Goal: Task Accomplishment & Management: Complete application form

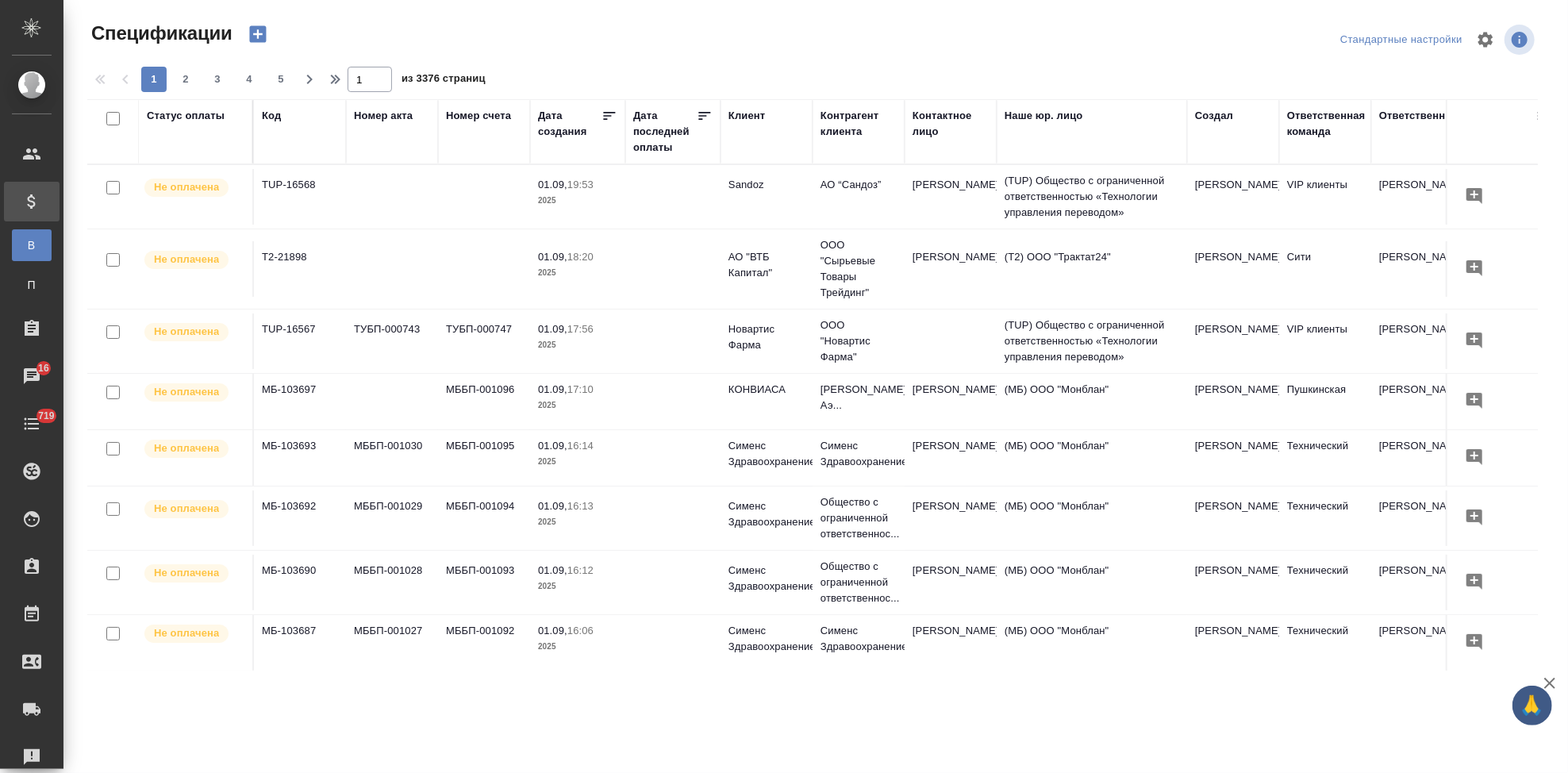
click at [1522, 712] on span "🙏" at bounding box center [1531, 706] width 27 height 33
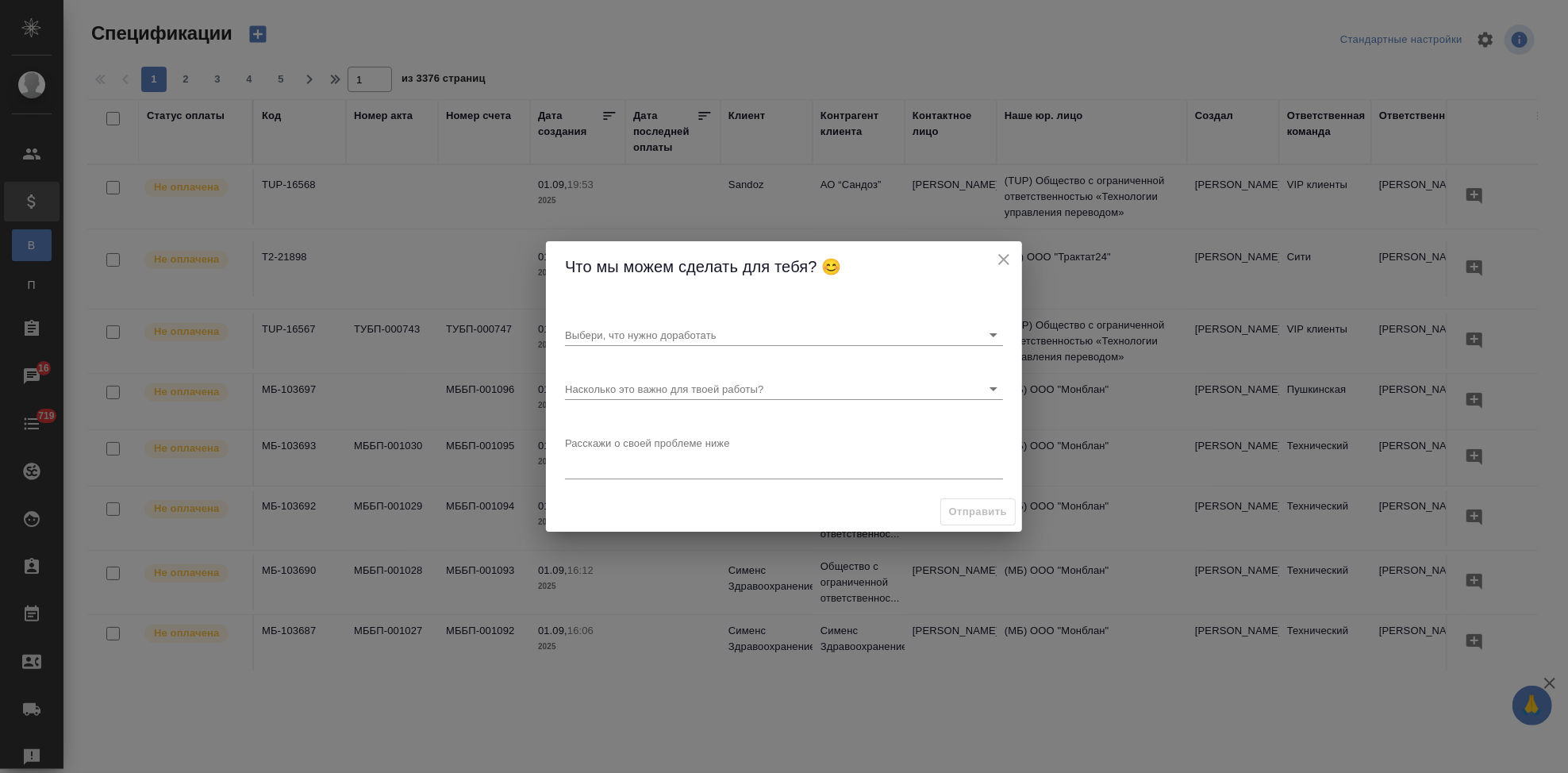
click at [1005, 263] on icon "close" at bounding box center [1004, 259] width 19 height 19
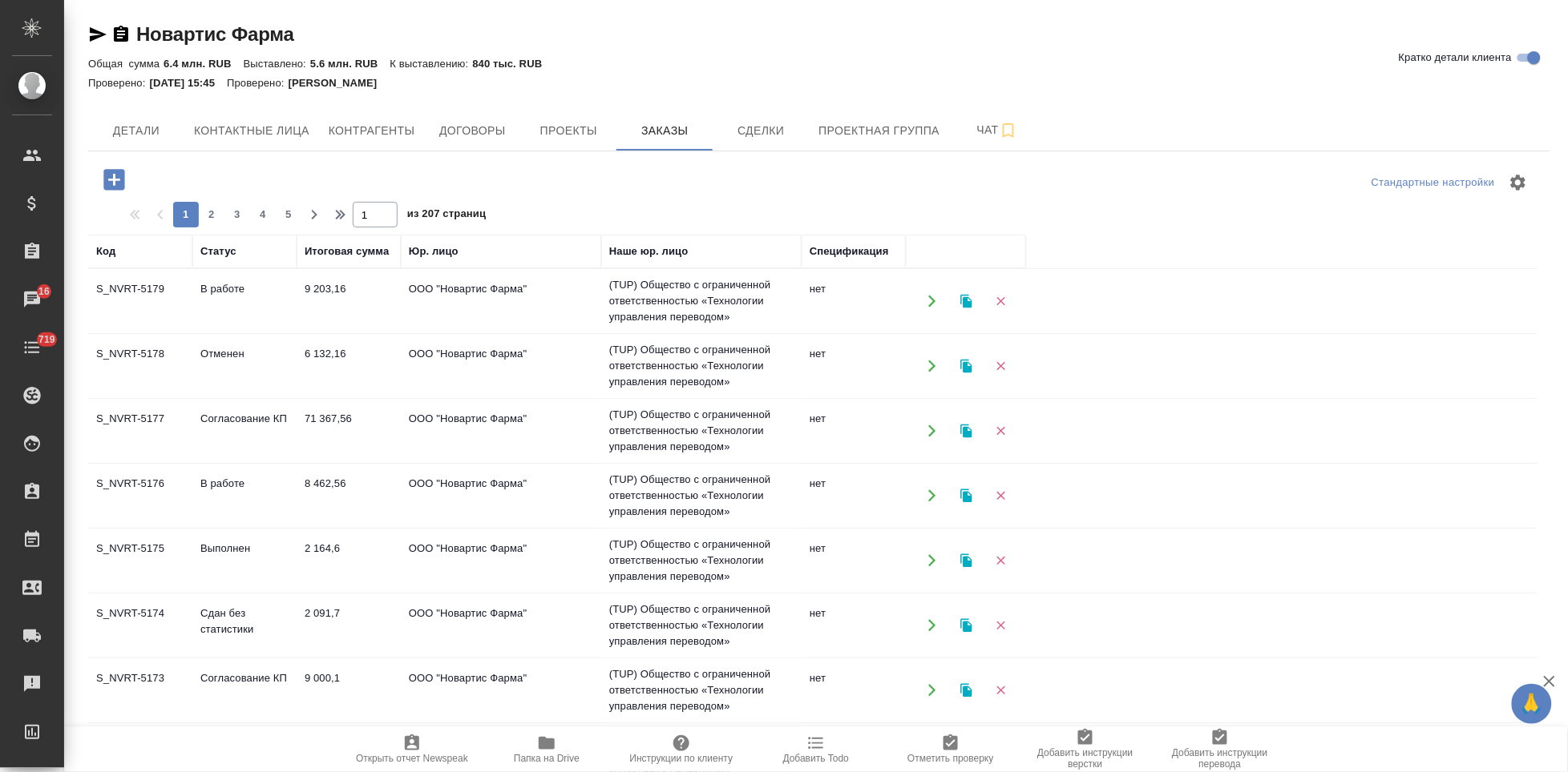
click at [109, 179] on icon "button" at bounding box center [113, 179] width 28 height 28
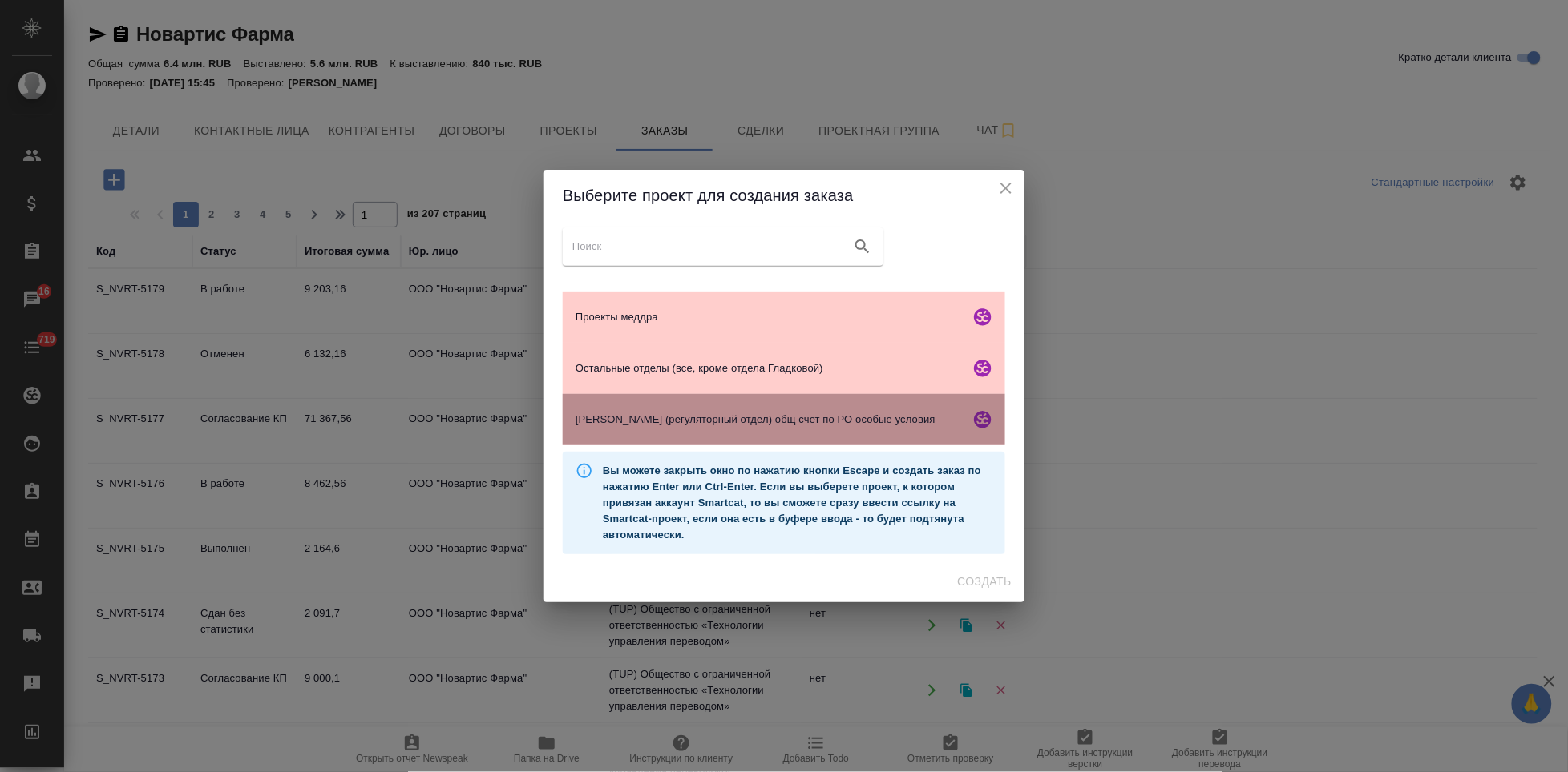
click at [638, 412] on span "Гладкова (регуляторный отдел) общ счет по РО особые условия" at bounding box center [769, 419] width 388 height 16
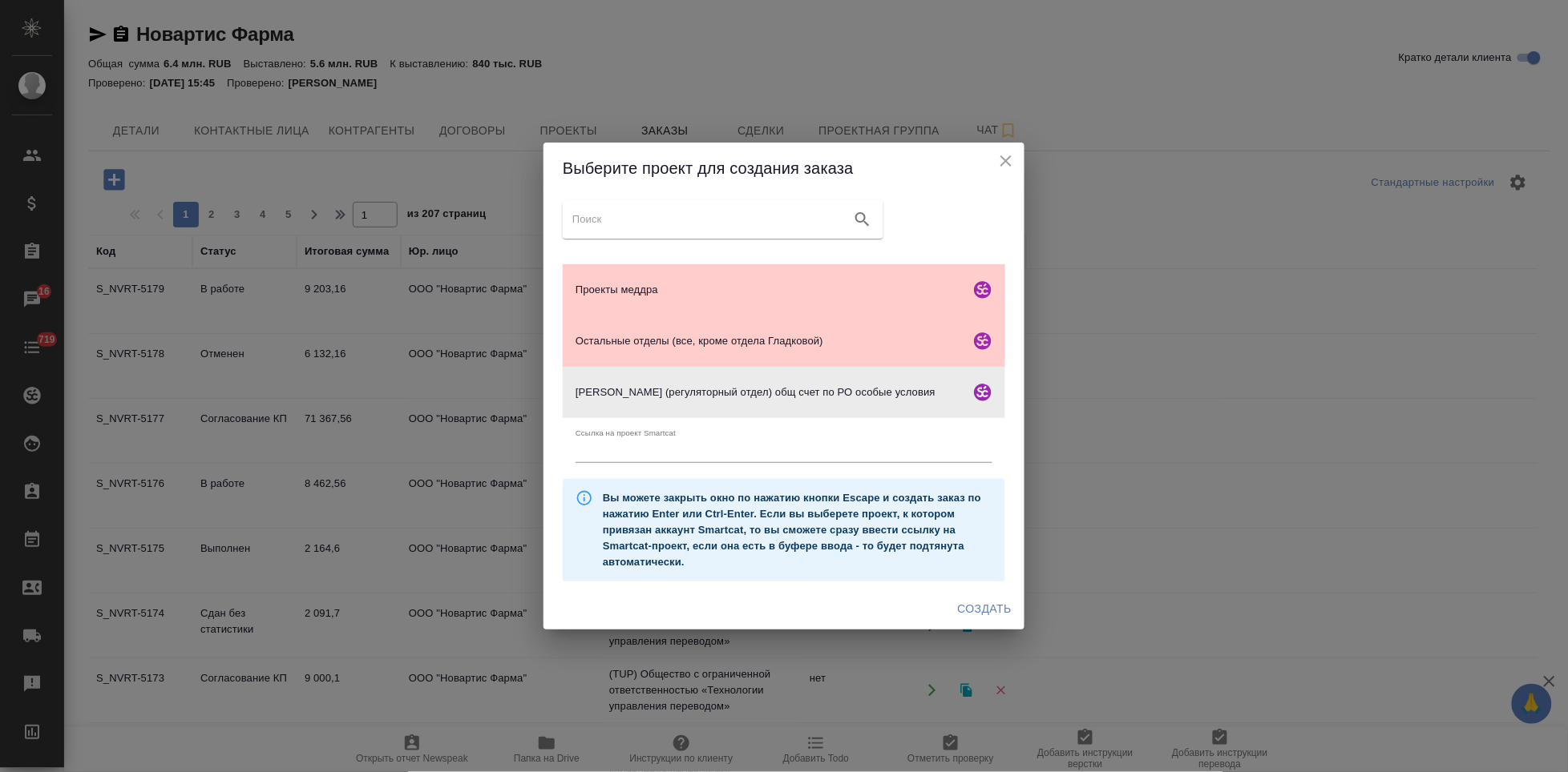
click at [971, 610] on span "Создать" at bounding box center [984, 609] width 54 height 20
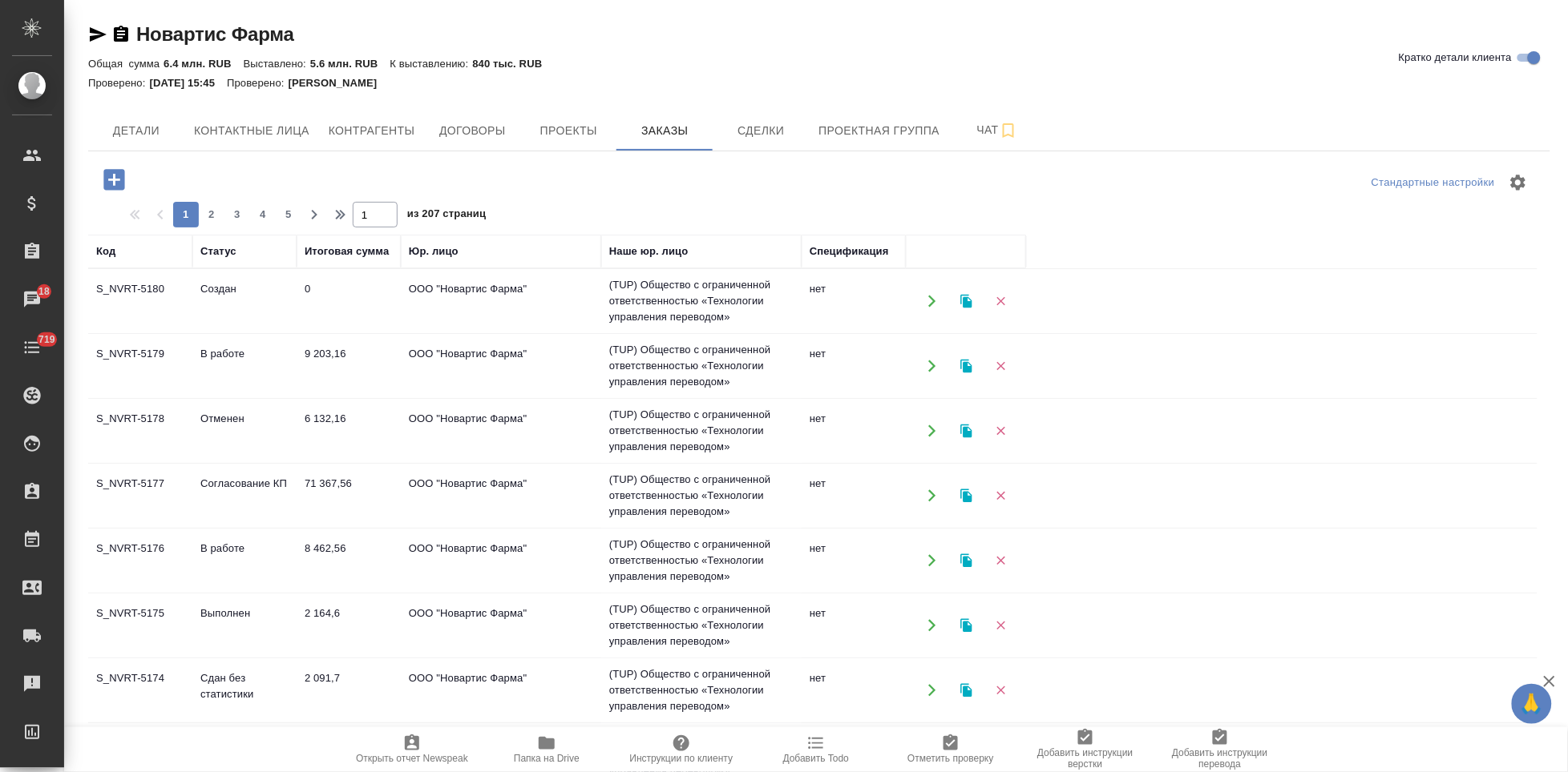
click at [154, 365] on td "S_NVRT-5179" at bounding box center [140, 365] width 104 height 56
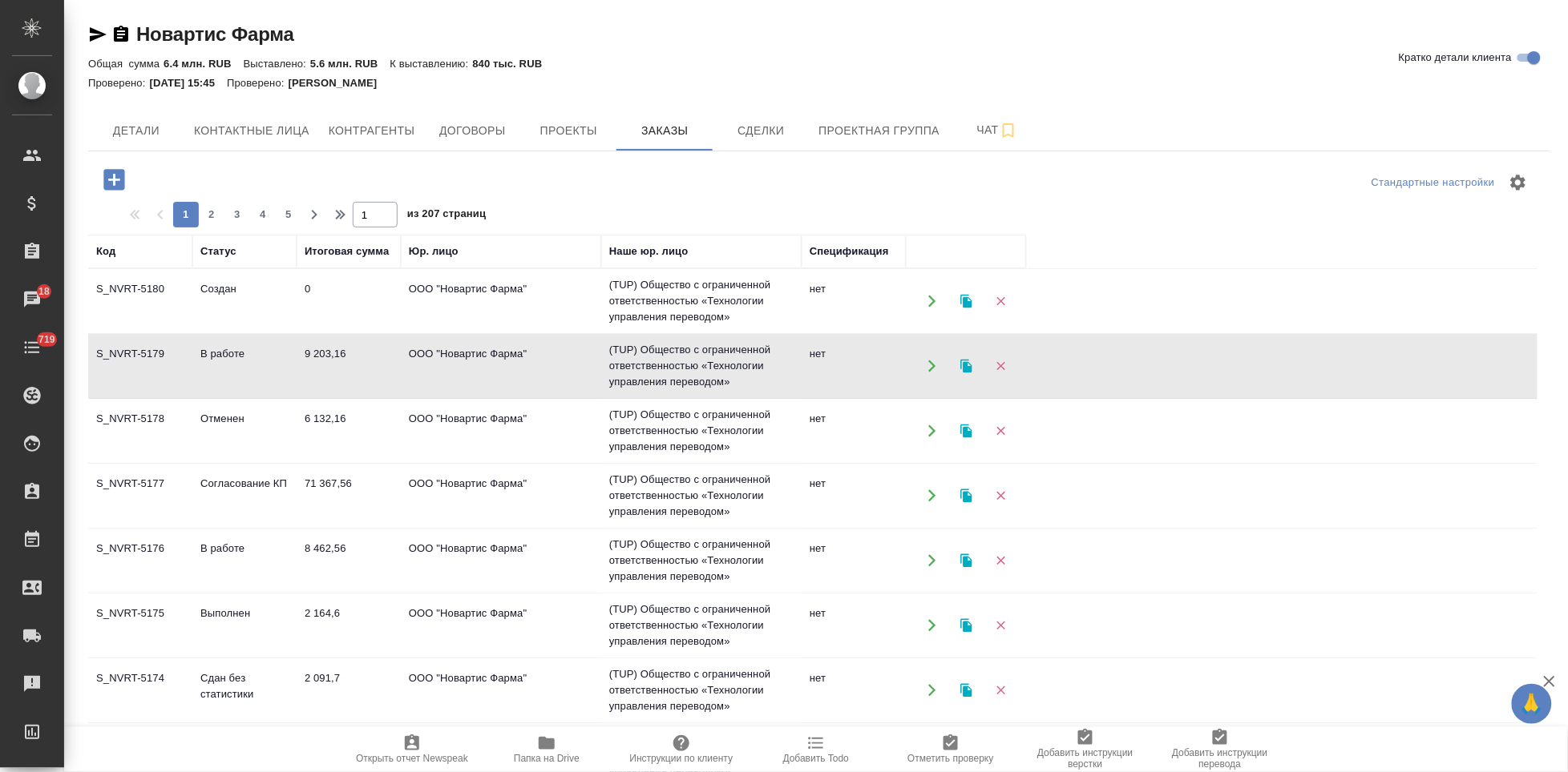
click at [154, 365] on td "S_NVRT-5179" at bounding box center [140, 365] width 104 height 56
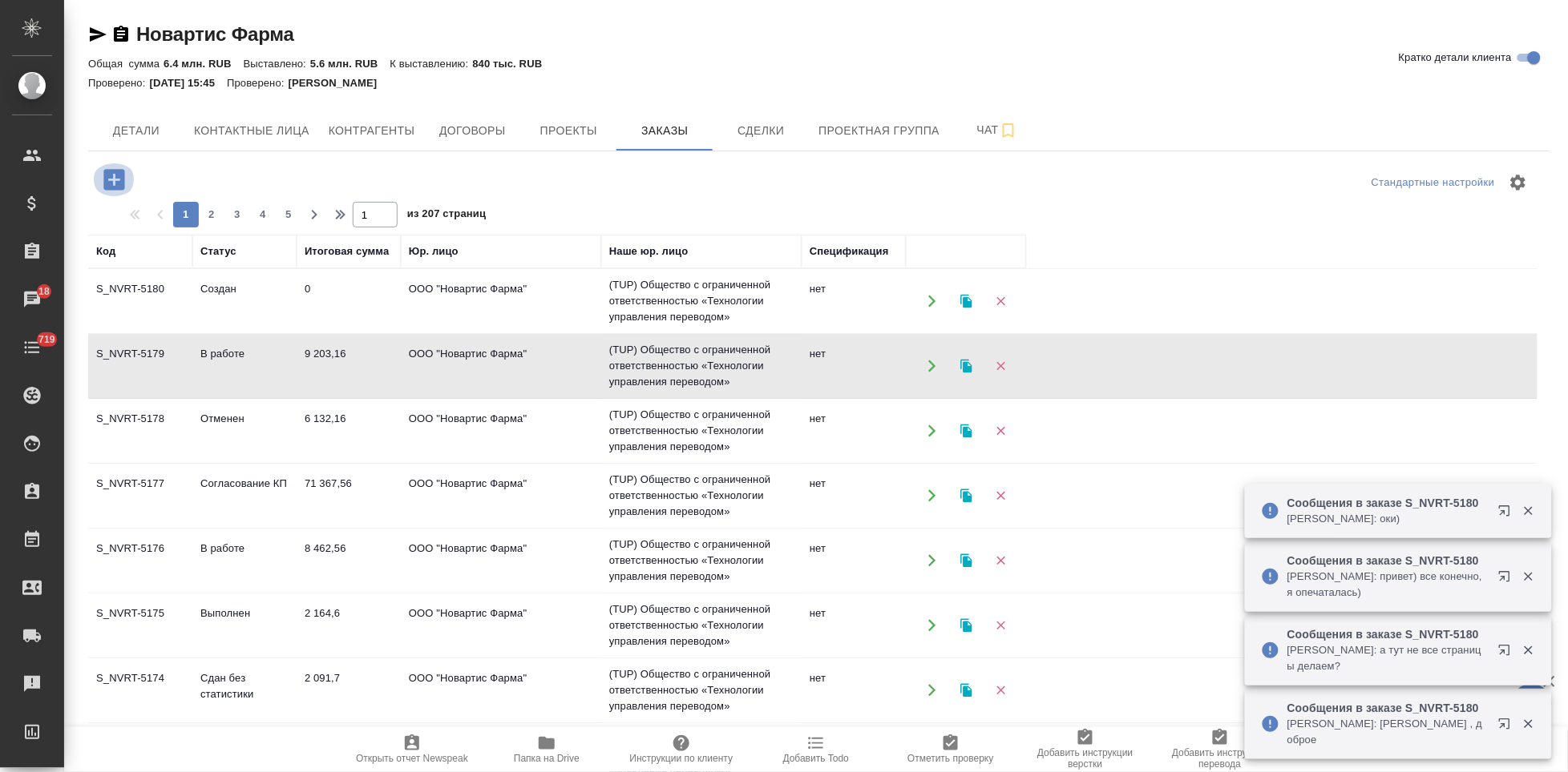
click at [117, 186] on icon "button" at bounding box center [113, 179] width 21 height 21
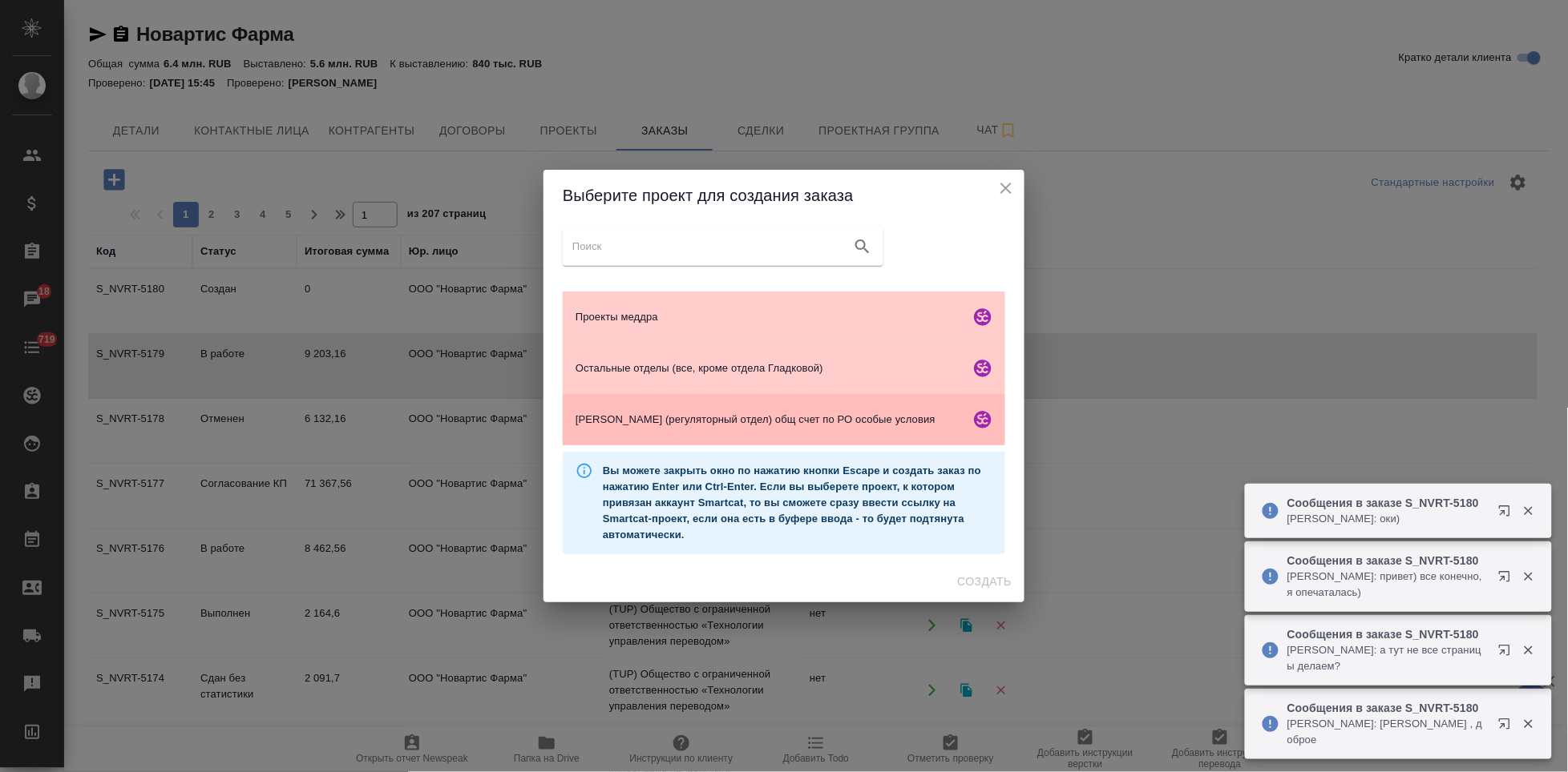
click at [671, 417] on span "Гладкова (регуляторный отдел) общ счет по РО особые условия" at bounding box center [769, 419] width 388 height 16
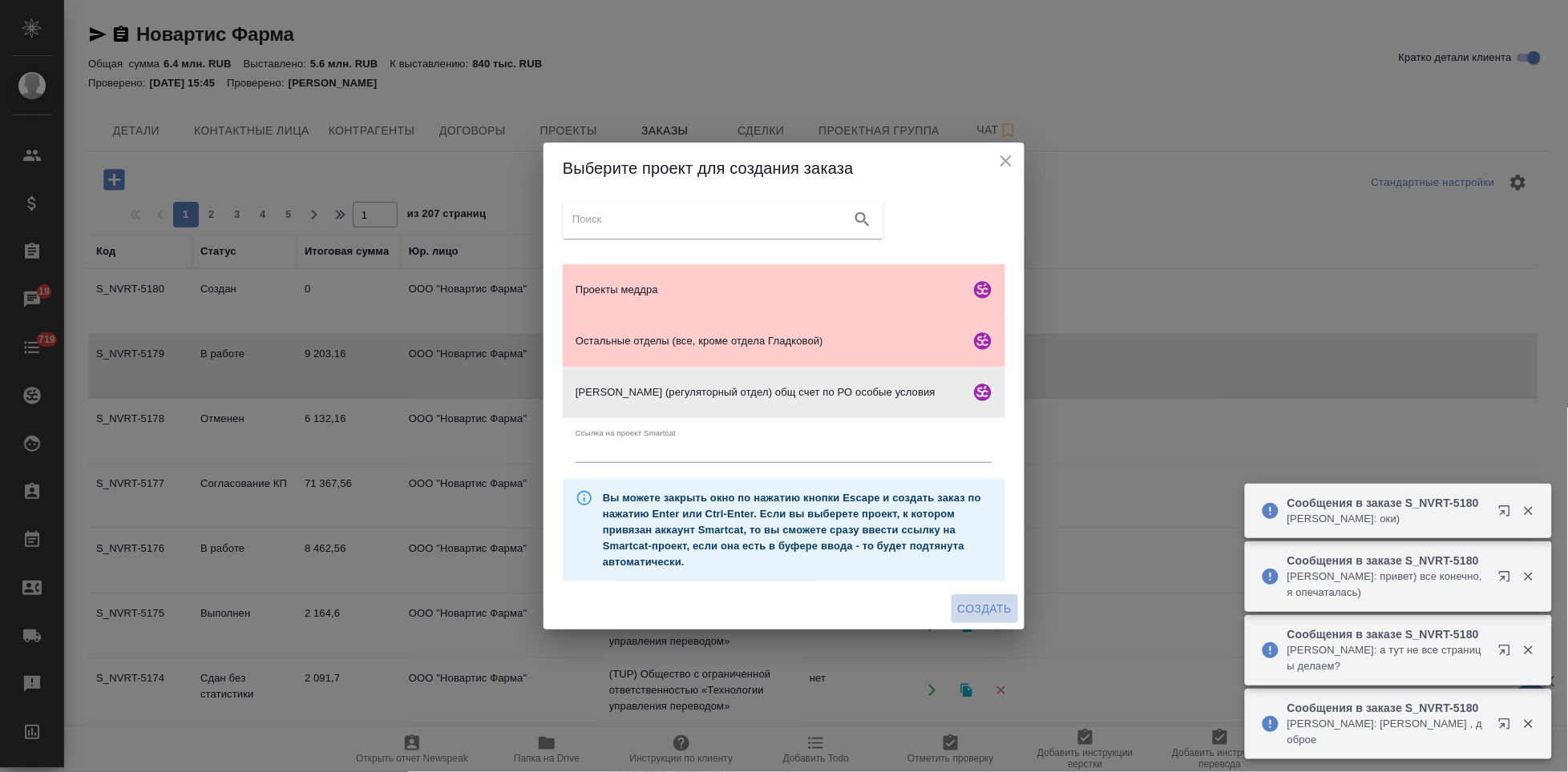
click at [989, 597] on button "Создать" at bounding box center [984, 609] width 66 height 29
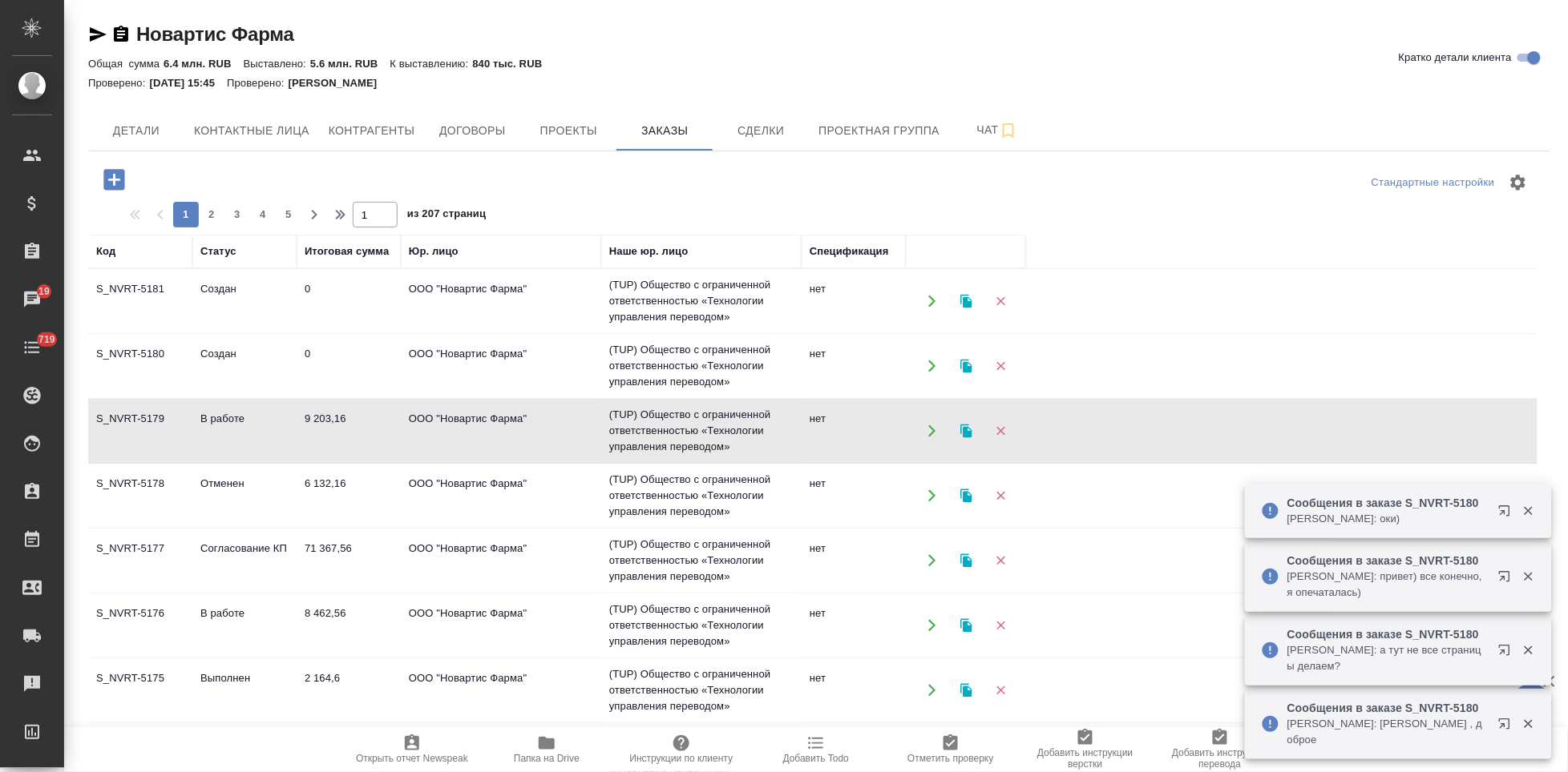
click at [242, 561] on td "Согласование КП" at bounding box center [244, 561] width 104 height 56
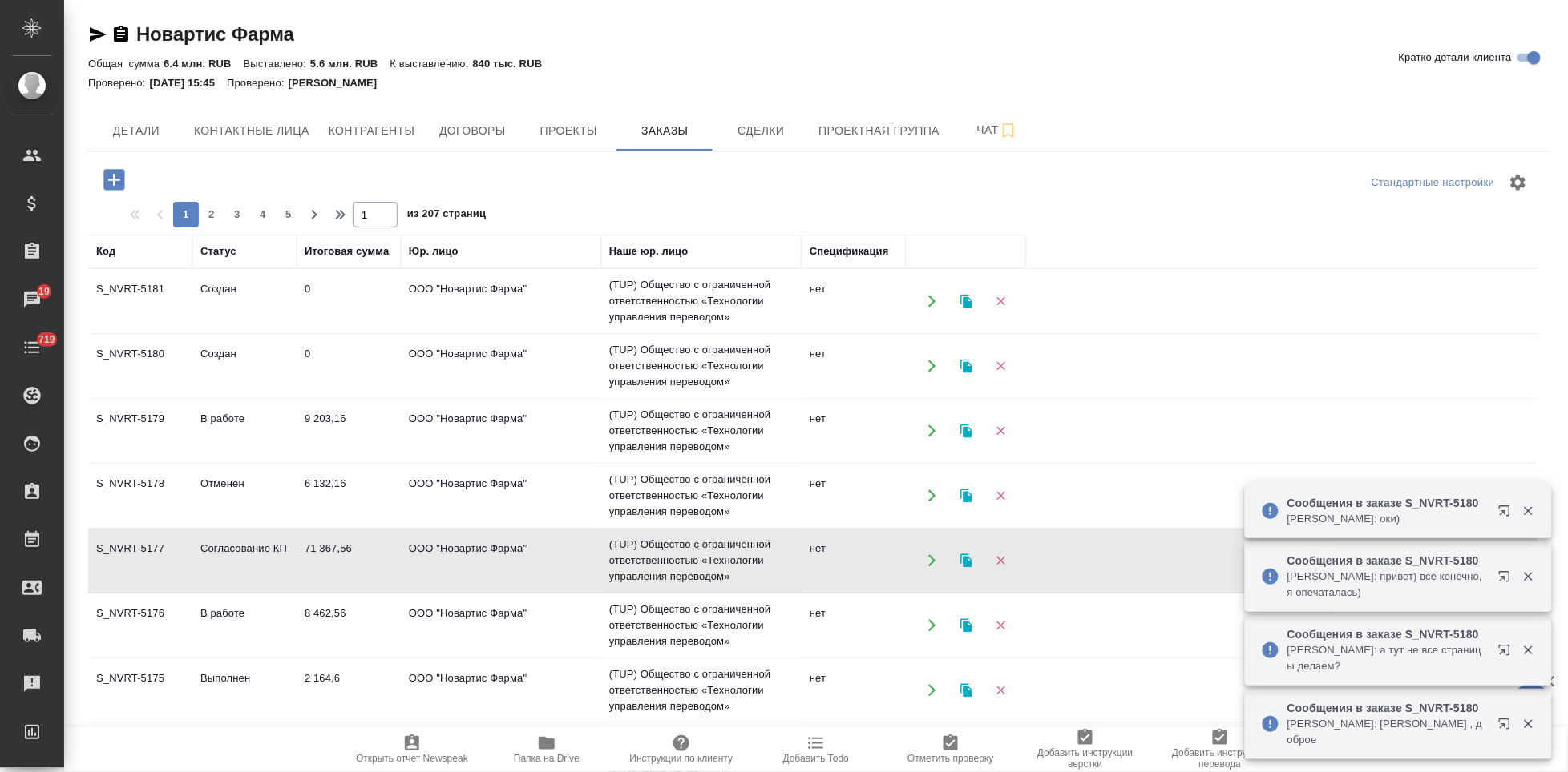
click at [242, 561] on td "Согласование КП" at bounding box center [244, 561] width 104 height 56
click at [240, 539] on td "Согласование КП" at bounding box center [244, 561] width 104 height 56
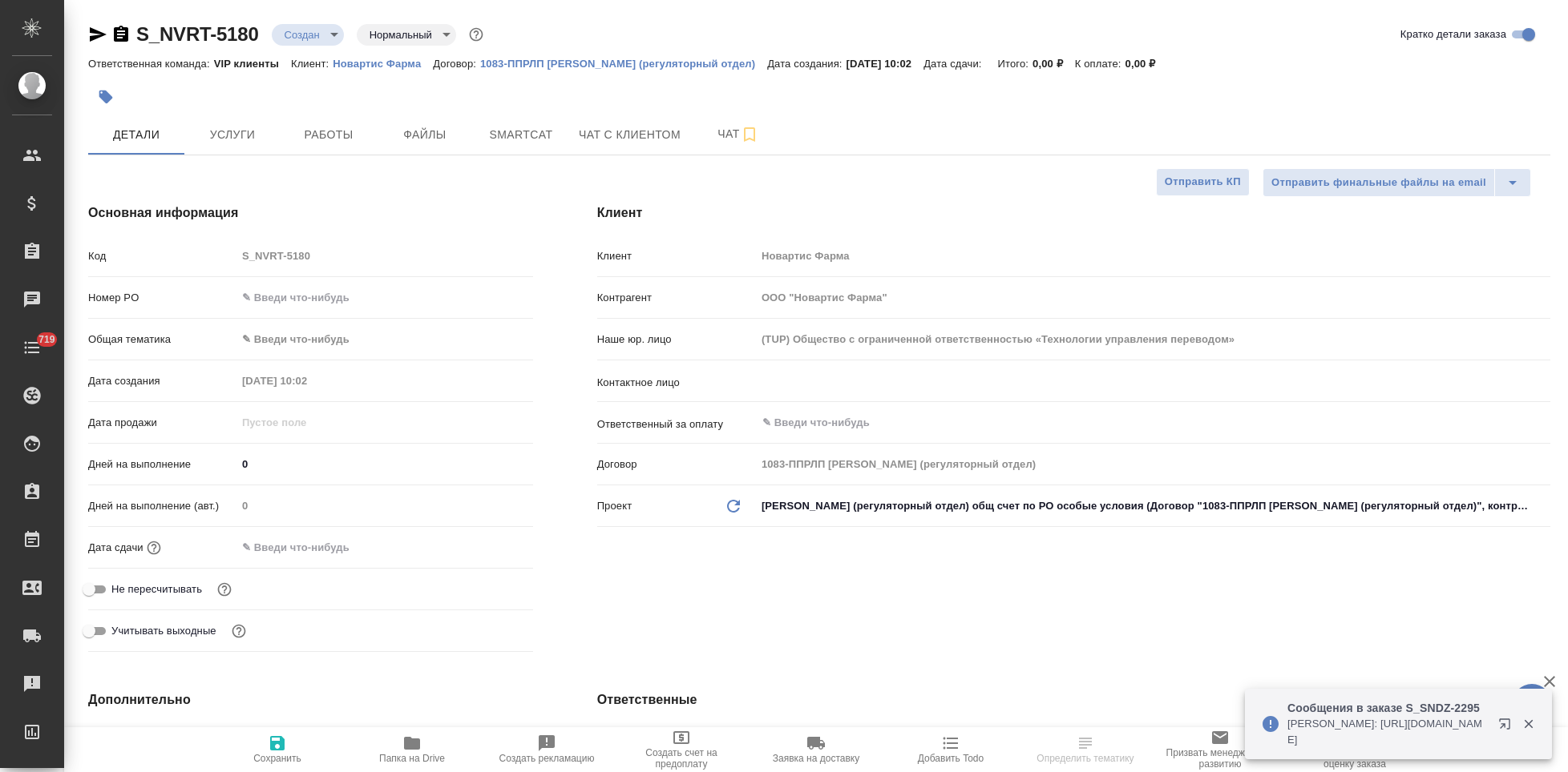
select select "RU"
type input "[PERSON_NAME]"
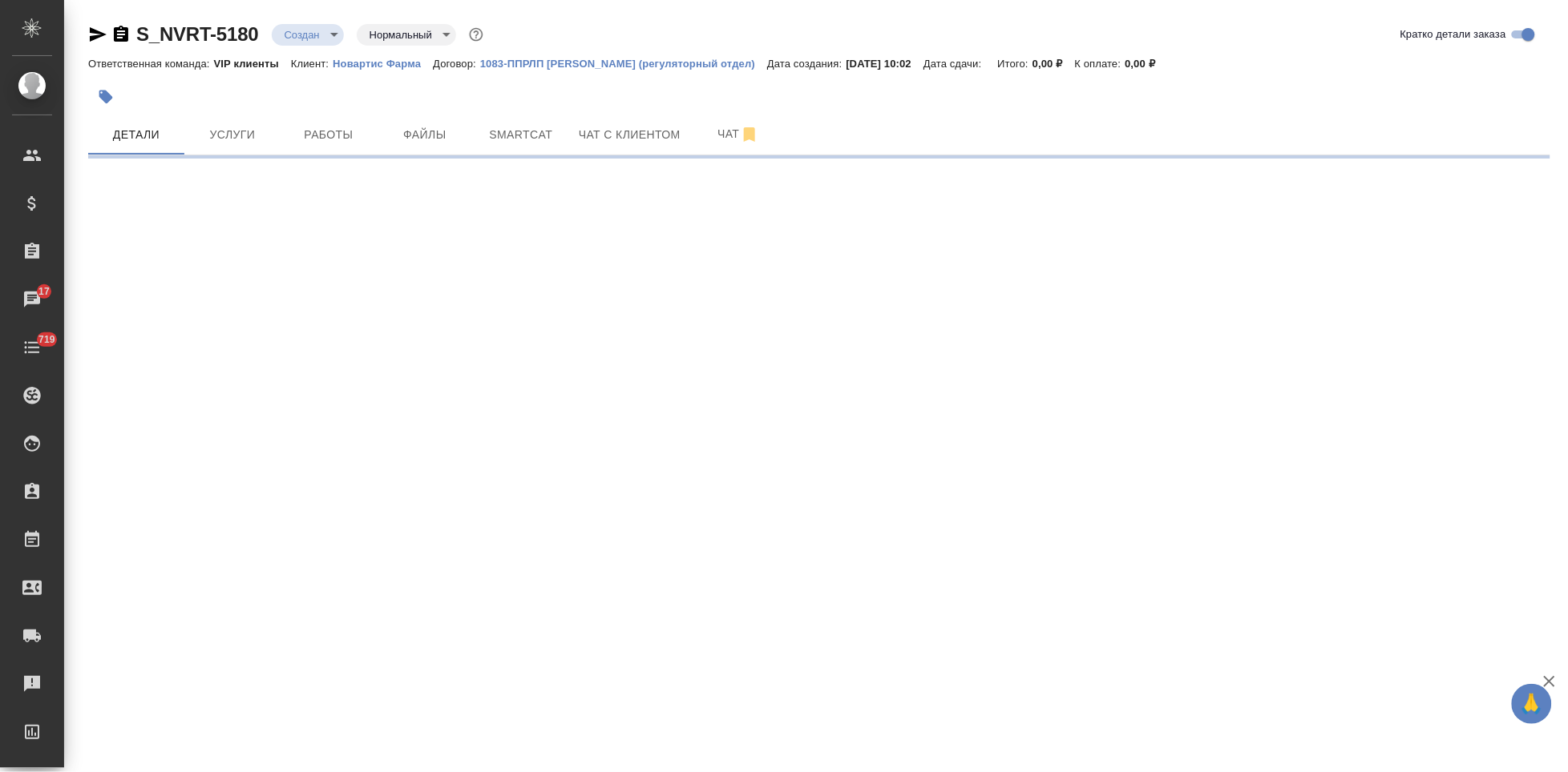
select select "RU"
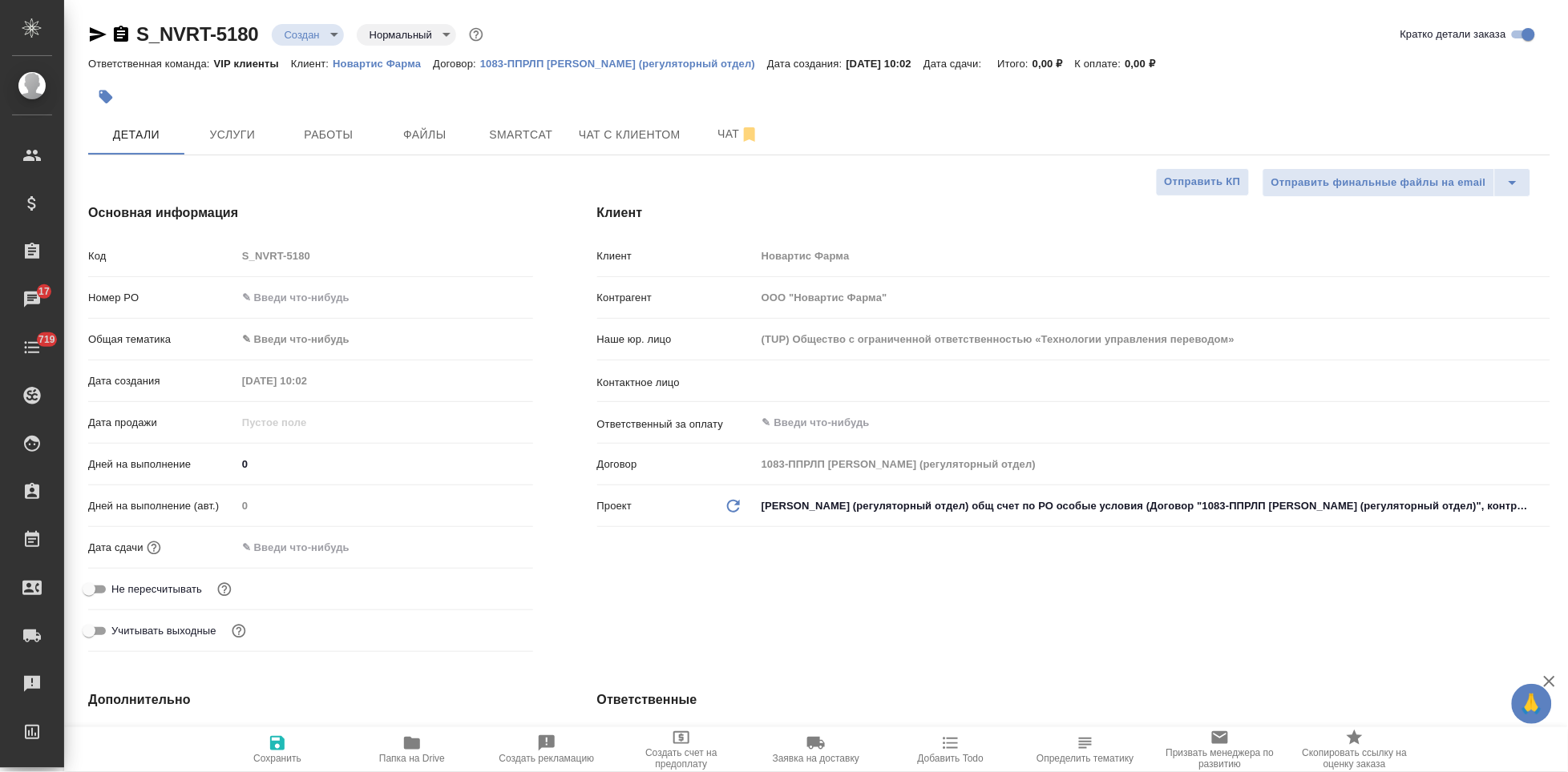
type textarea "x"
type input "VIP клиенты"
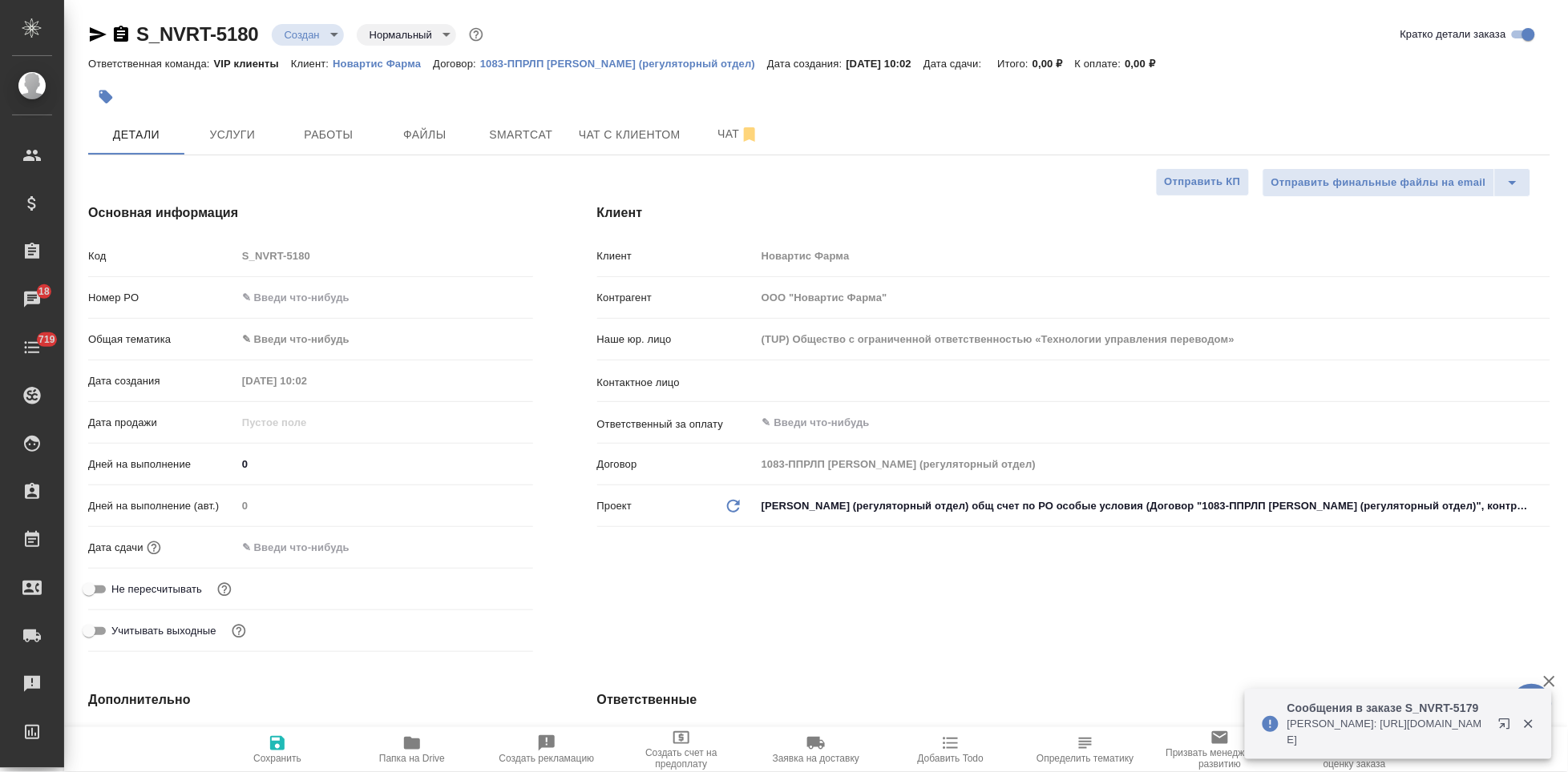
type textarea "x"
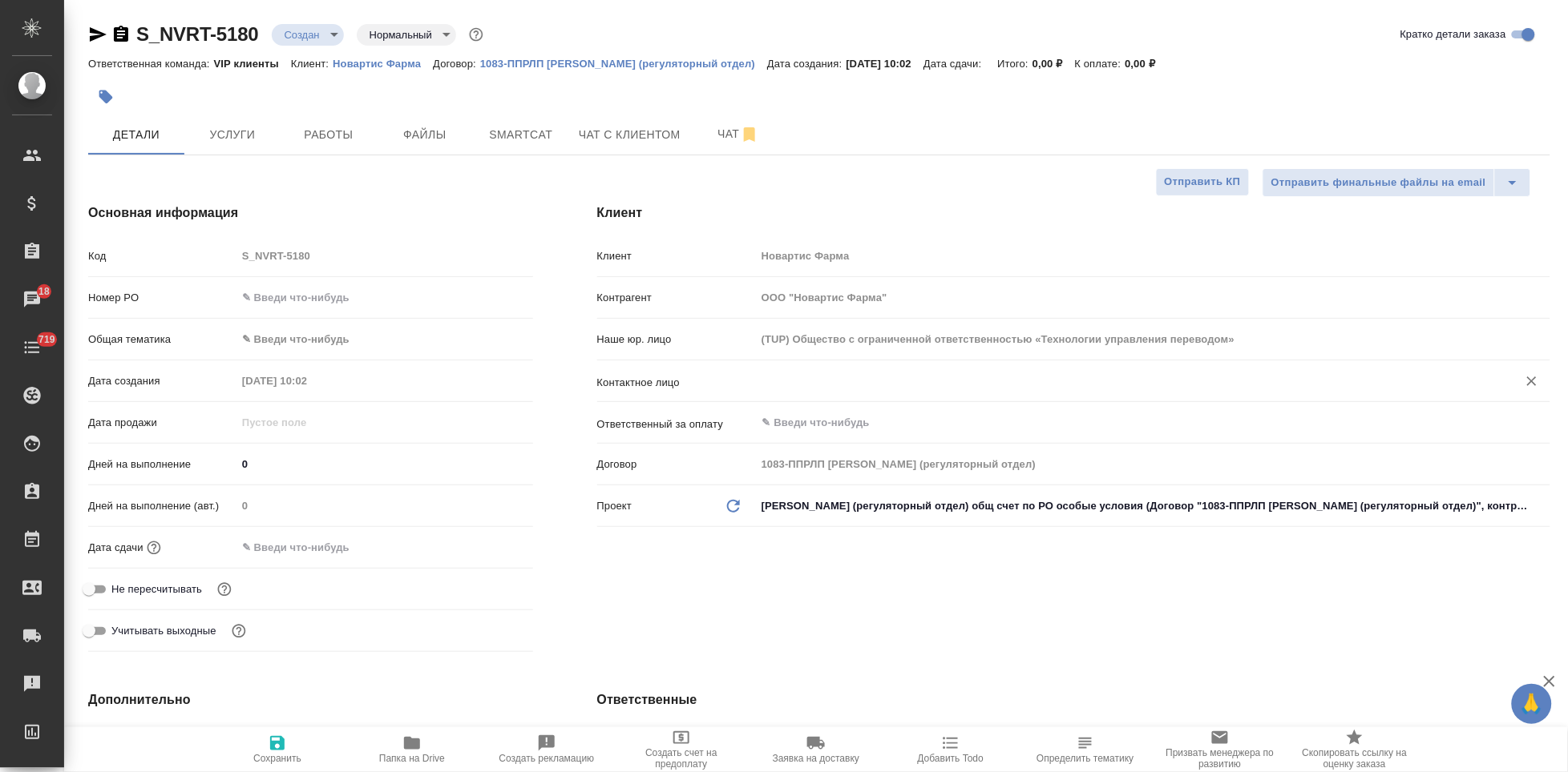
click at [813, 375] on input "text" at bounding box center [1126, 381] width 731 height 19
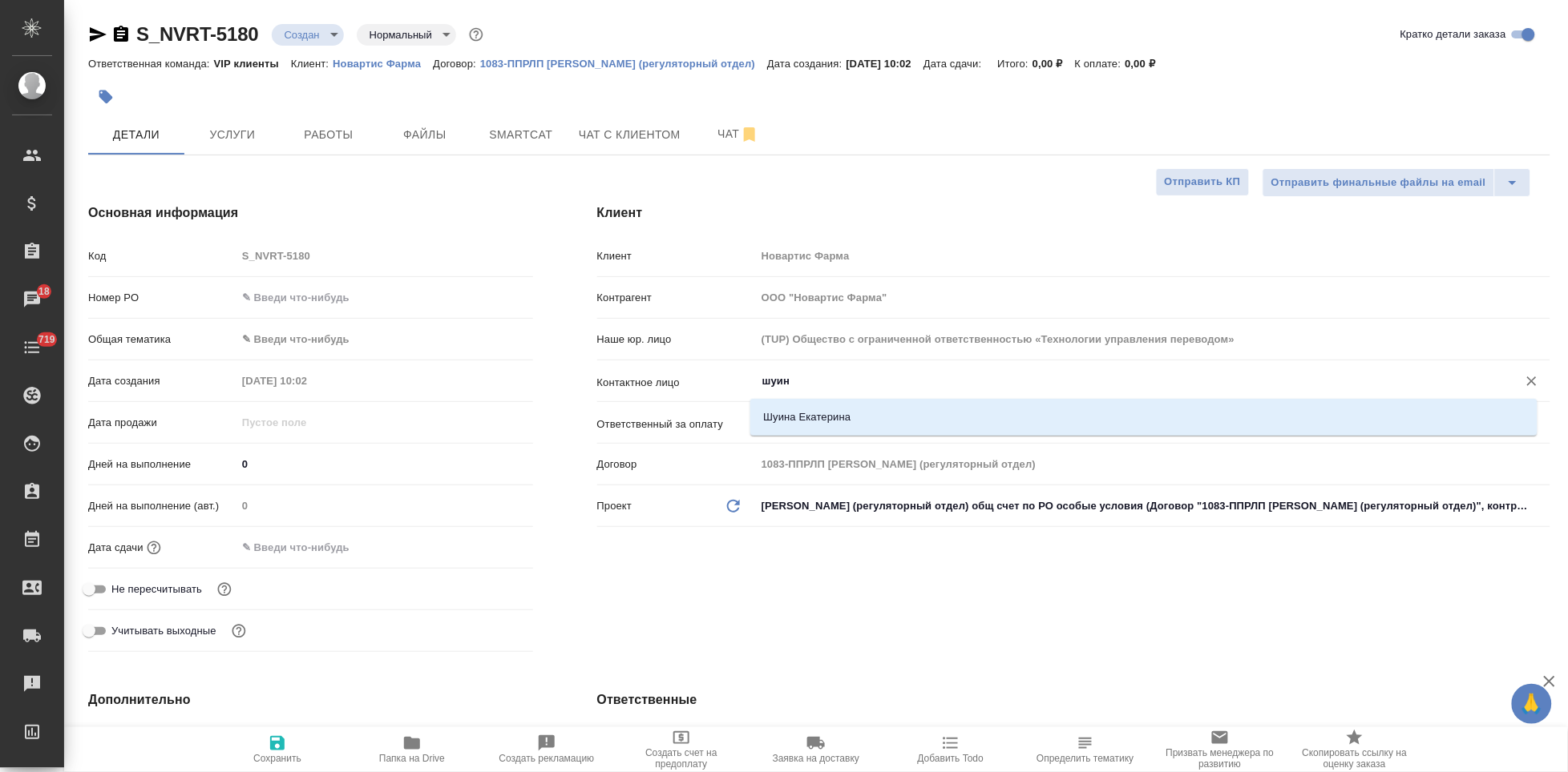
type input "шуина"
type textarea "x"
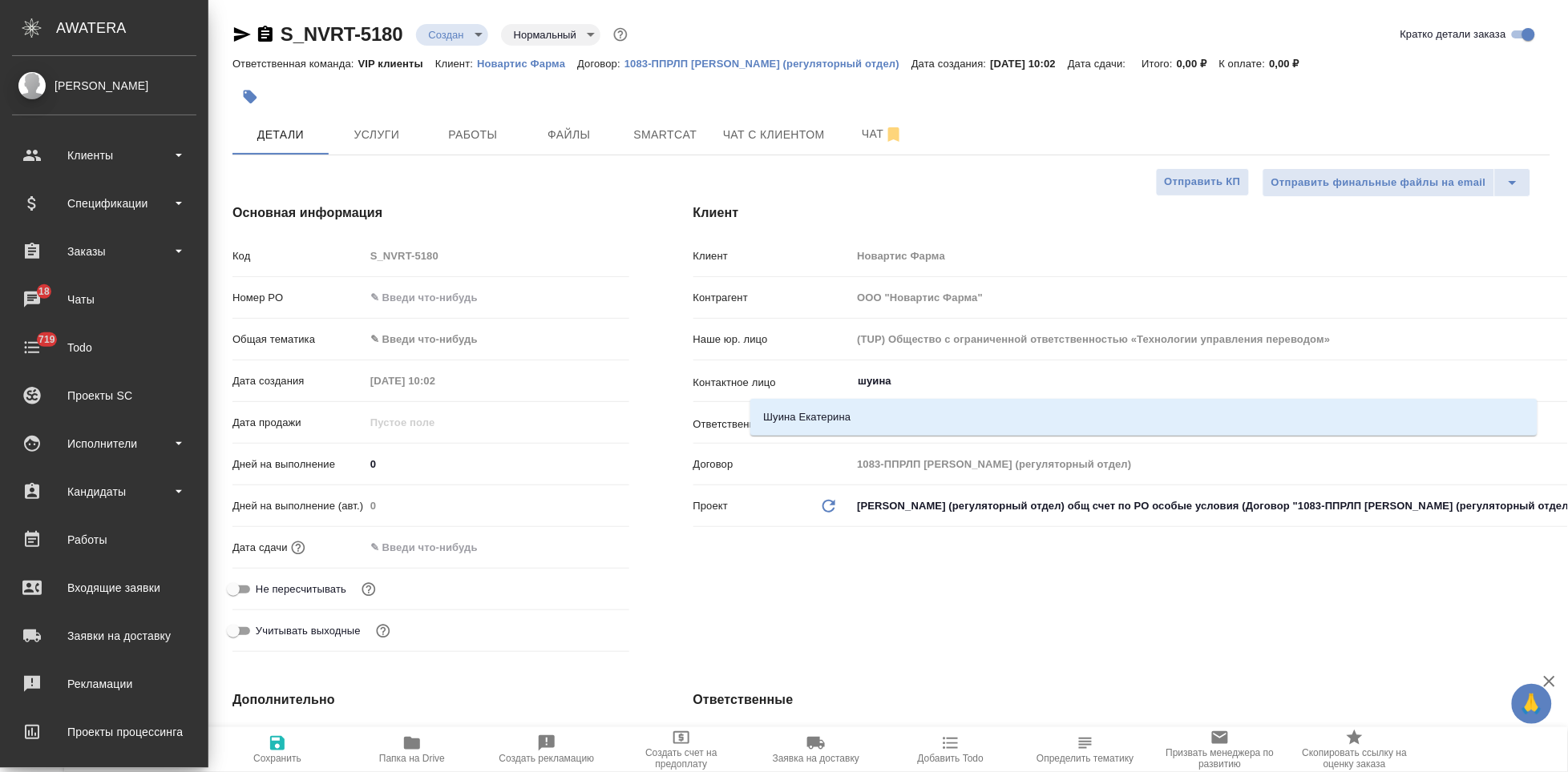
type textarea "x"
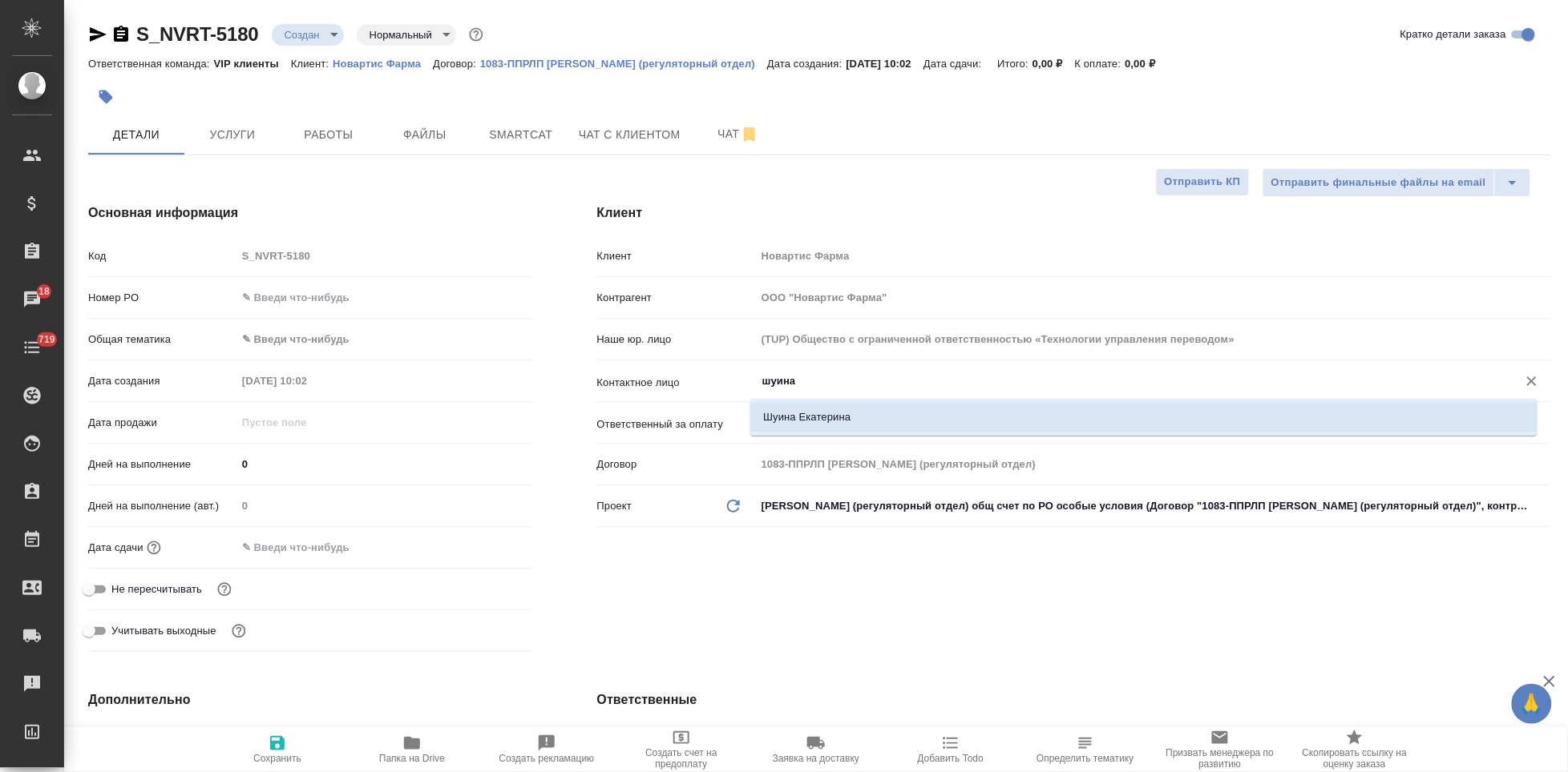
click at [803, 419] on li "Шуина Екатерина" at bounding box center [1144, 417] width 787 height 28
type input "Шуина Екатерина"
type textarea "x"
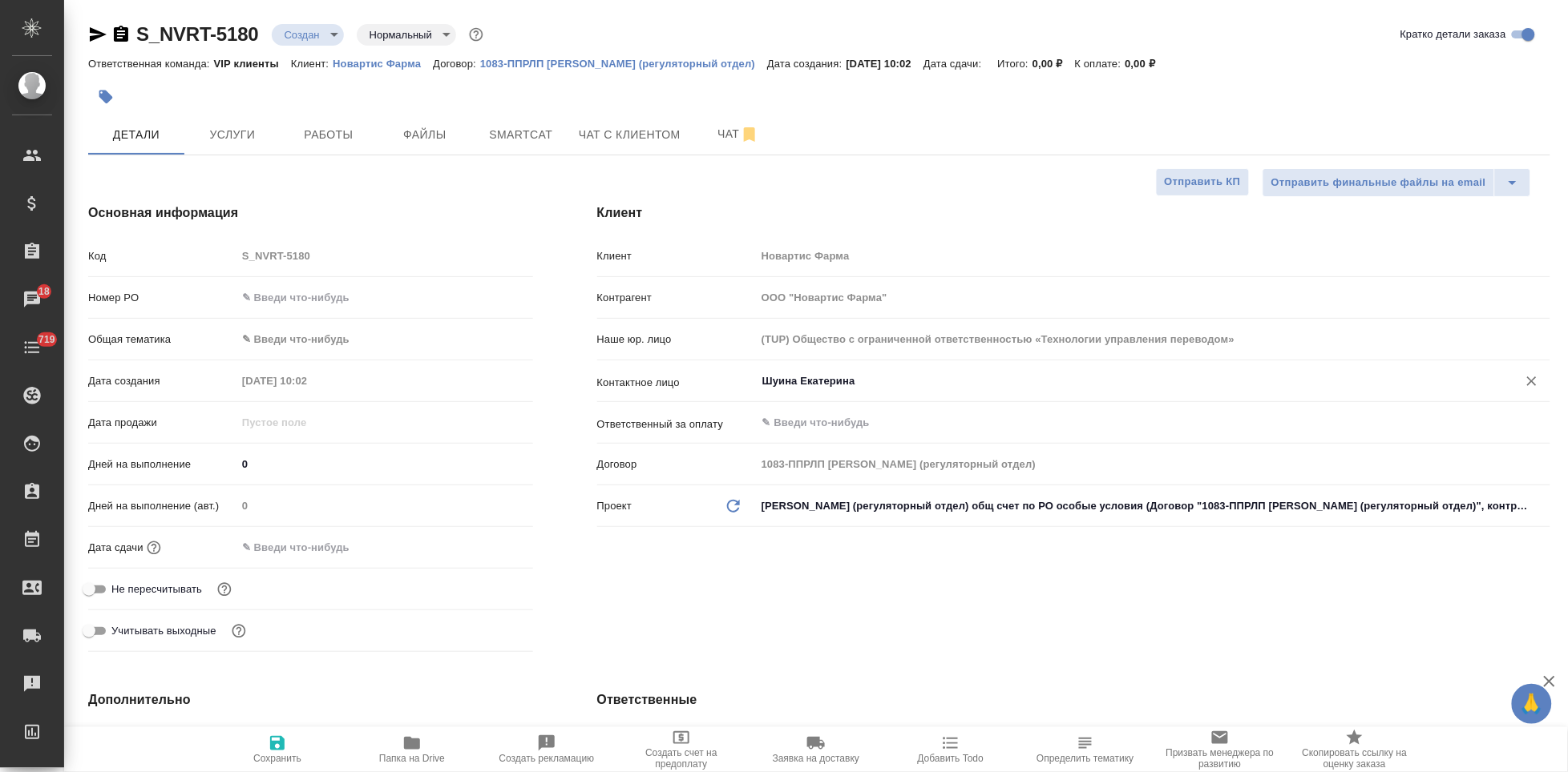
type input "Шуина Екатерина"
click at [267, 740] on icon "button" at bounding box center [277, 744] width 19 height 19
type textarea "x"
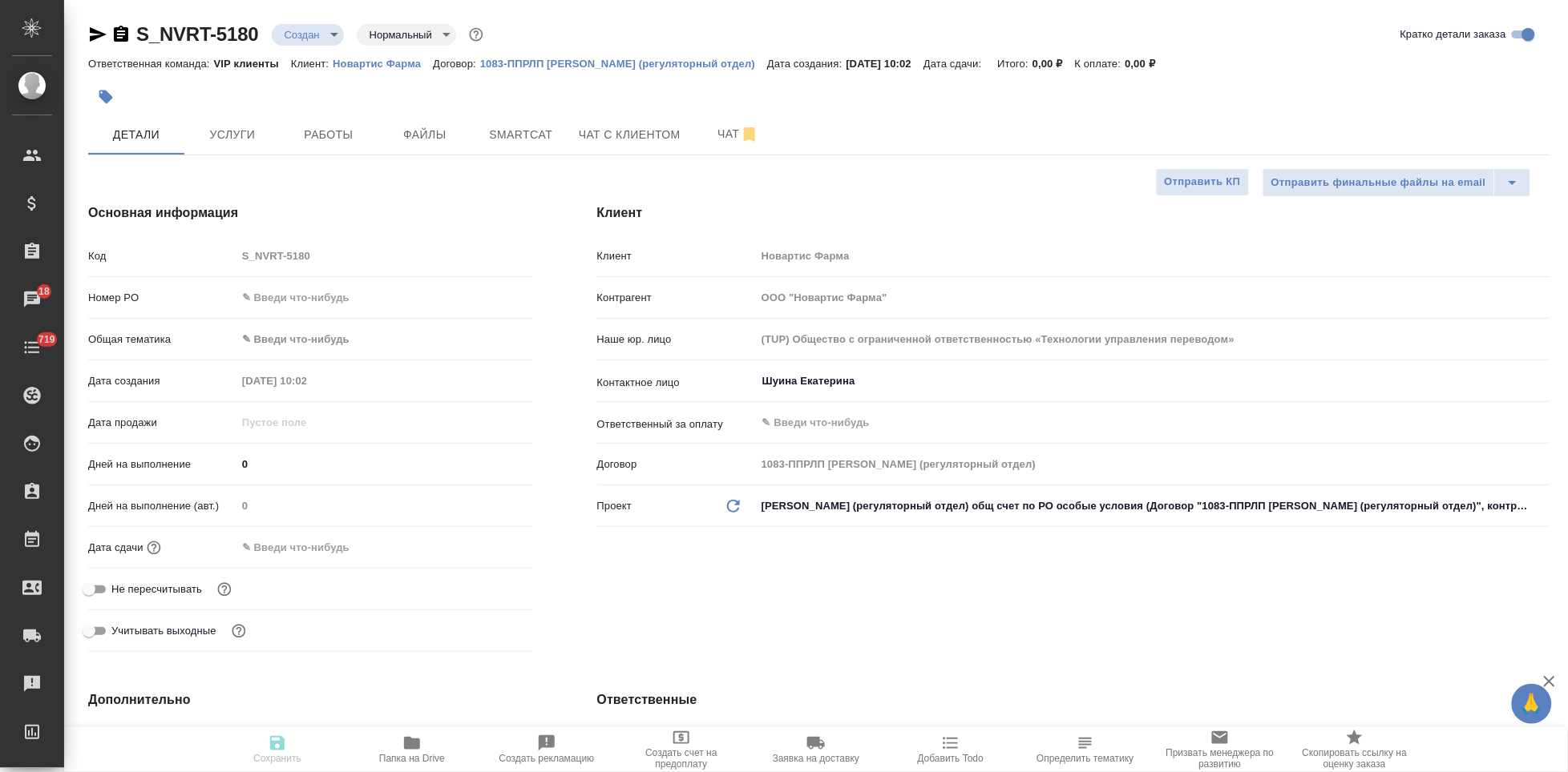
type textarea "x"
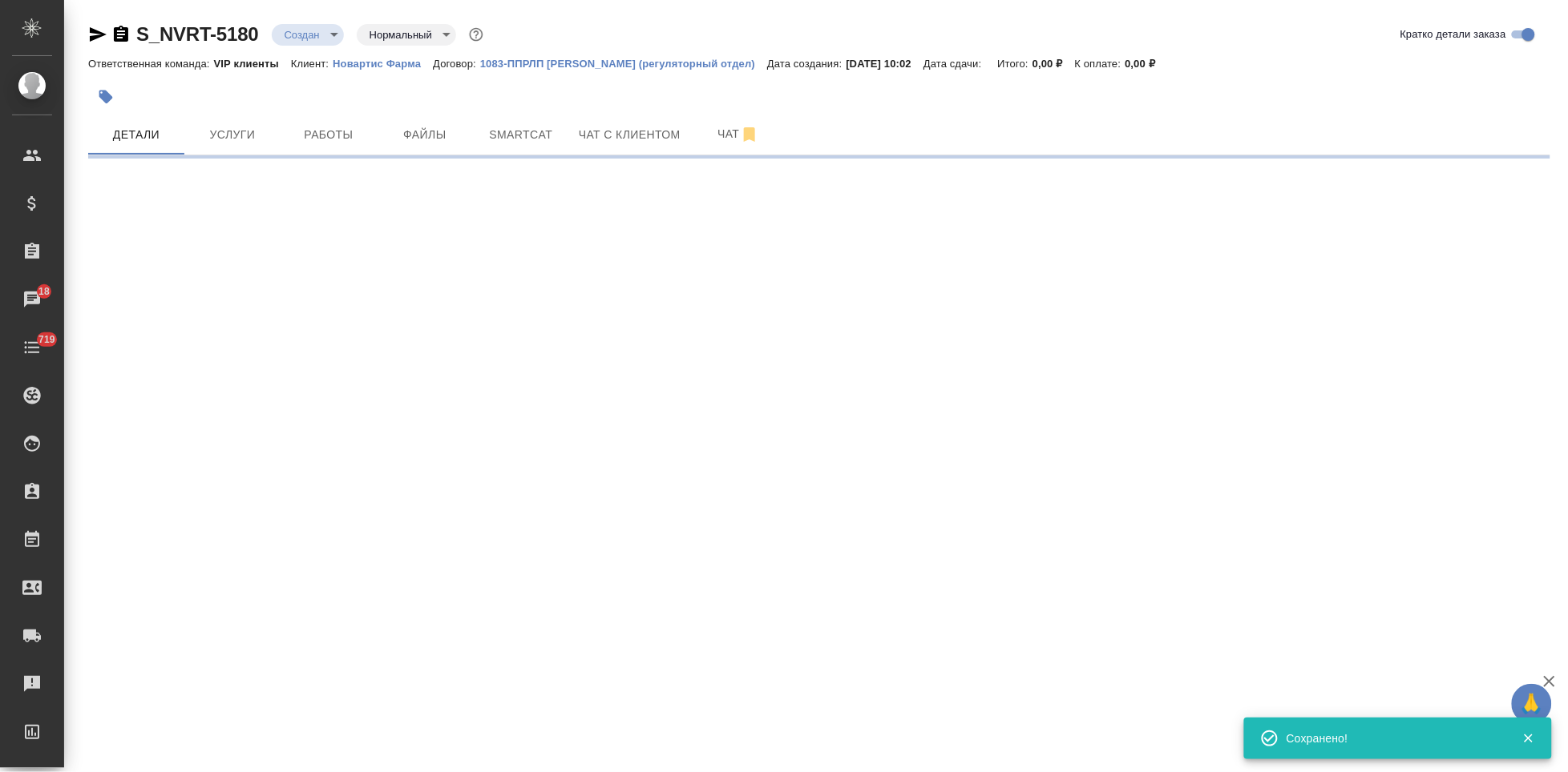
select select "RU"
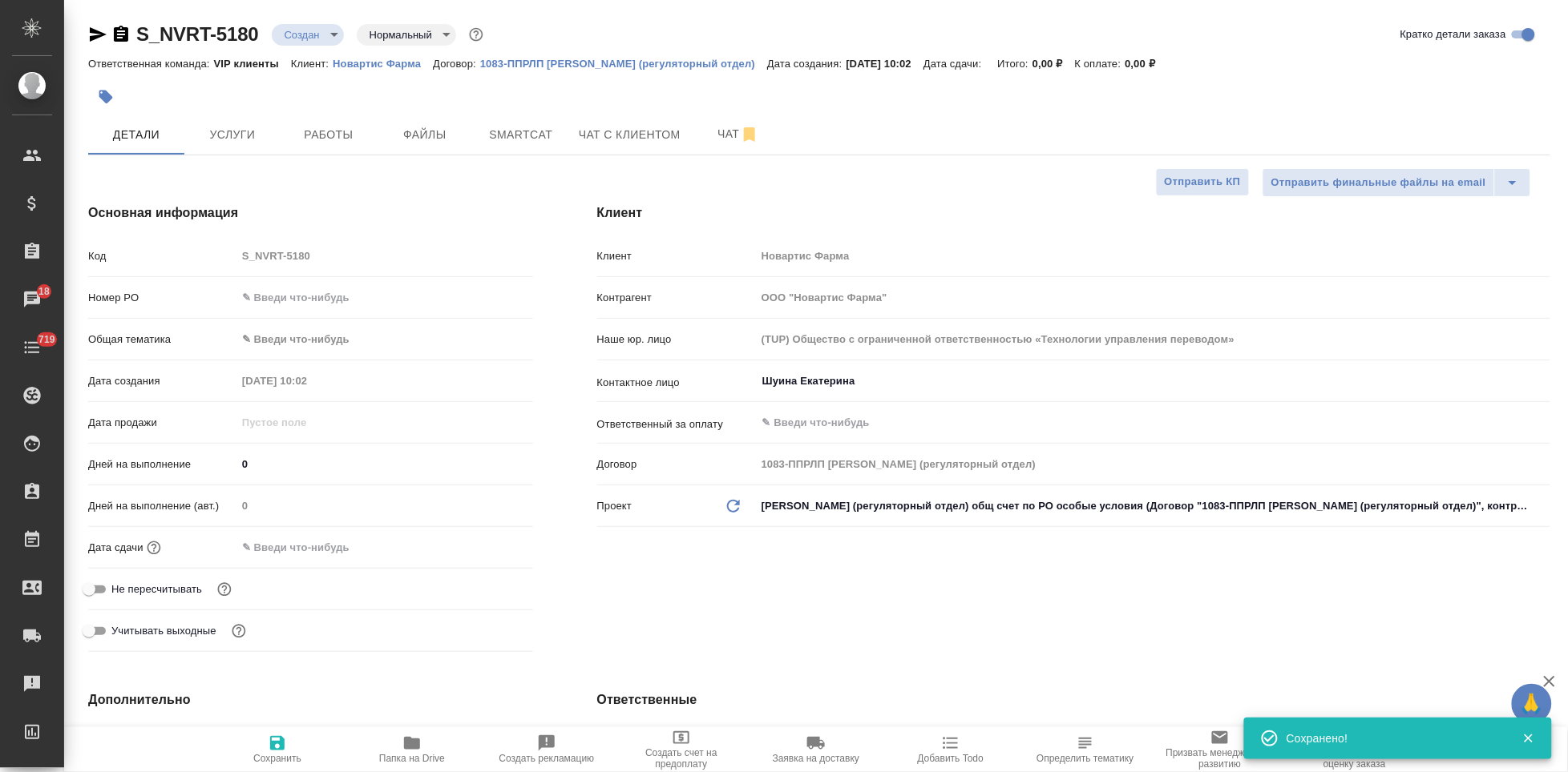
type textarea "x"
click at [321, 559] on div "Дата сдачи" at bounding box center [310, 547] width 444 height 28
click at [361, 546] on input "text" at bounding box center [306, 547] width 140 height 23
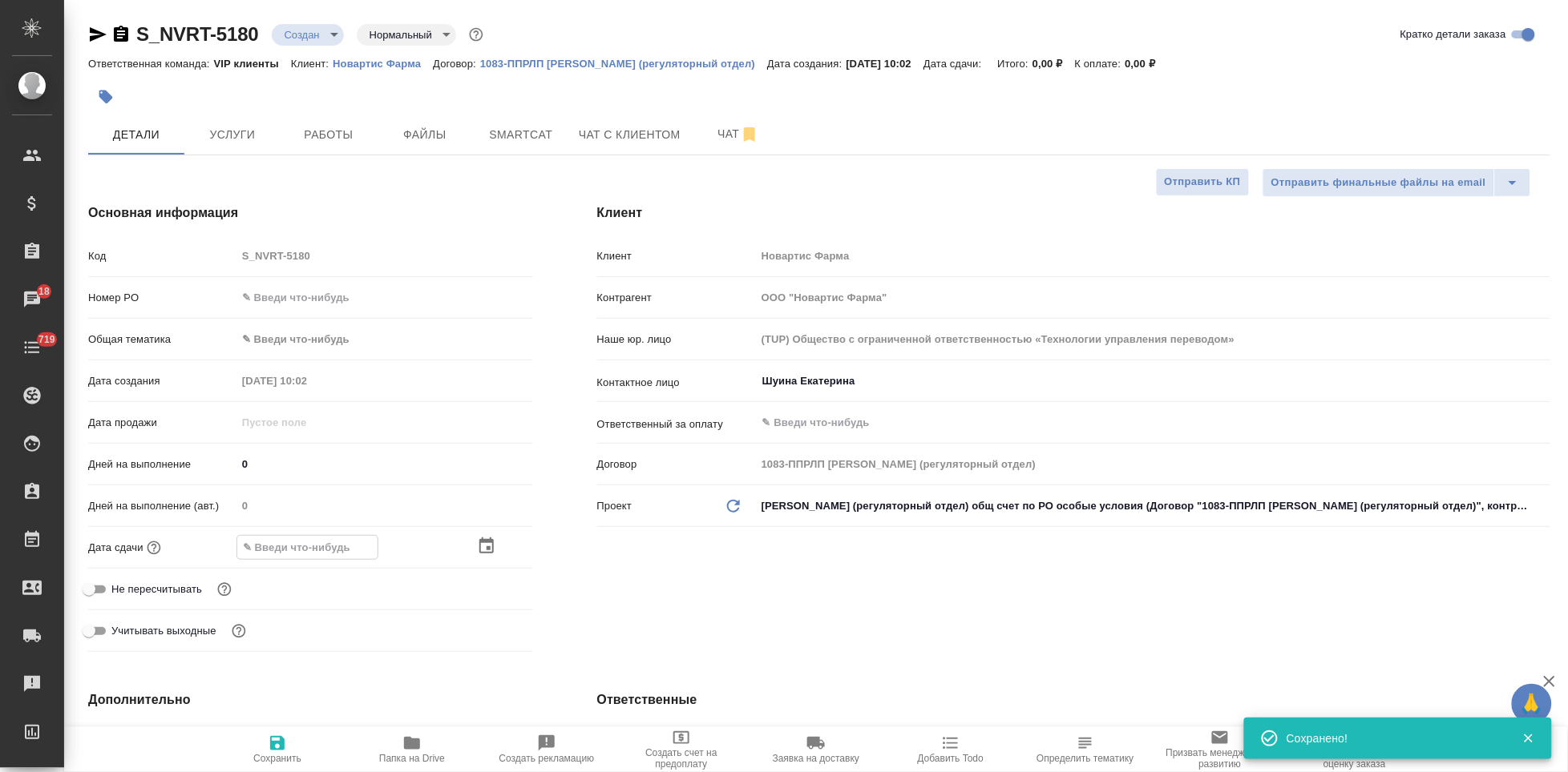
click at [480, 544] on icon "button" at bounding box center [486, 546] width 19 height 19
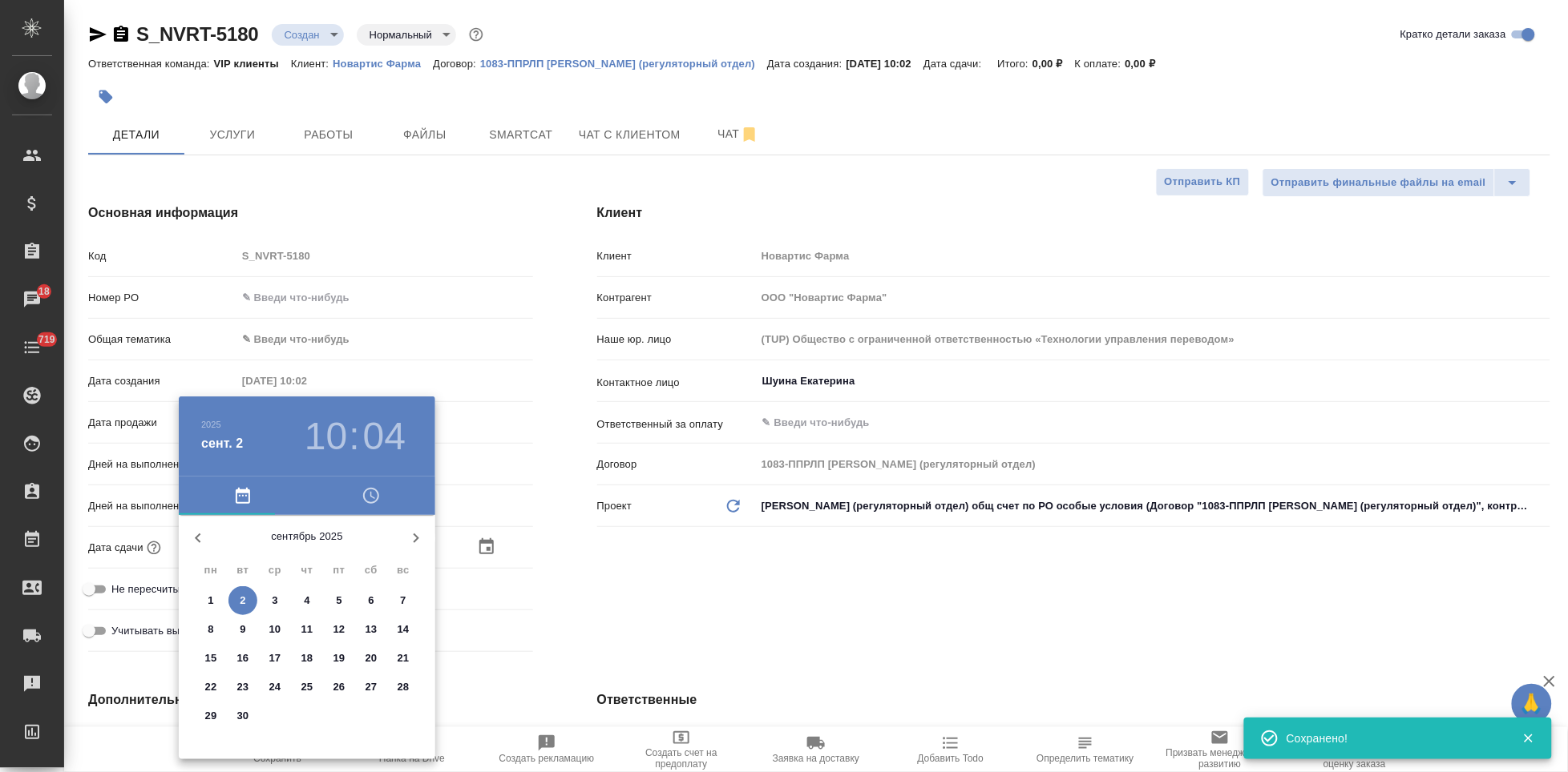
click at [265, 593] on span "3" at bounding box center [275, 600] width 29 height 16
type input "03.09.2025 10:04"
type textarea "x"
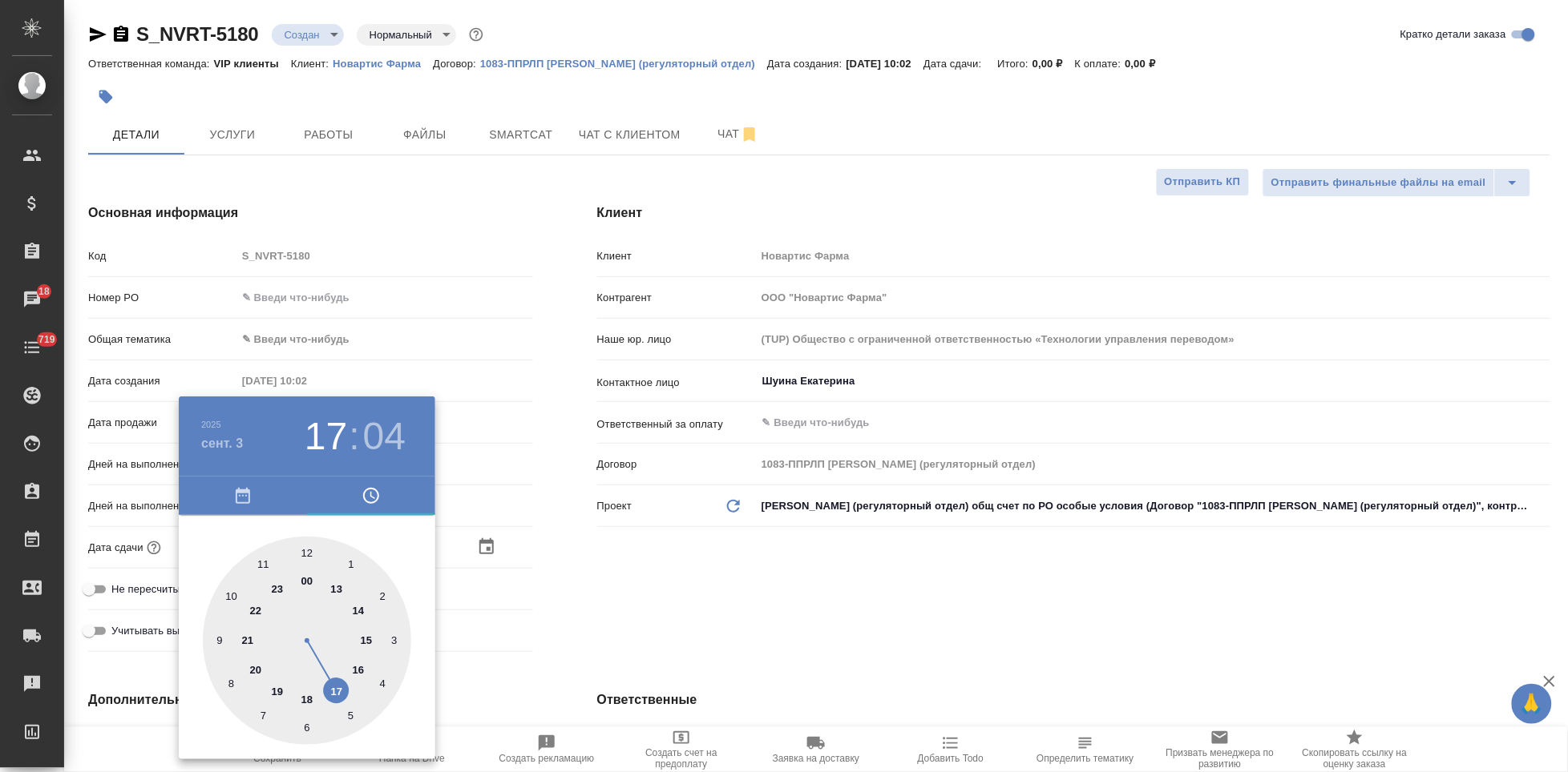
type input "03.09.2025 19:04"
type textarea "x"
type input "03.09.2025 17:04"
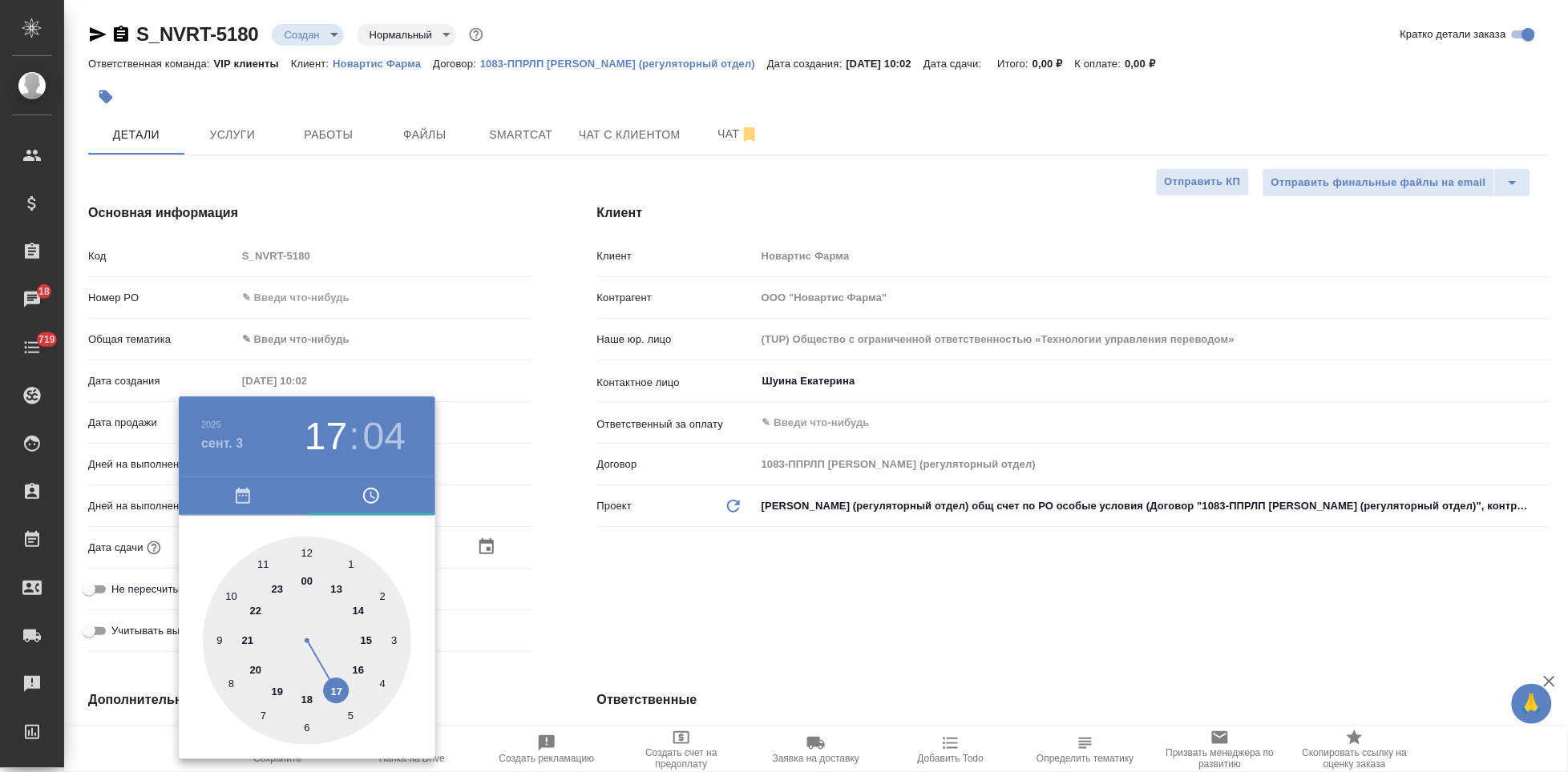
type textarea "x"
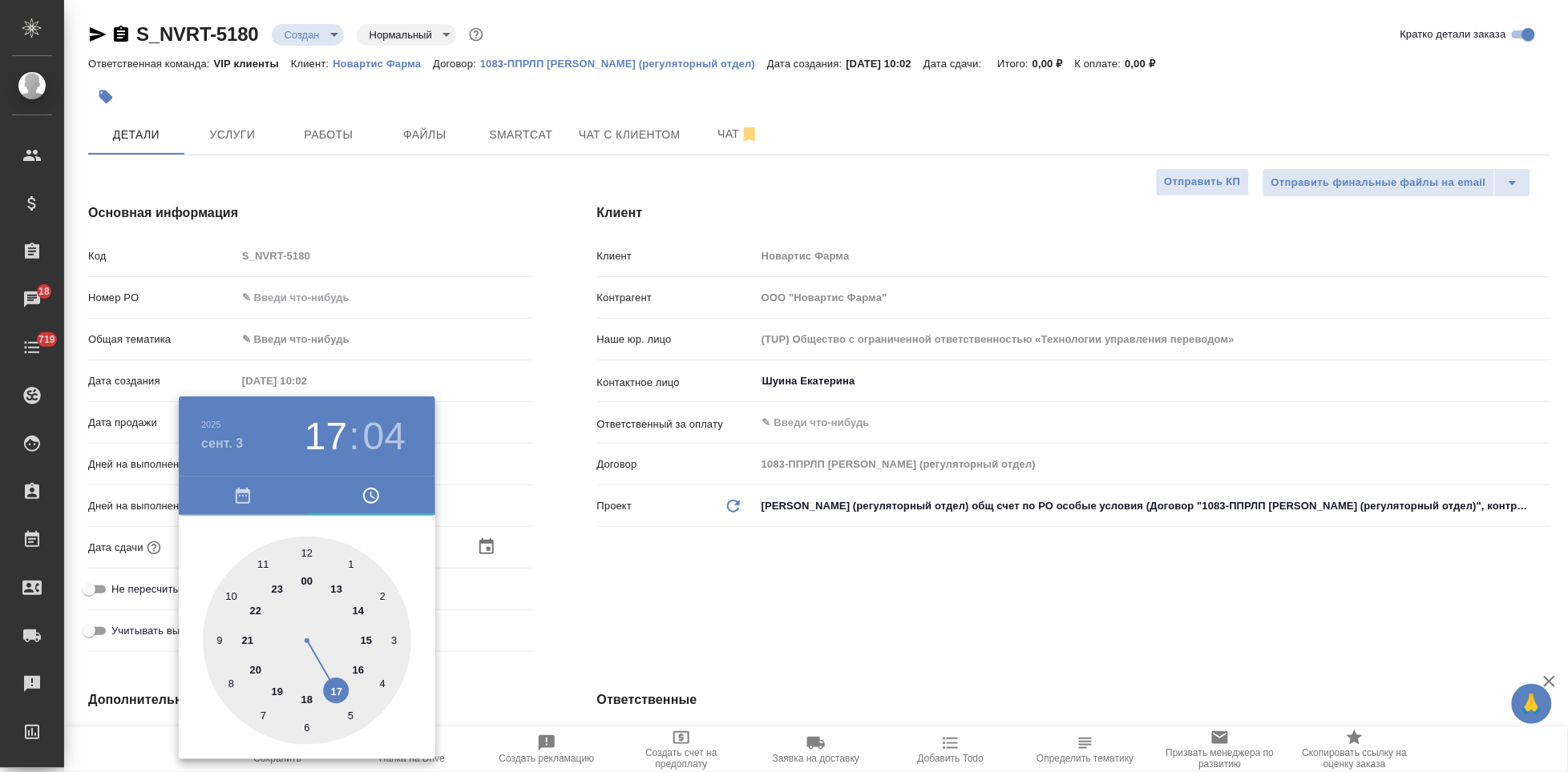
type textarea "x"
drag, startPoint x: 232, startPoint y: 601, endPoint x: 332, endPoint y: 671, distance: 122.1
click at [332, 671] on div at bounding box center [307, 640] width 209 height 209
type textarea "x"
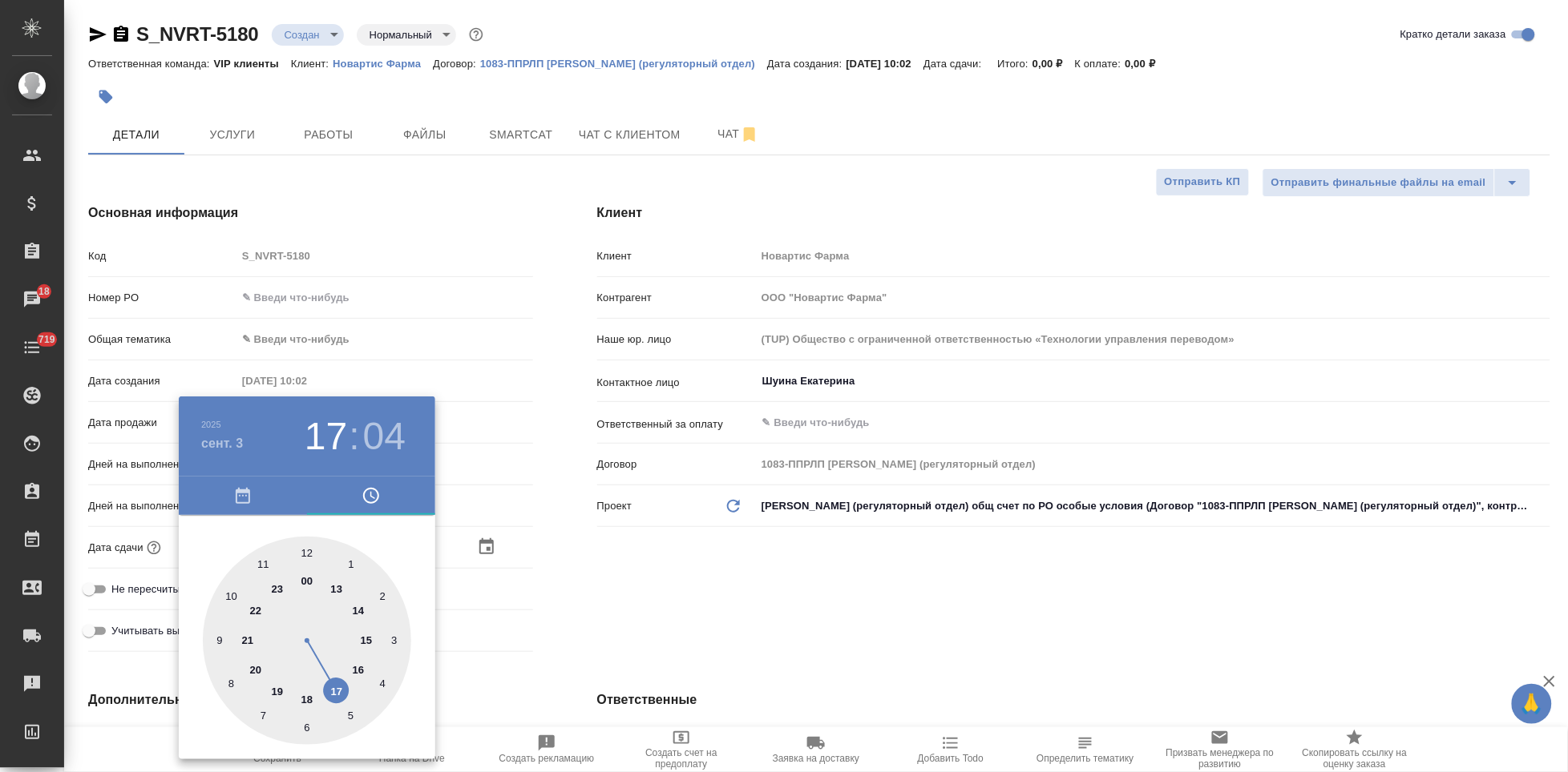
type textarea "x"
type input "03.09.2025 17:01"
type textarea "x"
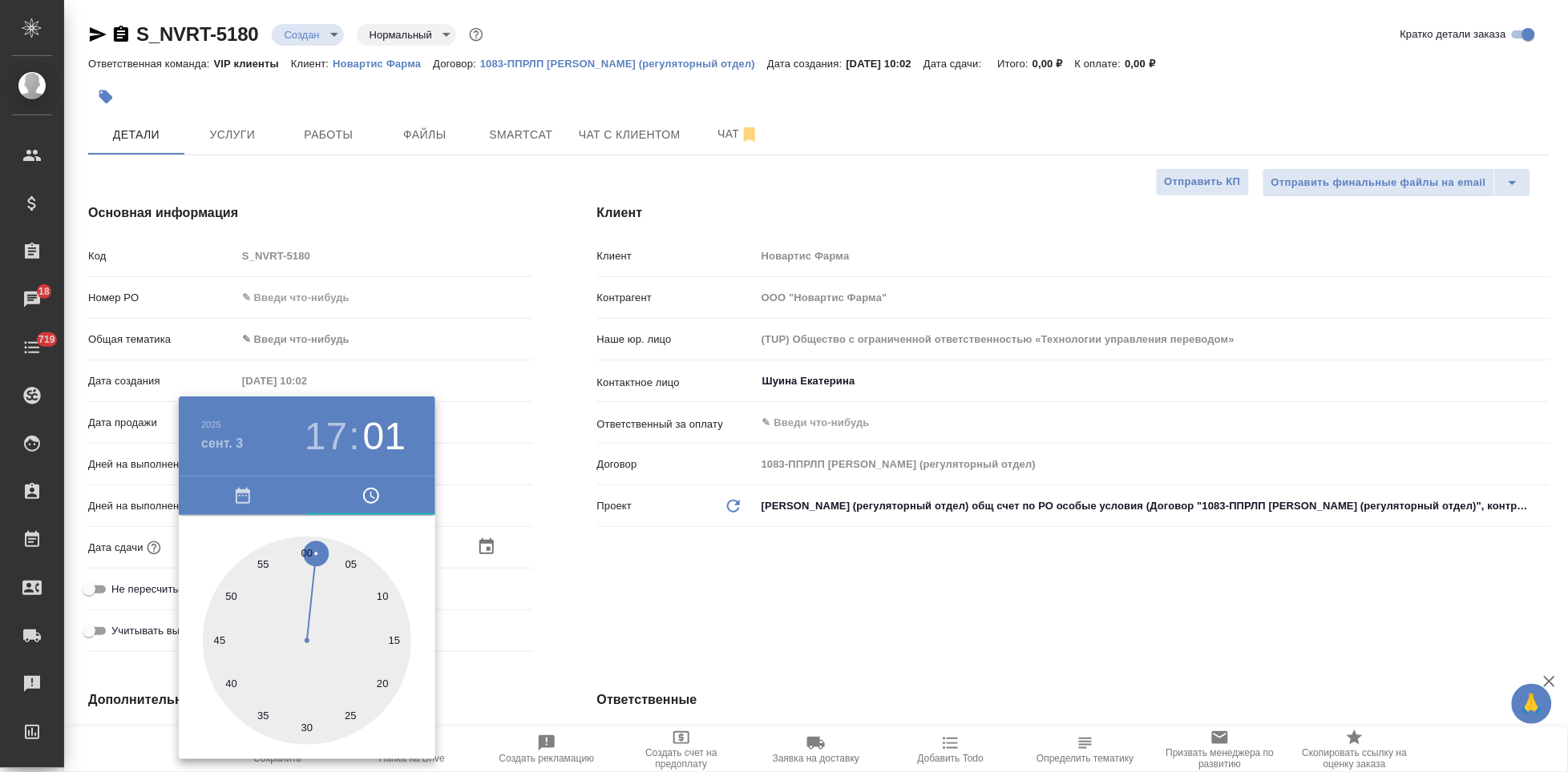
type input "03.09.2025 17:00"
type textarea "x"
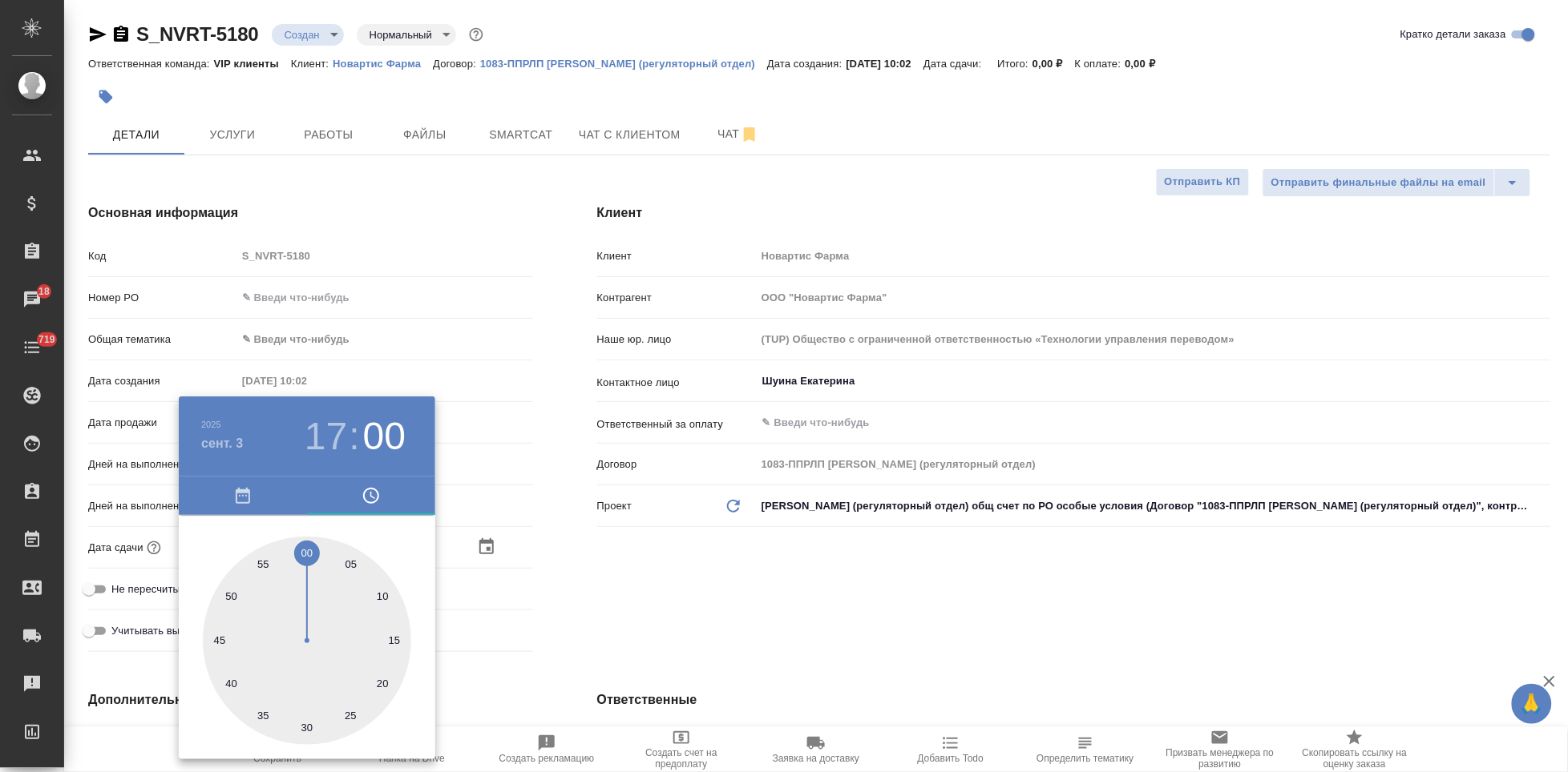
type textarea "x"
click at [309, 556] on div at bounding box center [307, 640] width 209 height 209
type textarea "x"
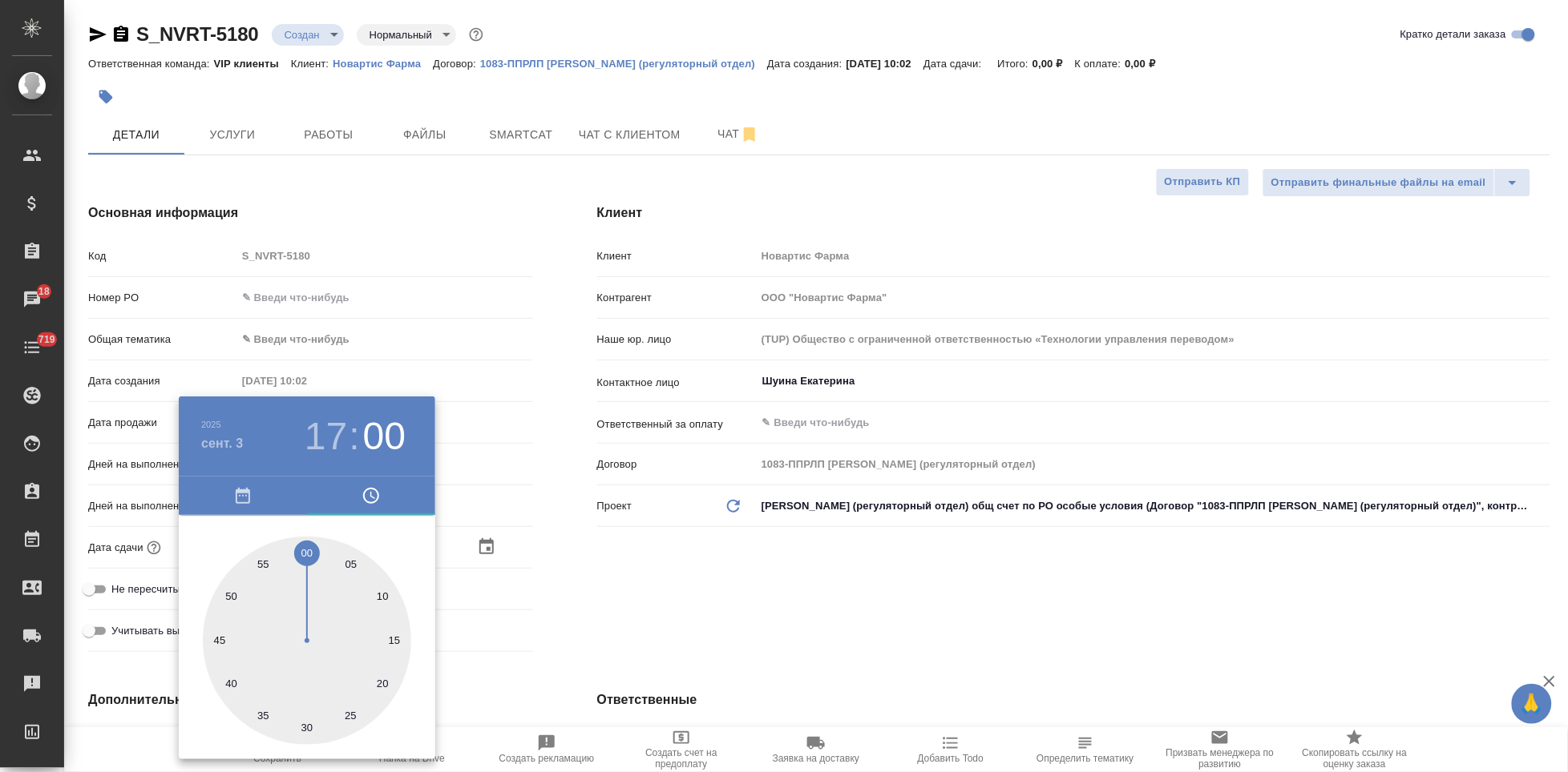
type textarea "x"
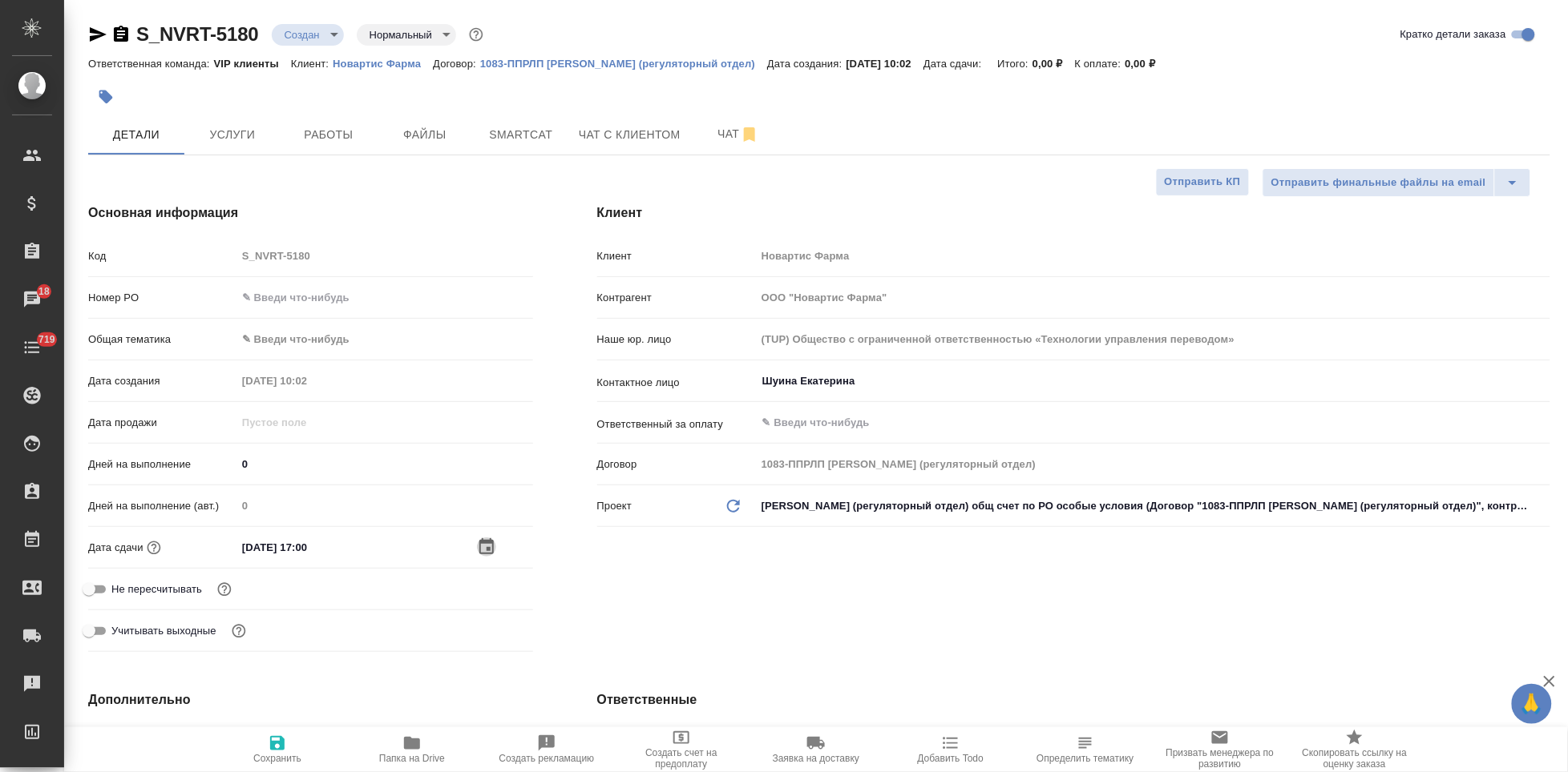
type textarea "x"
click at [267, 759] on span "Сохранить" at bounding box center [277, 758] width 48 height 11
type textarea "x"
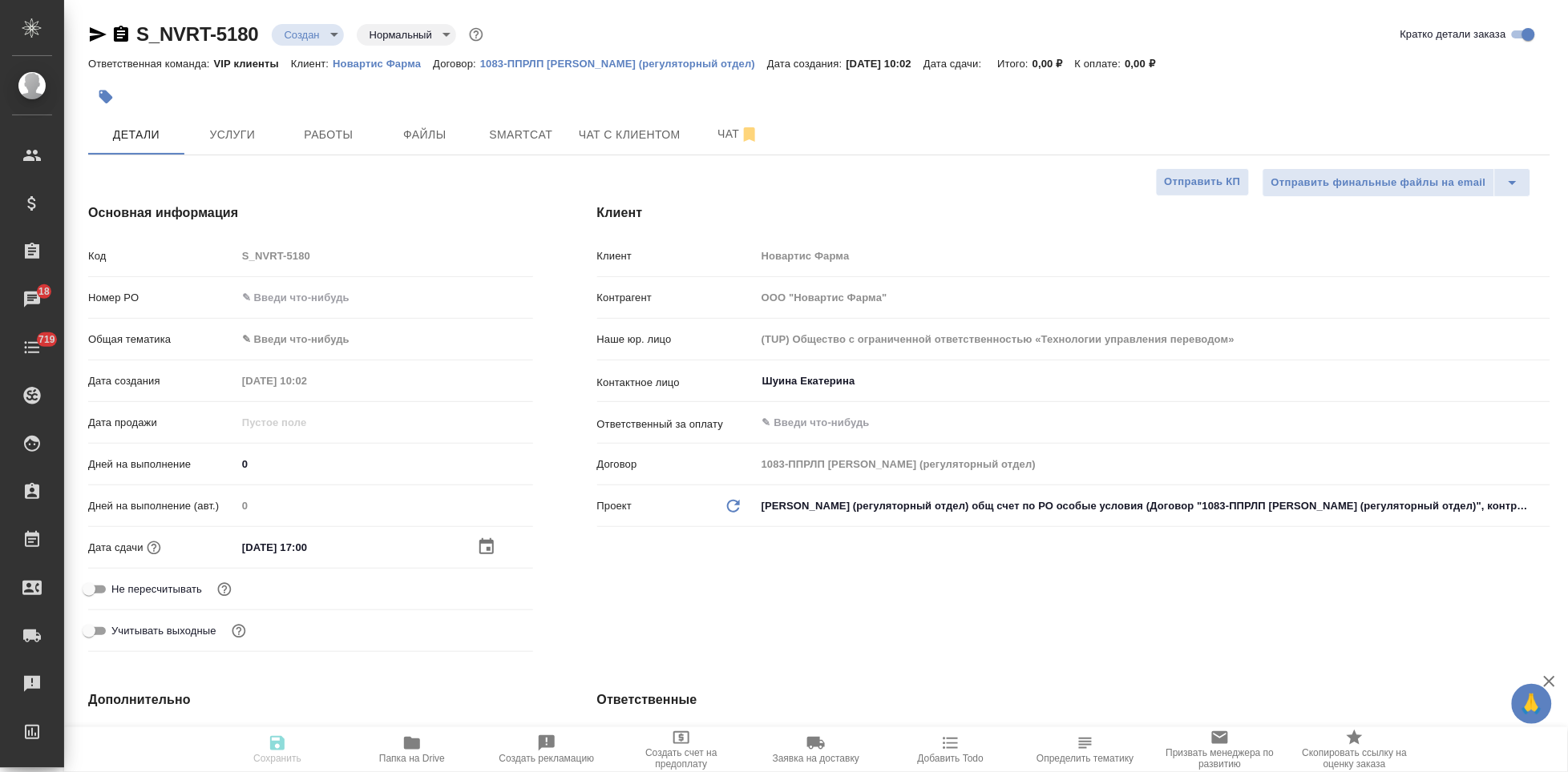
type textarea "x"
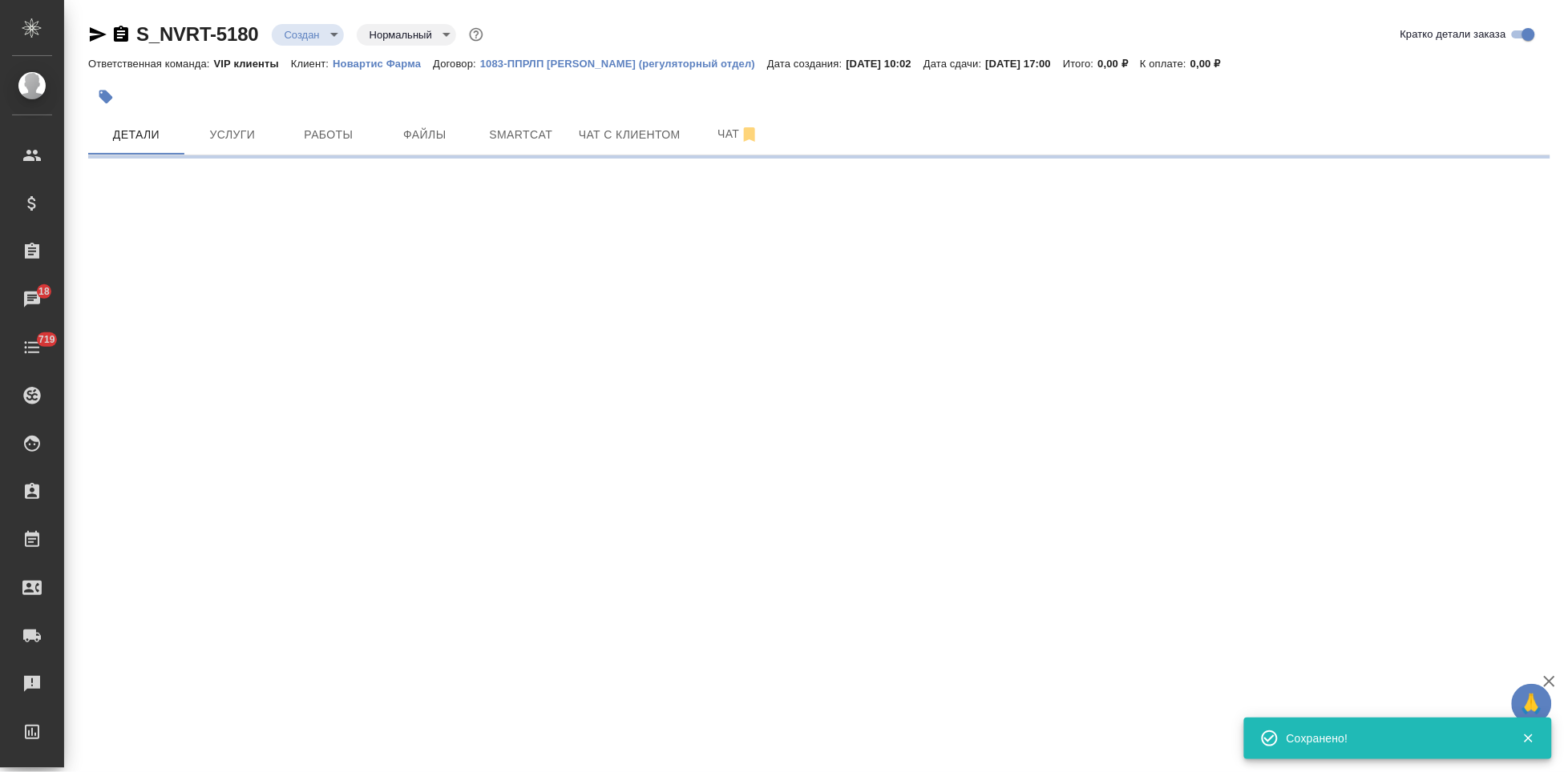
select select "RU"
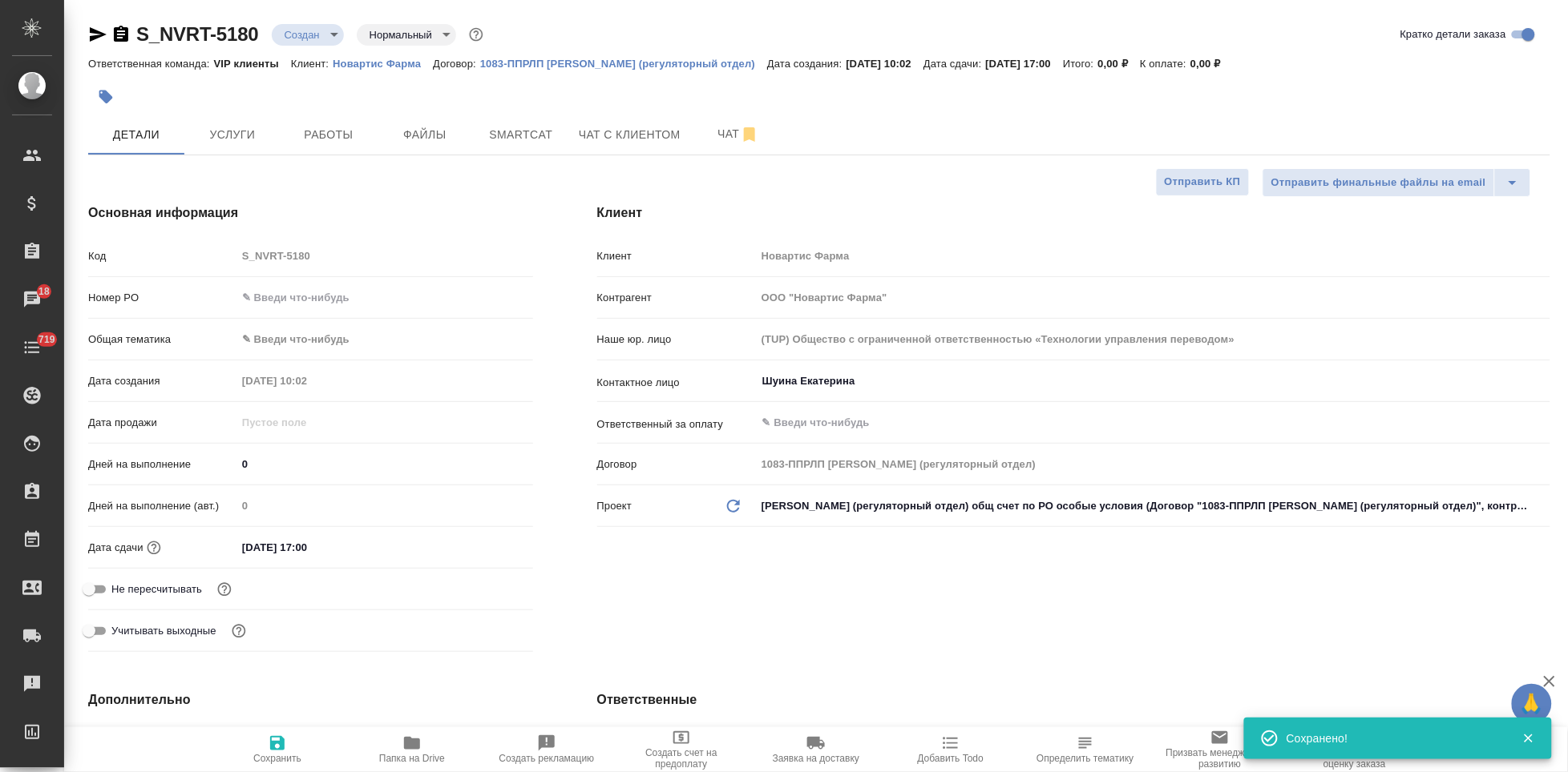
type textarea "x"
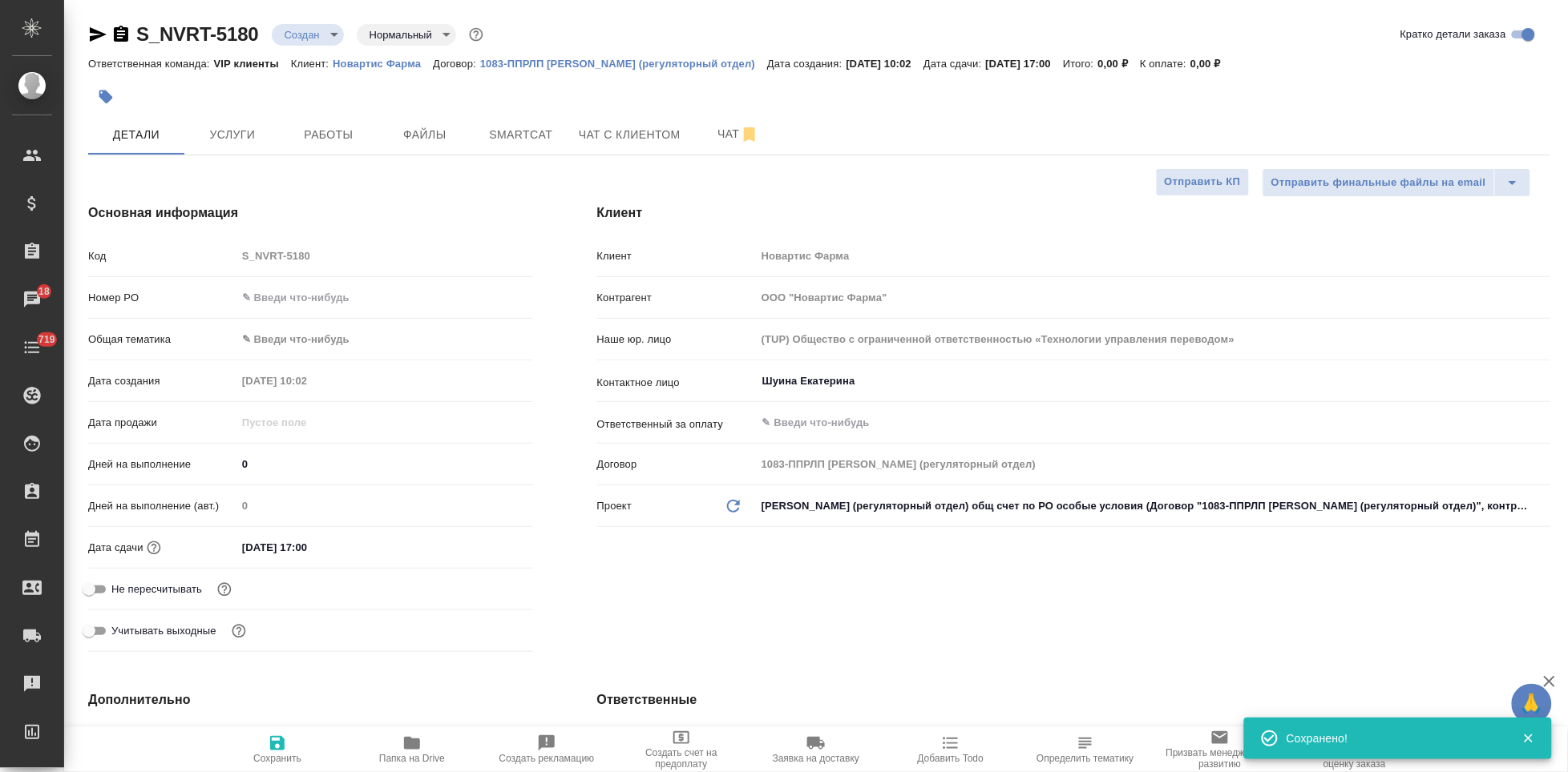
type textarea "x"
click at [428, 134] on span "Файлы" at bounding box center [425, 135] width 77 height 20
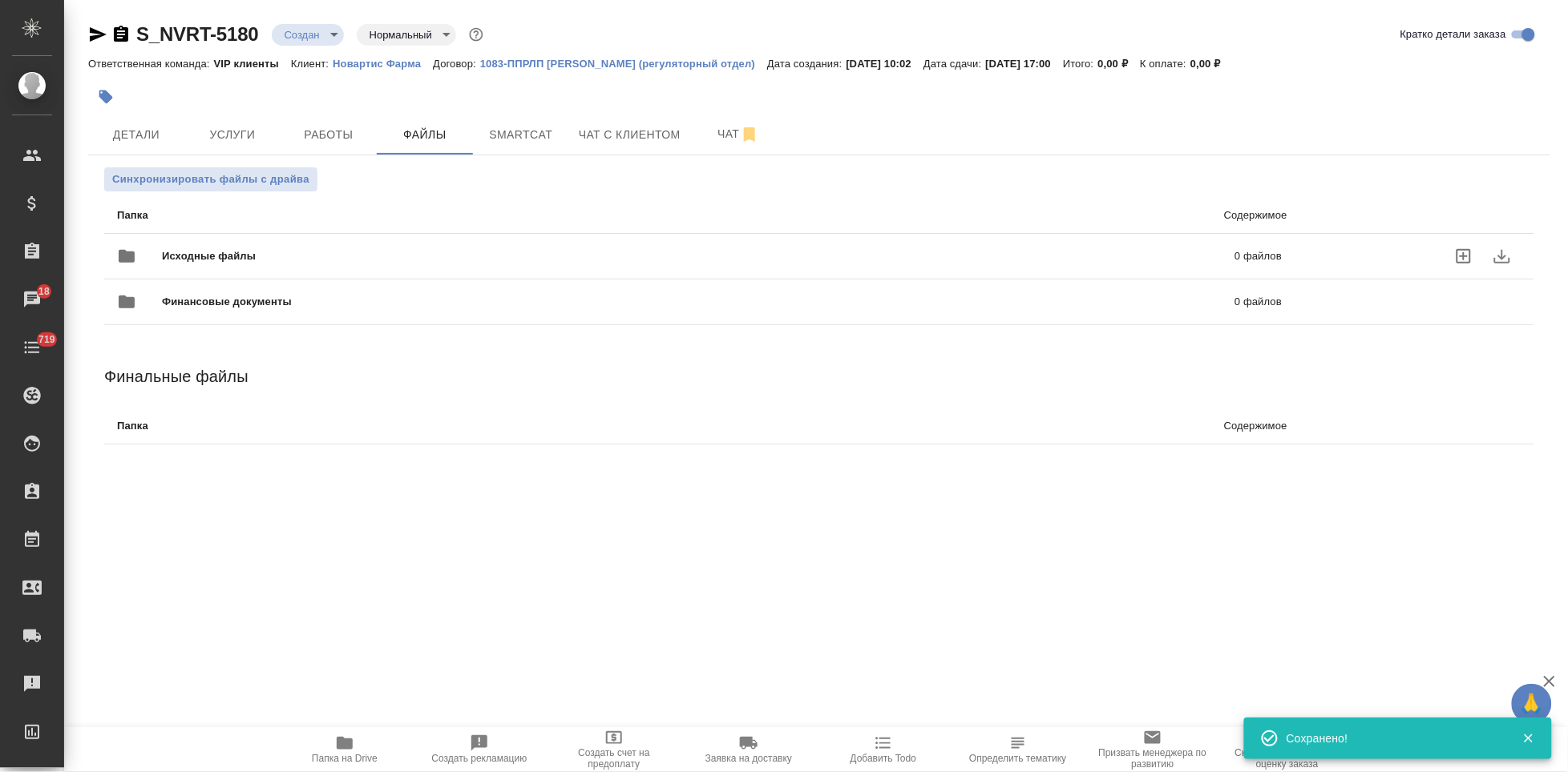
click at [1472, 262] on icon "uploadFiles" at bounding box center [1463, 256] width 19 height 19
click at [0, 0] on input "uploadFiles" at bounding box center [0, 0] width 0 height 0
click at [325, 35] on body "🙏 .cls-1 fill:#fff; AWATERA Kabargina Anna Клиенты Спецификации Заказы 18 Чаты …" at bounding box center [784, 386] width 1568 height 772
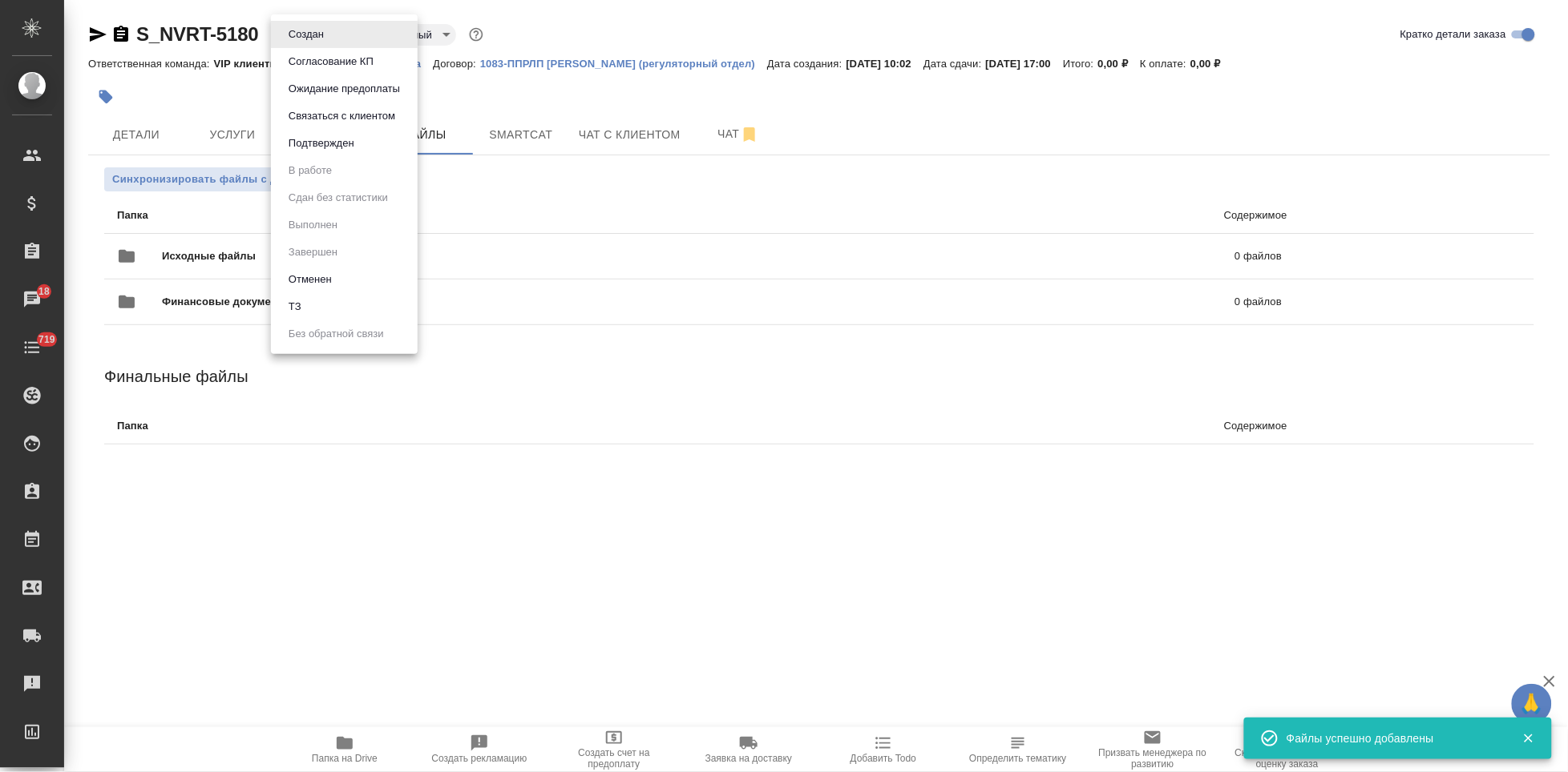
click at [299, 299] on button "ТЗ" at bounding box center [294, 307] width 23 height 18
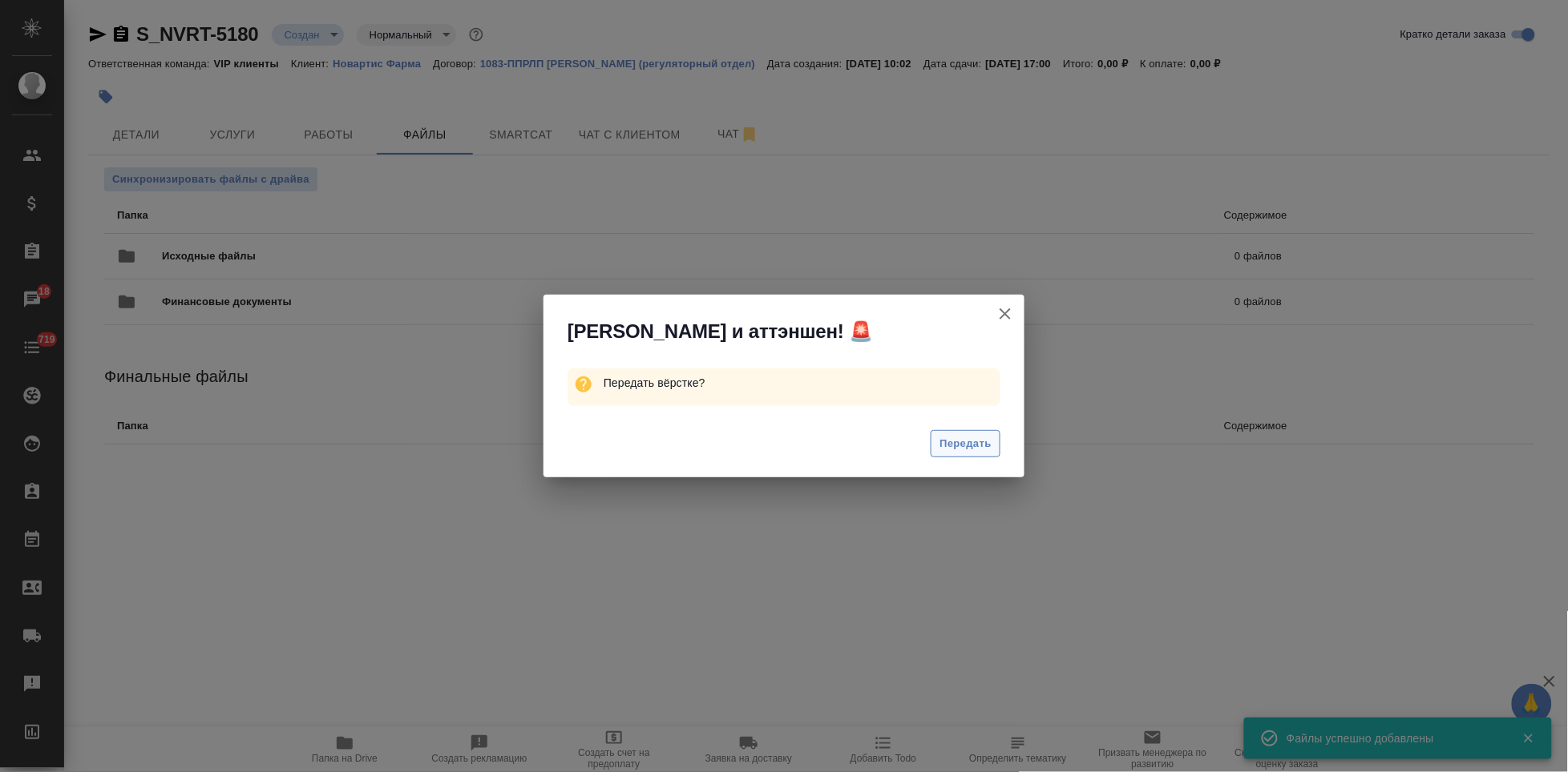
click at [974, 446] on span "Передать" at bounding box center [965, 444] width 52 height 18
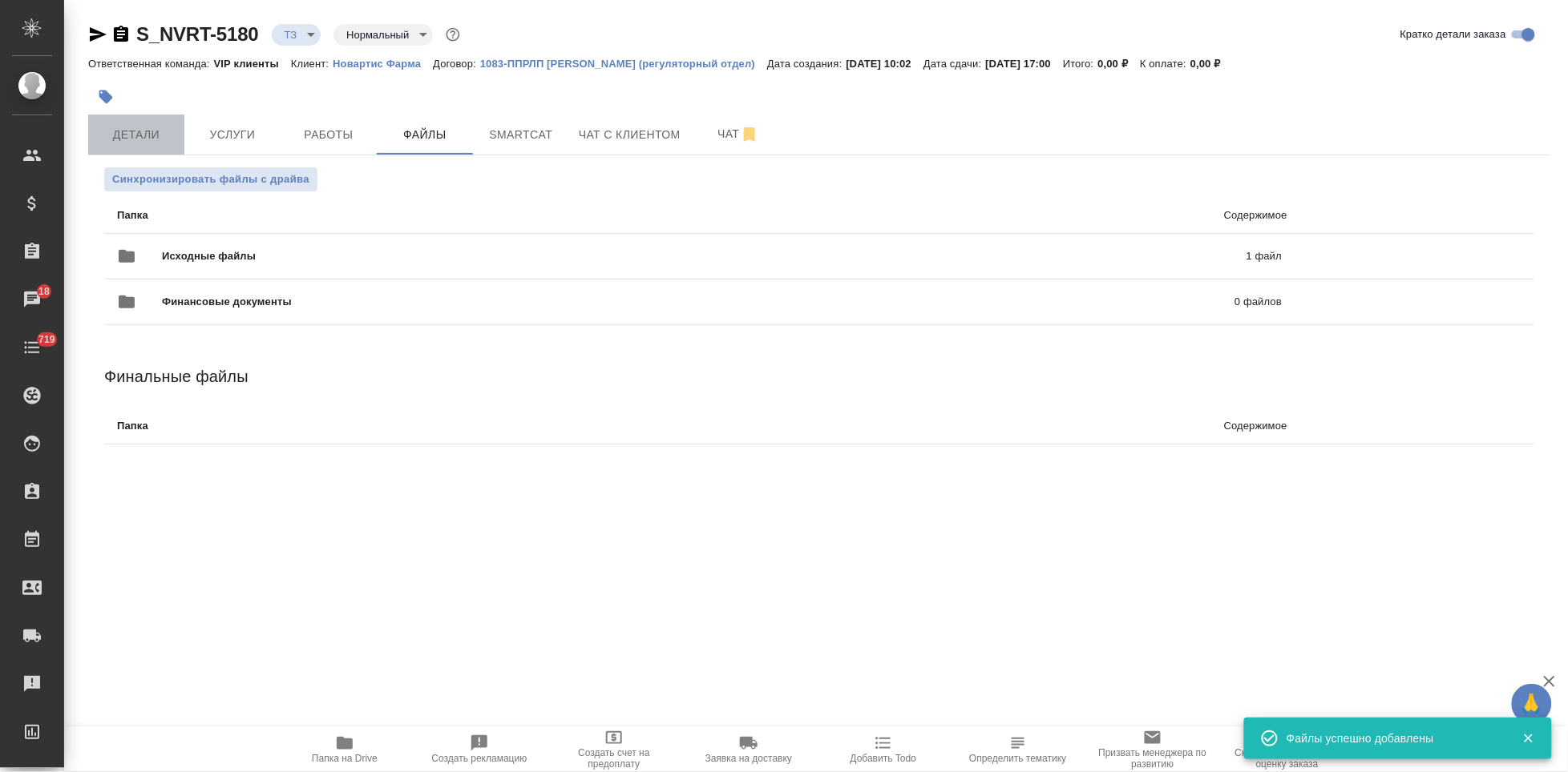
click at [165, 132] on span "Детали" at bounding box center [137, 135] width 77 height 20
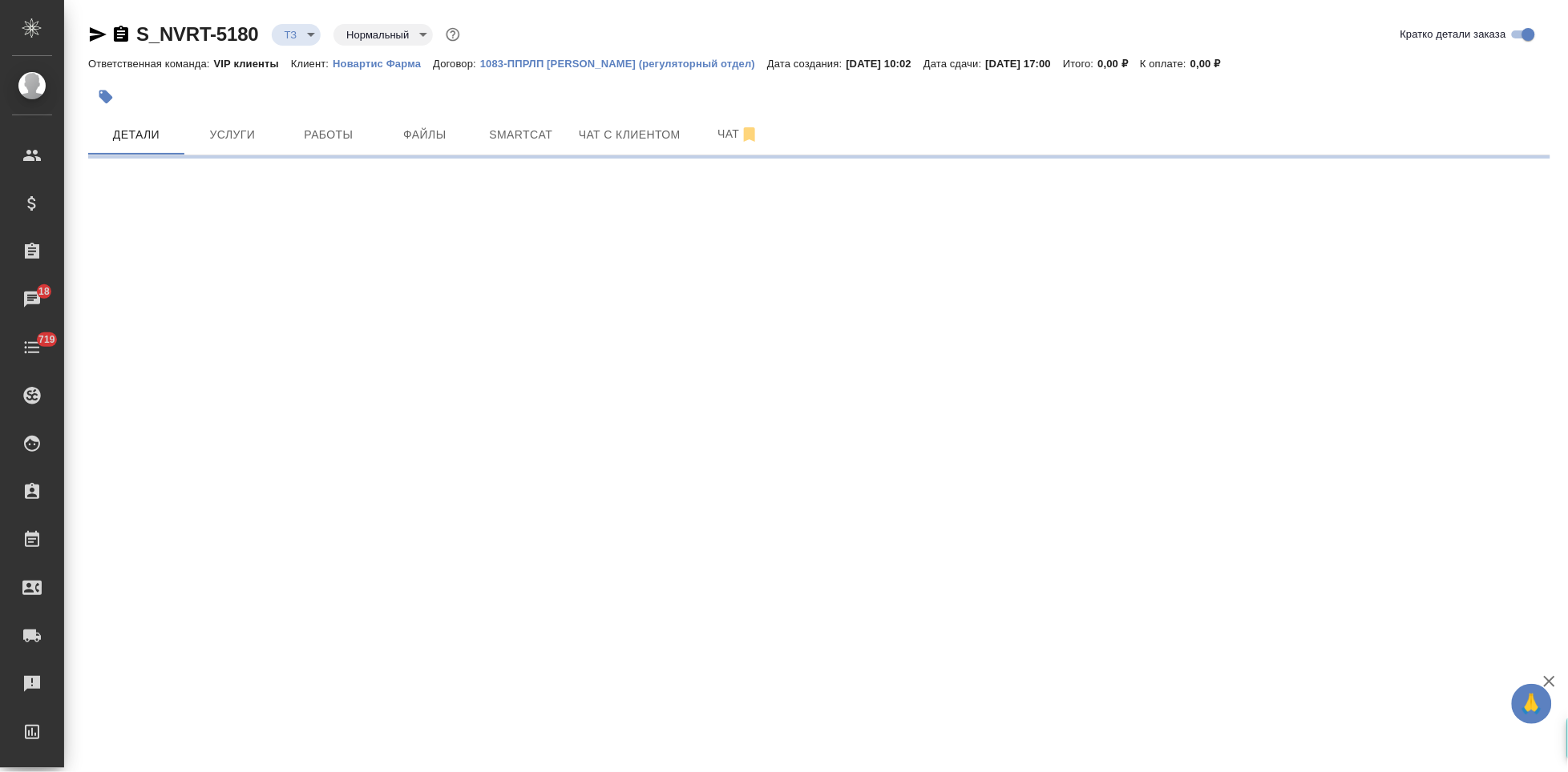
select select "RU"
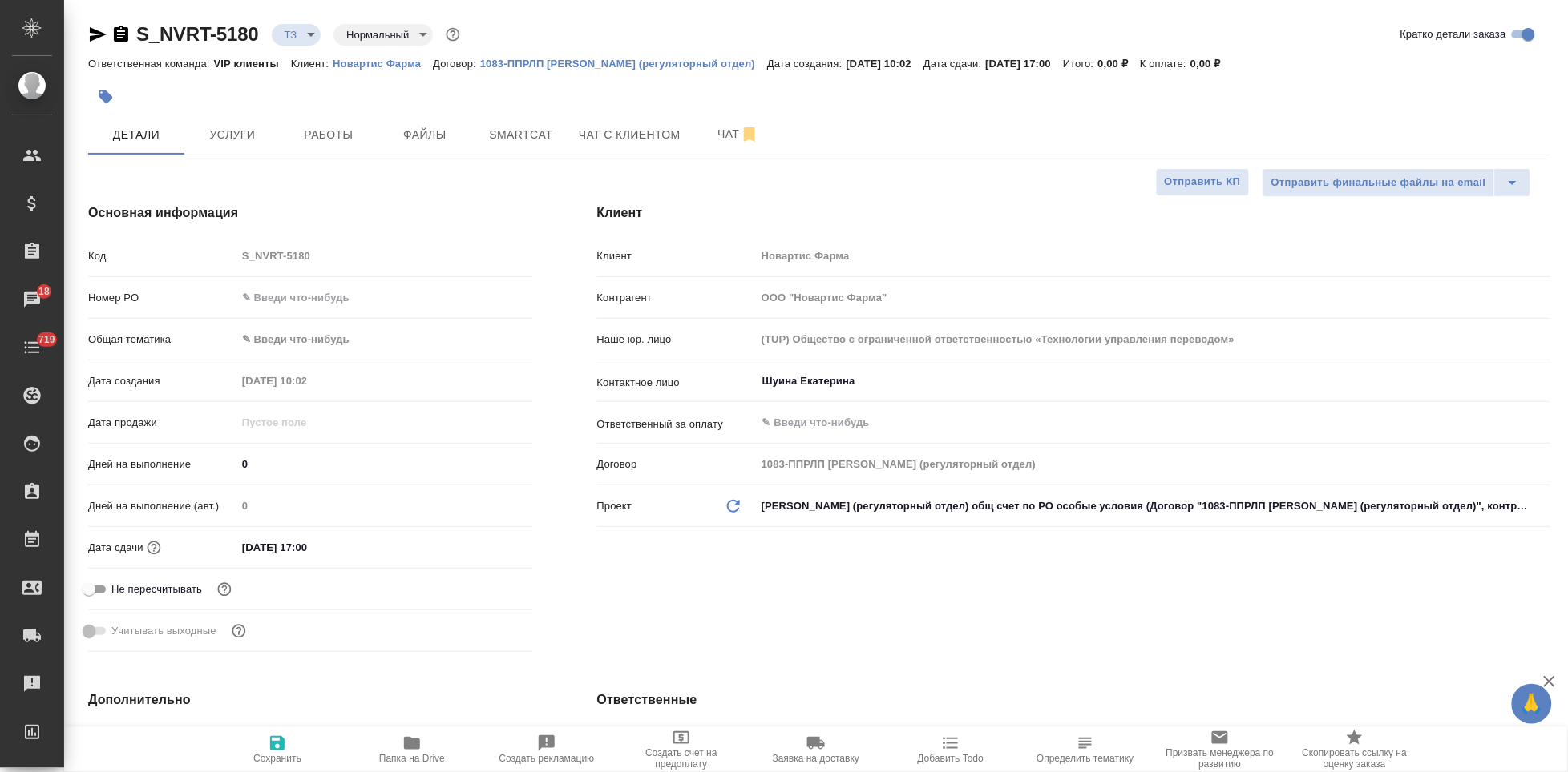
type textarea "x"
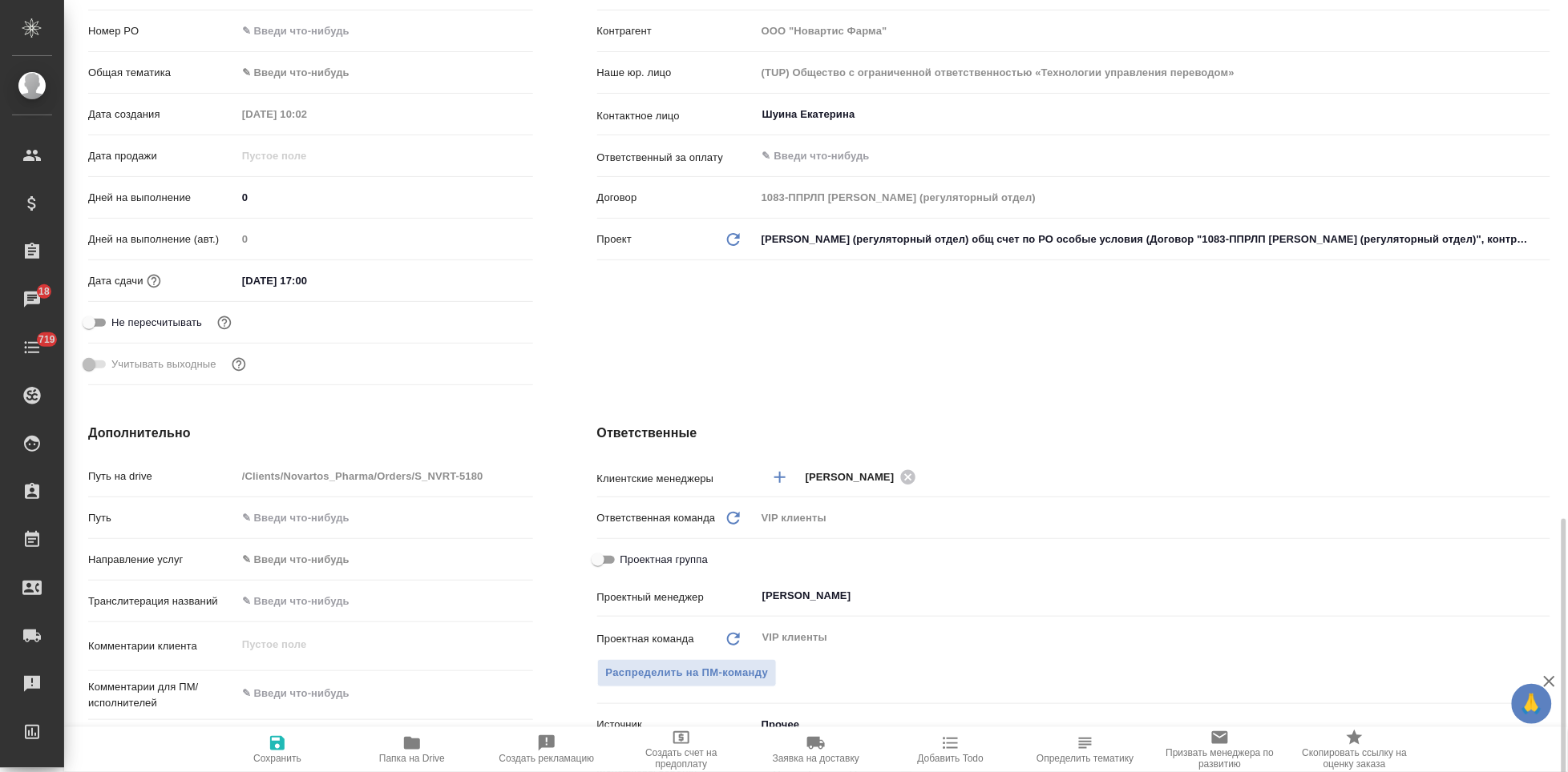
scroll to position [534, 0]
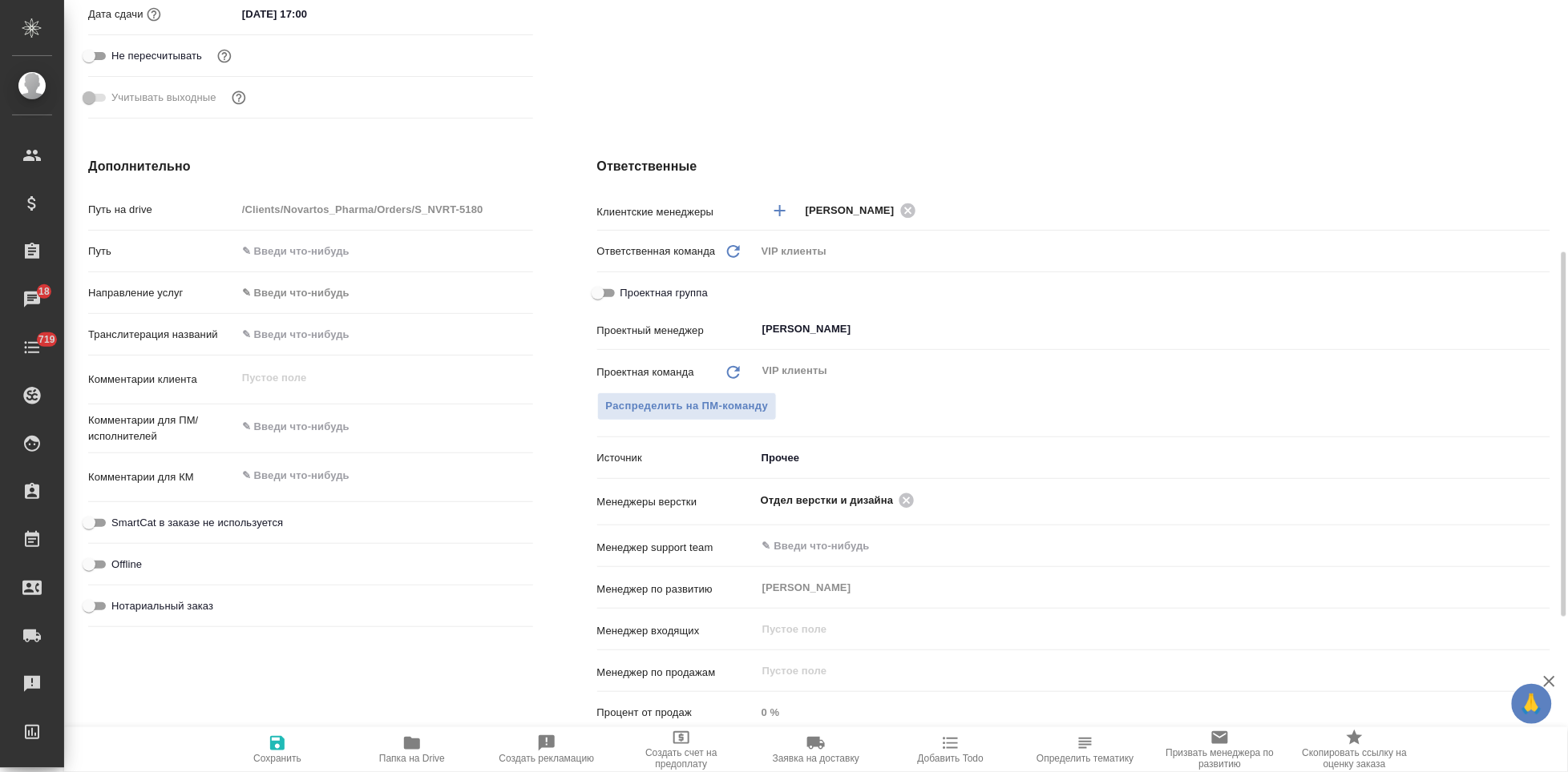
type textarea "x"
click at [301, 428] on textarea at bounding box center [385, 427] width 297 height 27
paste textarea "Обращаюсь с просьбой принять в работу новый заказ (срочный). Необходимый файл в…"
type textarea "Обращаюсь с просьбой принять в работу новый заказ (срочный). Необходимый файл в…"
type textarea "x"
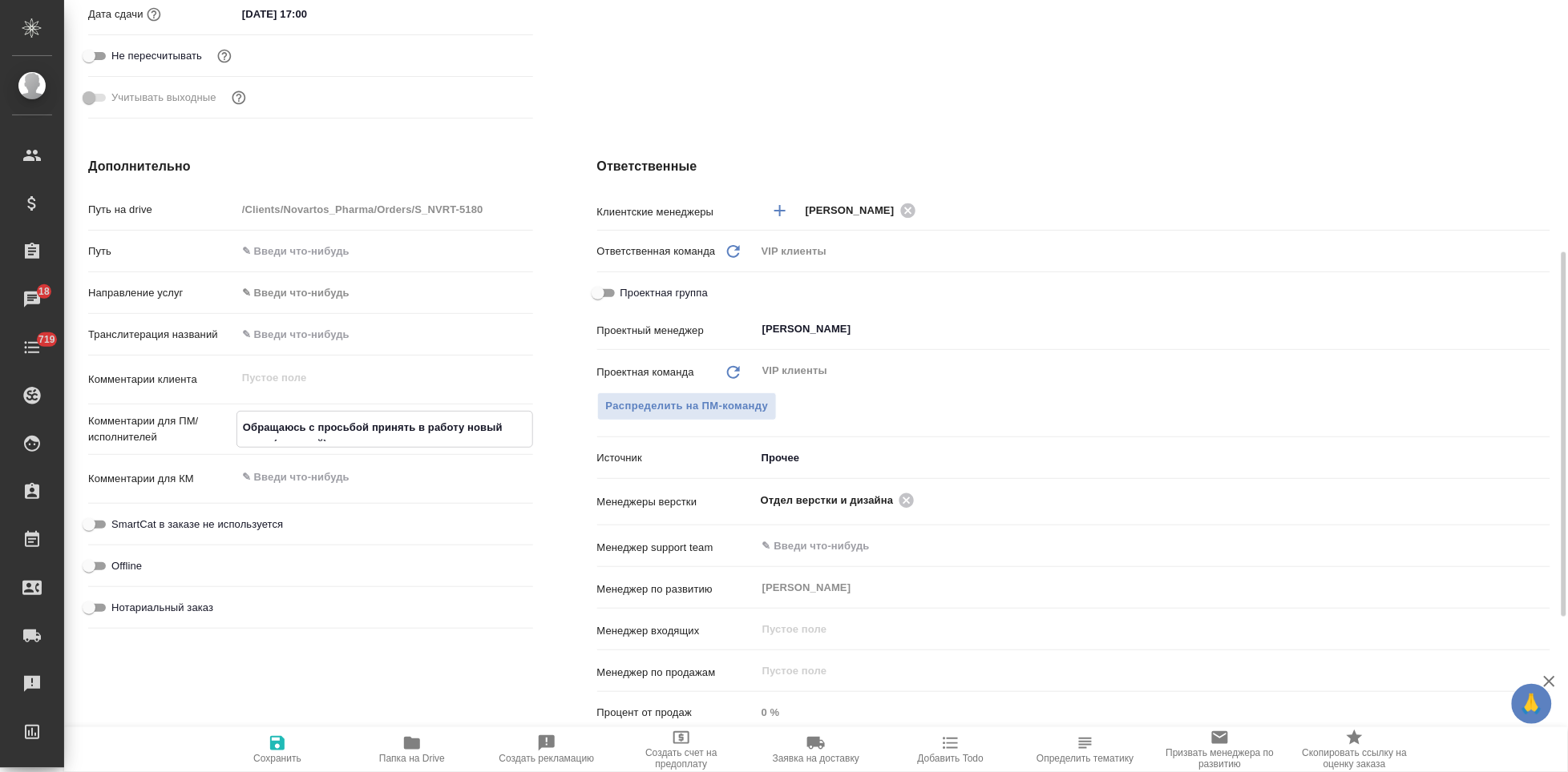
type textarea "x"
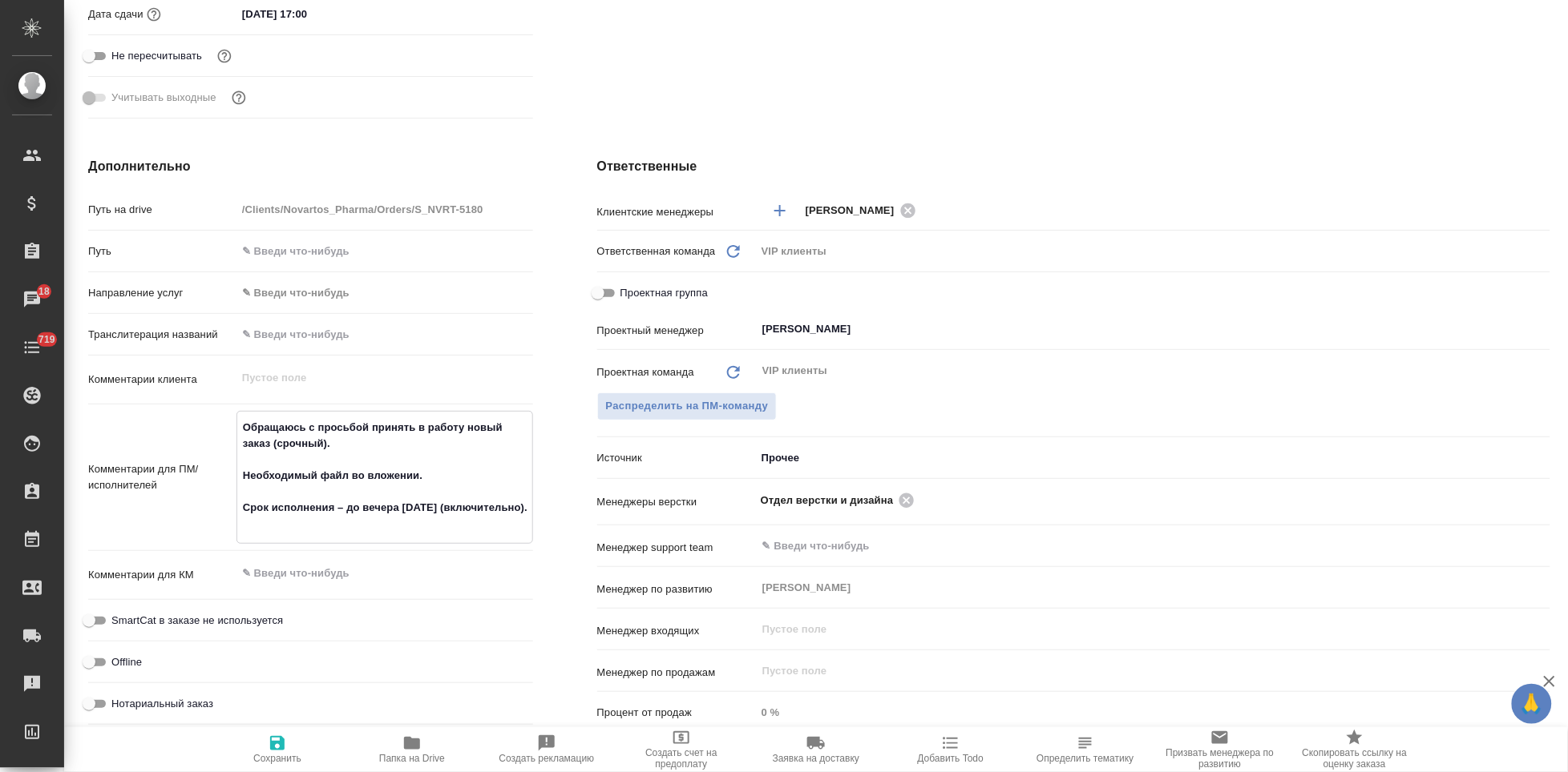
type textarea "Обращаюсь с просьбой принять в работу новый заказ (срочный). Необходимый файл в…"
type textarea "x"
click at [287, 737] on icon "button" at bounding box center [277, 744] width 19 height 19
type textarea "x"
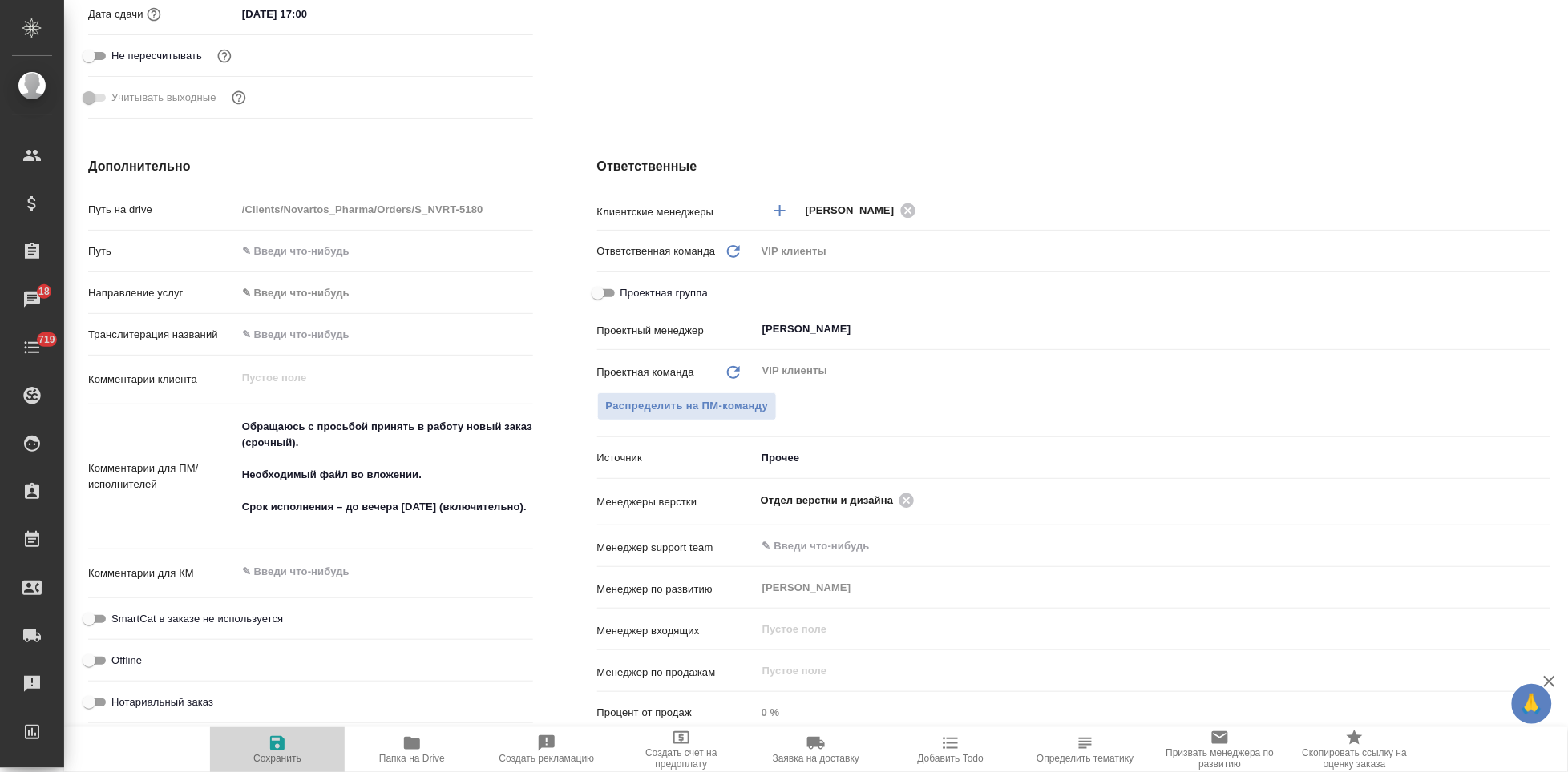
type textarea "x"
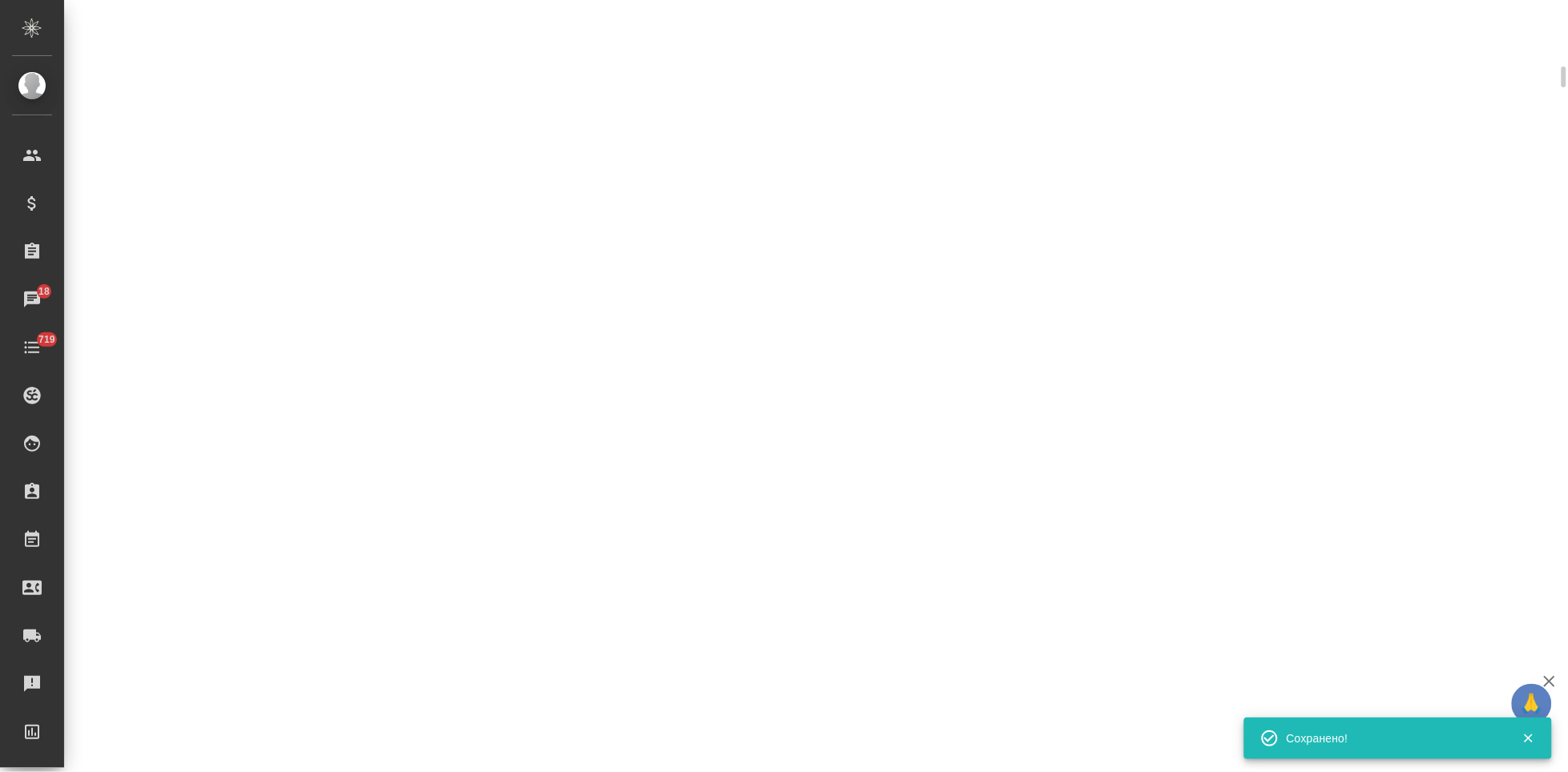
select select "RU"
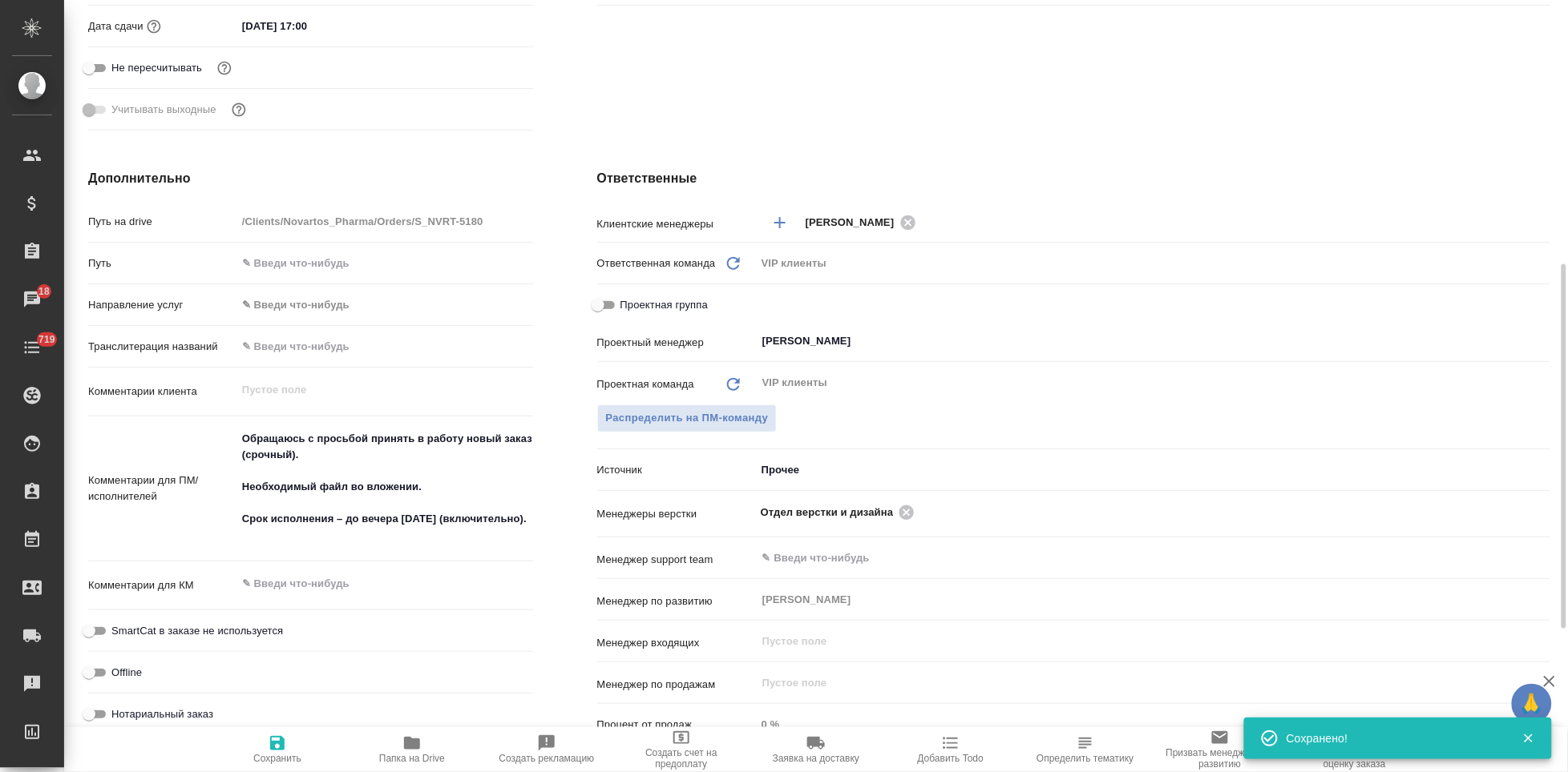
type textarea "x"
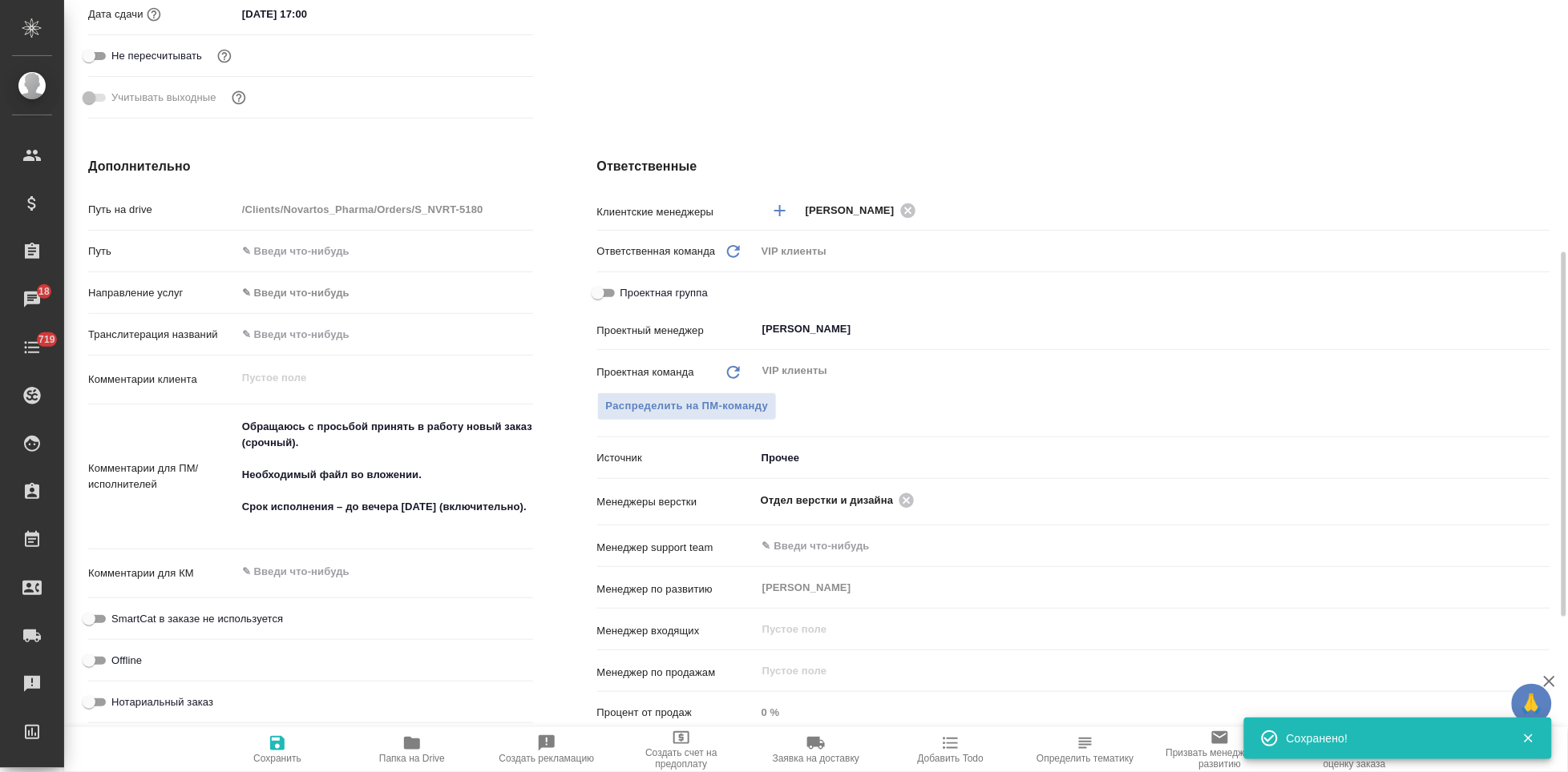
type textarea "x"
drag, startPoint x: 438, startPoint y: 475, endPoint x: 197, endPoint y: 462, distance: 241.4
click at [197, 462] on div "Комментарии для ПМ/исполнителей Обращаюсь с просьбой принять в работу новый зак…" at bounding box center [310, 477] width 444 height 133
type textarea "Обращаюсь с просьбой принять в работу новый заказ (срочный). Срок исполнения – …"
type textarea "x"
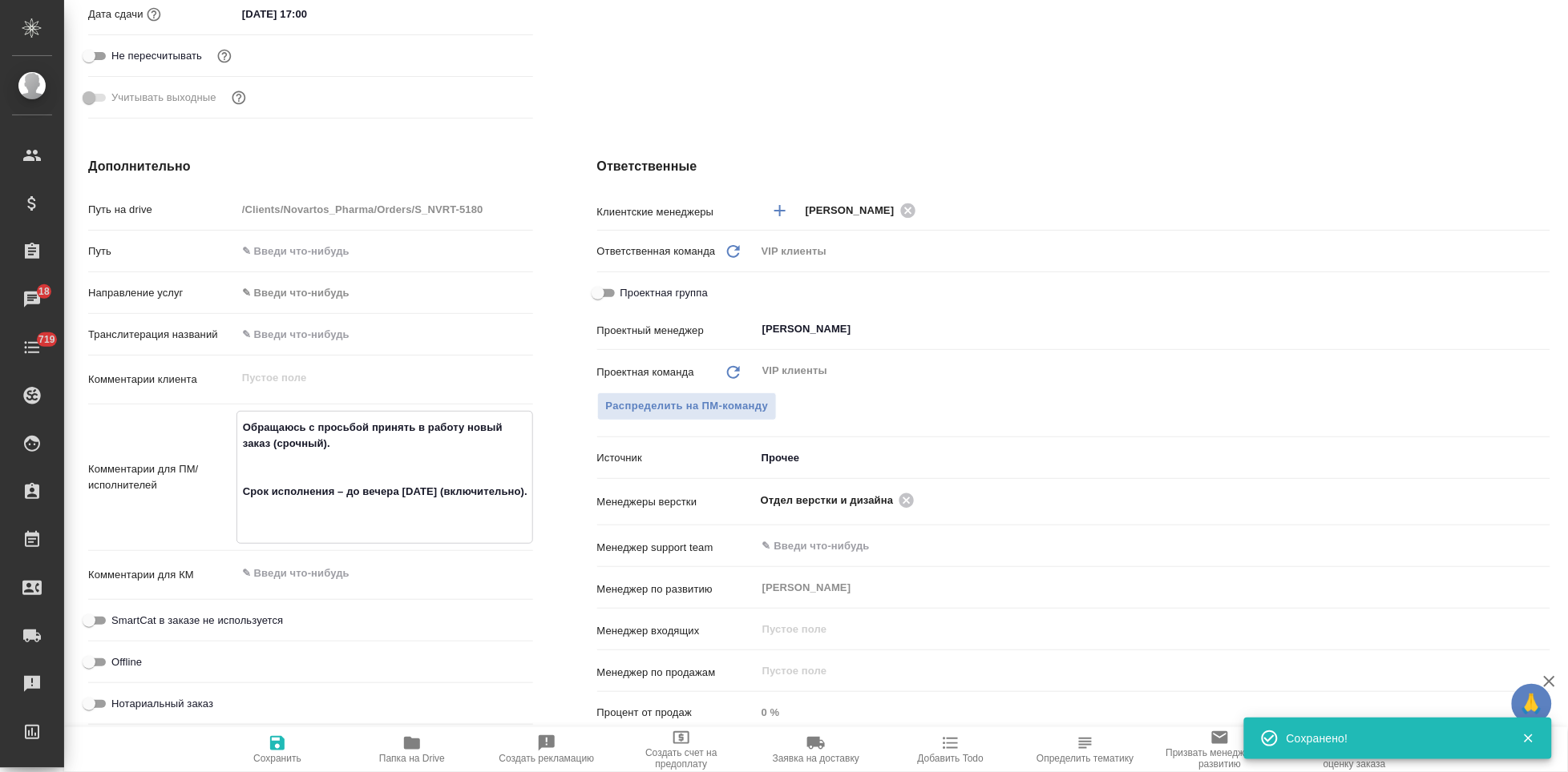
type textarea "x"
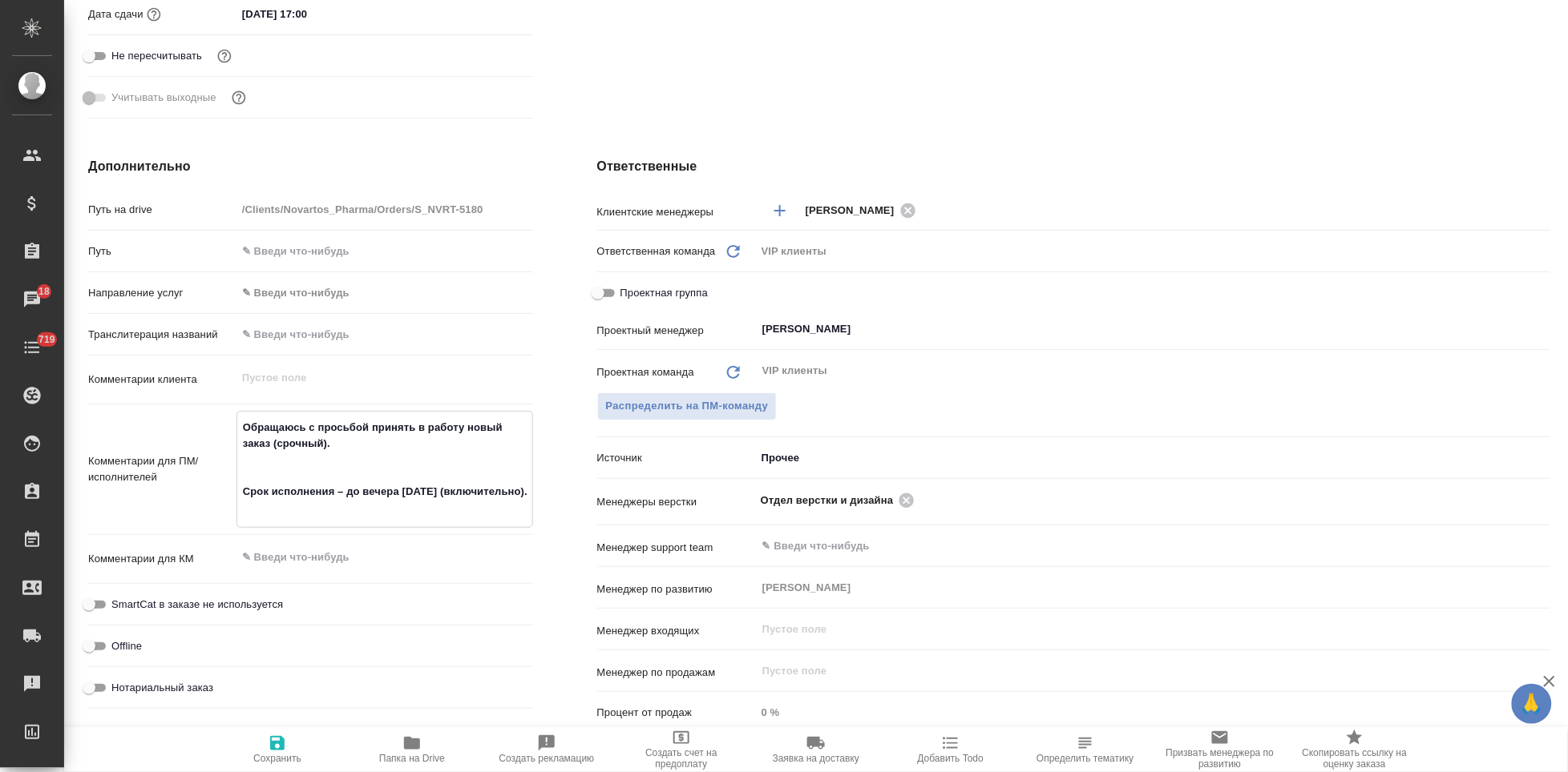
type textarea "Обращаюсь с просьбой принять в работу новый заказ (срочный). Срок исполнения – …"
type textarea "x"
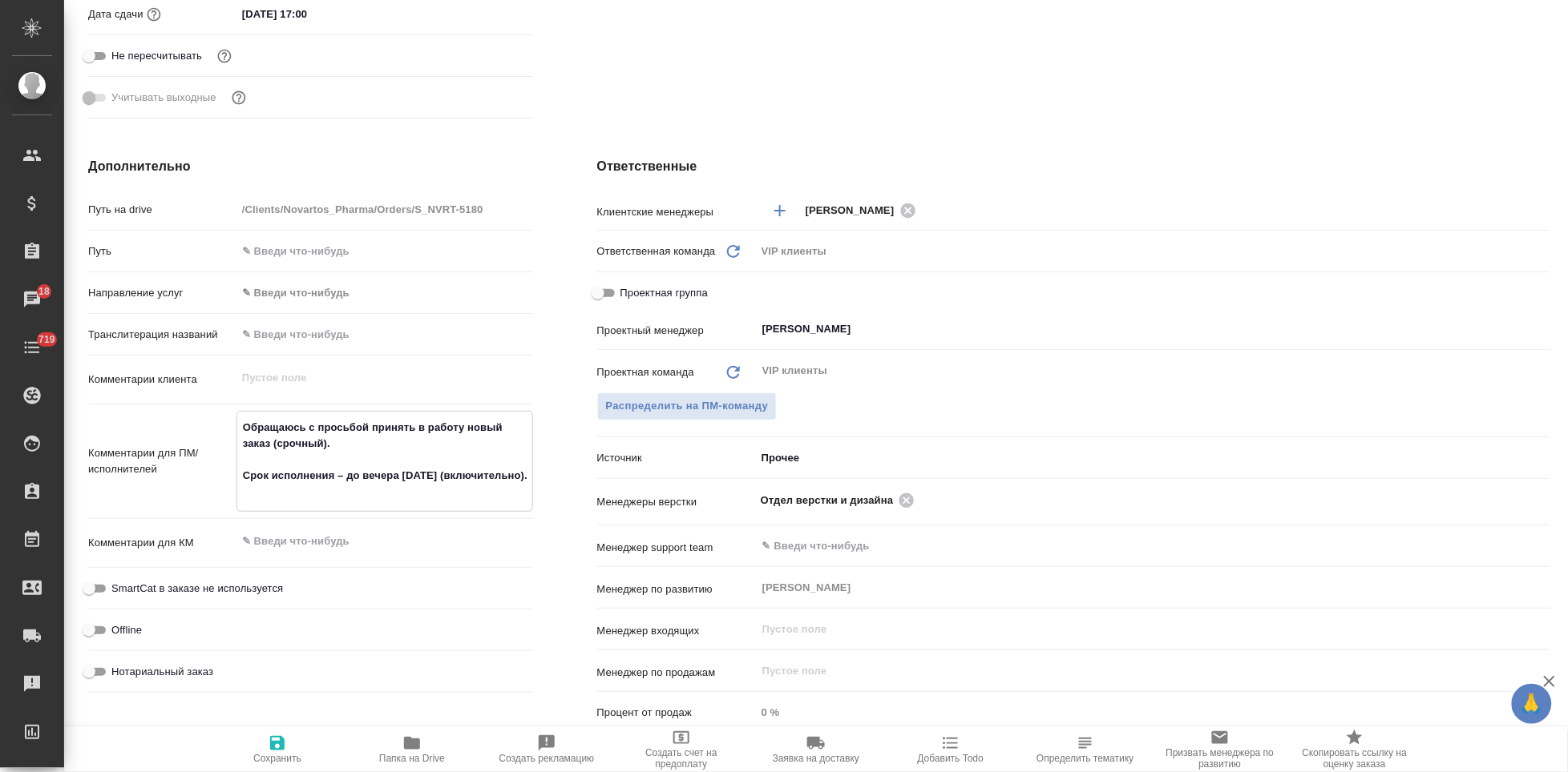
type textarea "Обращаюсь с просьбой принять в работу новый заказ (срочный). Срок исполнения – …"
type textarea "x"
click at [281, 745] on icon "button" at bounding box center [277, 743] width 14 height 14
type textarea "x"
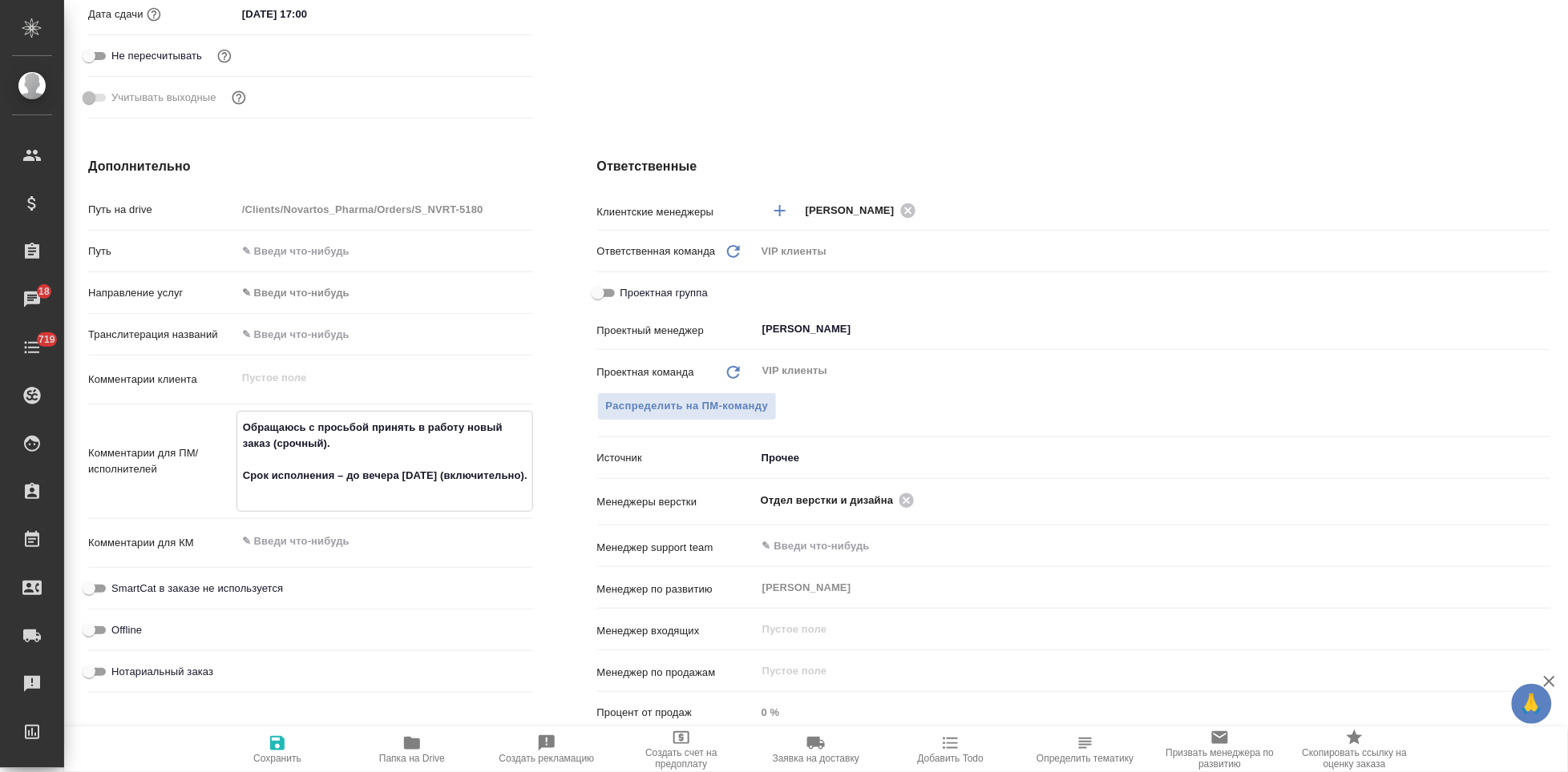
type textarea "x"
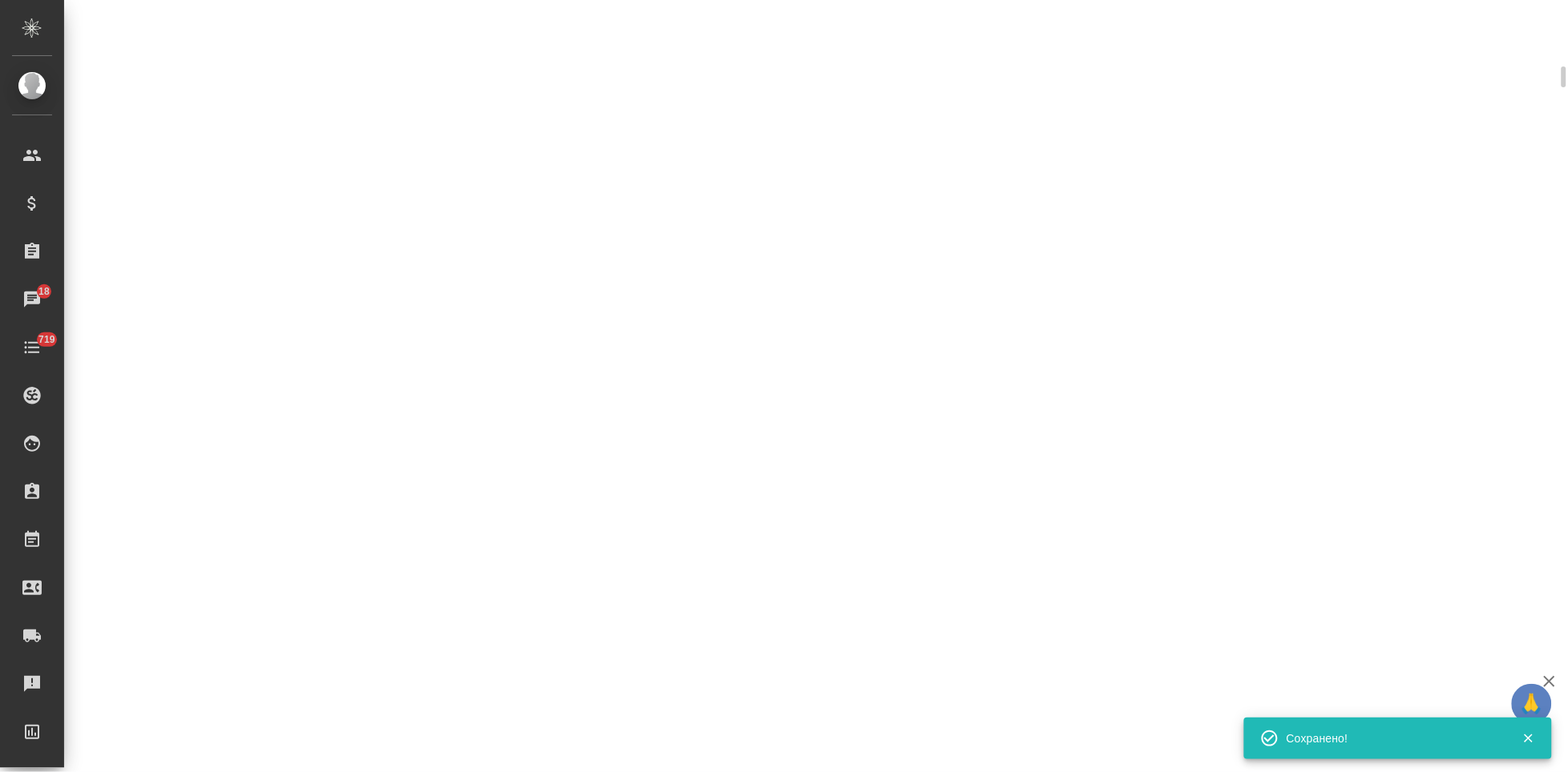
select select "RU"
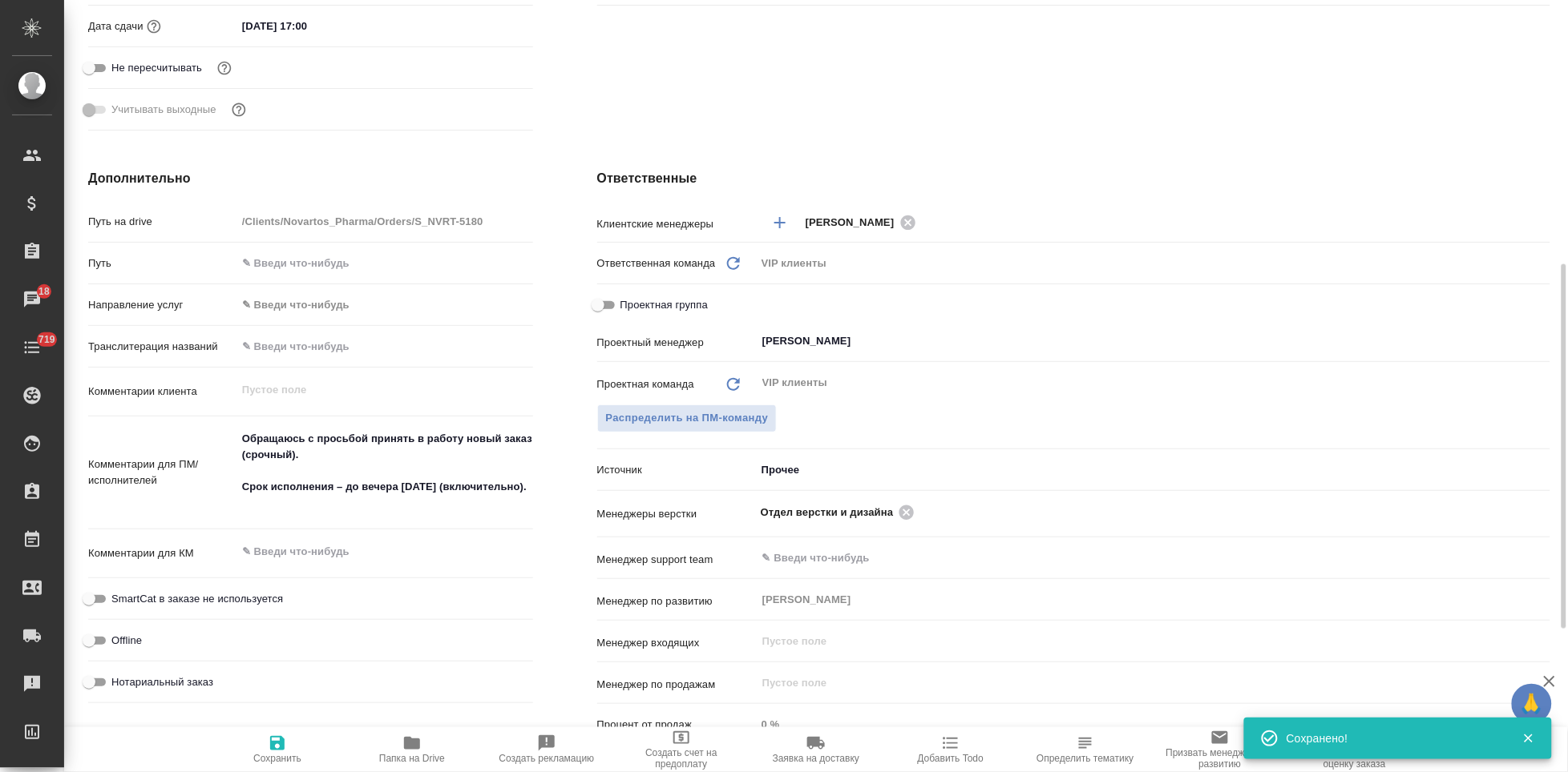
type textarea "x"
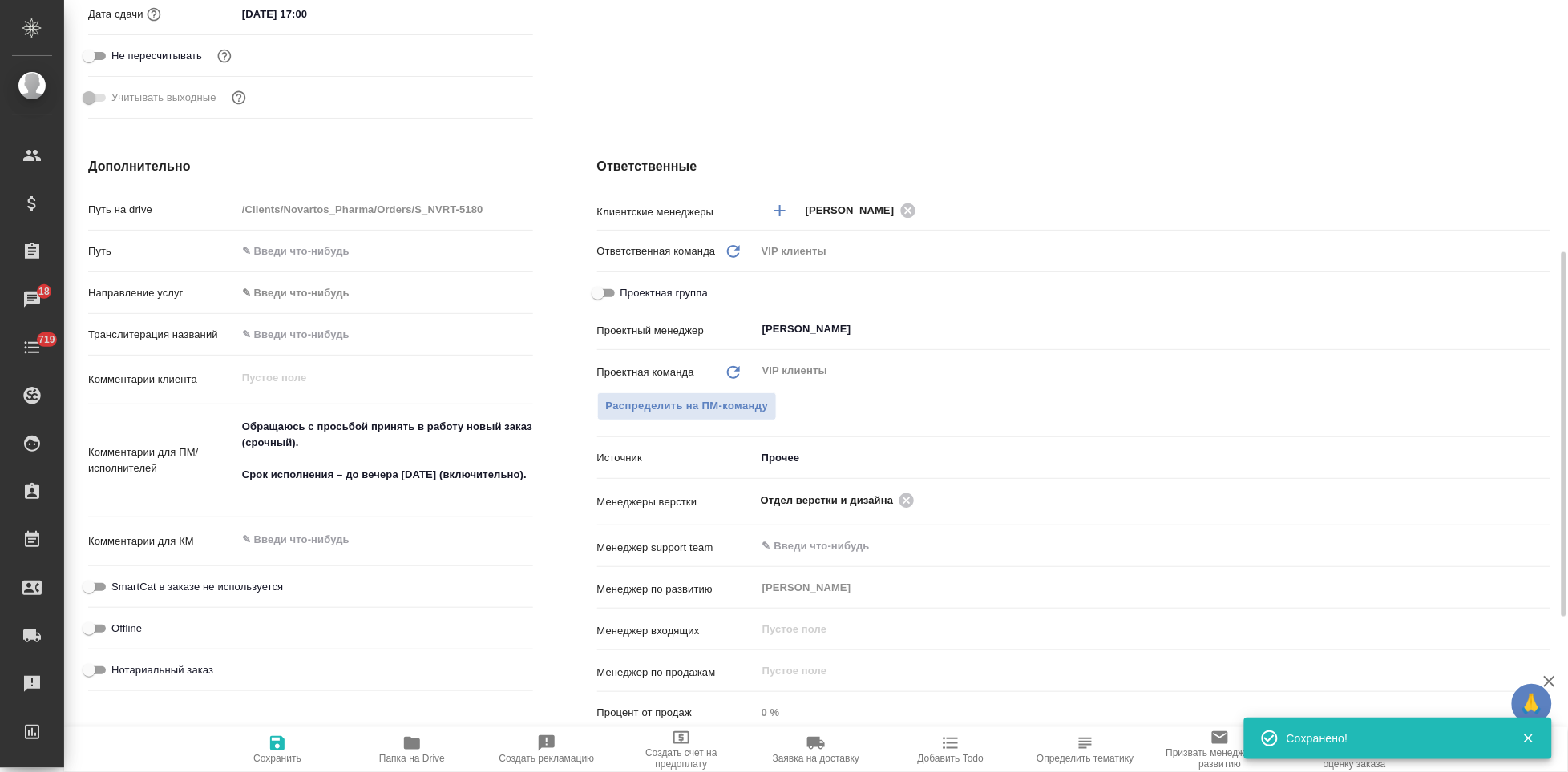
type textarea "x"
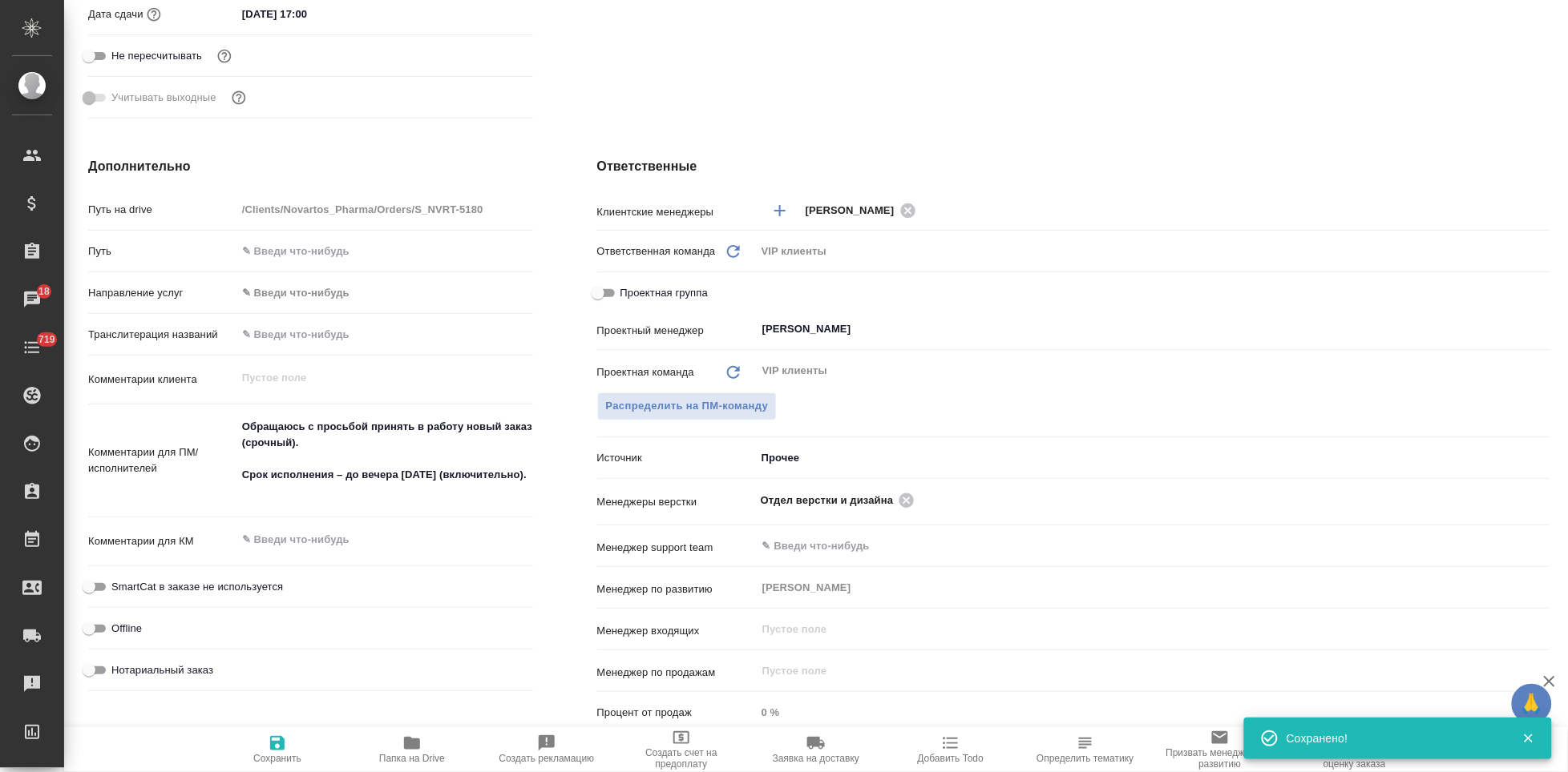
type textarea "x"
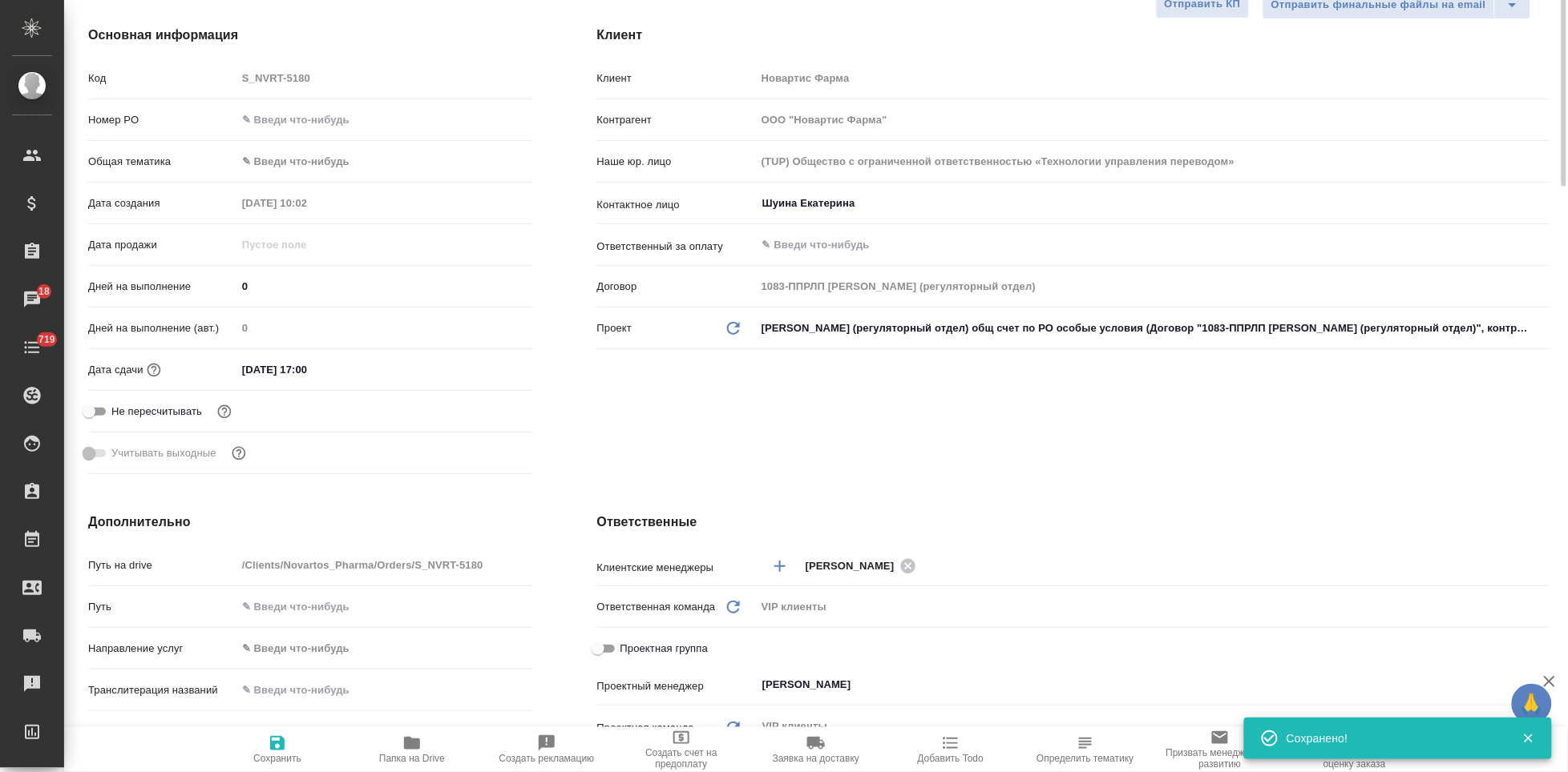
scroll to position [0, 0]
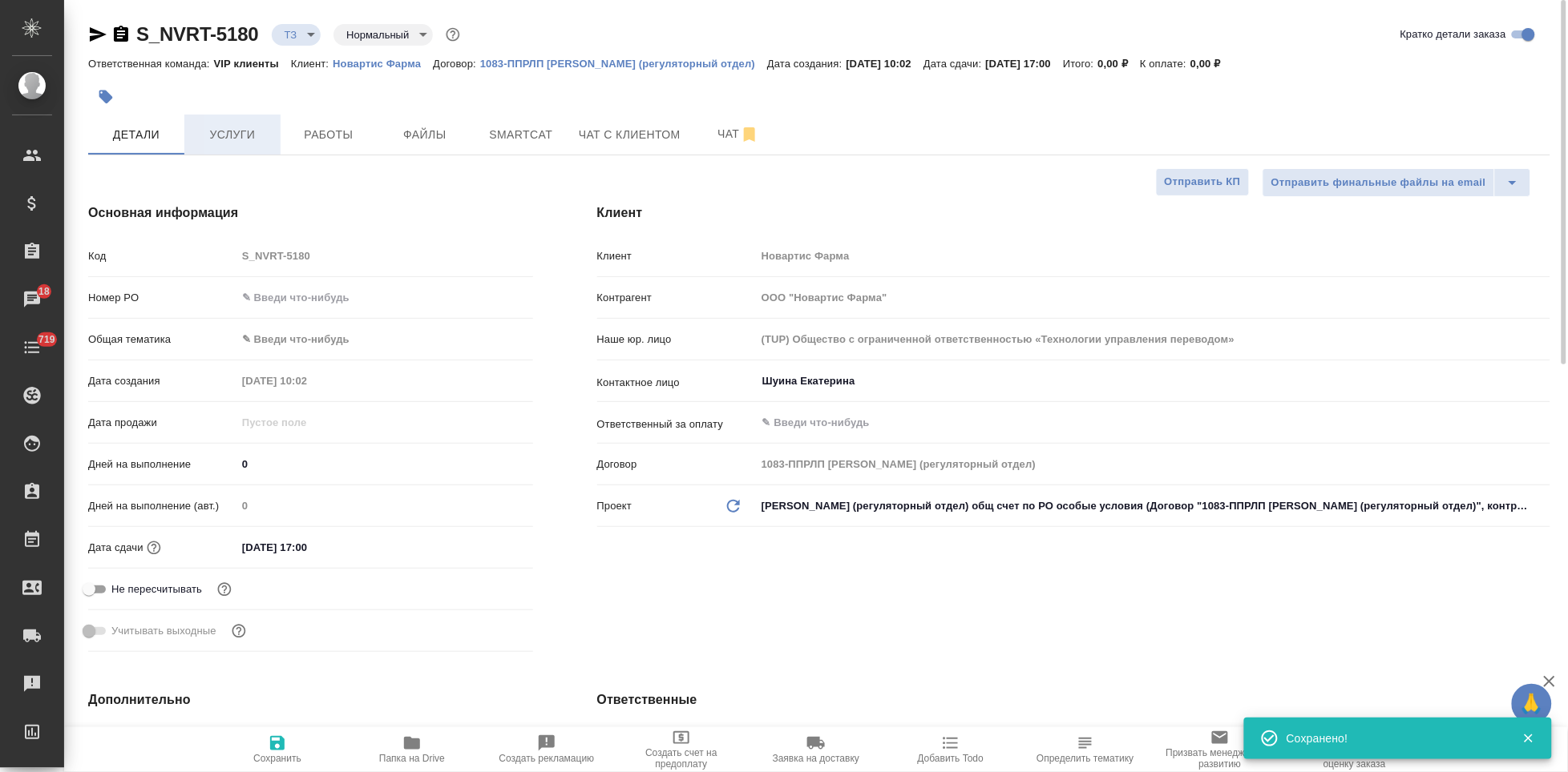
click at [258, 131] on span "Услуги" at bounding box center [232, 135] width 77 height 20
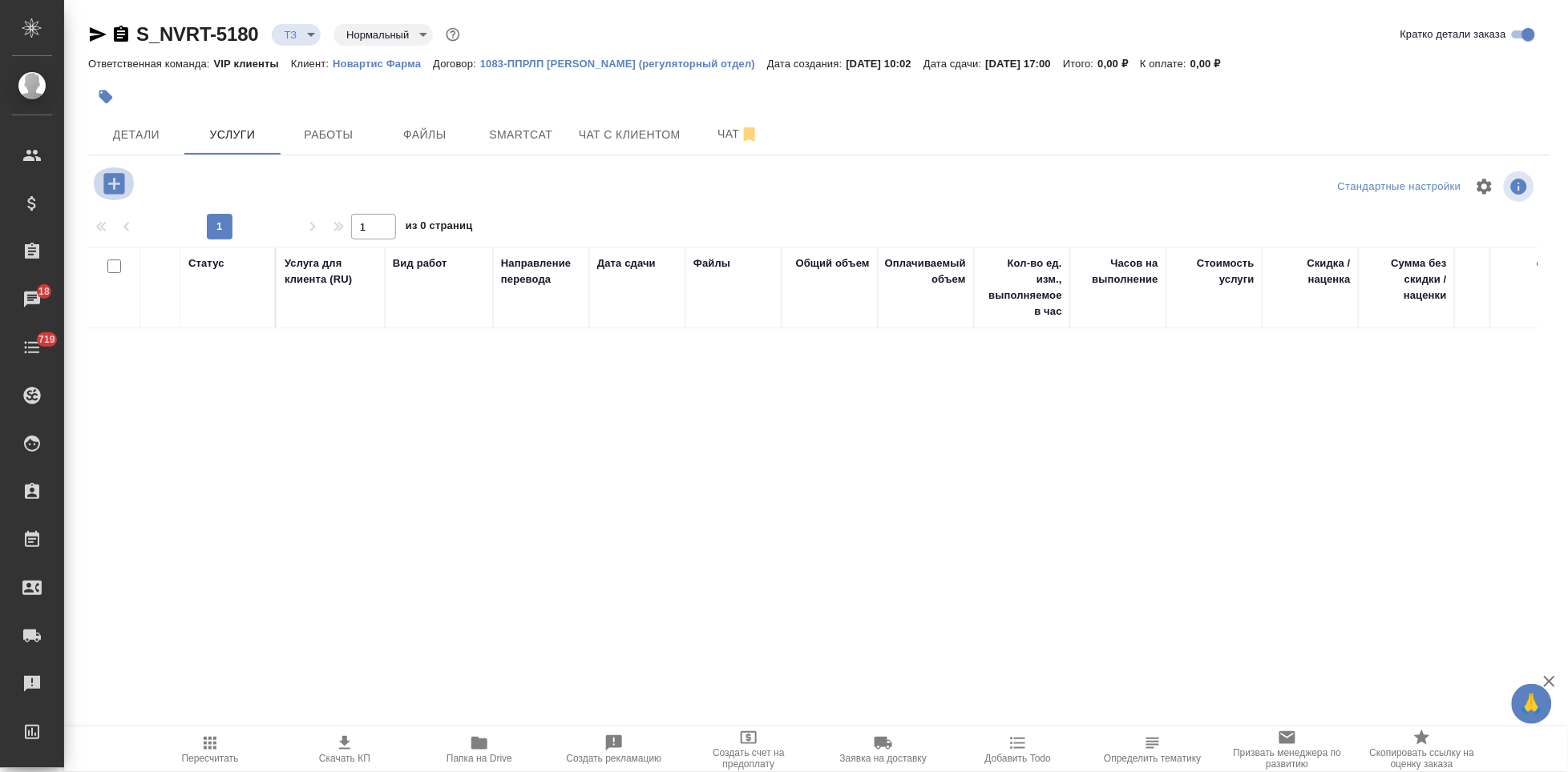
click at [109, 182] on icon "button" at bounding box center [113, 183] width 21 height 21
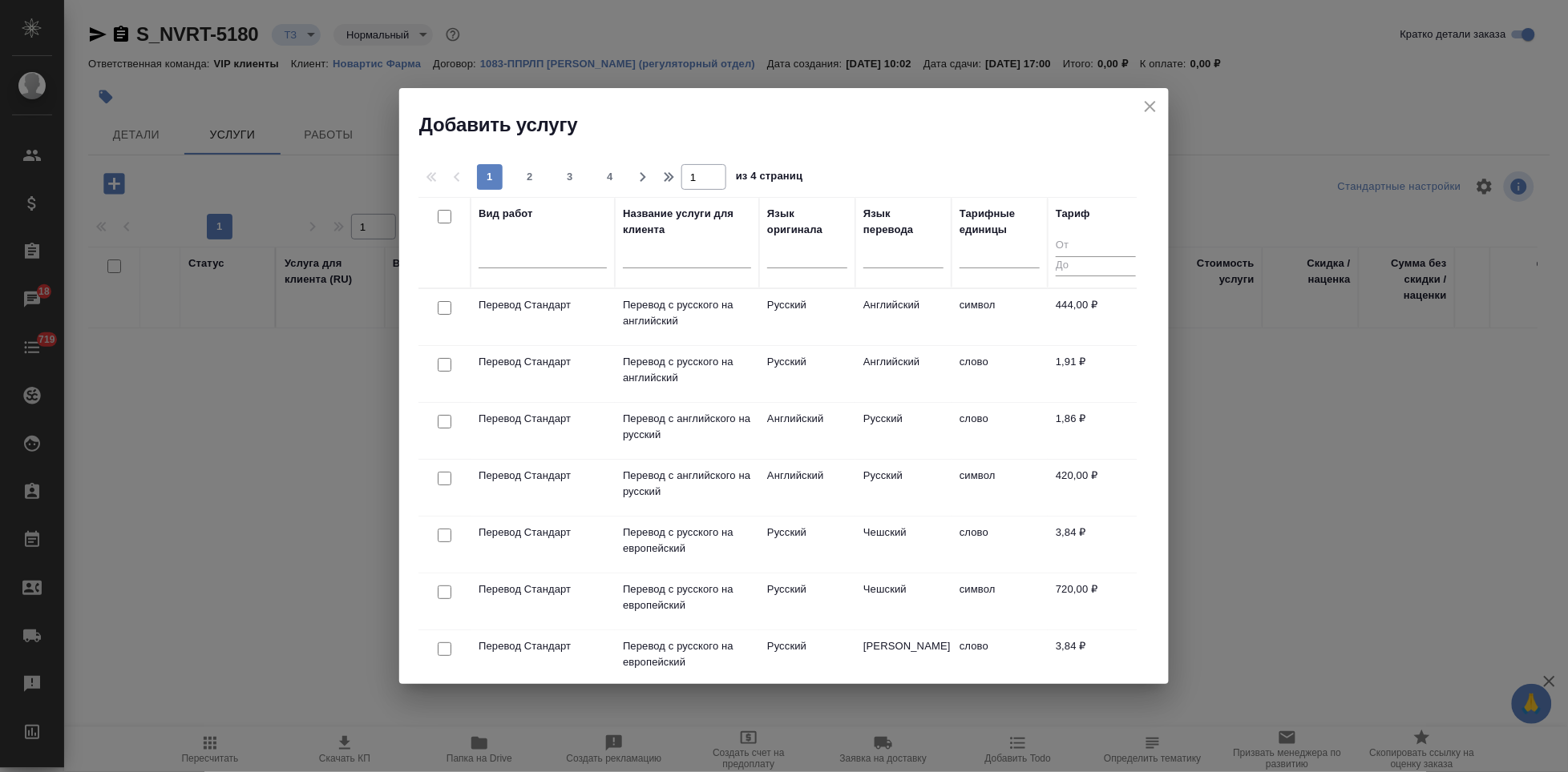
click at [641, 257] on input "text" at bounding box center [687, 258] width 128 height 20
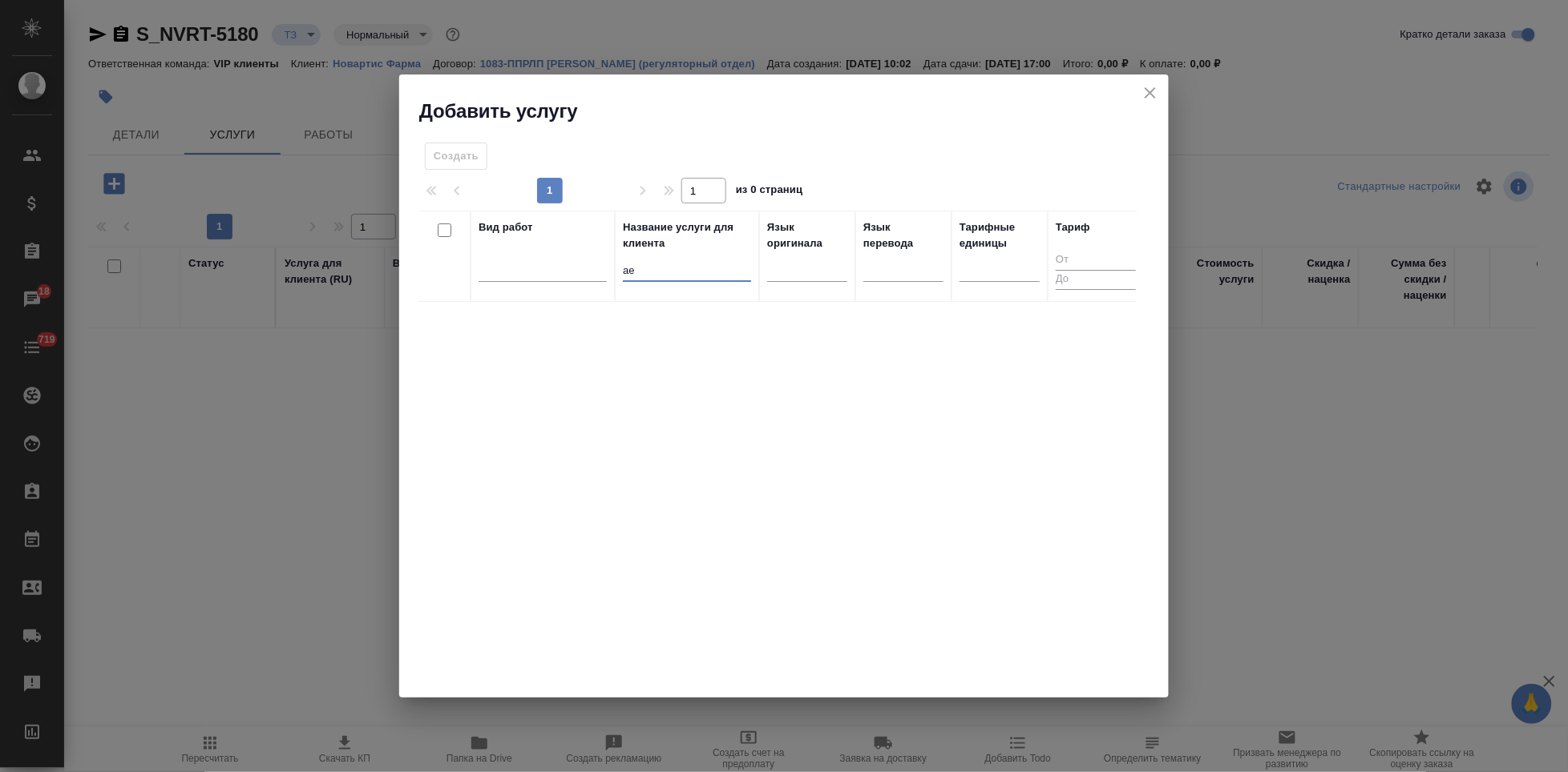
type input "а"
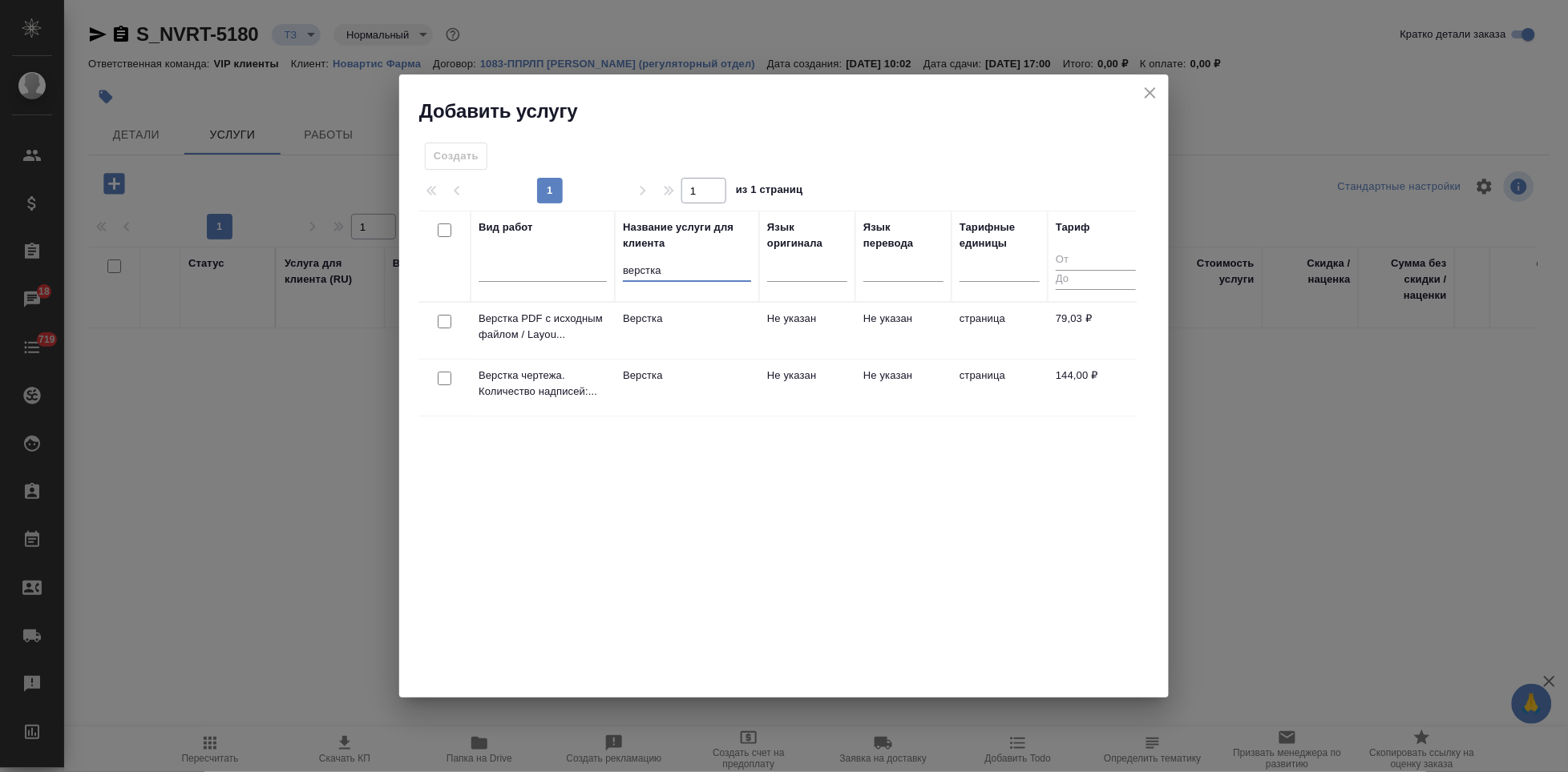
type input "верстка"
click at [693, 388] on td "Верстка" at bounding box center [687, 387] width 144 height 56
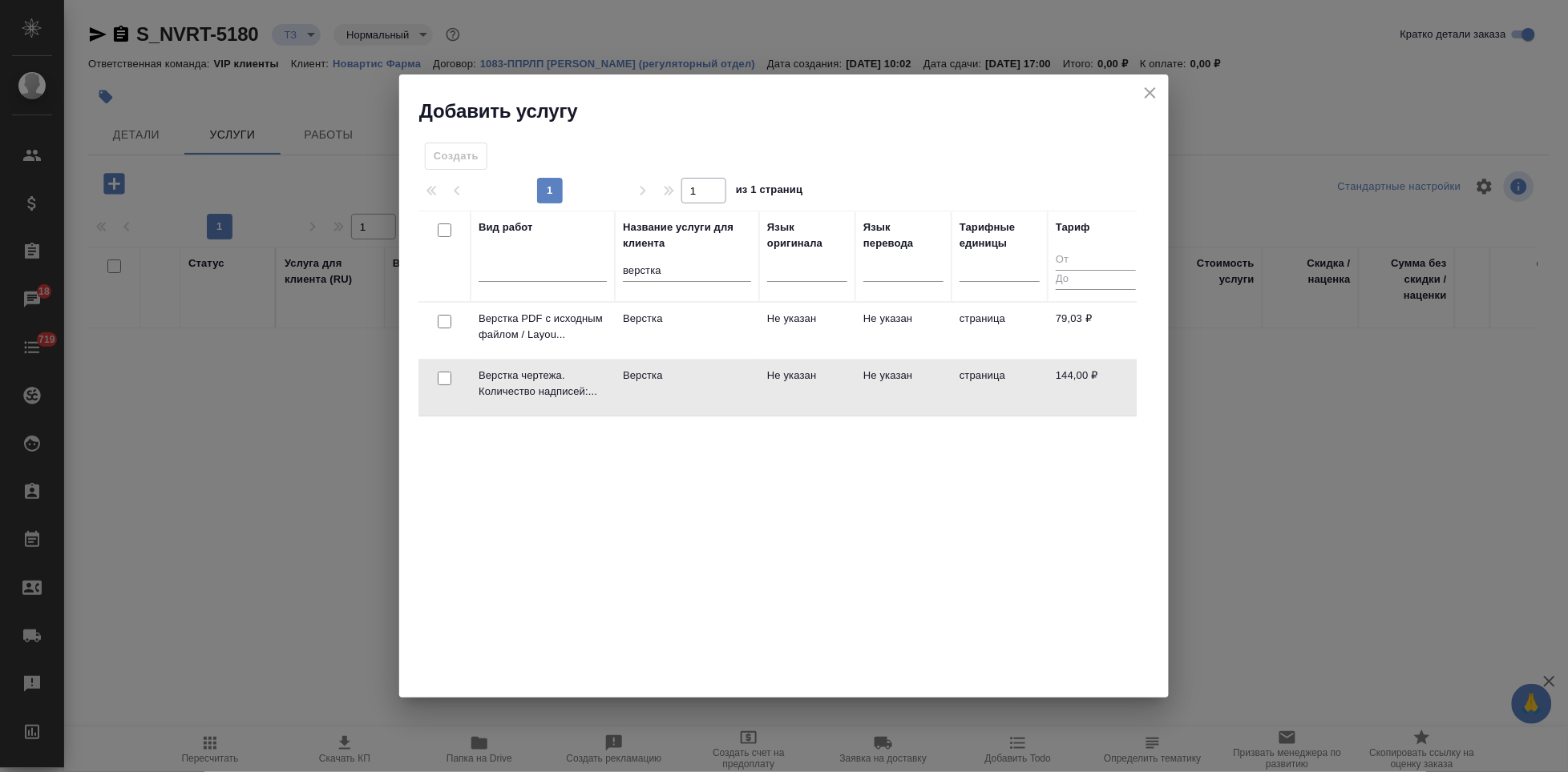
click at [693, 388] on td "Верстка" at bounding box center [687, 387] width 144 height 56
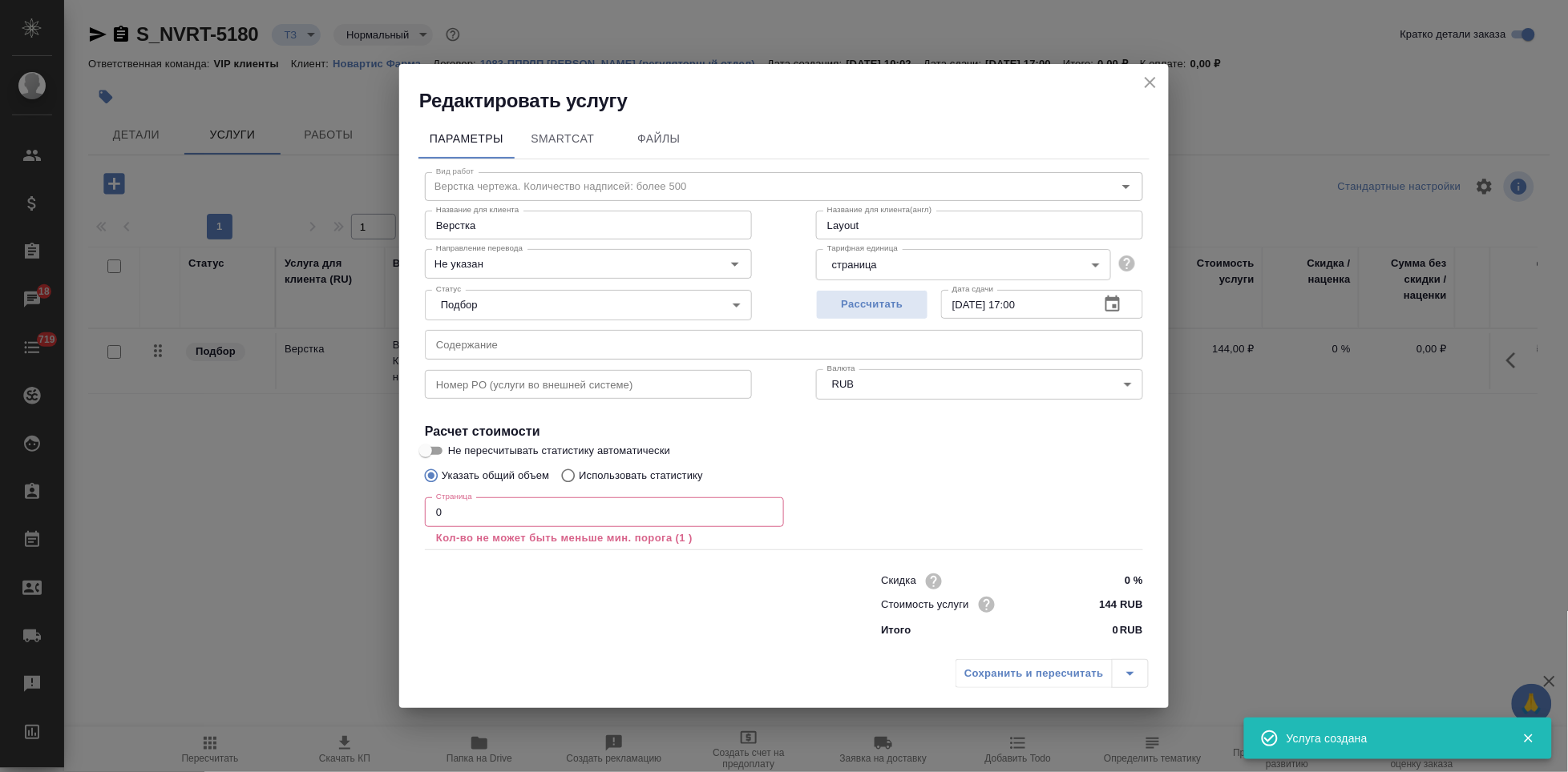
click at [527, 382] on input "text" at bounding box center [589, 385] width 327 height 28
click at [535, 346] on input "text" at bounding box center [784, 345] width 718 height 28
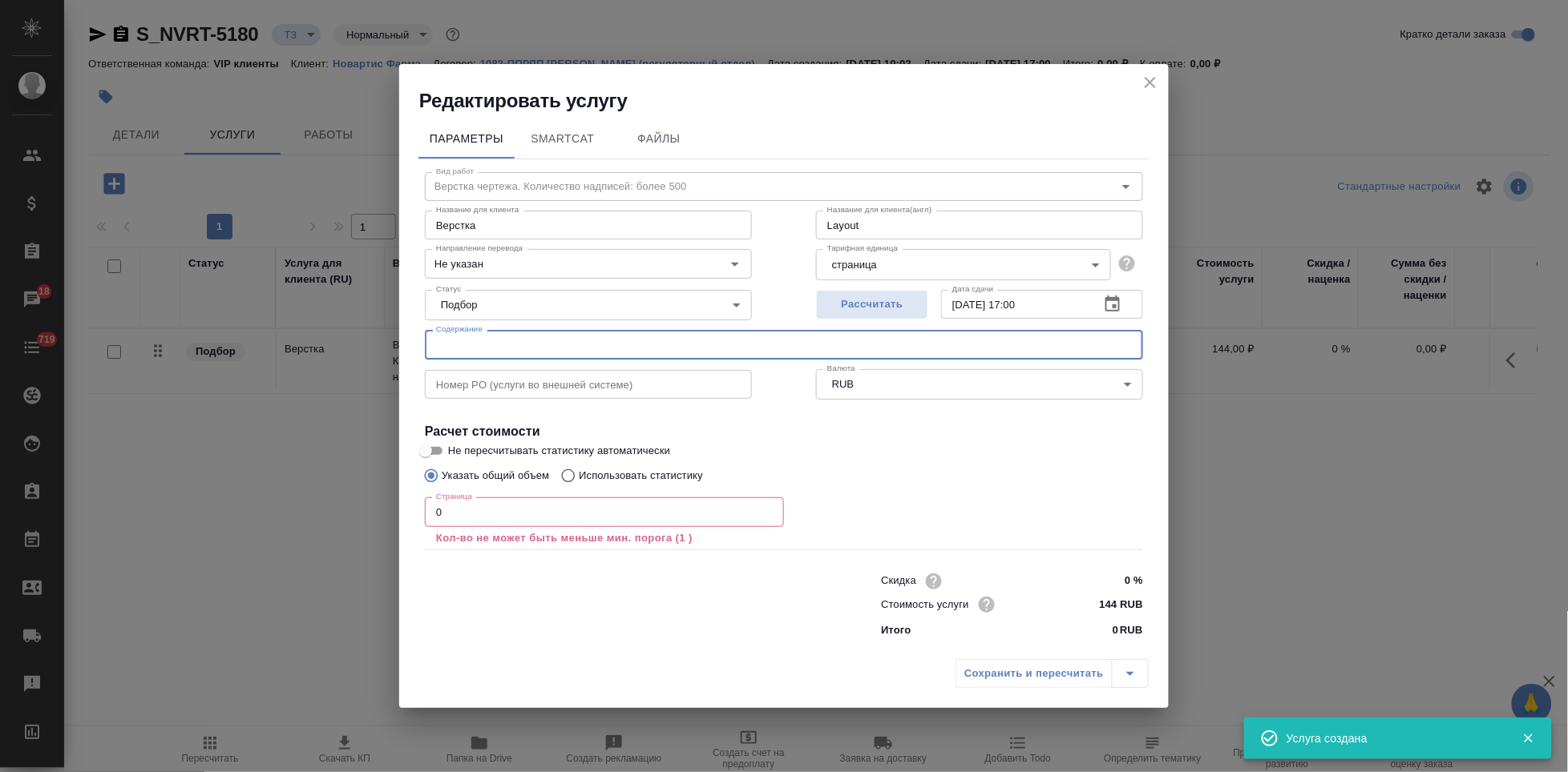
paste input "Перевод_Uperio fct (new molecule)_CoA substance"
type input "Перевод_Uperio fct (new molecule)_CoA substance"
click at [454, 512] on input "0" at bounding box center [605, 512] width 359 height 28
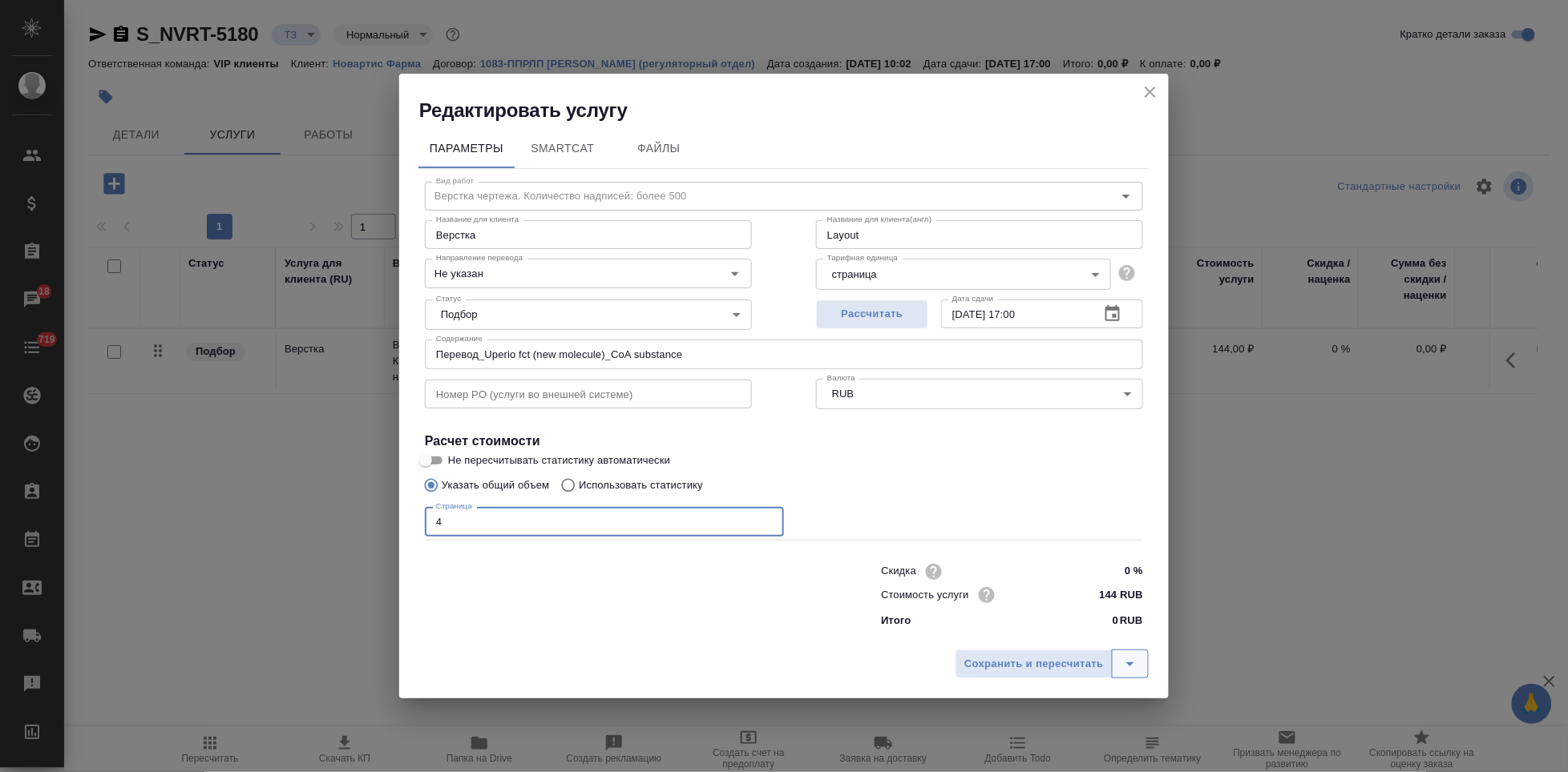
type input "4"
click at [1136, 666] on icon "split button" at bounding box center [1129, 664] width 19 height 19
click at [1033, 639] on li "Сохранить" at bounding box center [1054, 630] width 193 height 26
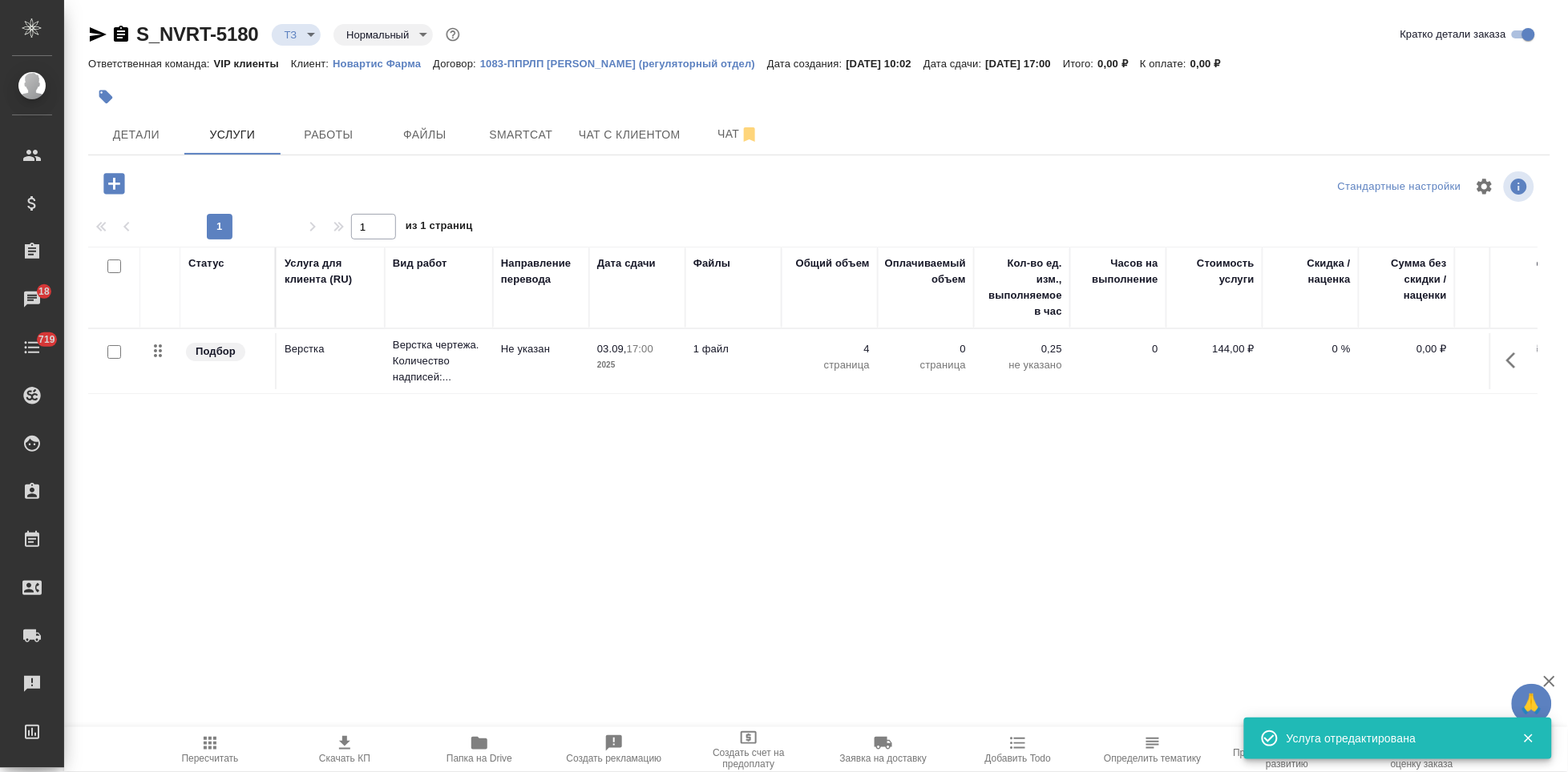
click at [123, 192] on icon "button" at bounding box center [113, 183] width 21 height 21
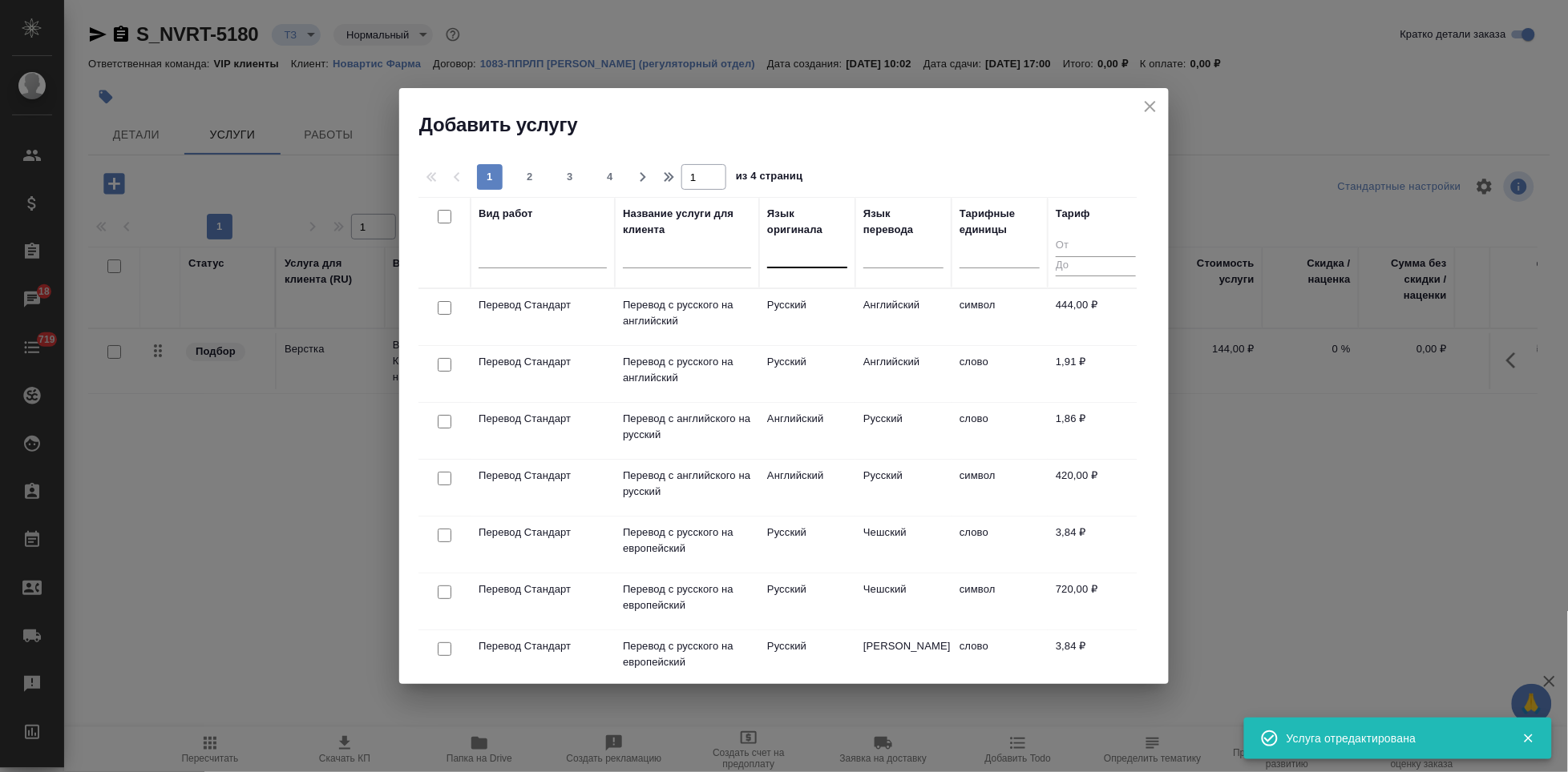
click at [771, 258] on div at bounding box center [807, 252] width 80 height 23
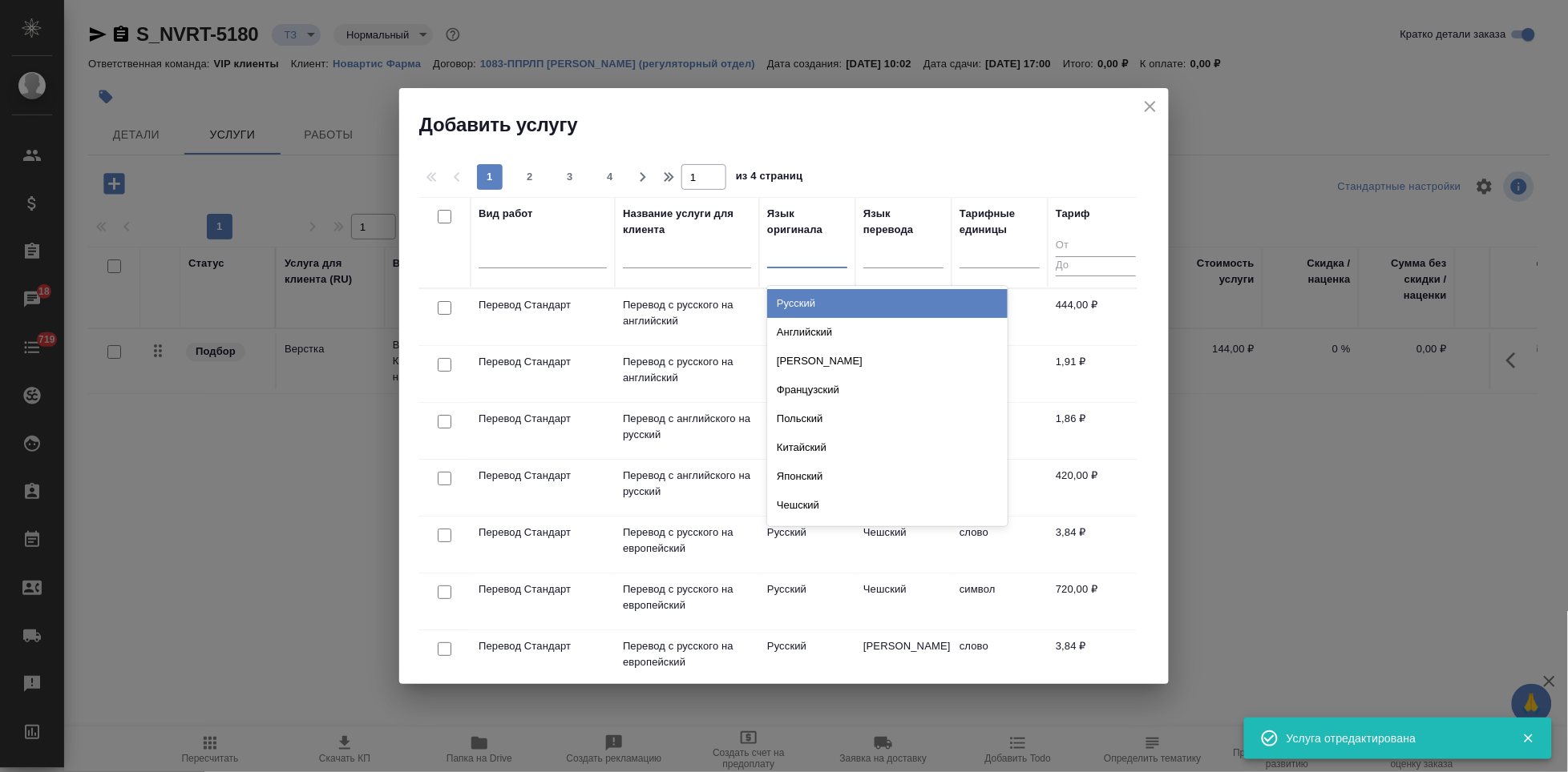
type input "п"
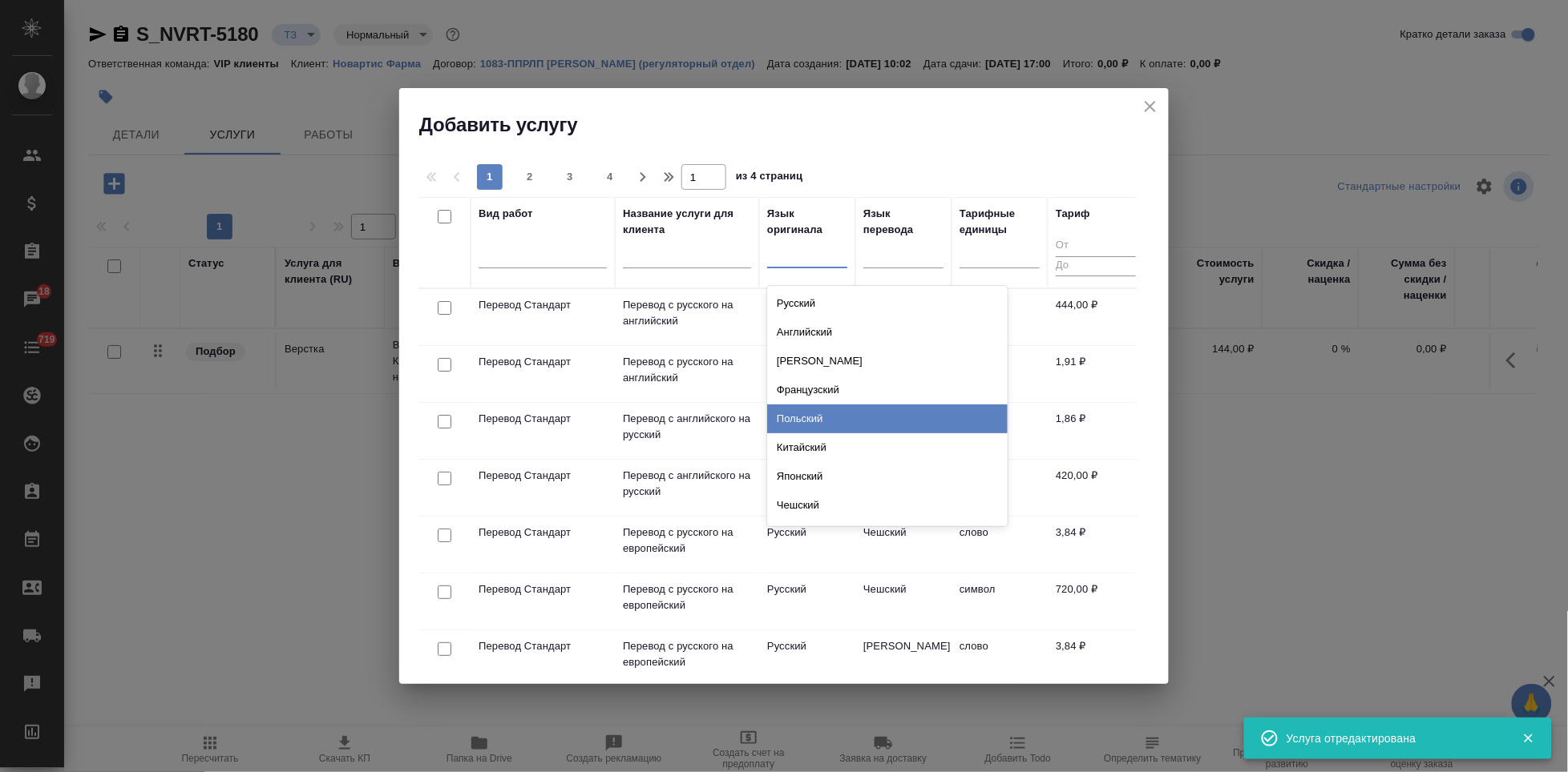
type input "а"
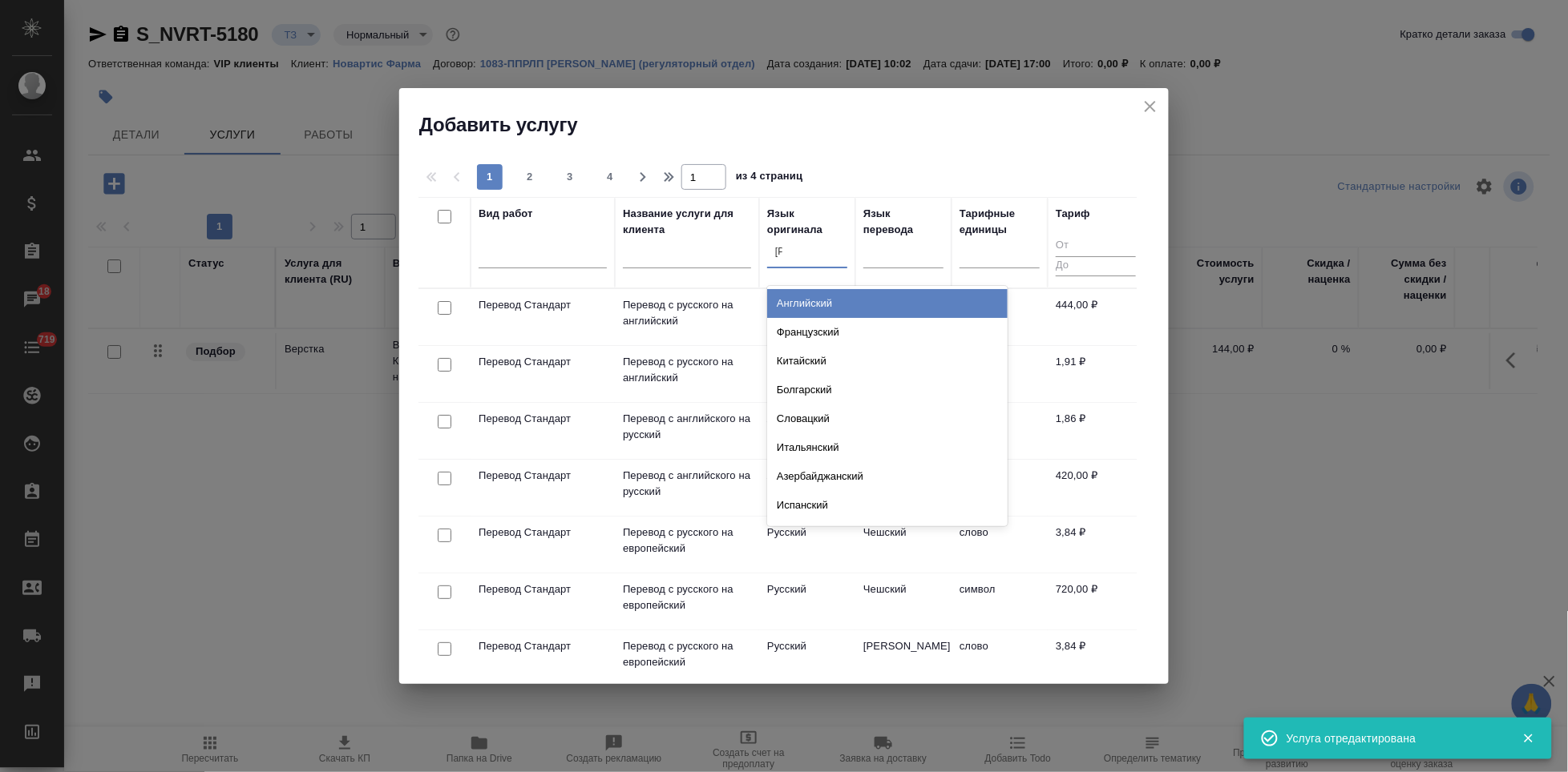
click at [815, 304] on div "Английский" at bounding box center [887, 303] width 241 height 28
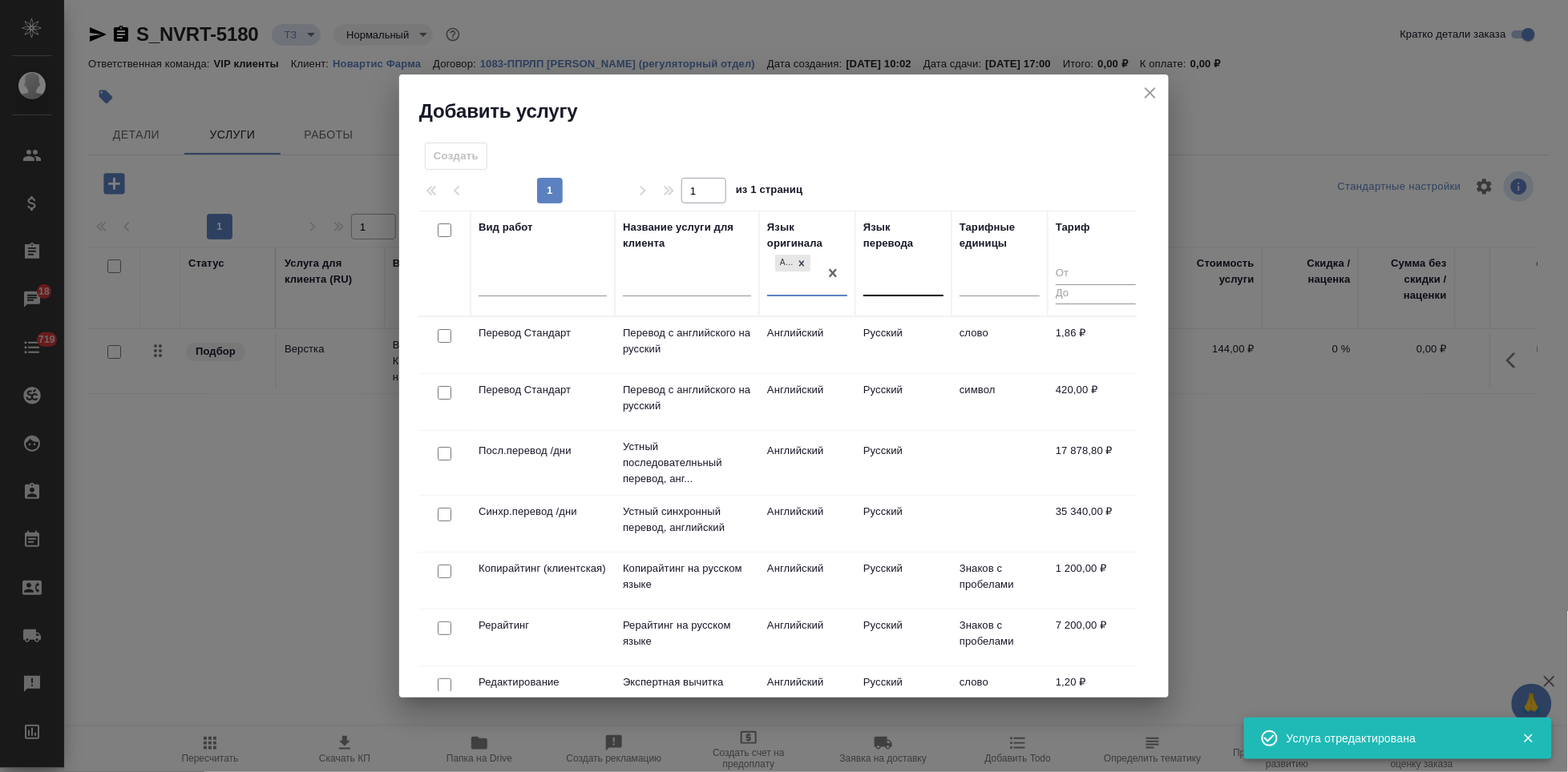
click at [906, 278] on div at bounding box center [903, 281] width 80 height 23
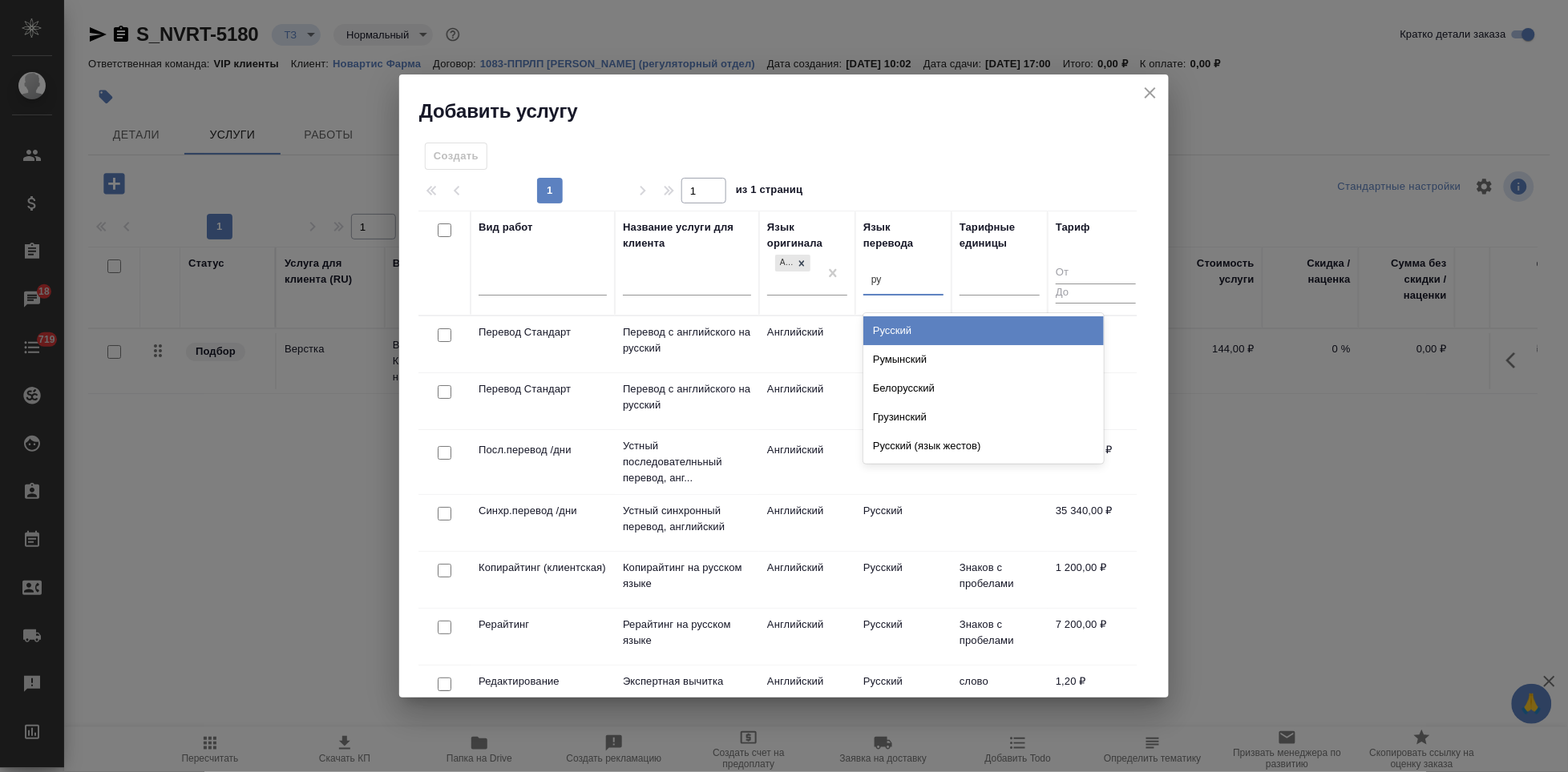
type input "рус"
click at [908, 332] on div "Русский" at bounding box center [983, 331] width 241 height 28
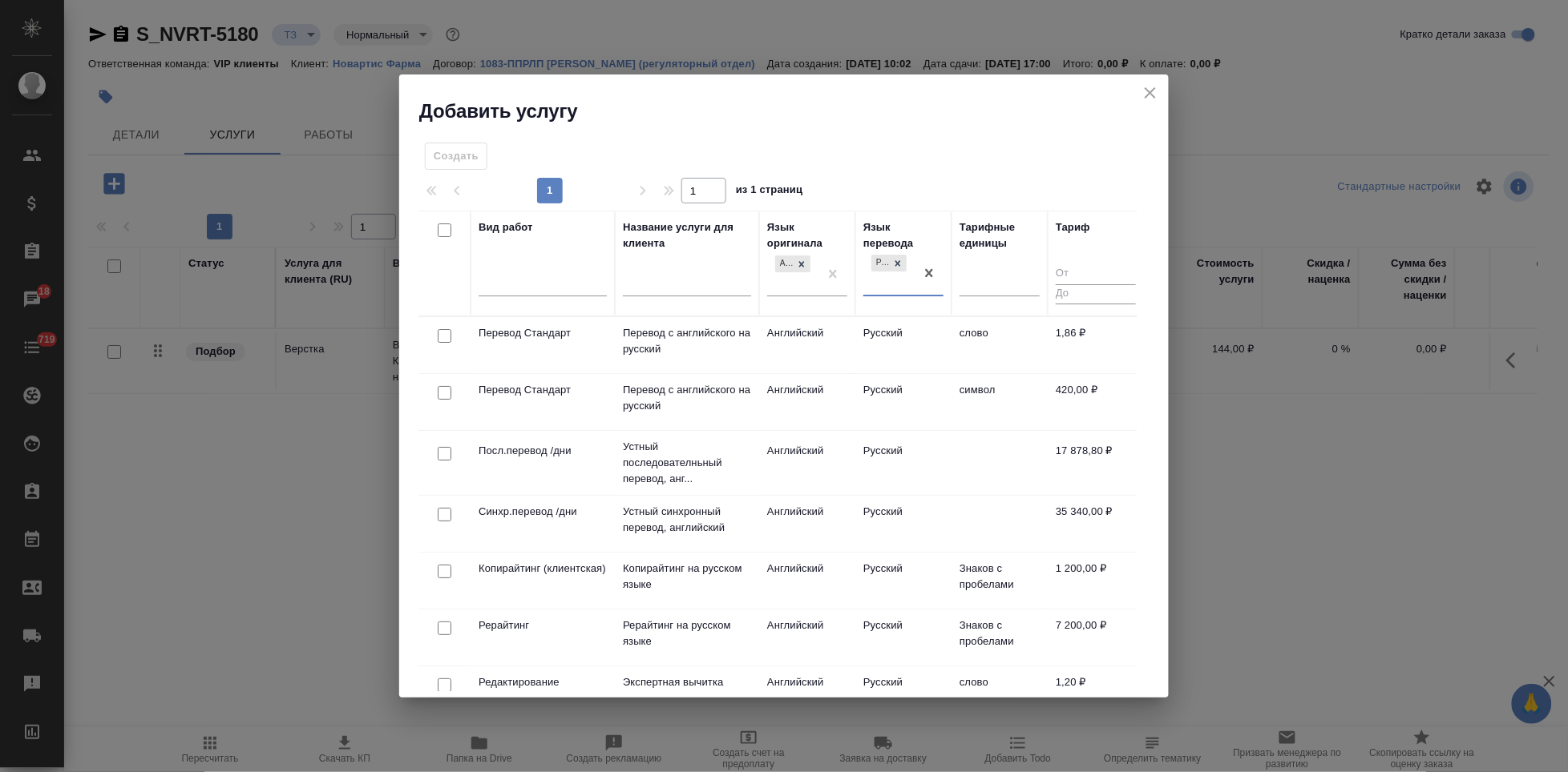
click at [880, 346] on td "Русский" at bounding box center [903, 345] width 96 height 56
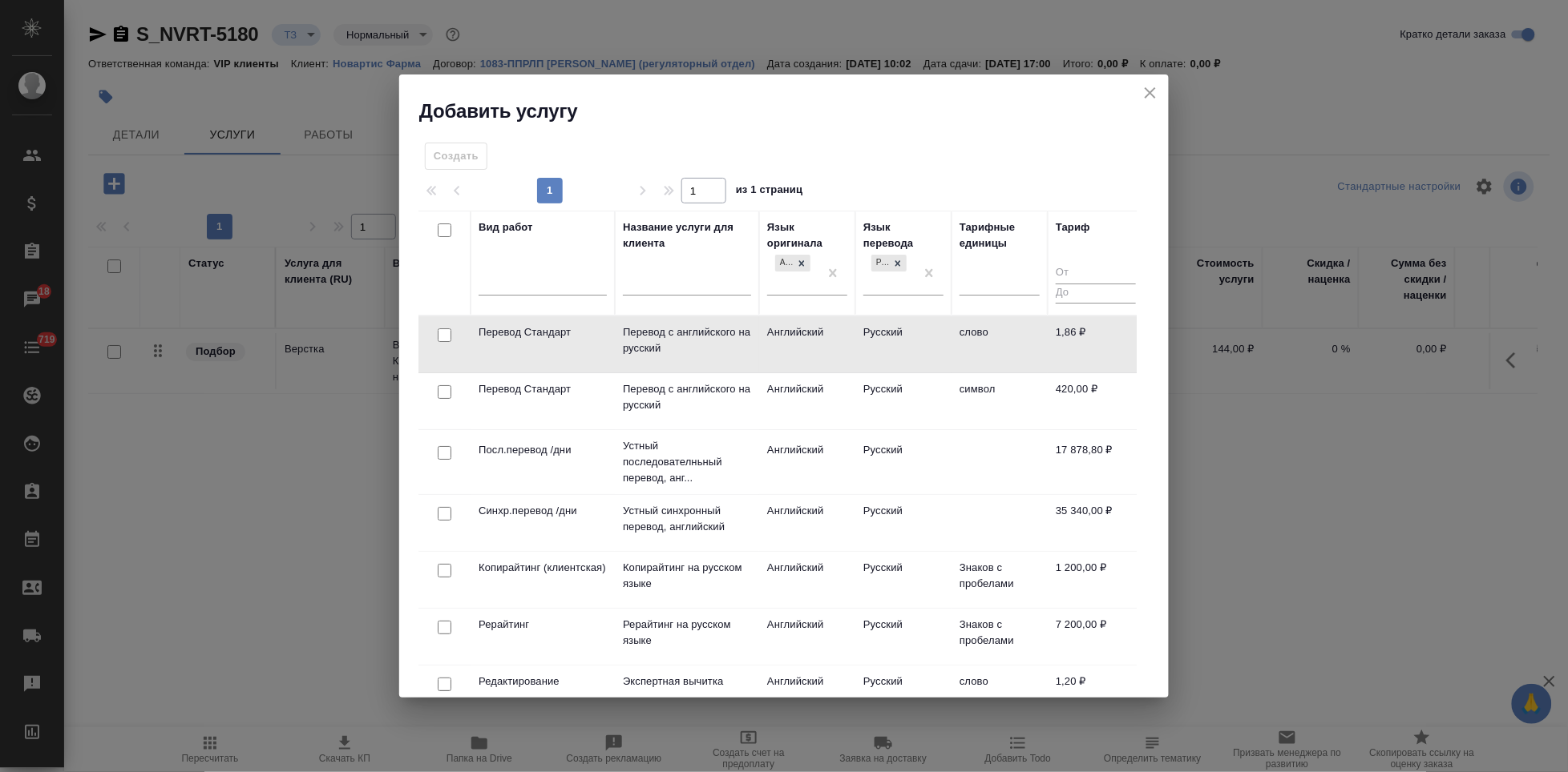
click at [880, 346] on td "Русский" at bounding box center [903, 345] width 96 height 56
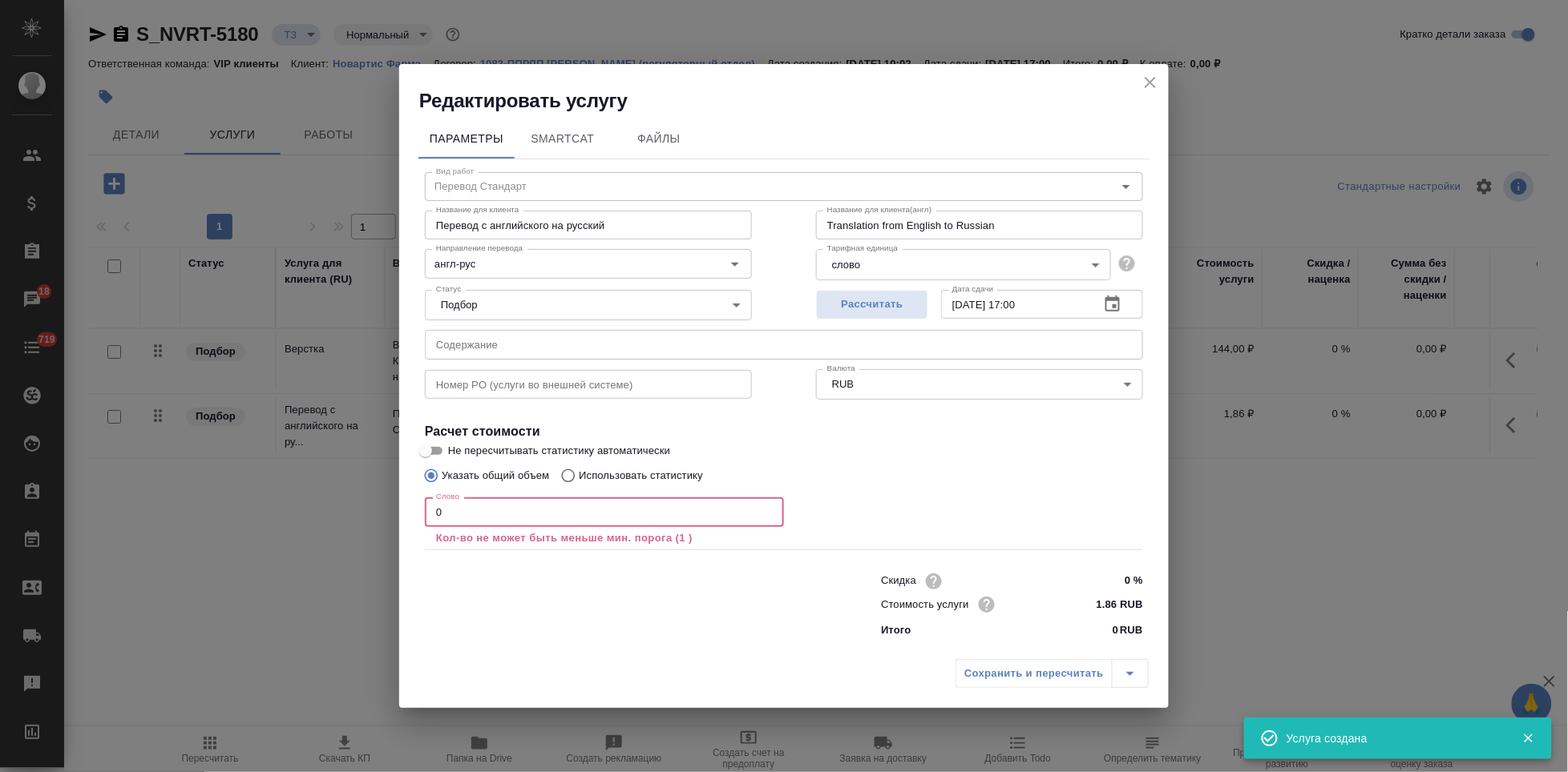
click at [565, 521] on input "0" at bounding box center [605, 512] width 359 height 28
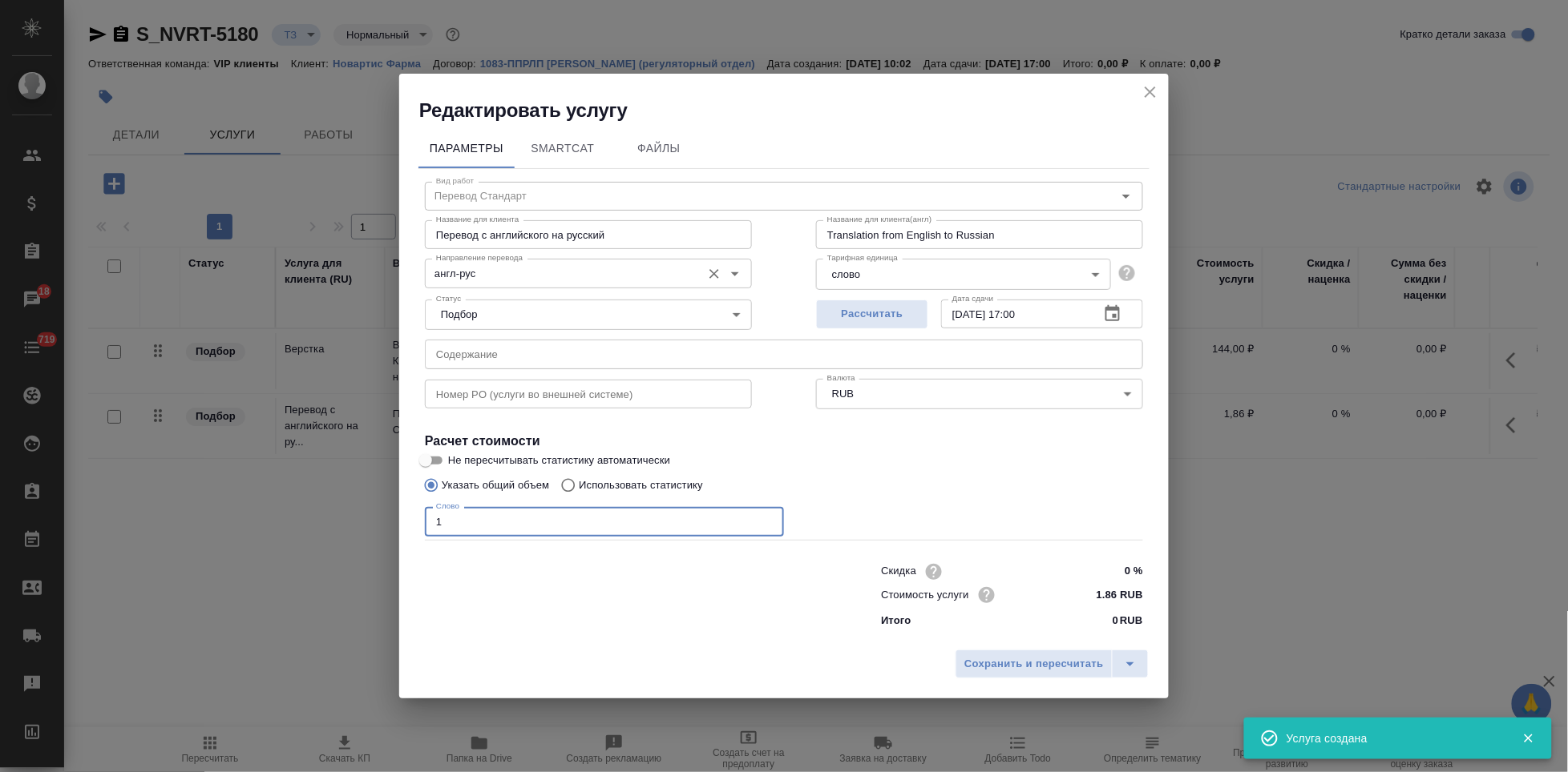
type input "1"
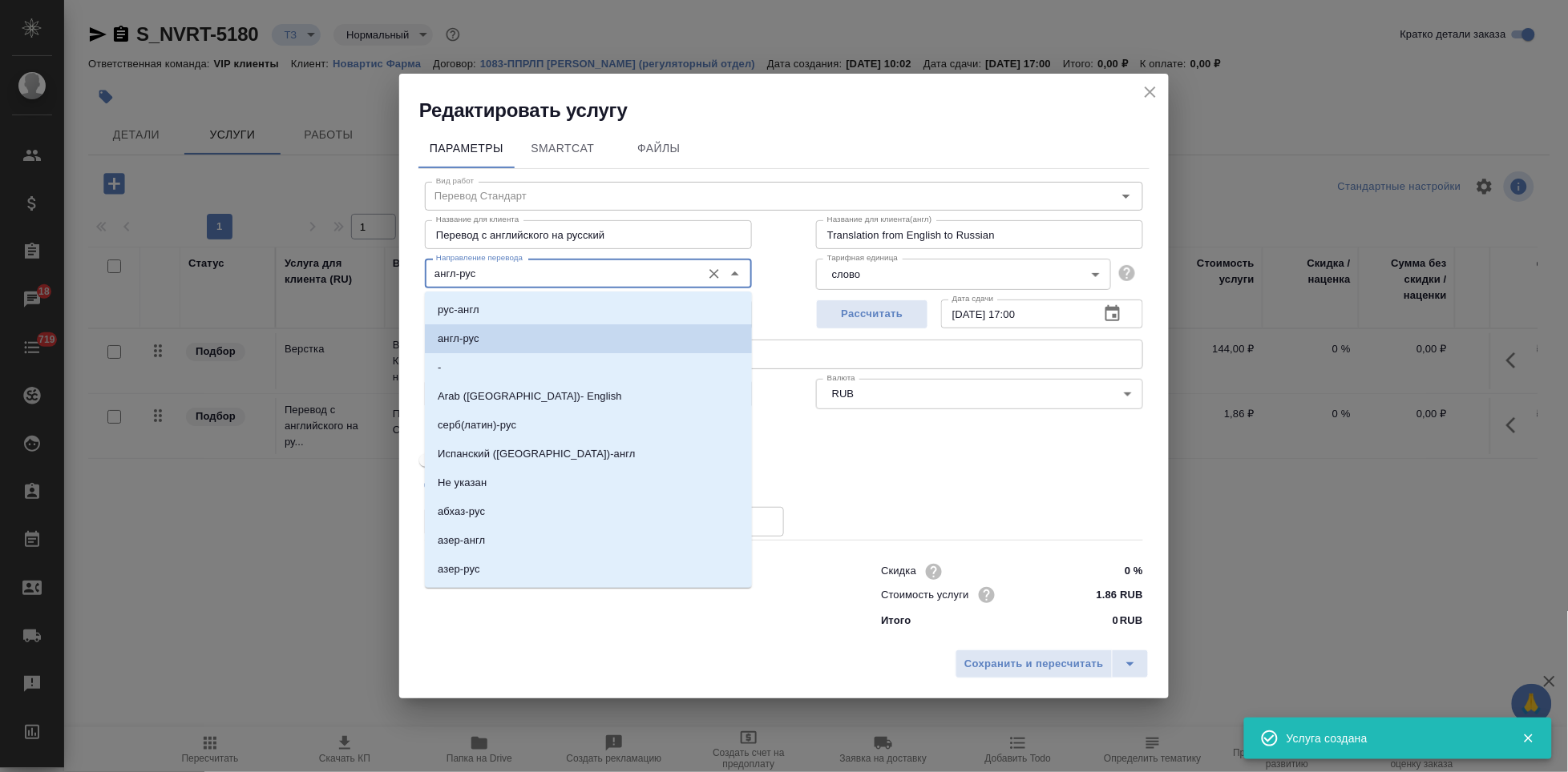
click at [522, 270] on input "англ-рус" at bounding box center [561, 272] width 263 height 19
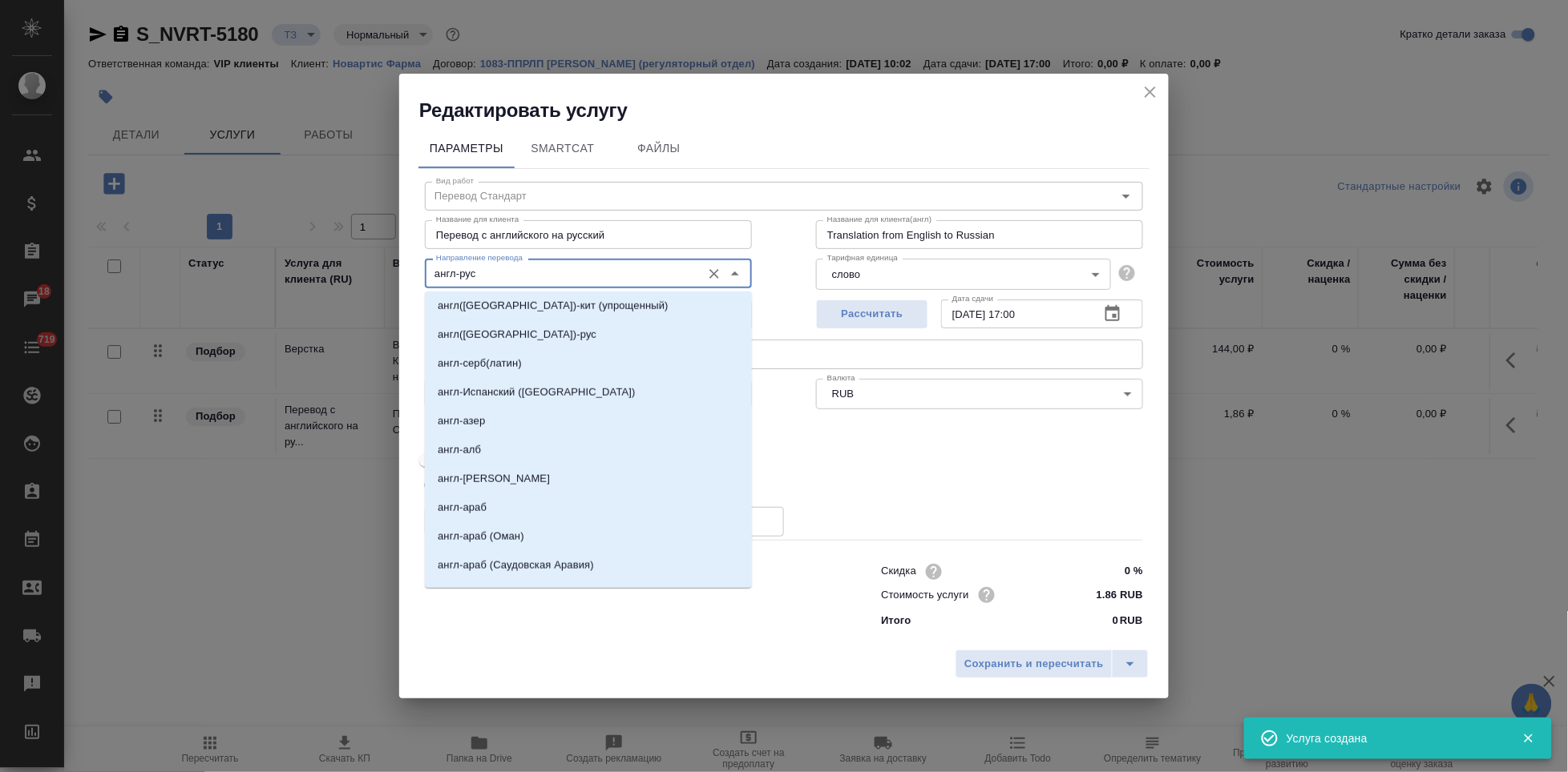
scroll to position [534, 0]
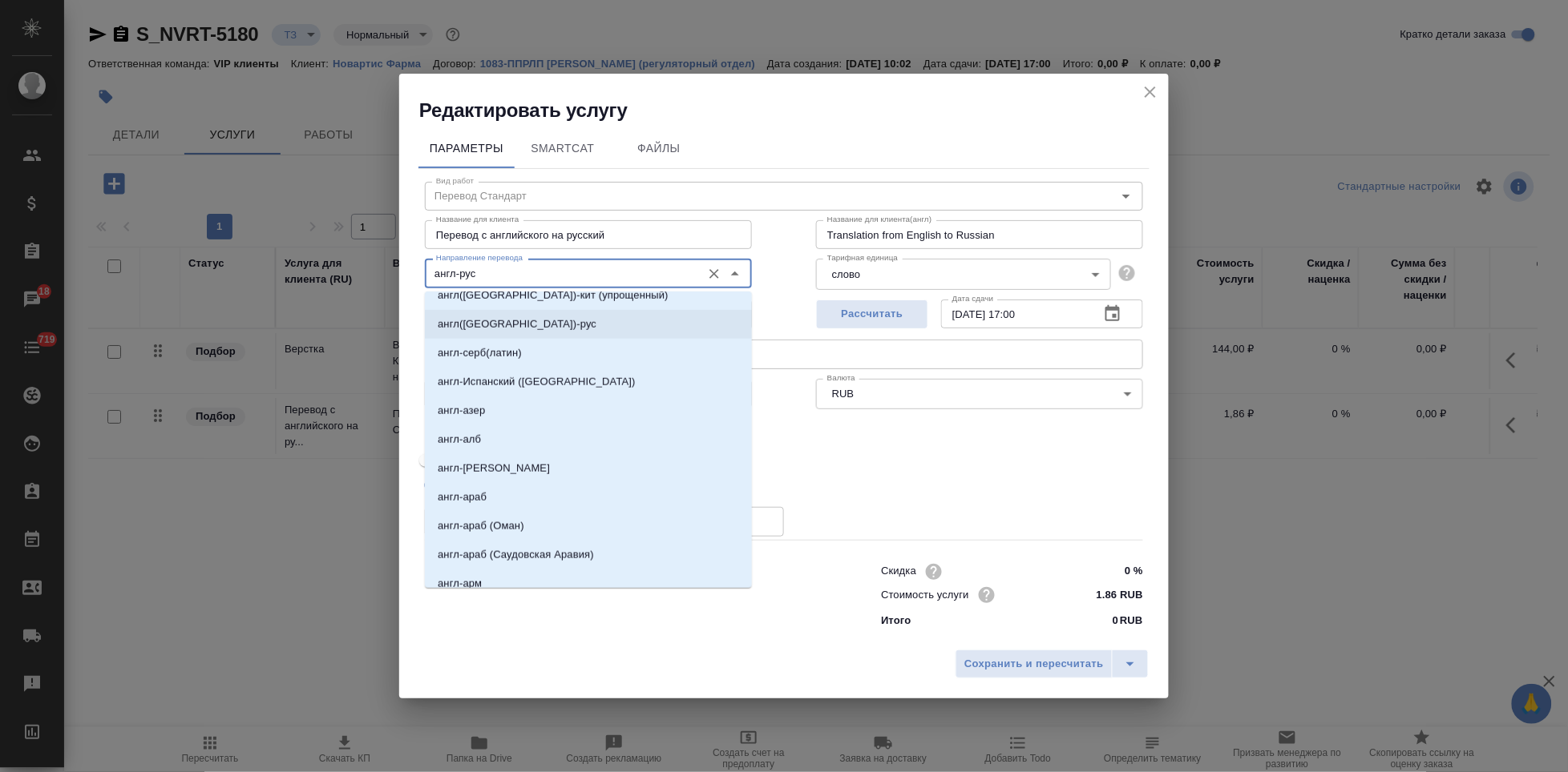
click at [501, 329] on p "англ(США)-рус" at bounding box center [517, 324] width 158 height 16
type input "англ(США)-рус"
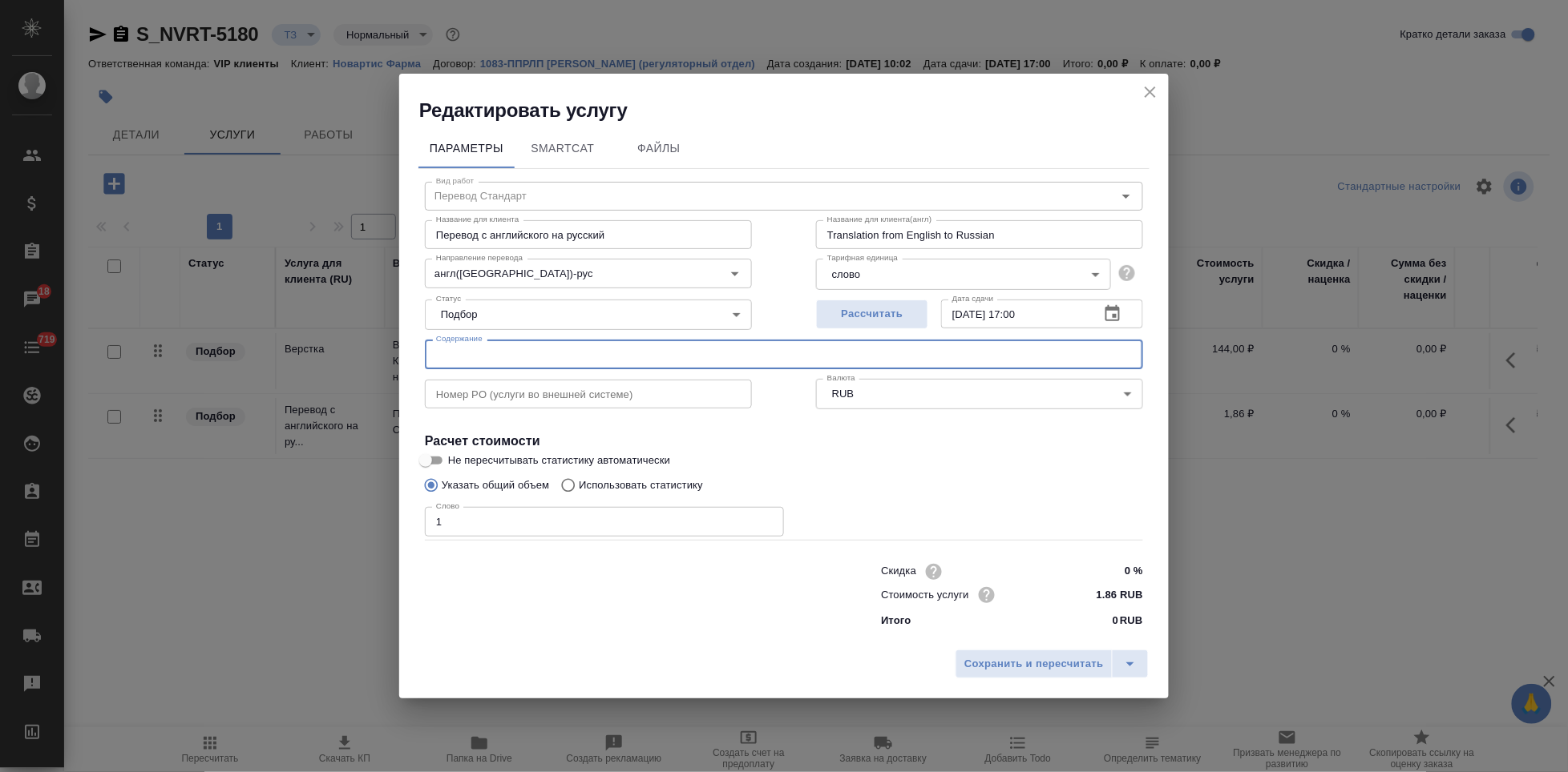
click at [751, 355] on input "text" at bounding box center [784, 354] width 718 height 28
click at [1140, 655] on button "split button" at bounding box center [1130, 664] width 37 height 28
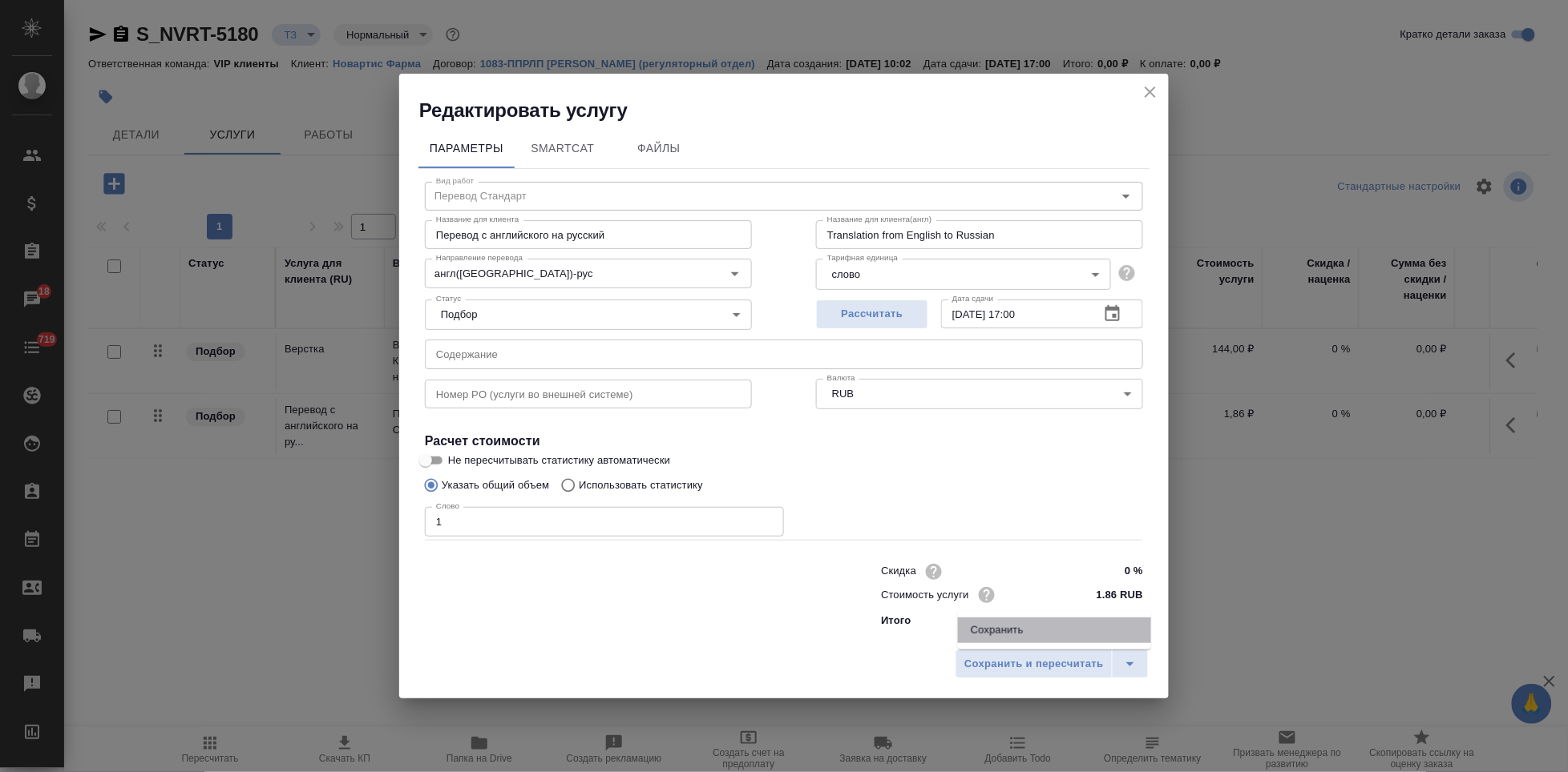
click at [1036, 625] on li "Сохранить" at bounding box center [1054, 630] width 193 height 26
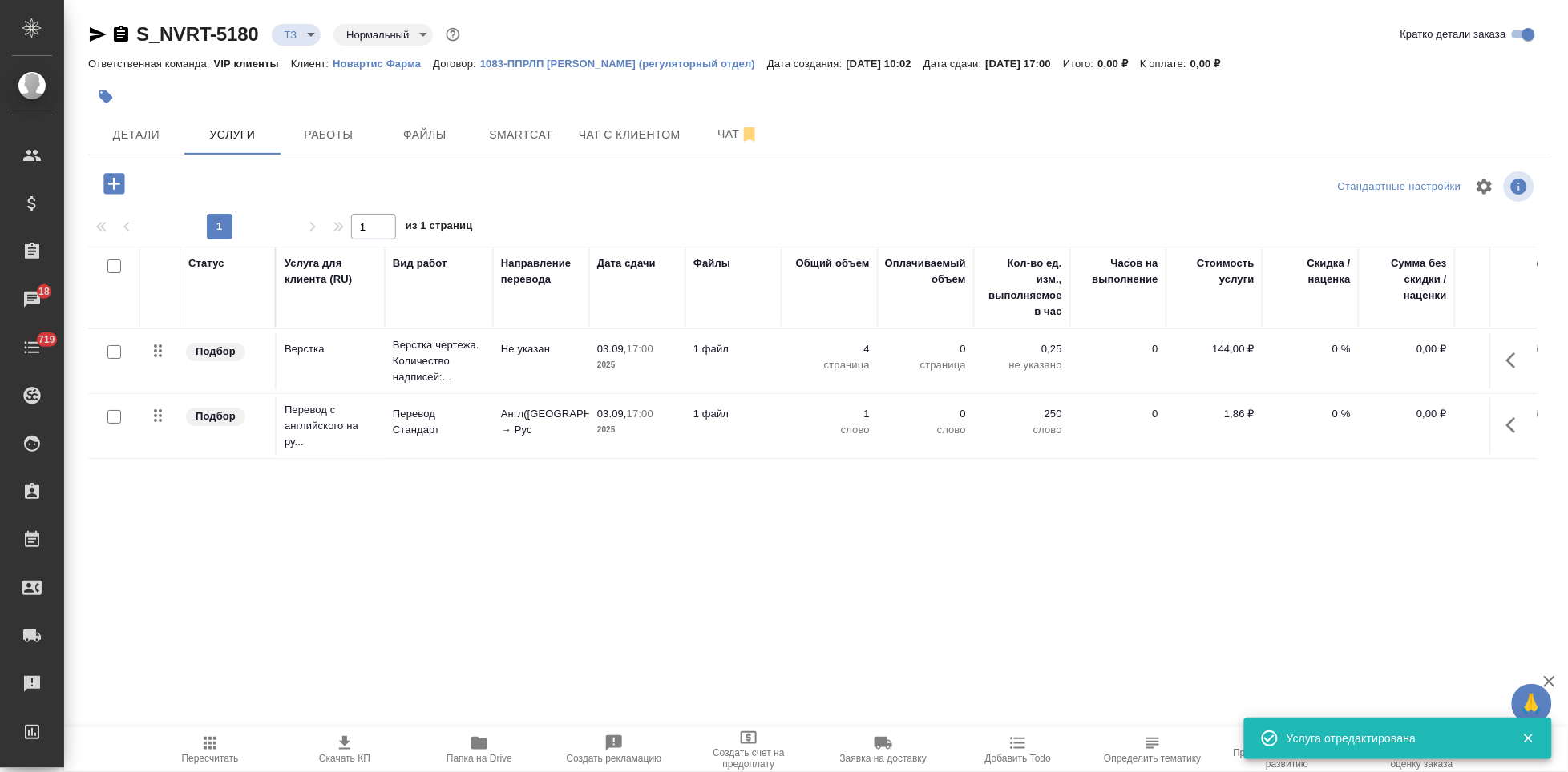
click at [119, 422] on input "checkbox" at bounding box center [114, 417] width 13 height 13
checkbox input "true"
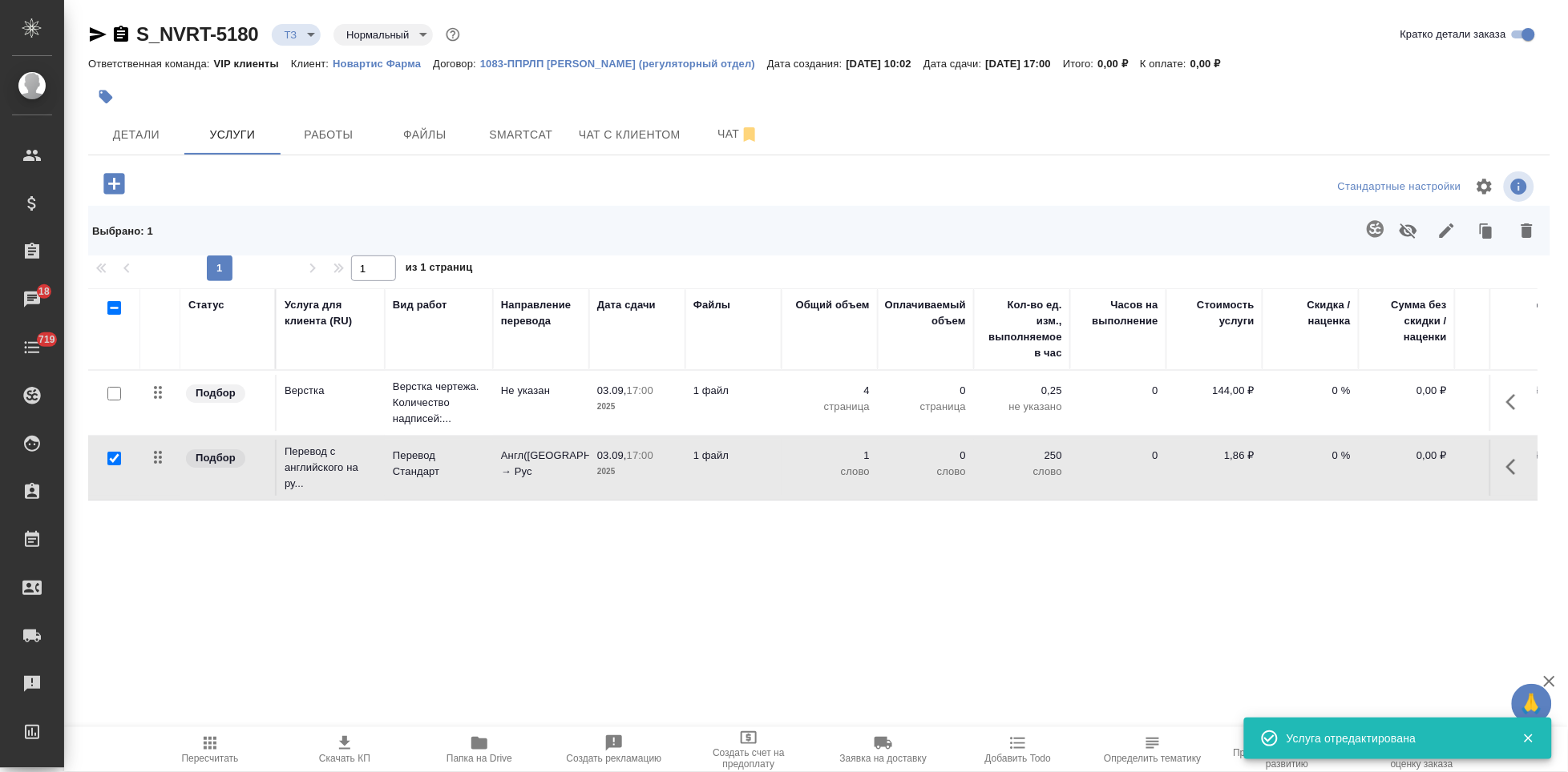
click at [1366, 232] on icon "button" at bounding box center [1375, 229] width 19 height 19
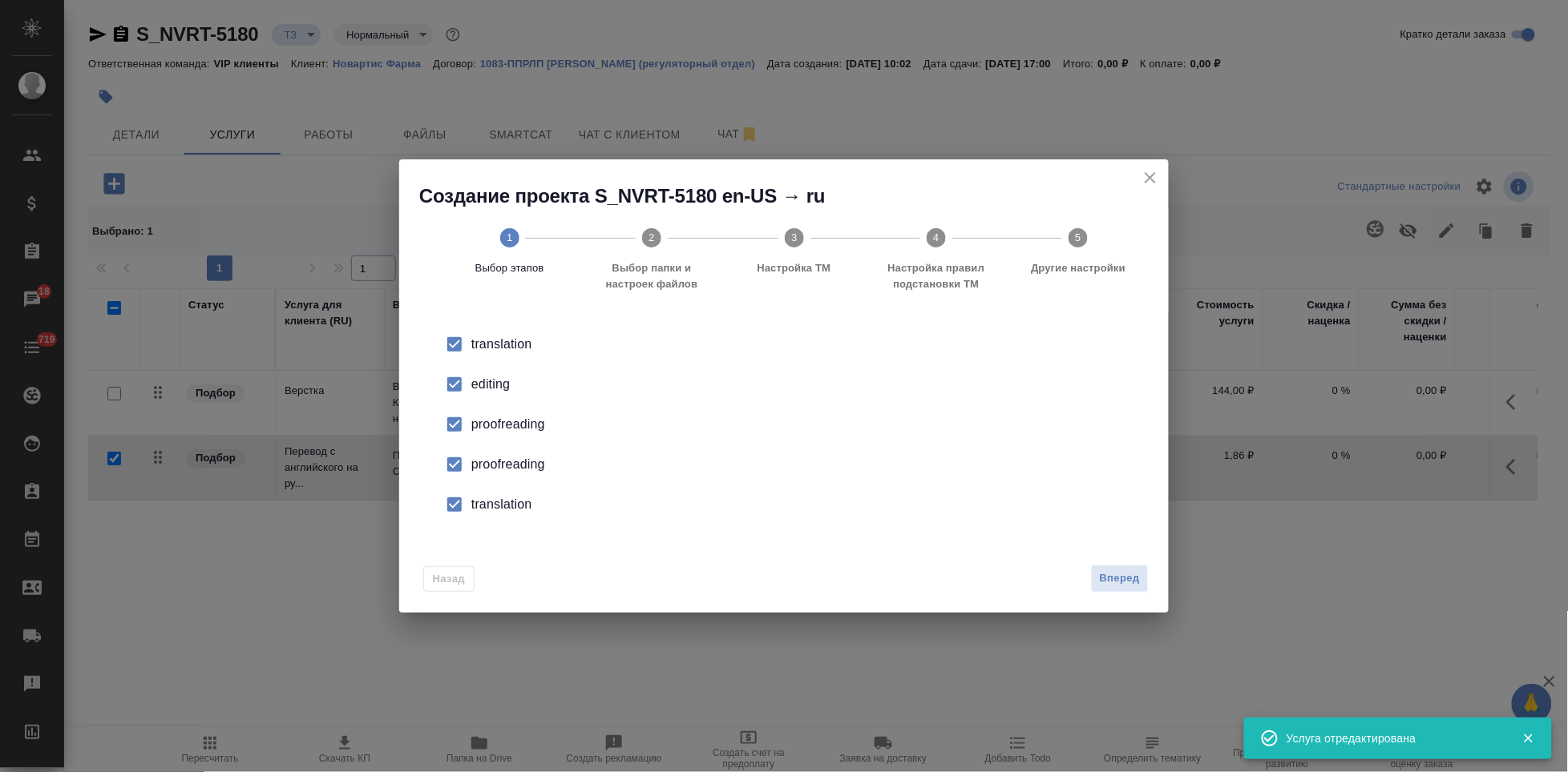
click at [463, 386] on input "checkbox" at bounding box center [454, 385] width 34 height 34
click at [448, 460] on input "checkbox" at bounding box center [454, 464] width 34 height 34
click at [451, 507] on input "checkbox" at bounding box center [454, 505] width 34 height 34
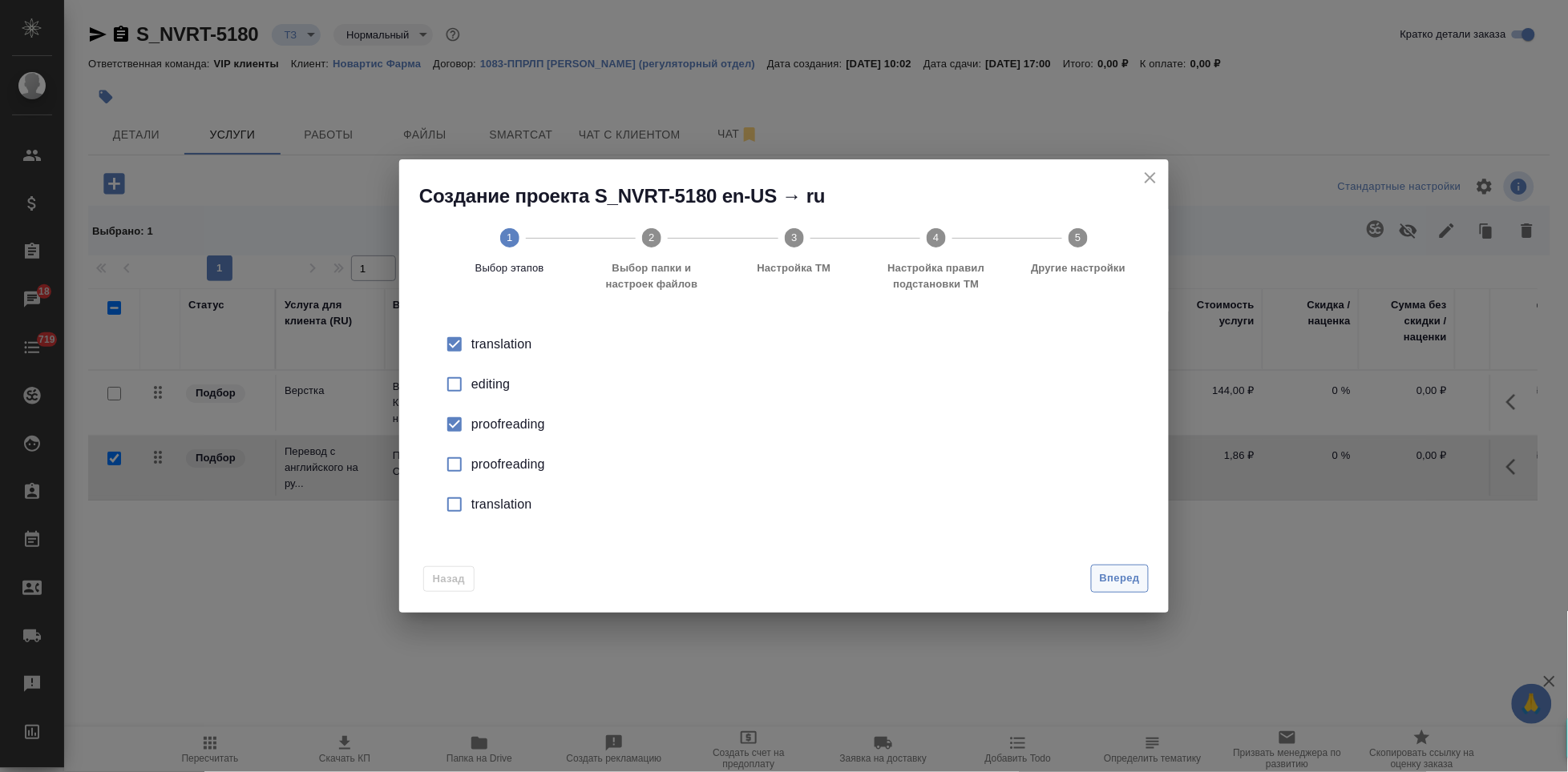
click at [1111, 566] on button "Вперед" at bounding box center [1119, 578] width 58 height 28
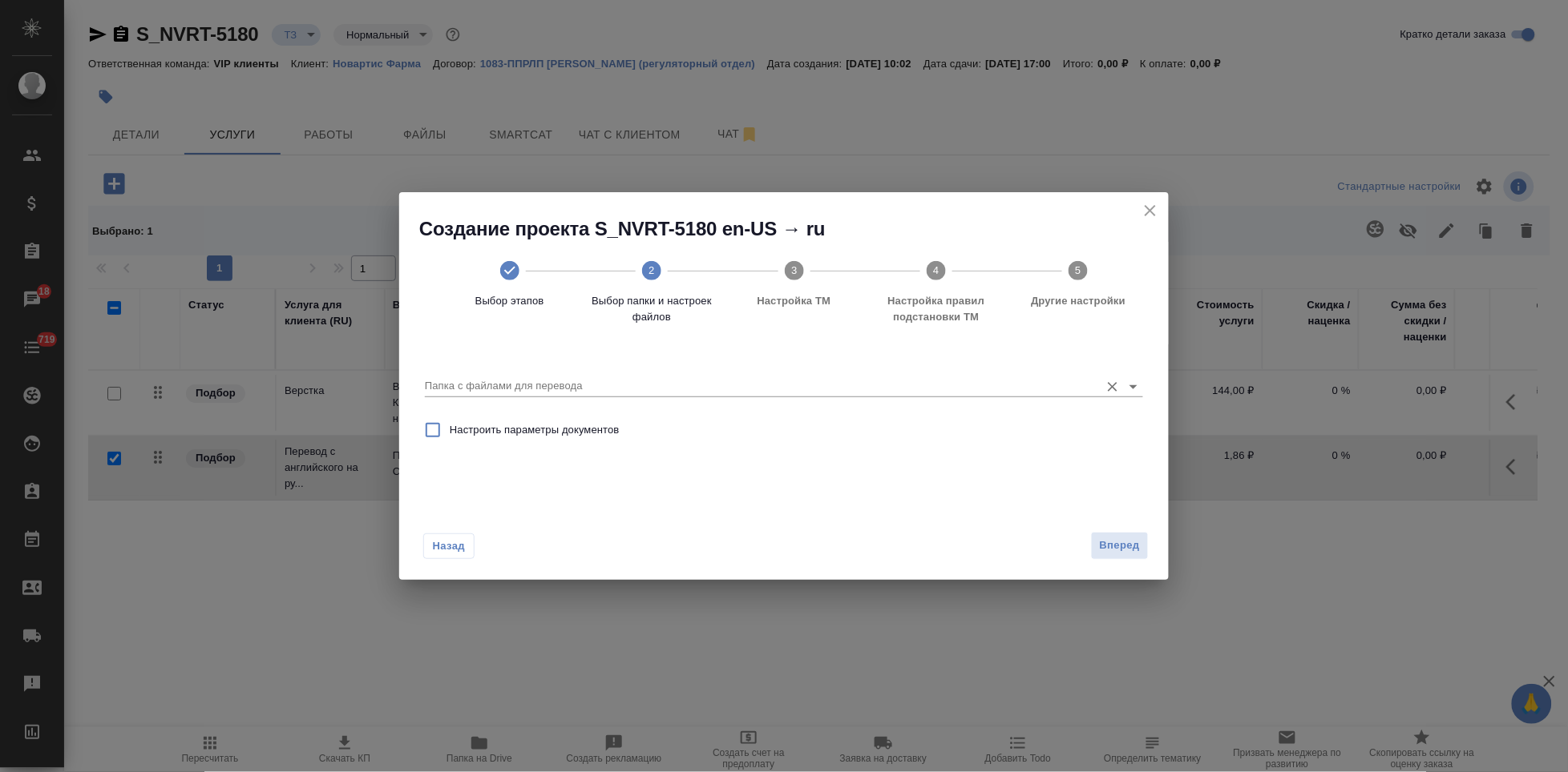
click at [1057, 388] on input "Папка с файлами для перевода" at bounding box center [758, 386] width 667 height 19
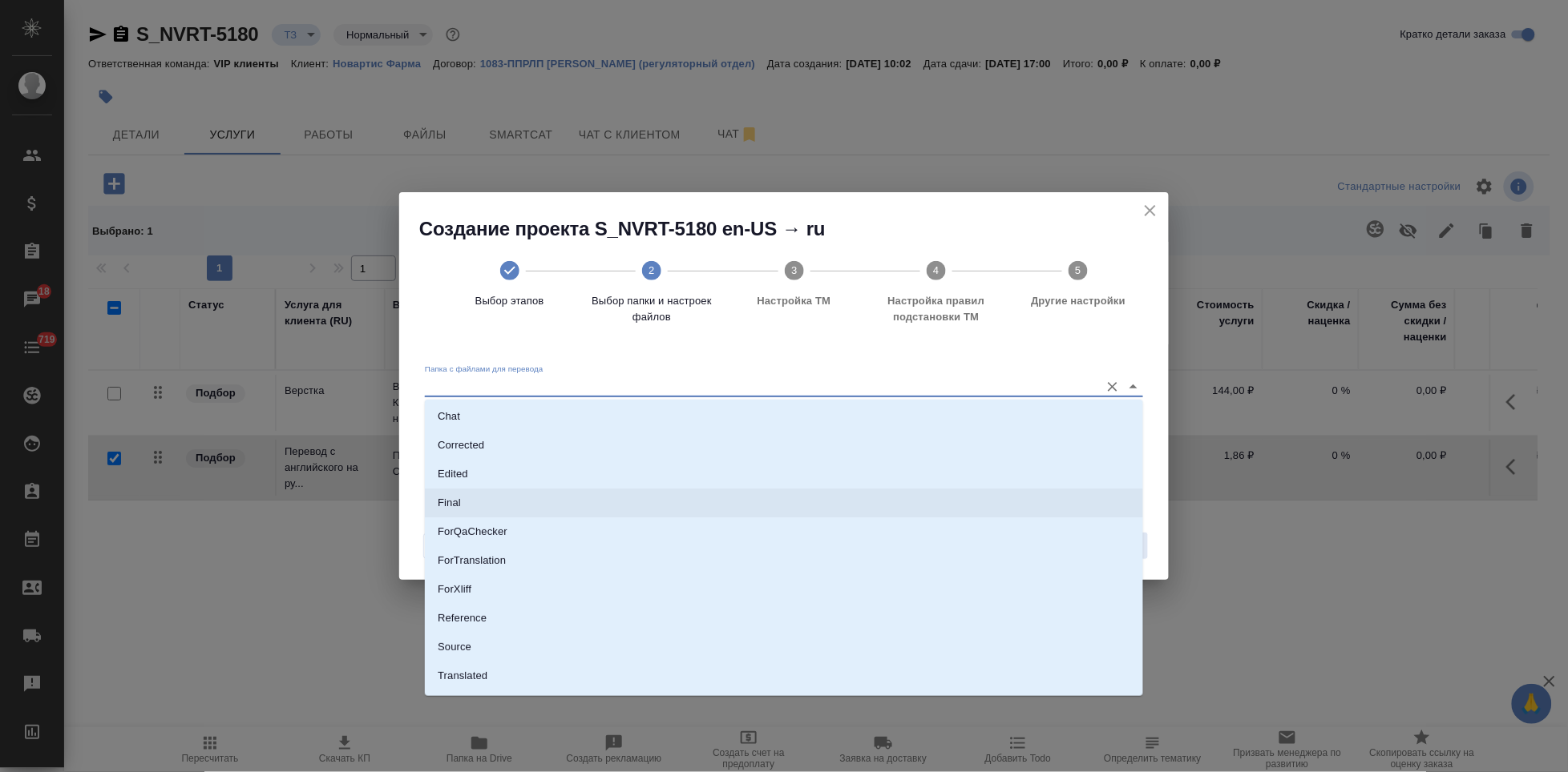
scroll to position [82, 0]
click at [503, 629] on li "Source" at bounding box center [784, 624] width 718 height 28
type input "Source"
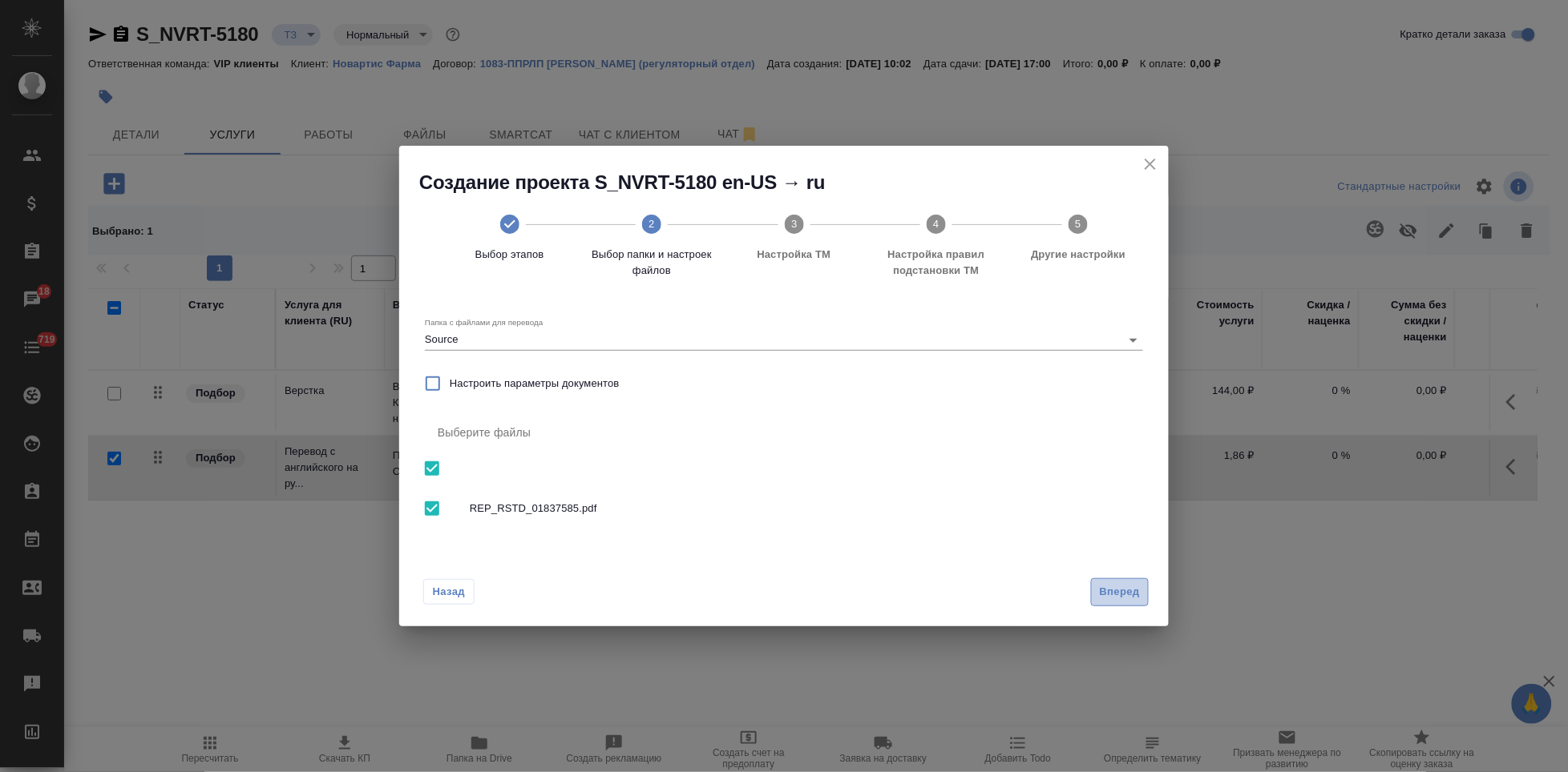
click at [1119, 589] on span "Вперед" at bounding box center [1119, 593] width 40 height 18
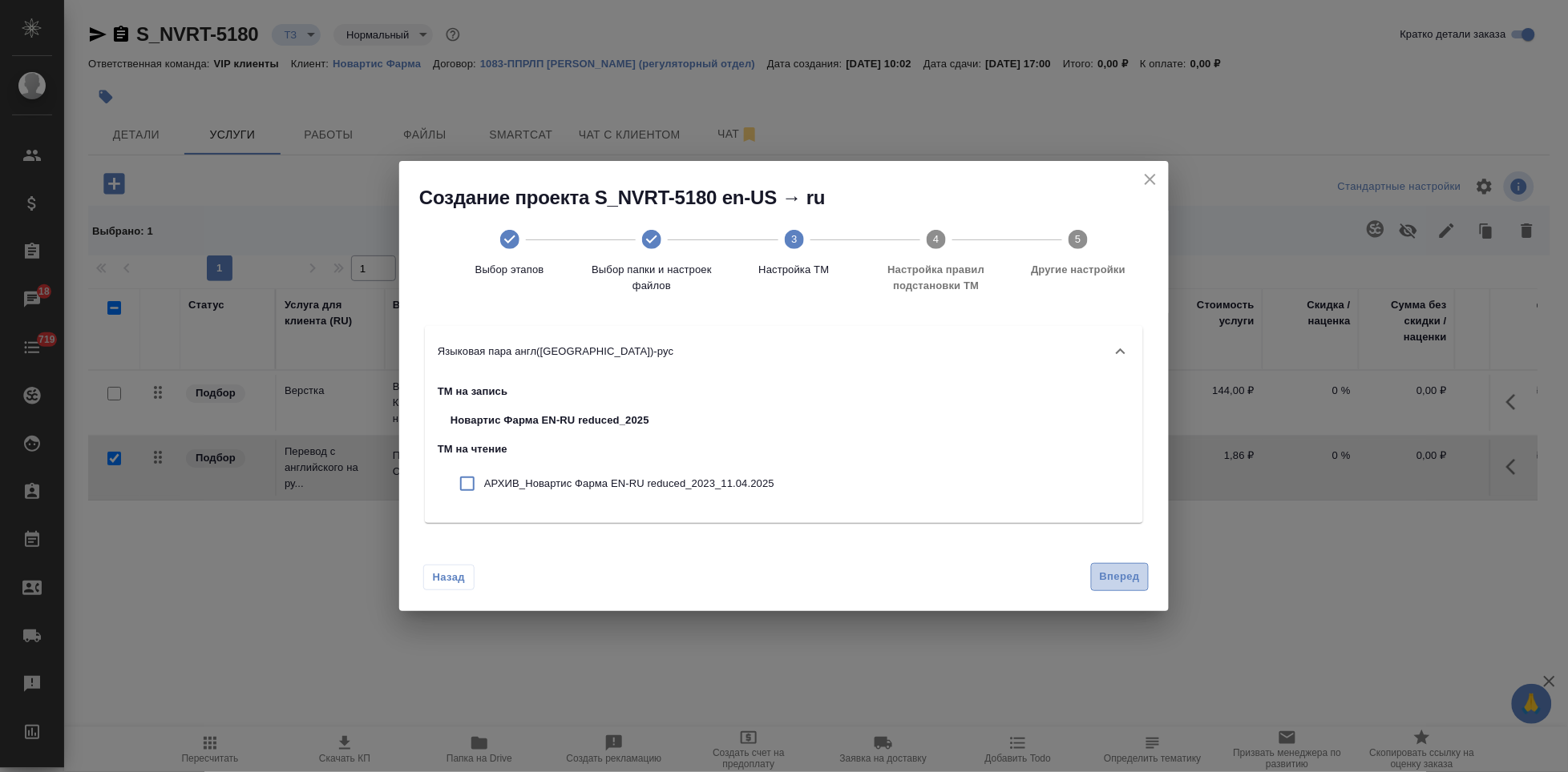
click at [1112, 580] on span "Вперед" at bounding box center [1119, 578] width 40 height 18
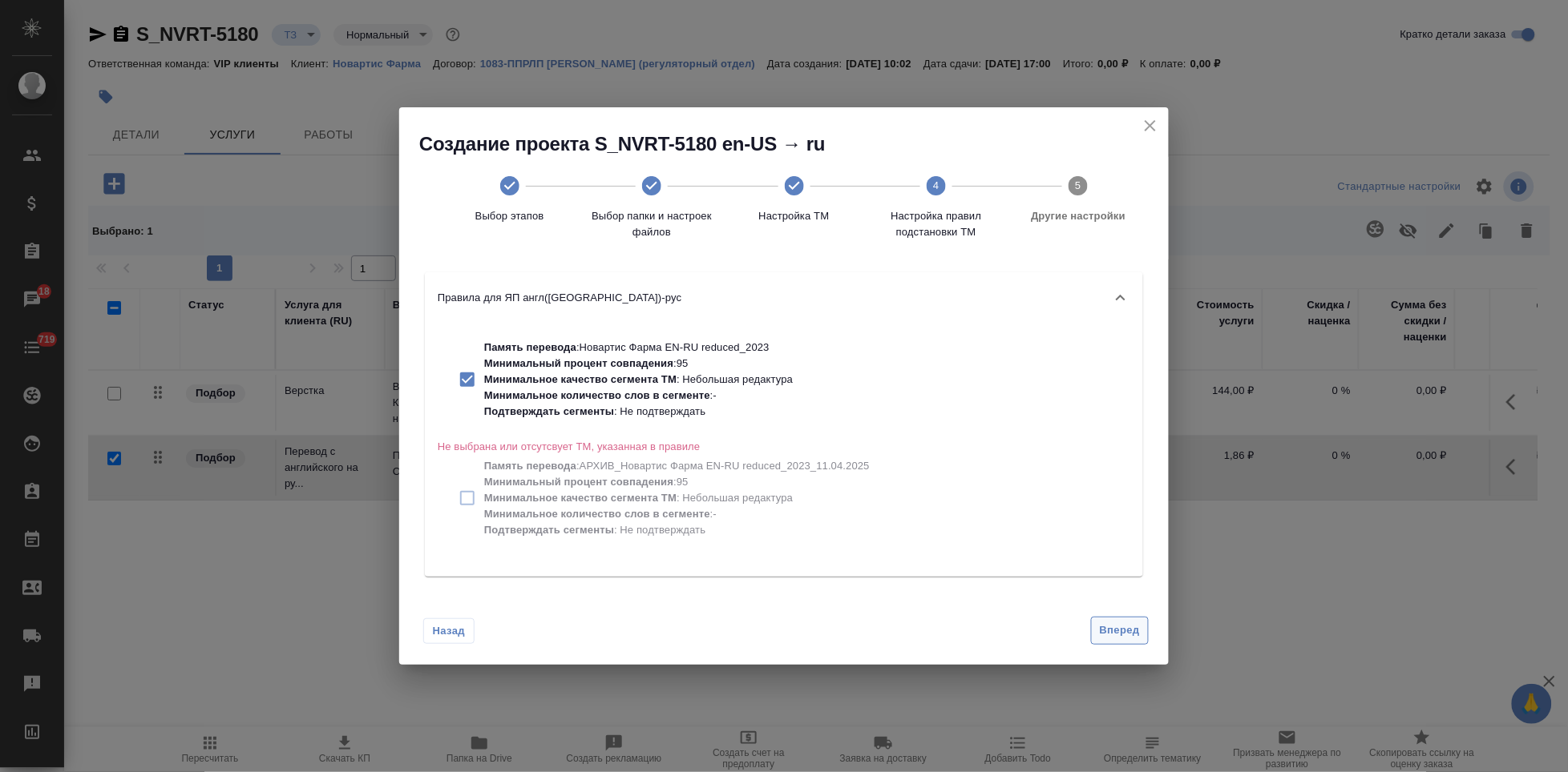
click at [1104, 637] on span "Вперед" at bounding box center [1119, 631] width 40 height 18
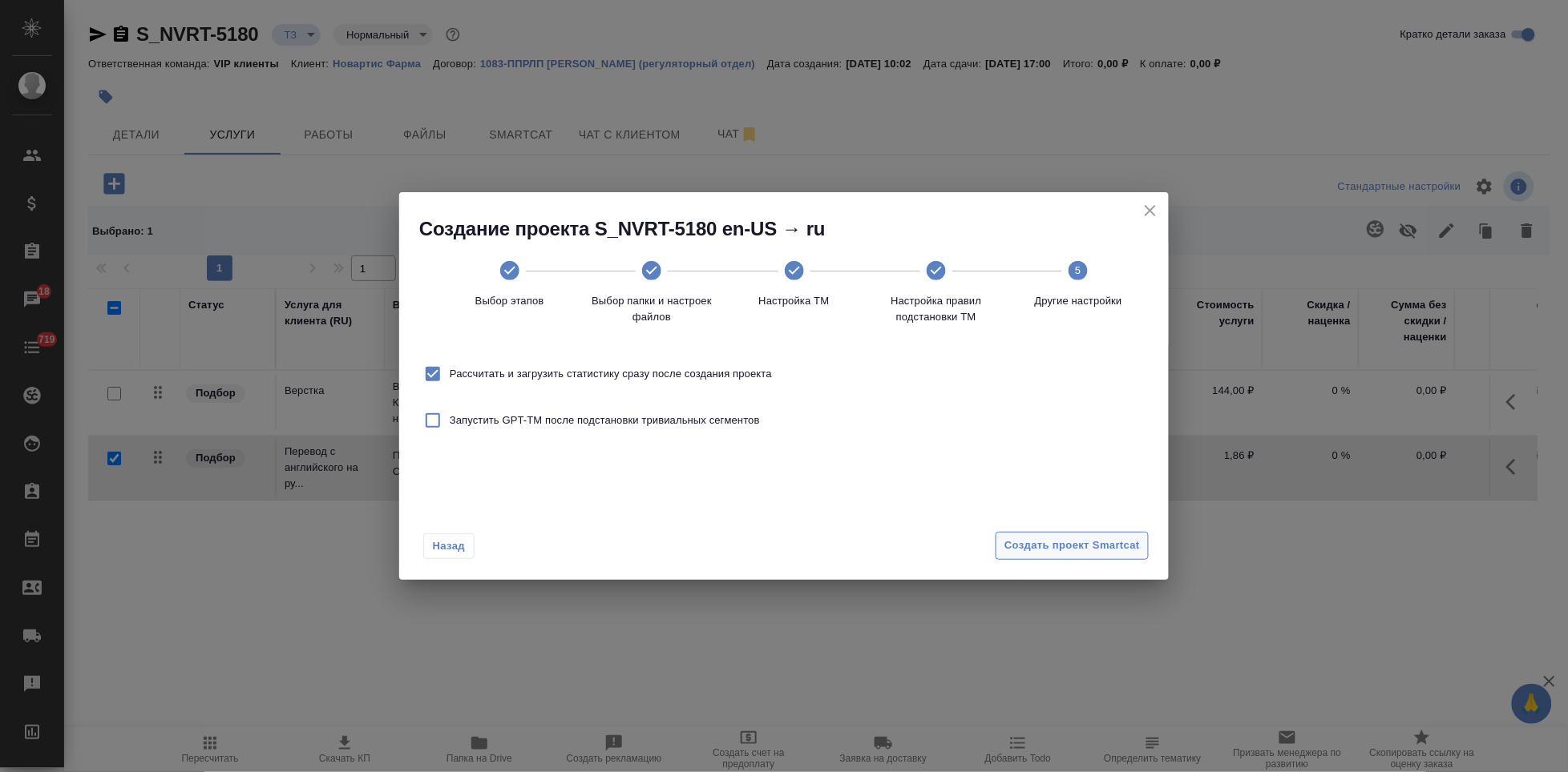
click at [1116, 541] on span "Создать проект Smartcat" at bounding box center [1072, 546] width 136 height 18
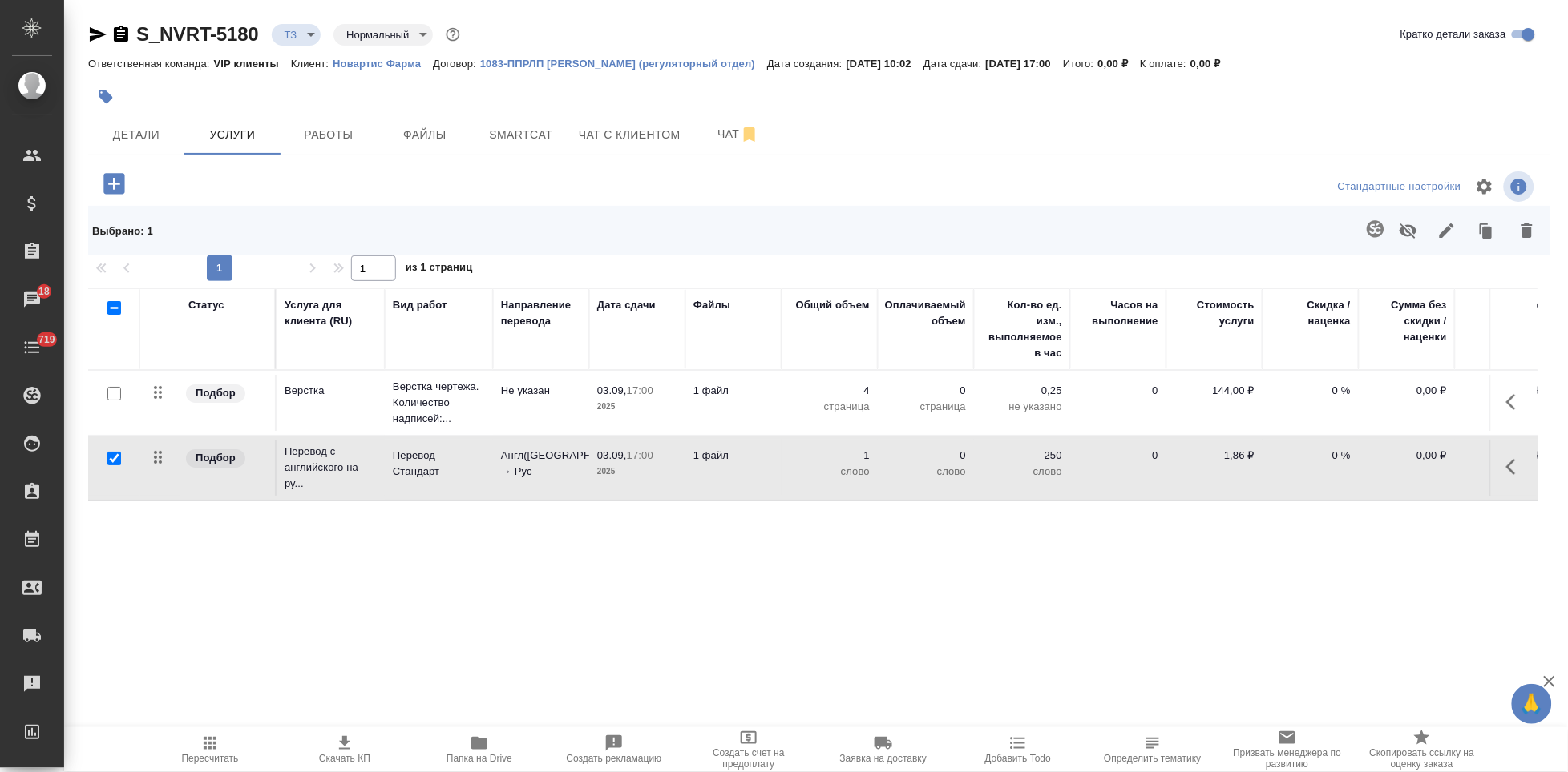
click at [1506, 470] on icon "button" at bounding box center [1510, 467] width 9 height 16
click at [1418, 463] on icon "button" at bounding box center [1425, 467] width 14 height 14
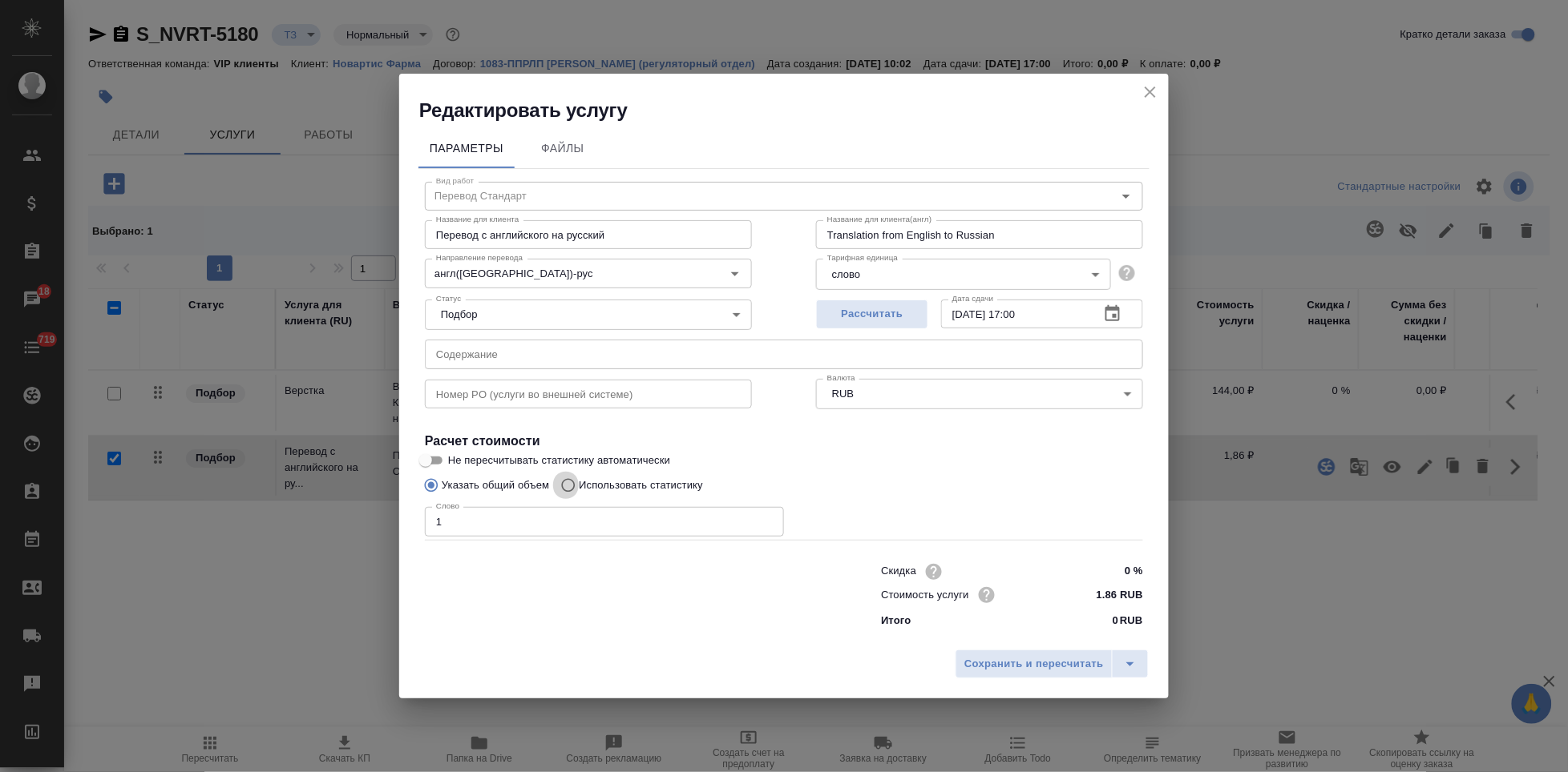
click at [574, 487] on input "Использовать статистику" at bounding box center [566, 485] width 26 height 30
radio input "true"
radio input "false"
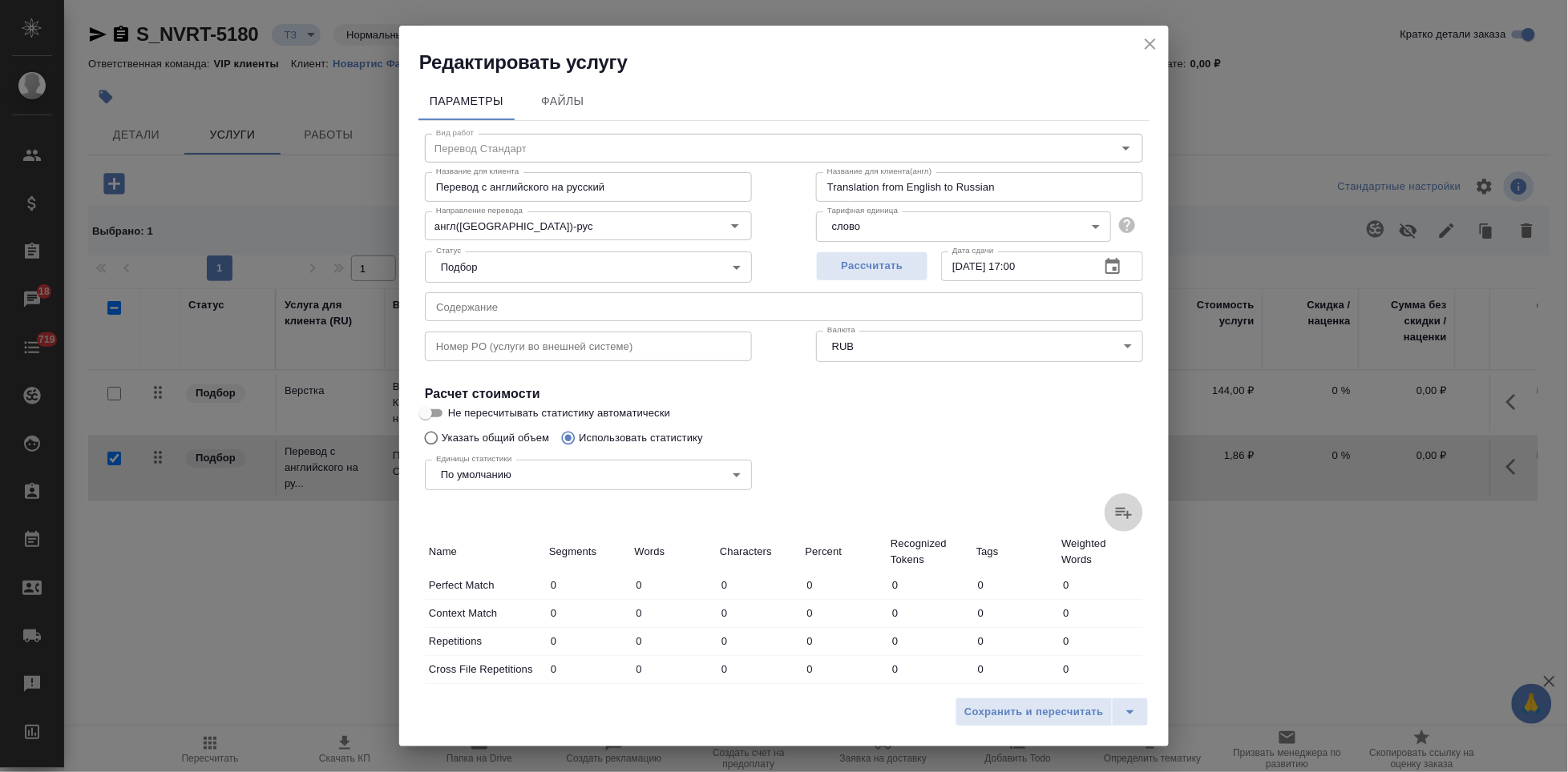
click at [1121, 516] on label at bounding box center [1124, 513] width 39 height 39
click at [0, 0] on input "file" at bounding box center [0, 0] width 0 height 0
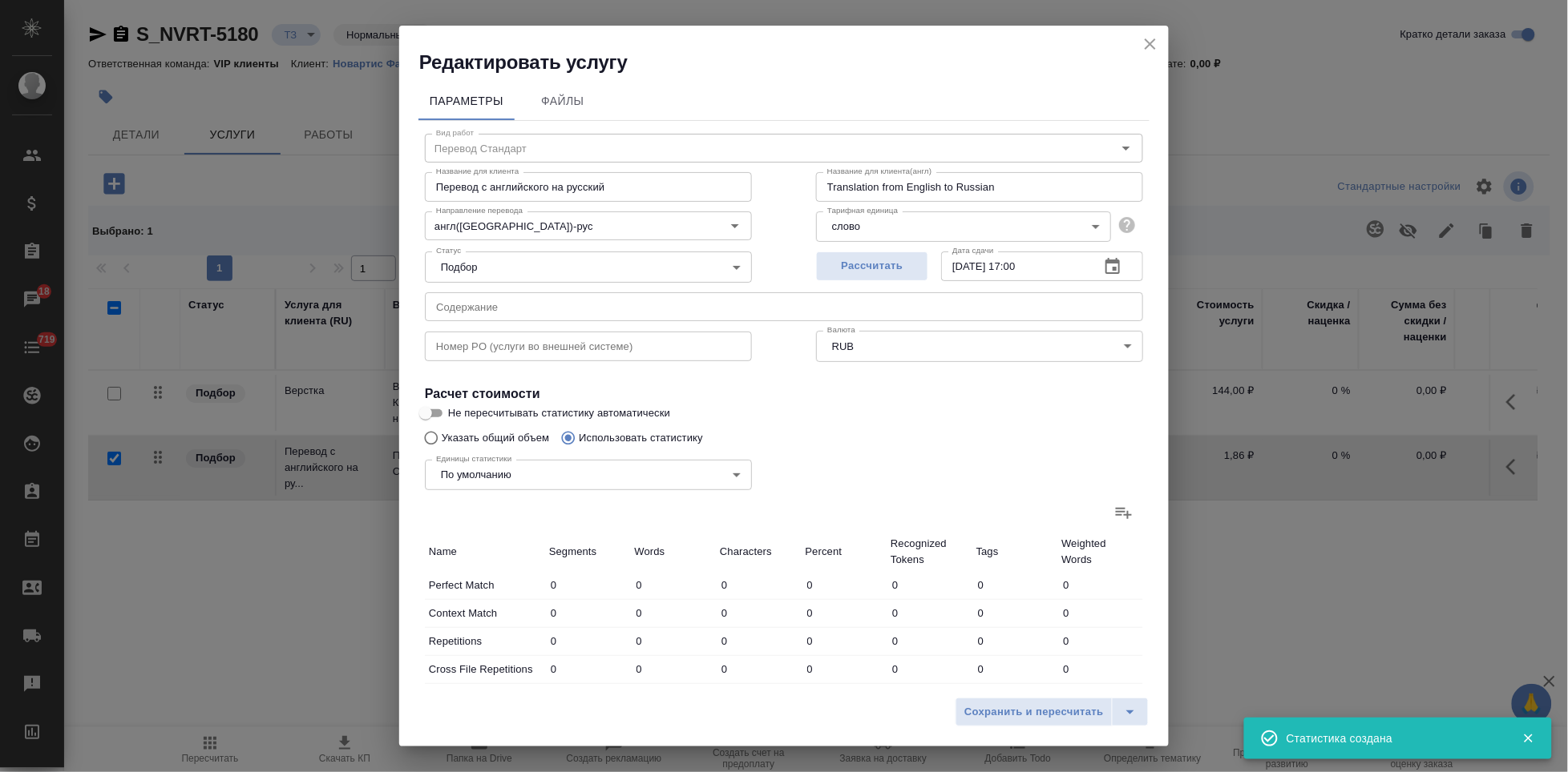
type input "69"
type input "195"
type input "1201"
type input "6"
type input "36"
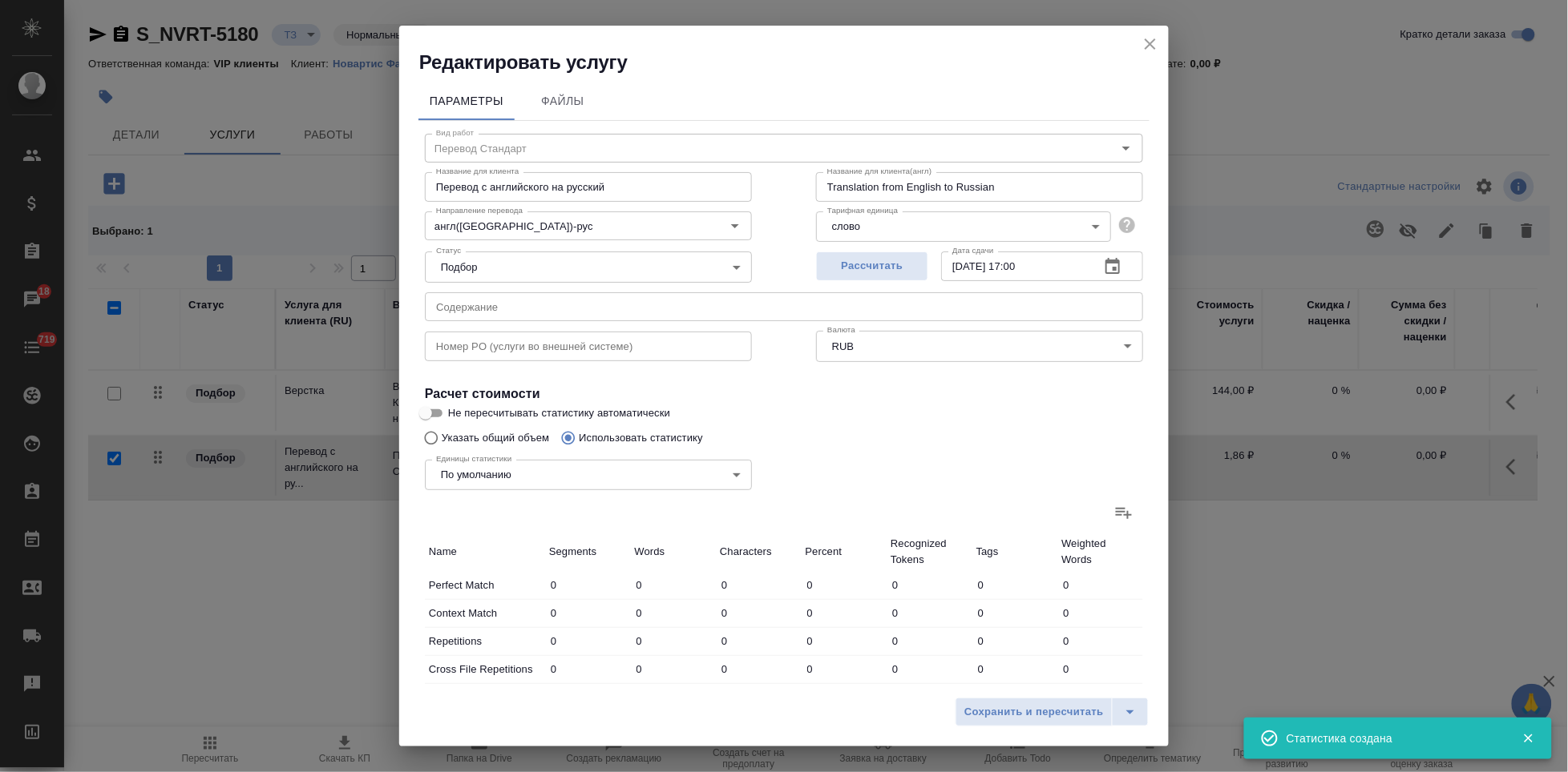
type input "224"
type input "84"
type input "200"
type input "1296"
type input "10"
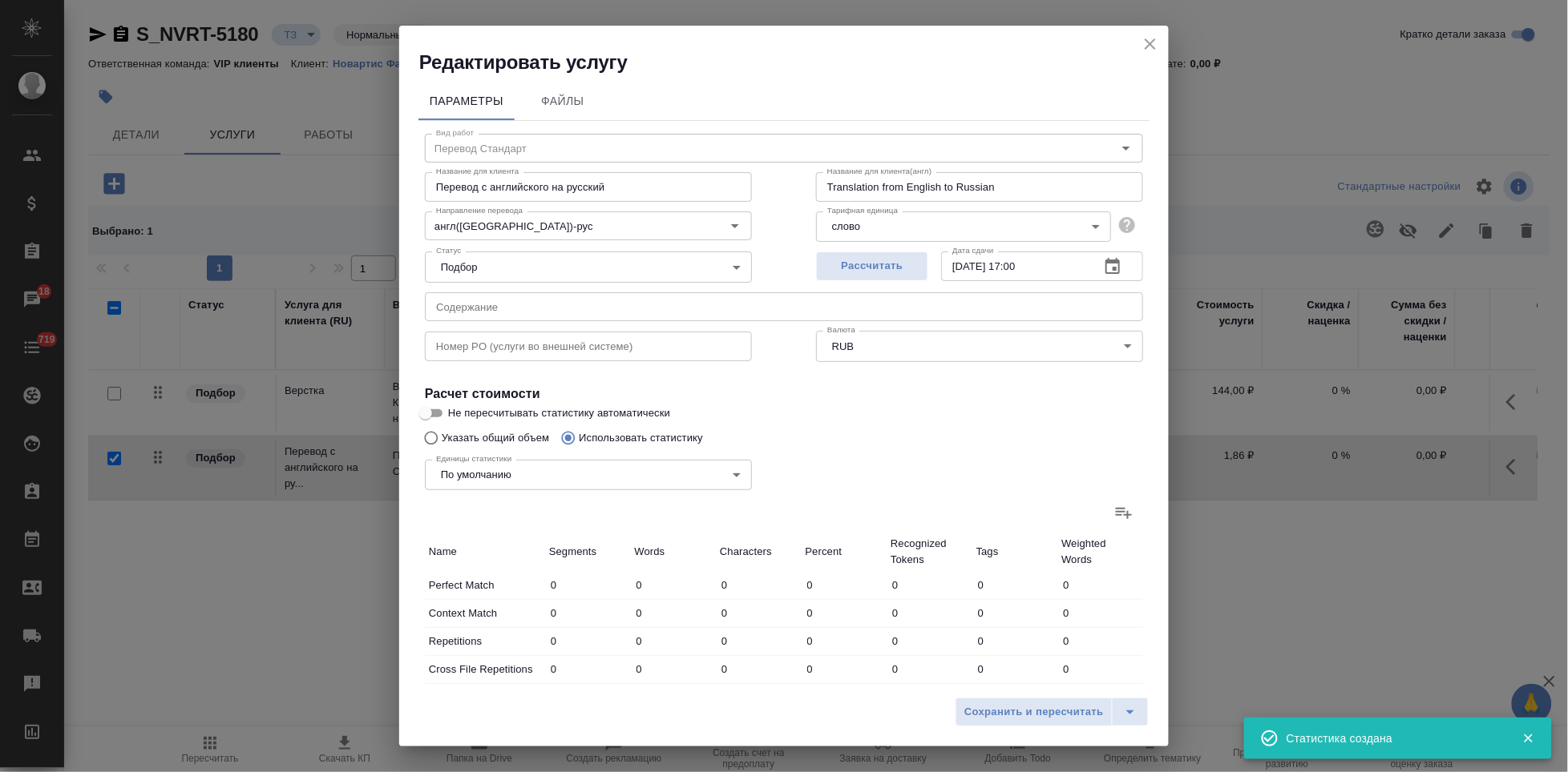
type input "49"
type input "307"
type input "3"
type input "19"
type input "161"
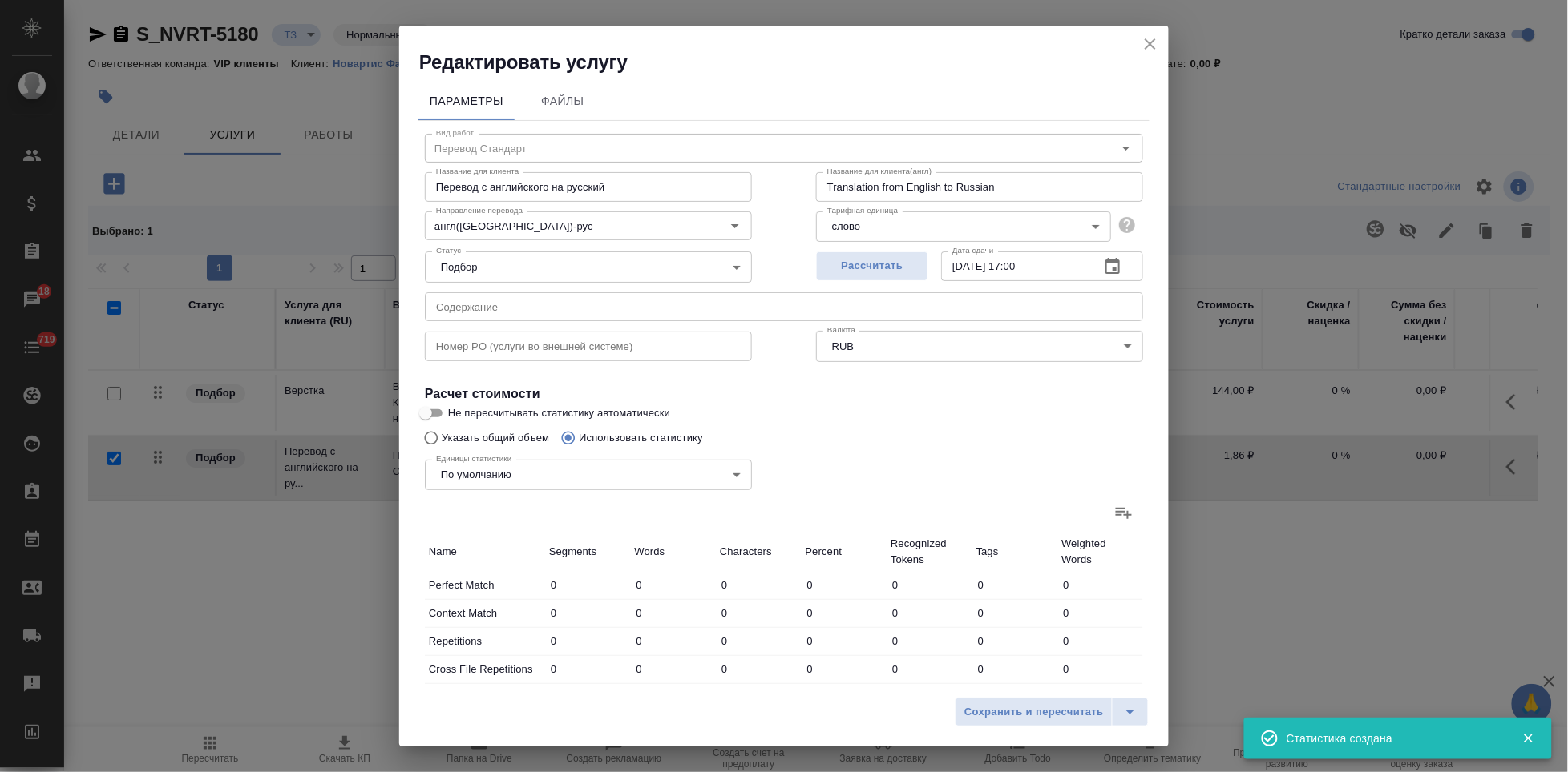
type input "6"
type input "31"
type input "216"
type input "21"
type input "115"
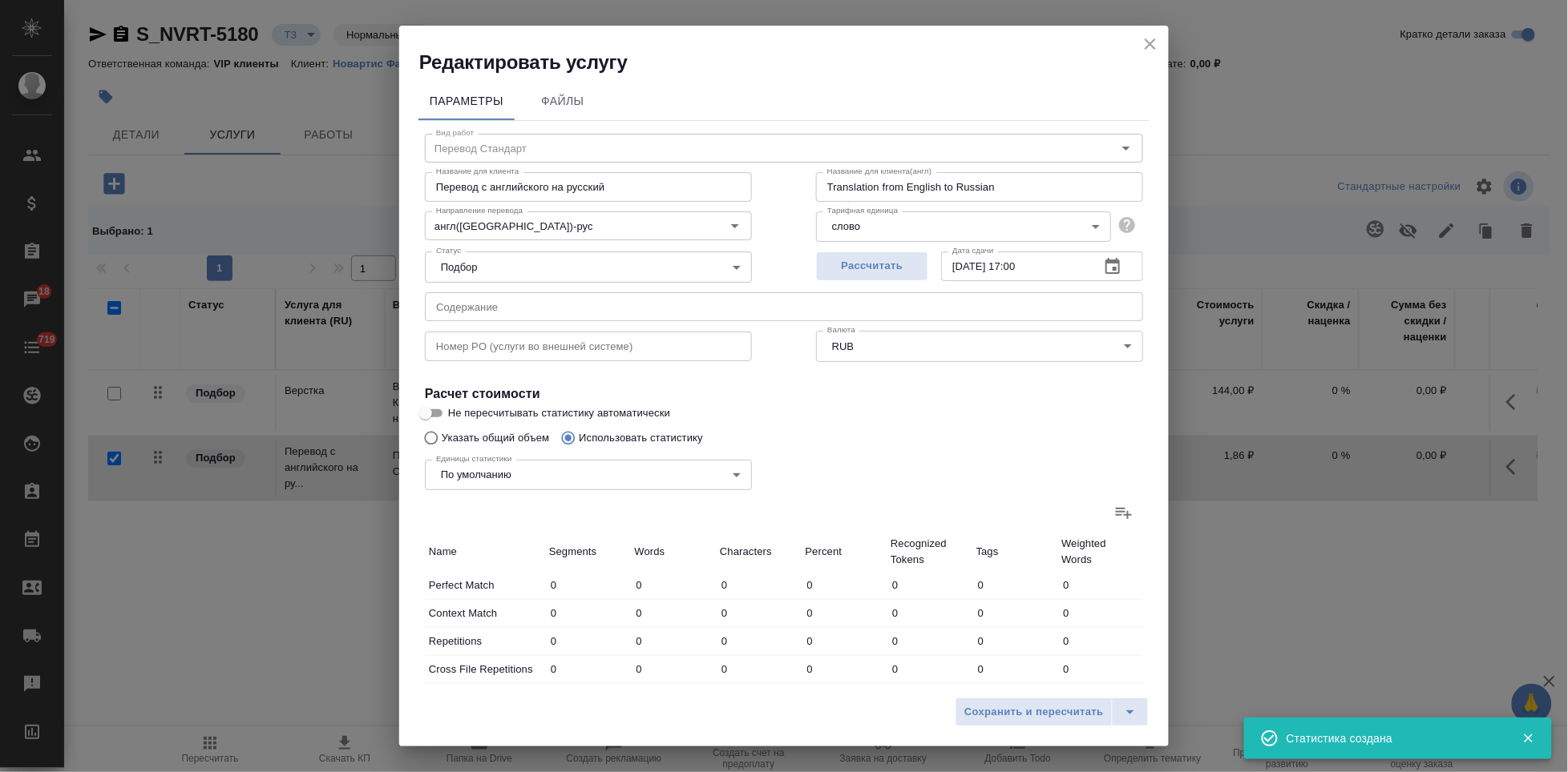
type input "779"
type input "193"
type input "609"
type input "3960"
type input "199"
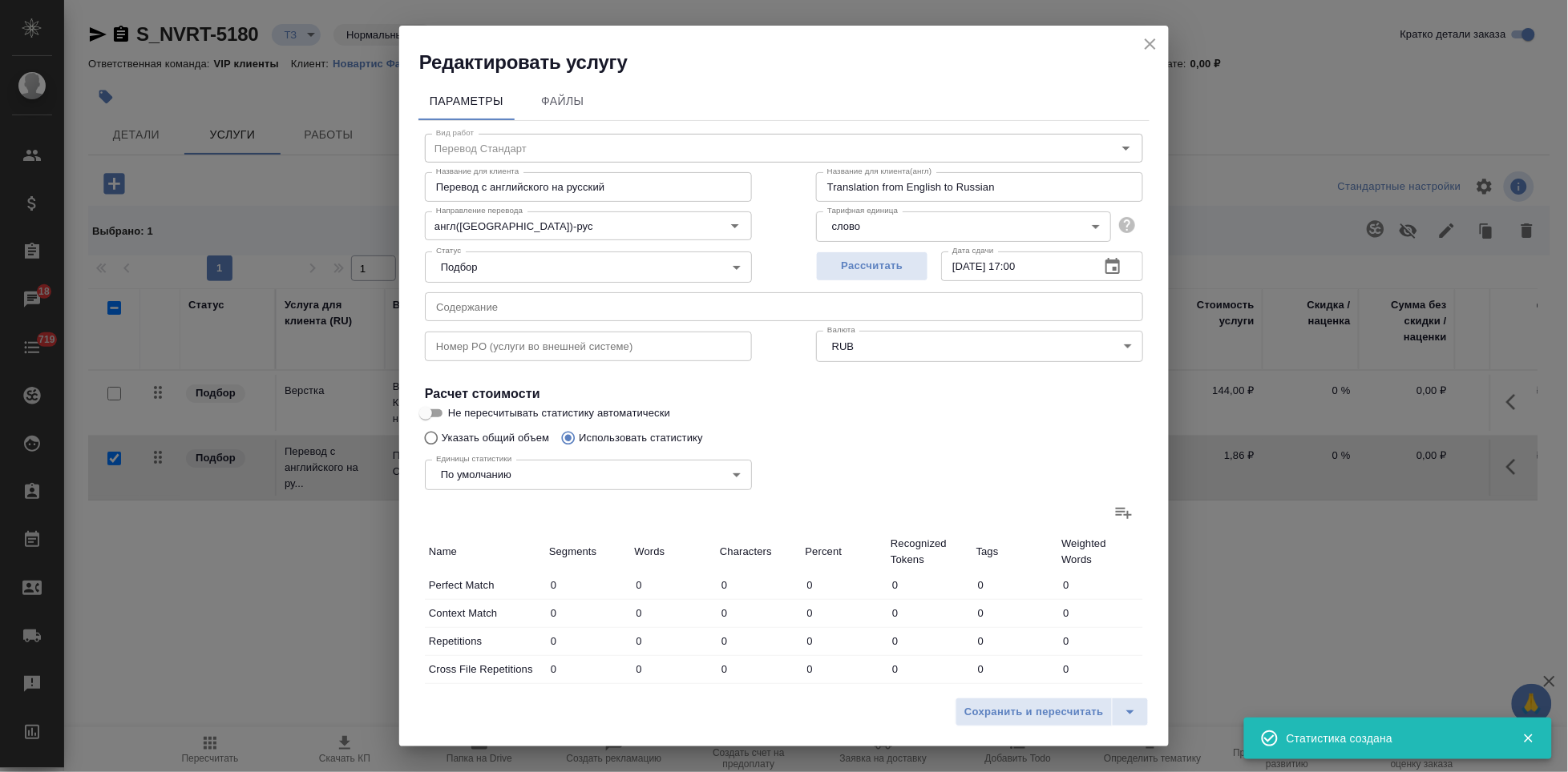
type input "645"
type input "4184"
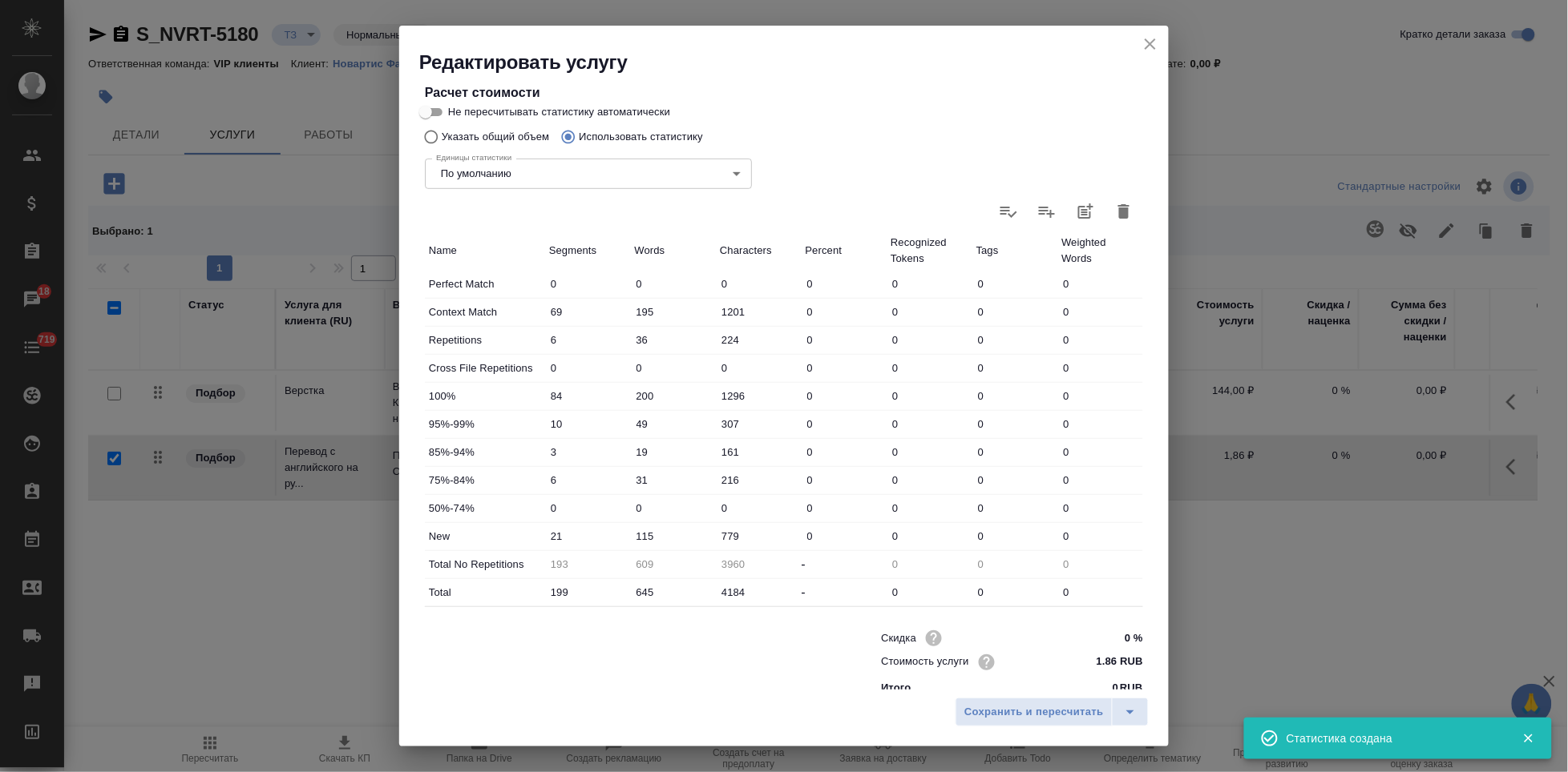
scroll to position [319, 0]
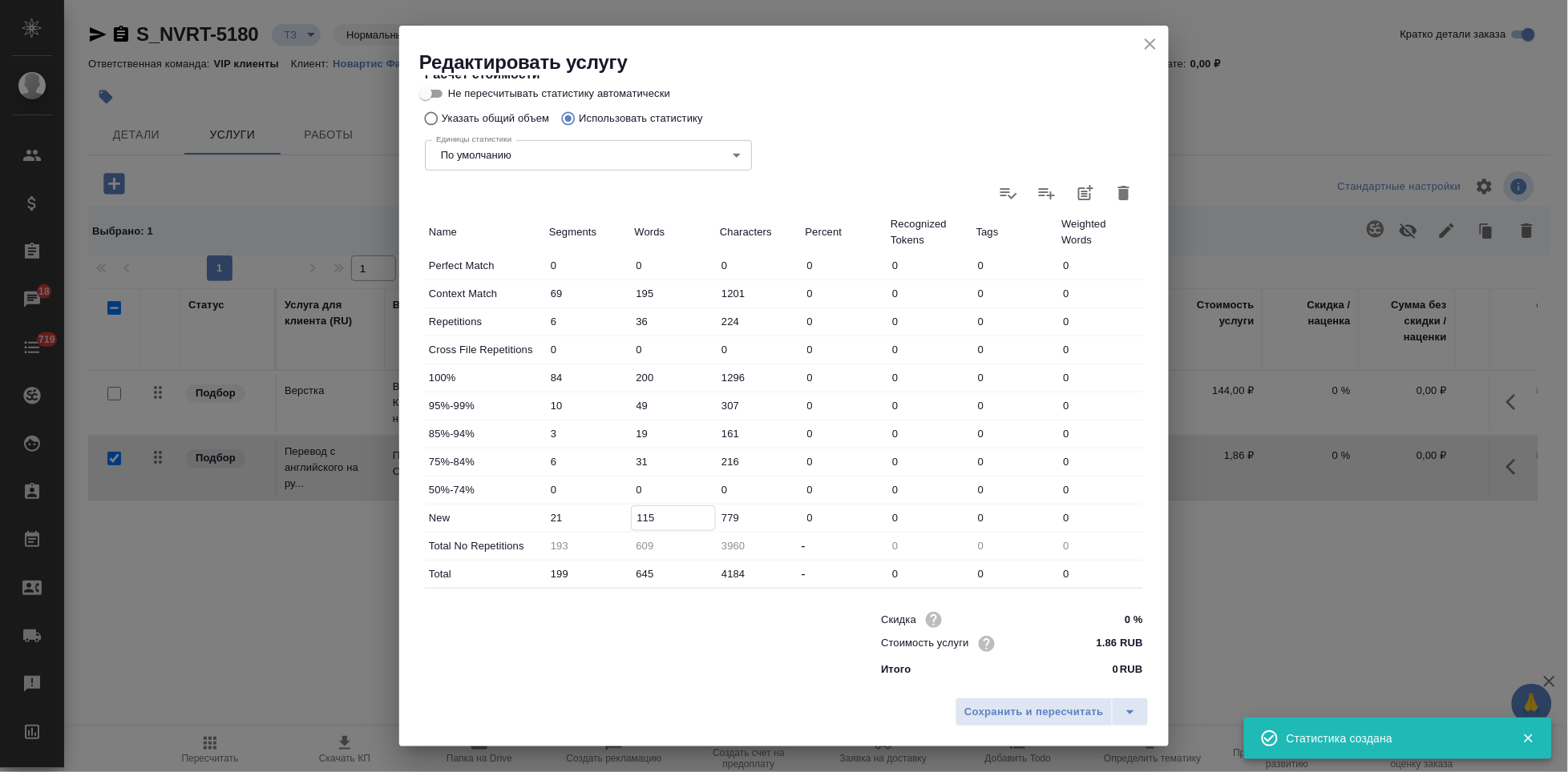
click at [644, 516] on input "115" at bounding box center [673, 518] width 84 height 23
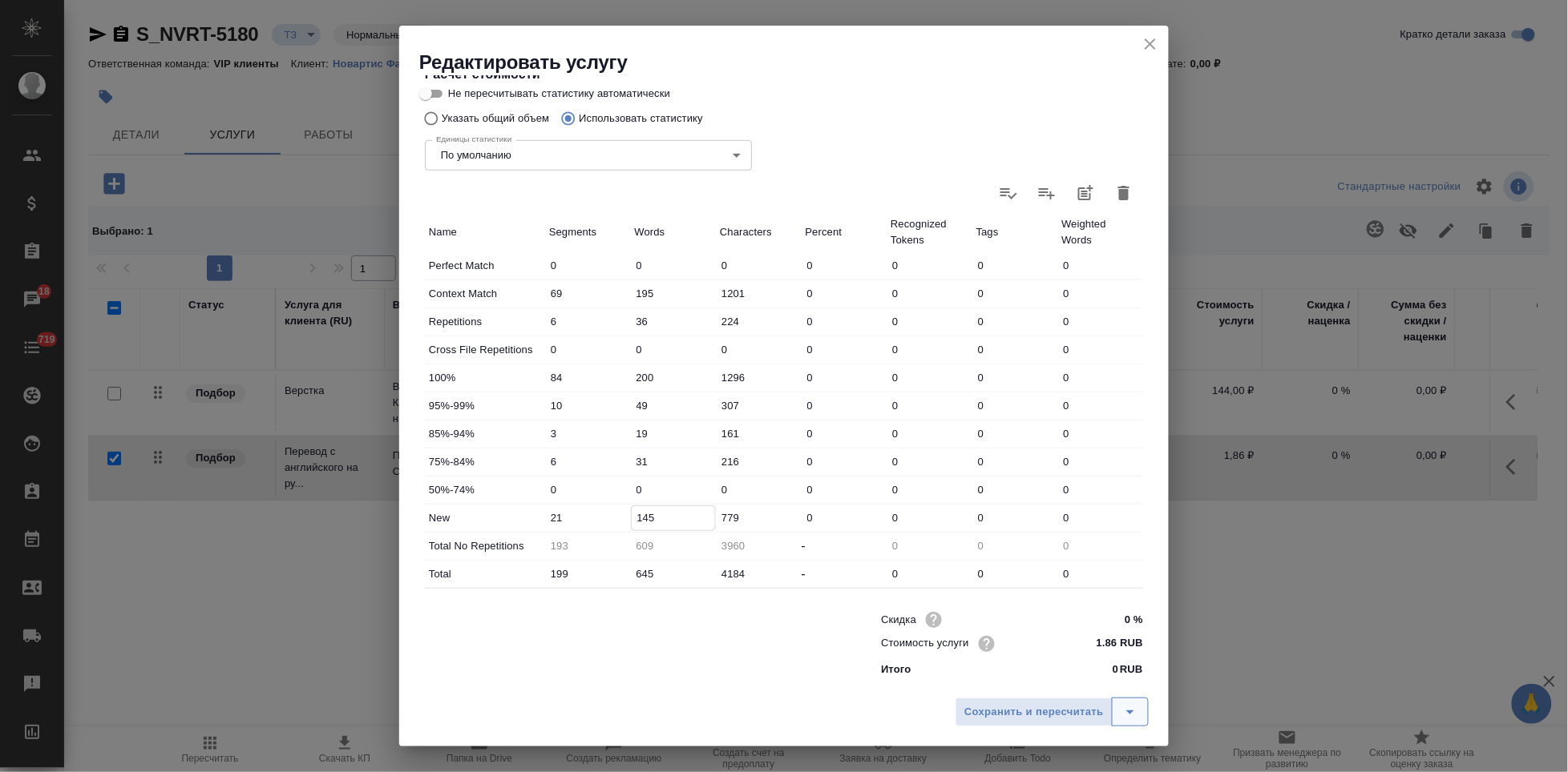
type input "145"
click at [1124, 712] on icon "split button" at bounding box center [1129, 712] width 19 height 19
click at [1061, 683] on li "Сохранить" at bounding box center [1054, 678] width 193 height 26
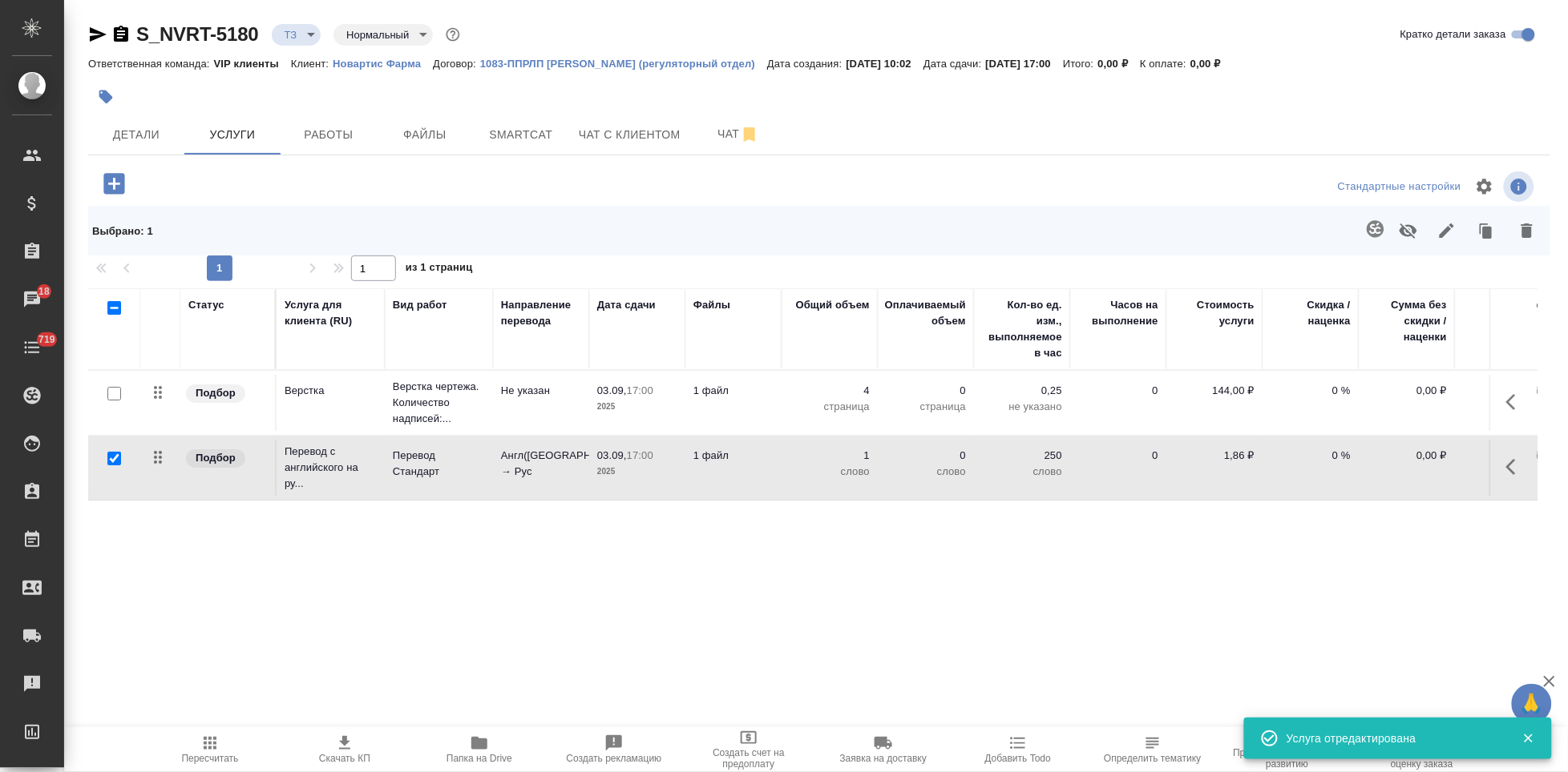
click at [226, 753] on span "Пересчитать" at bounding box center [210, 758] width 57 height 11
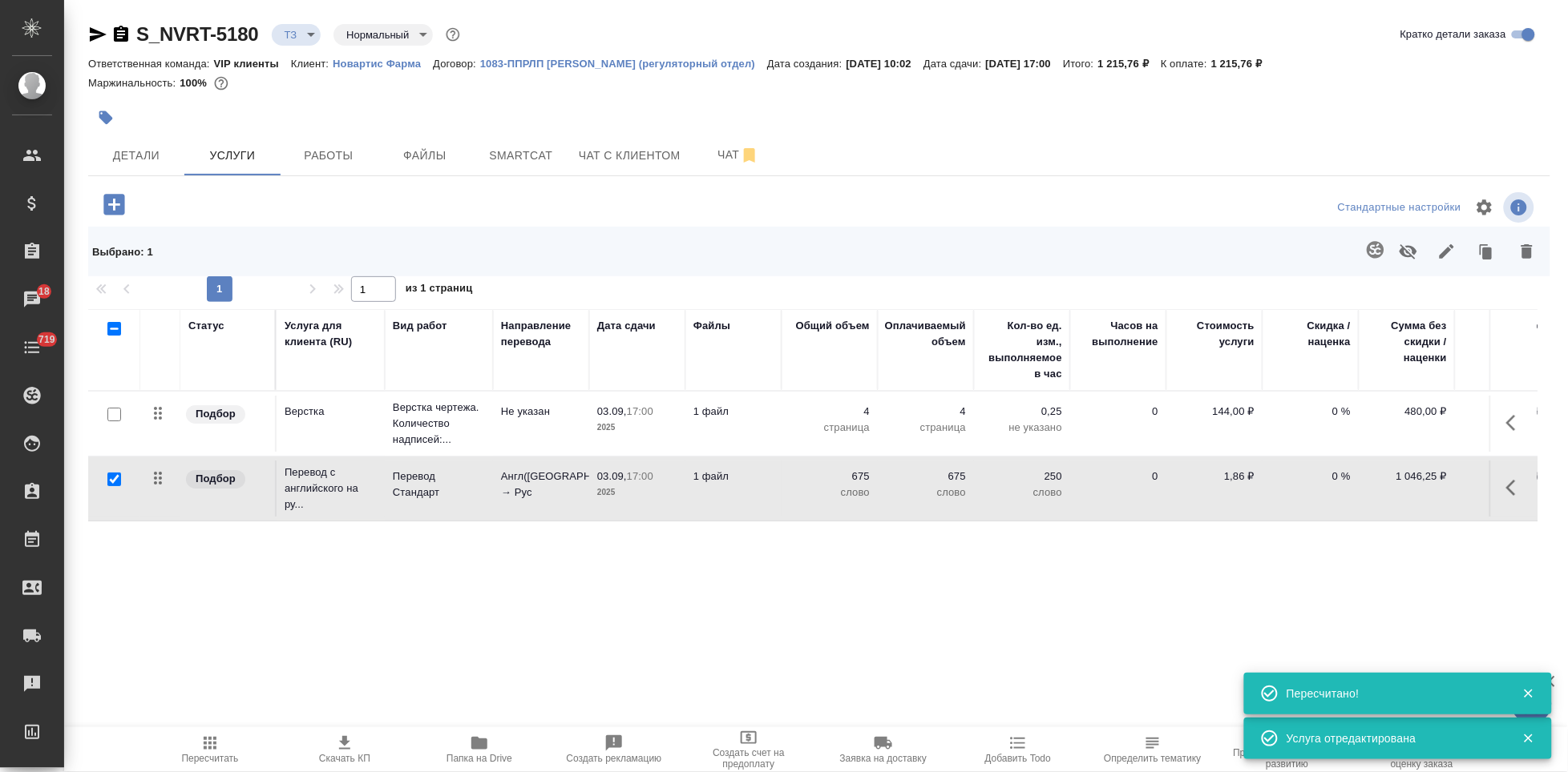
click at [355, 752] on span "Скачать КП" at bounding box center [345, 749] width 116 height 30
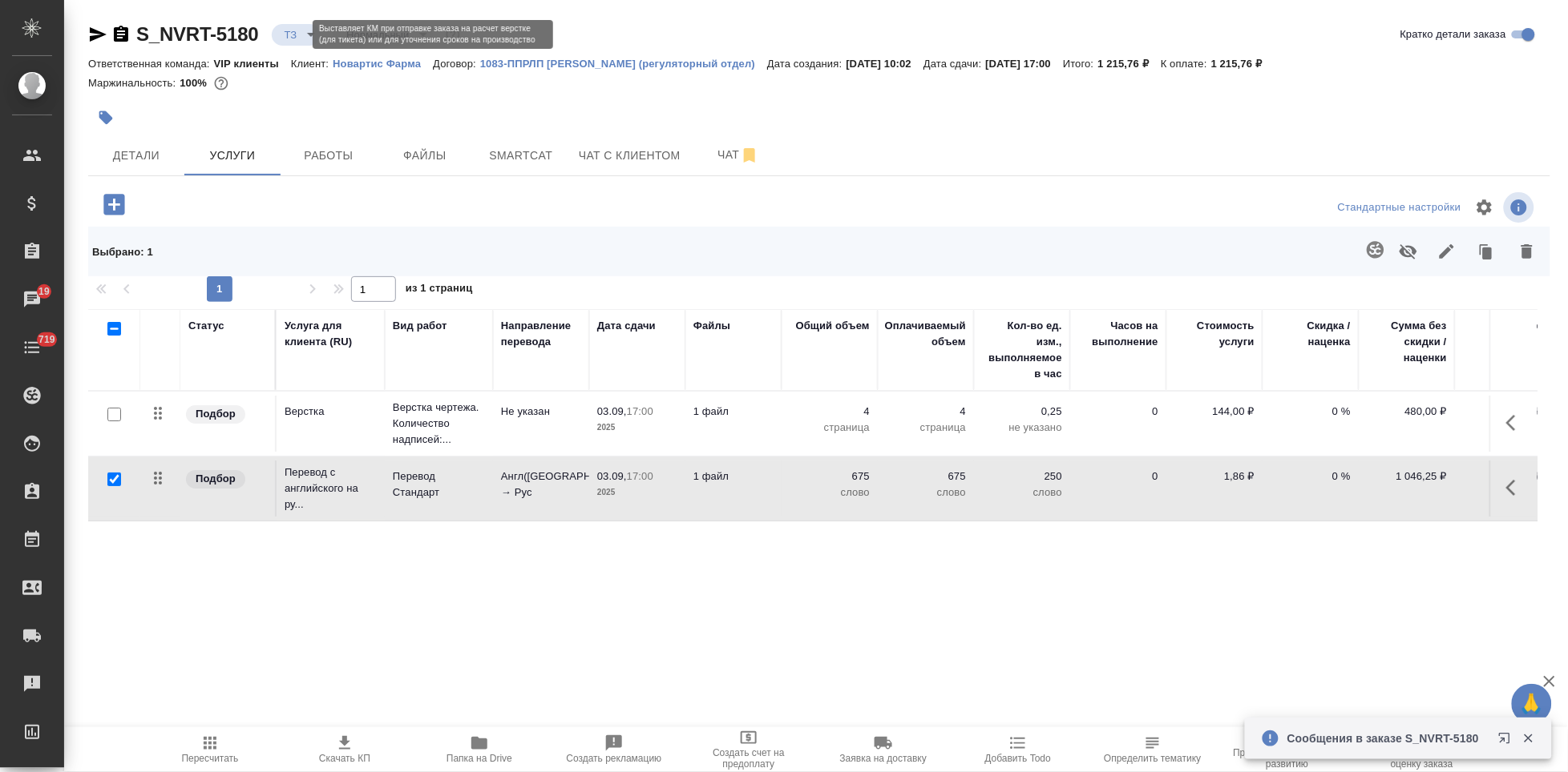
click at [299, 37] on body "🙏 .cls-1 fill:#fff; AWATERA Kabargina Anna Клиенты Спецификации Заказы 19 Чаты …" at bounding box center [784, 386] width 1568 height 772
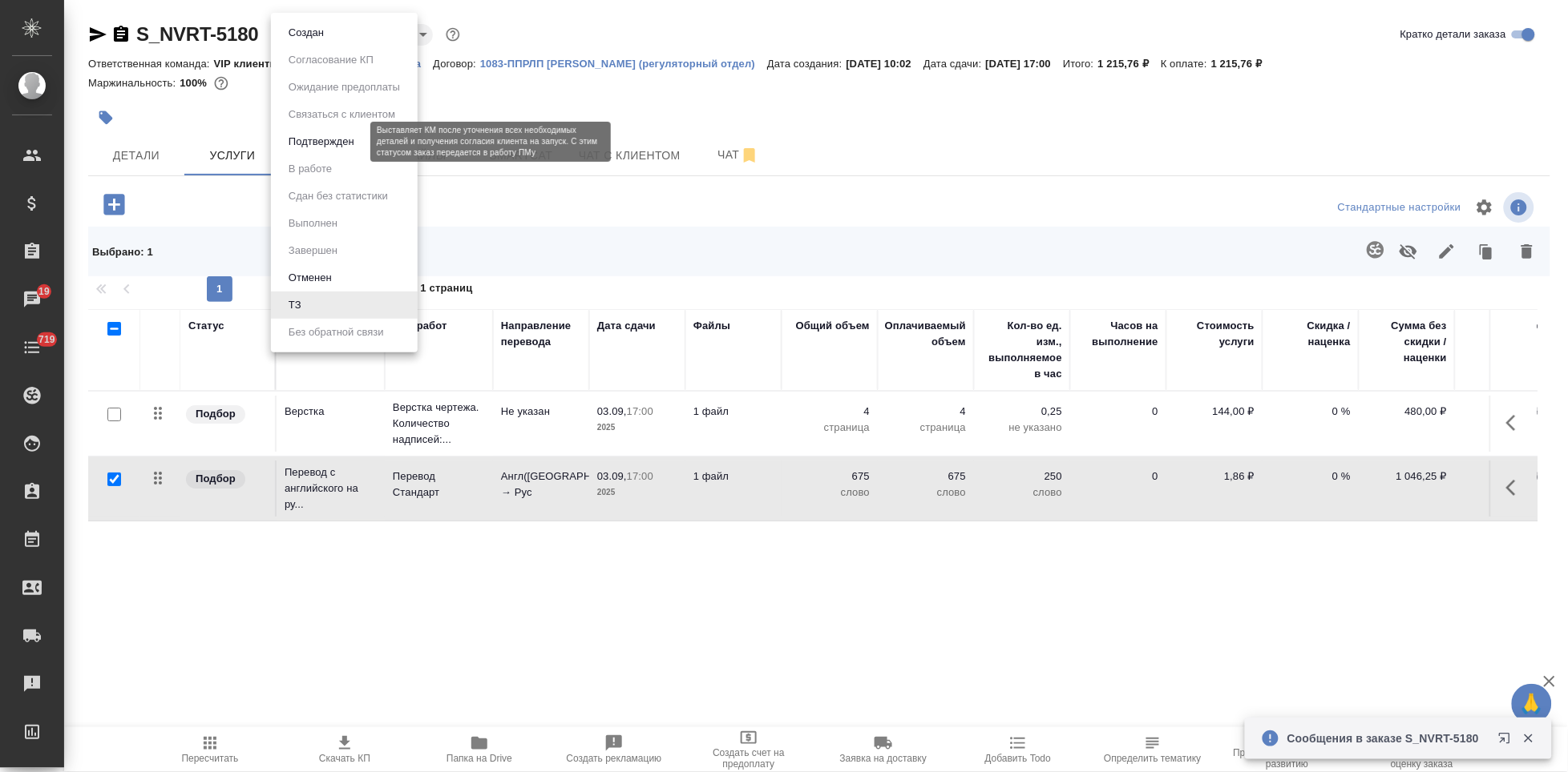
click at [318, 139] on button "Подтвержден" at bounding box center [321, 142] width 75 height 18
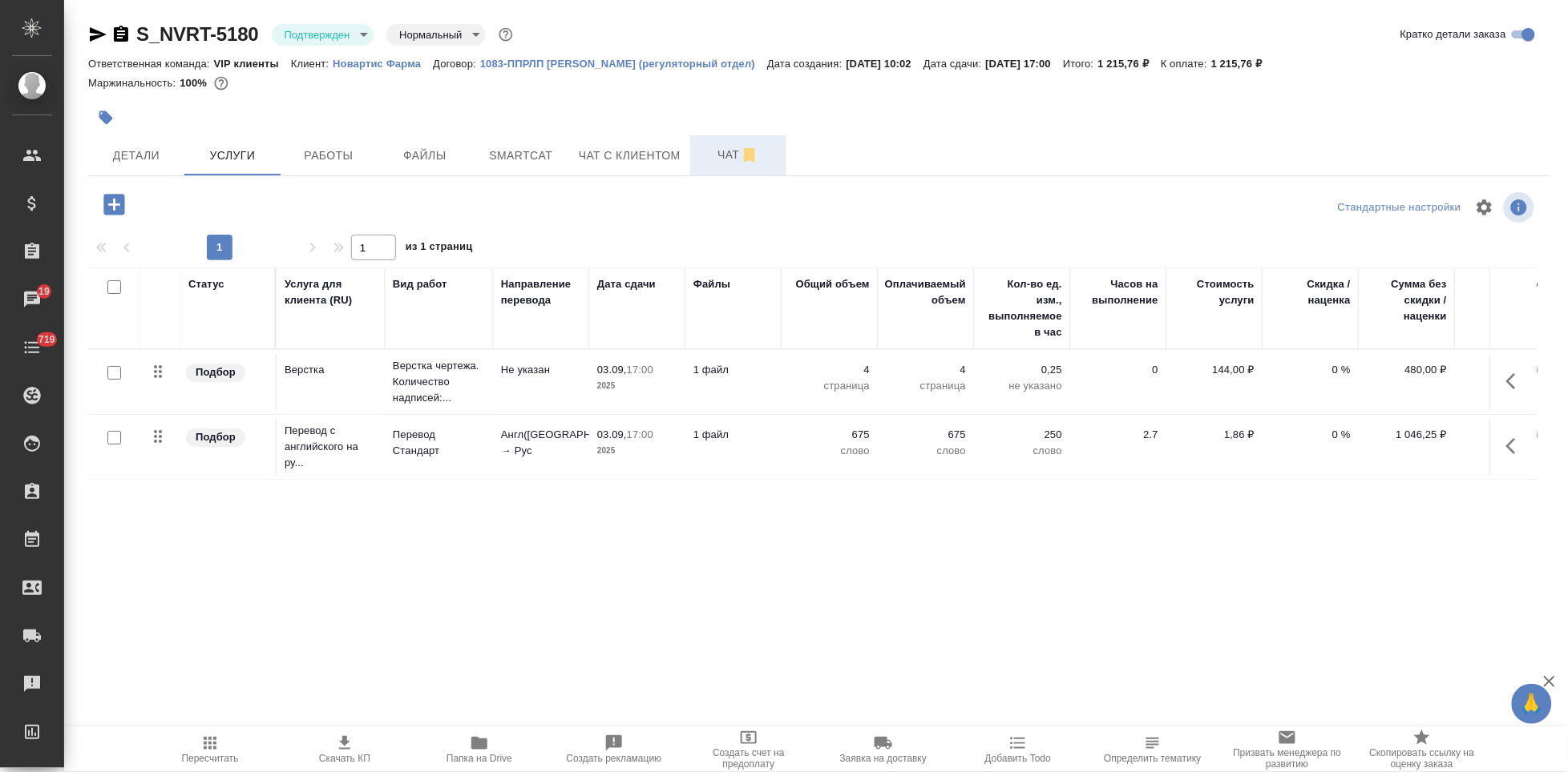
click at [712, 148] on span "Чат" at bounding box center [738, 155] width 77 height 20
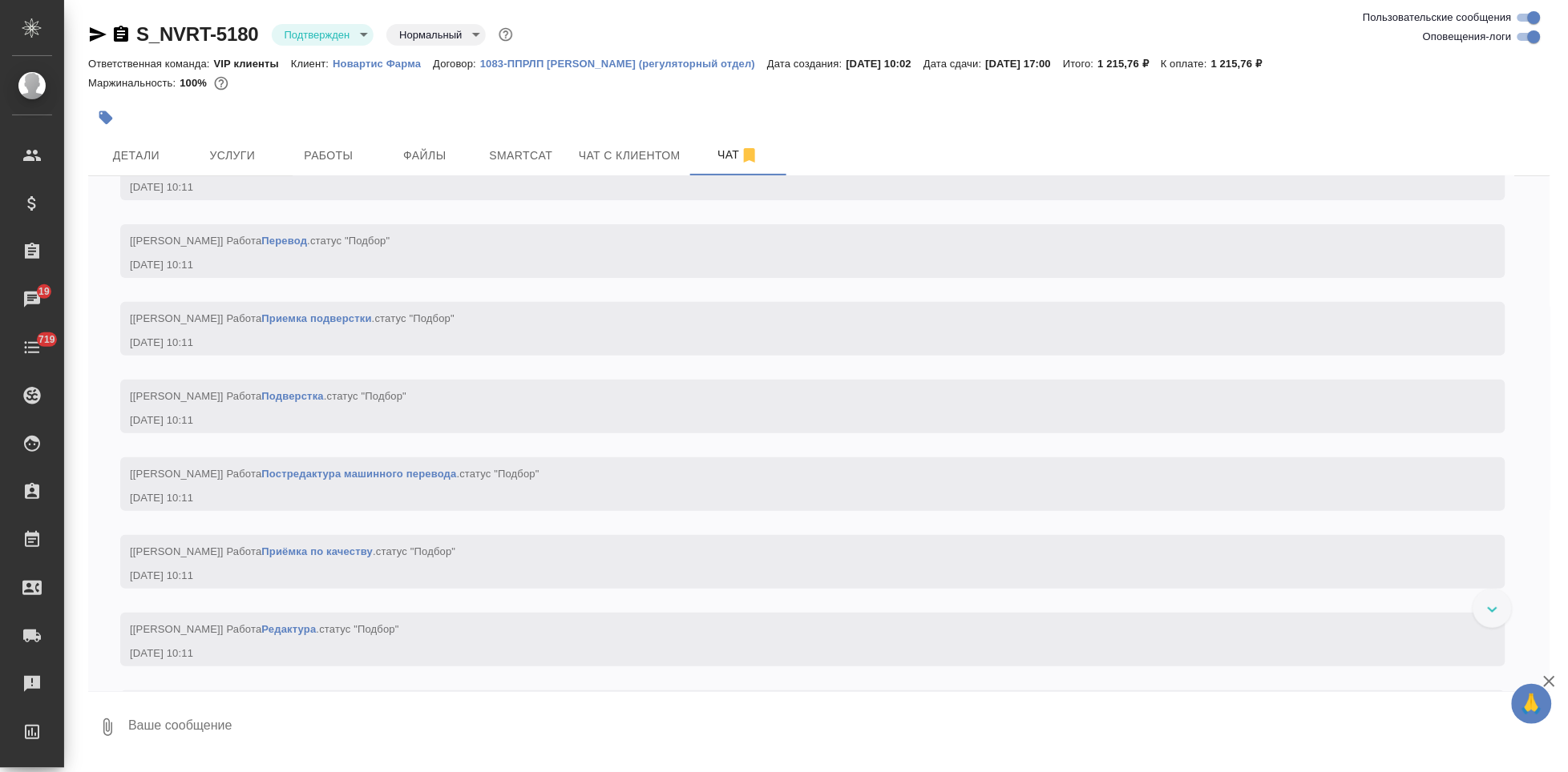
scroll to position [2124, 0]
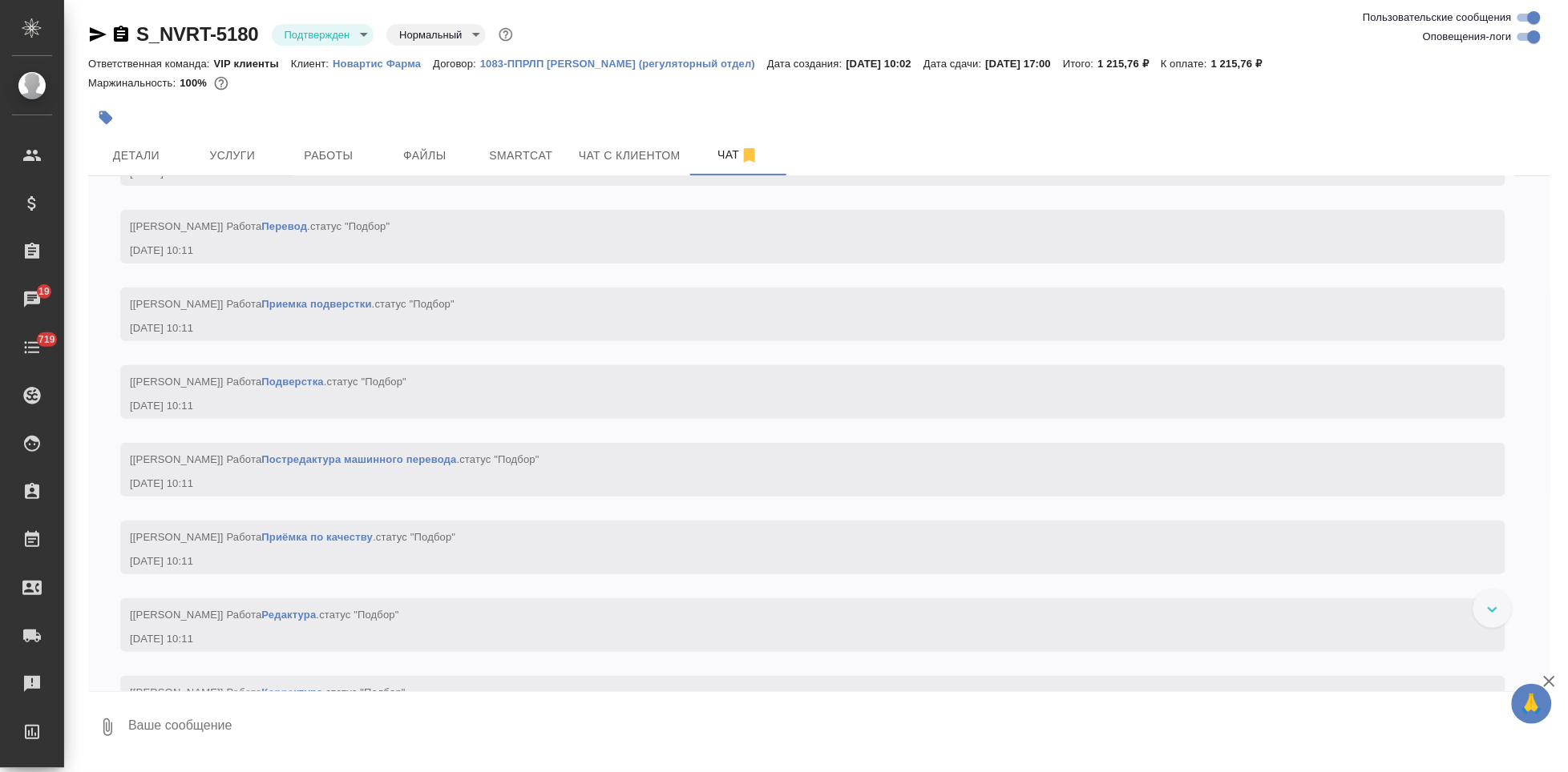
click at [388, 725] on textarea at bounding box center [839, 727] width 1424 height 54
type textarea """
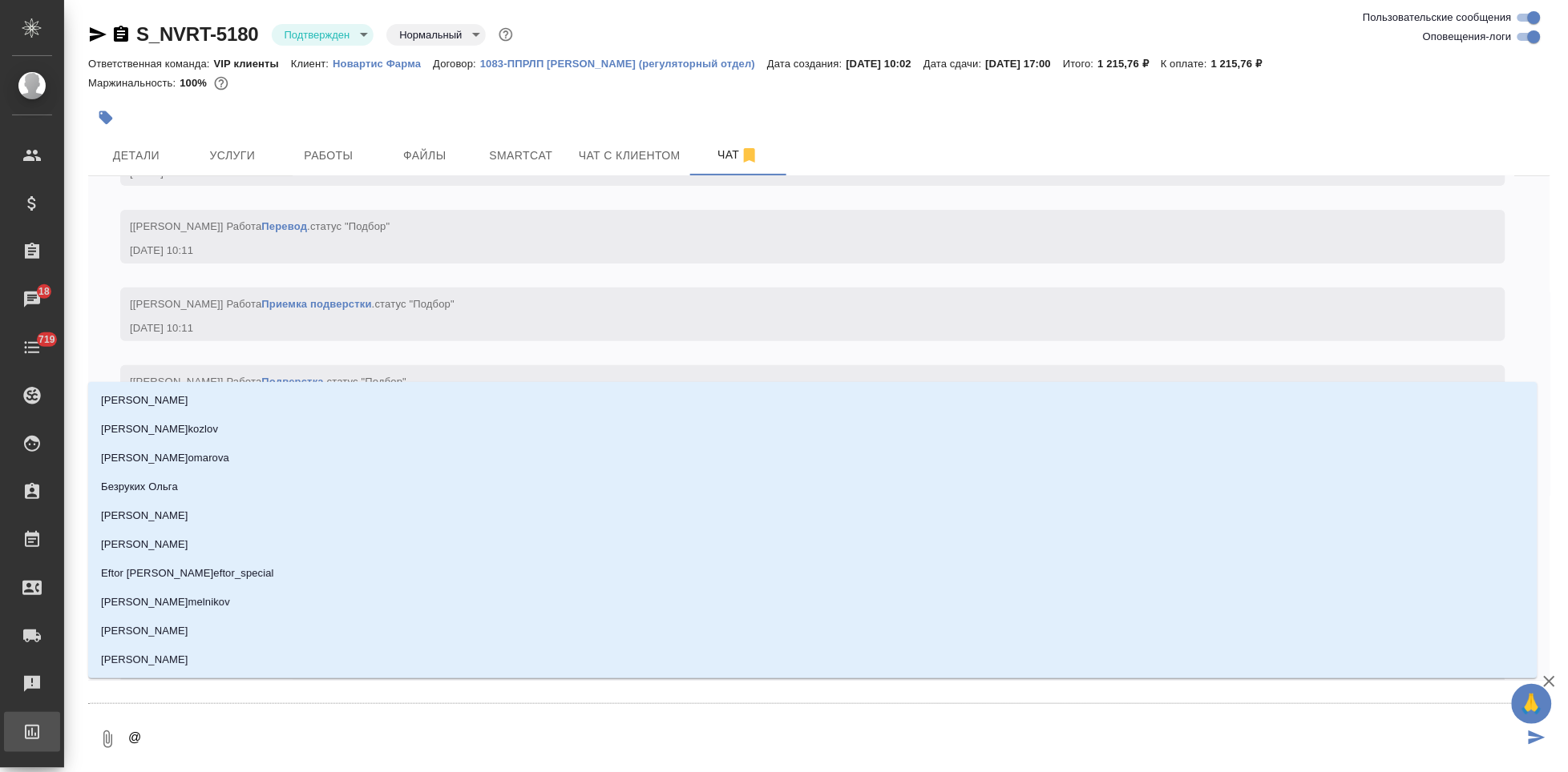
type textarea "@г"
type input "г"
type textarea "@гр"
type input "гр"
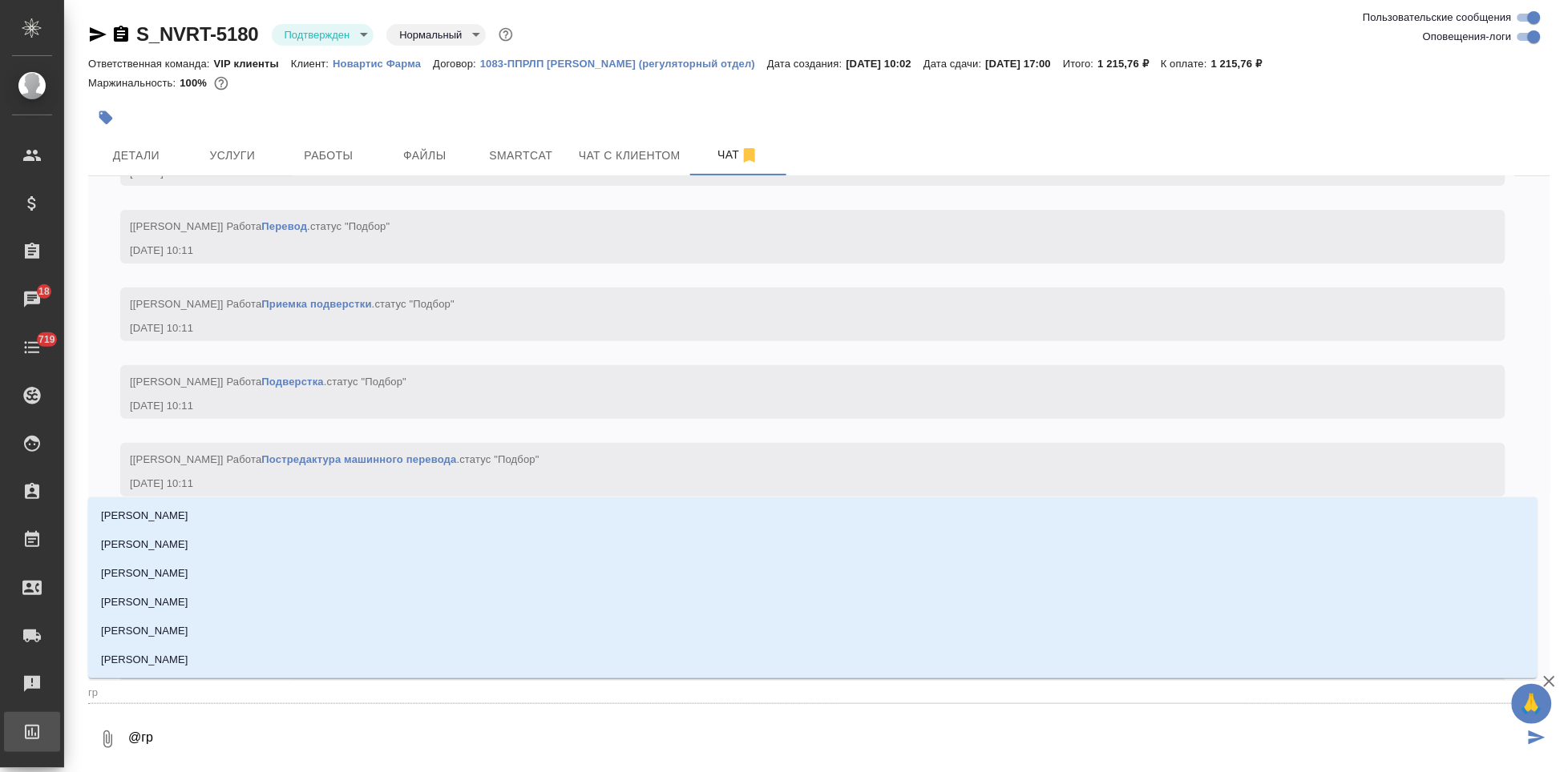
type textarea "@гра"
type input "гра"
type textarea "@граб"
type input "граб"
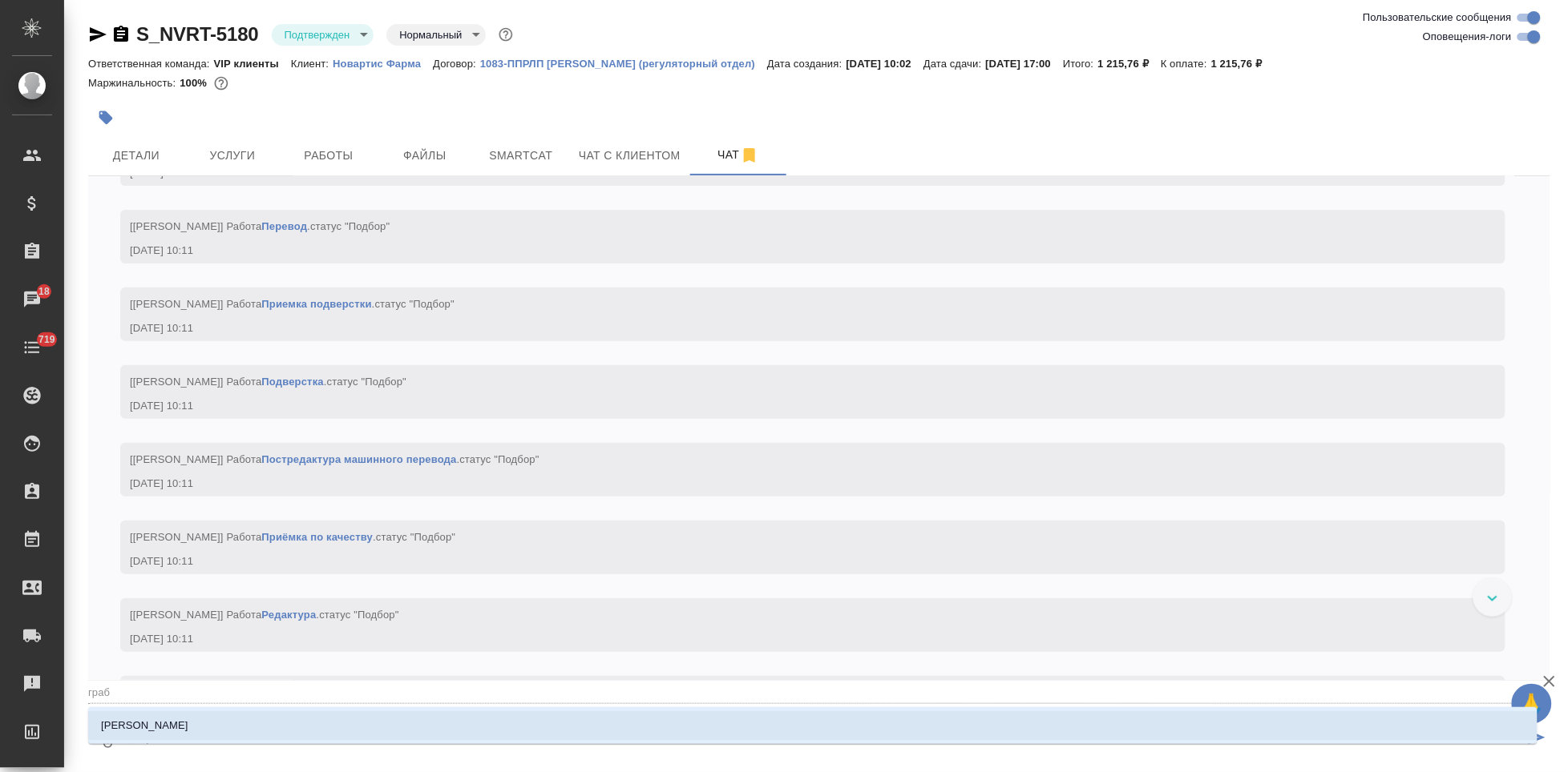
click at [235, 723] on li "[PERSON_NAME]" at bounding box center [813, 726] width 1449 height 28
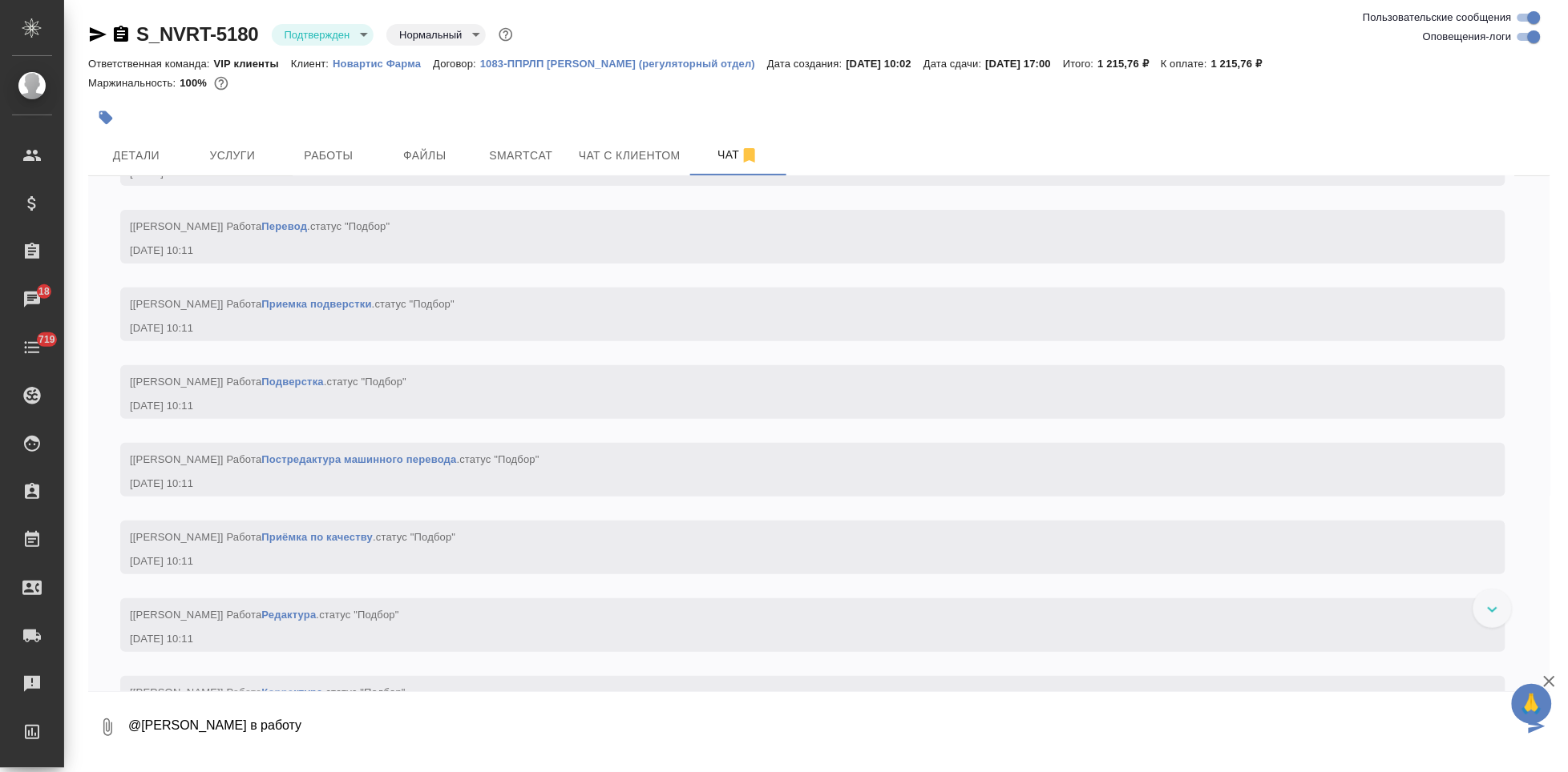
type textarea "@Грабко Мария в работу"
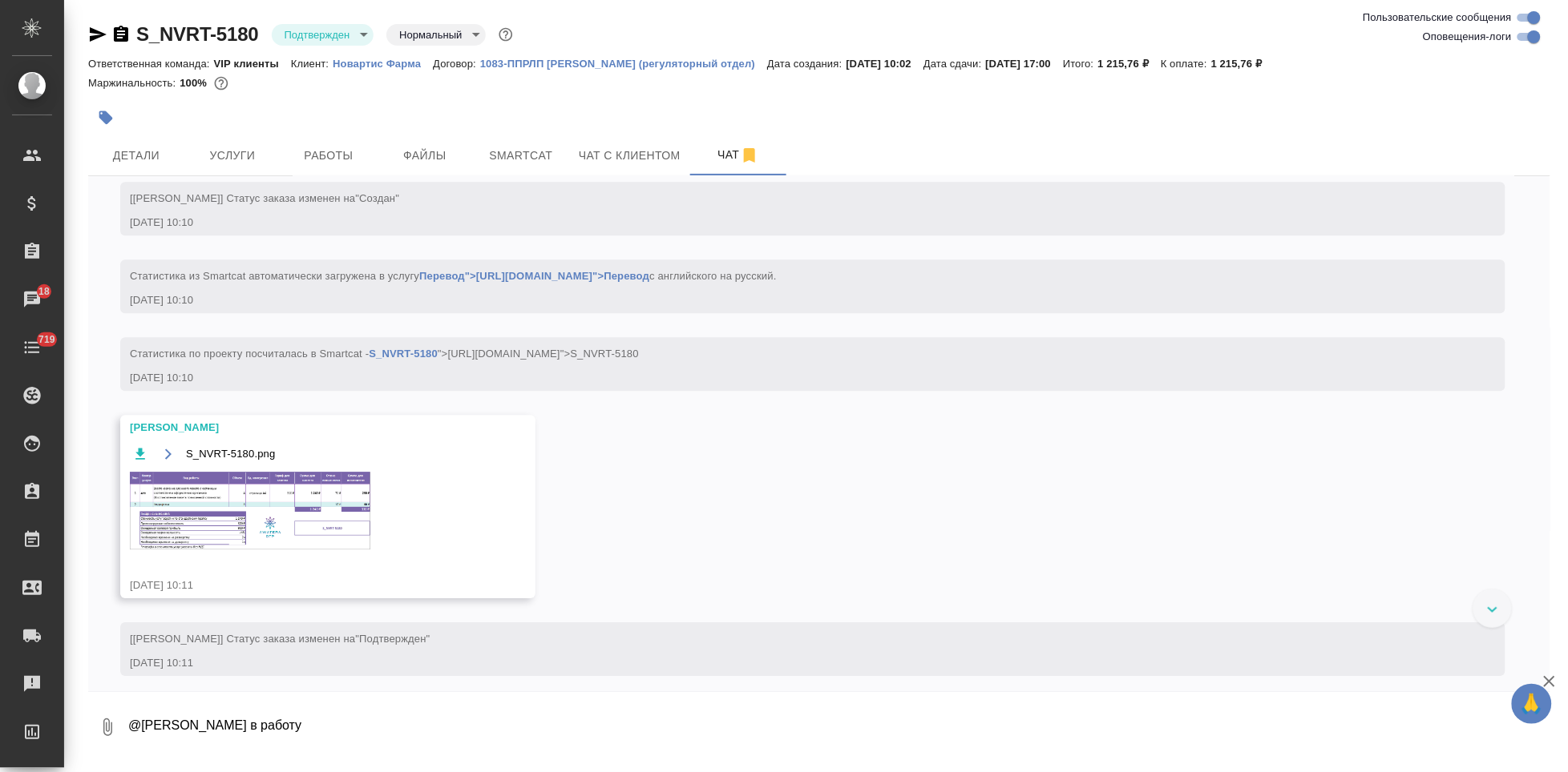
scroll to position [1478, 0]
click at [299, 547] on img at bounding box center [250, 510] width 241 height 78
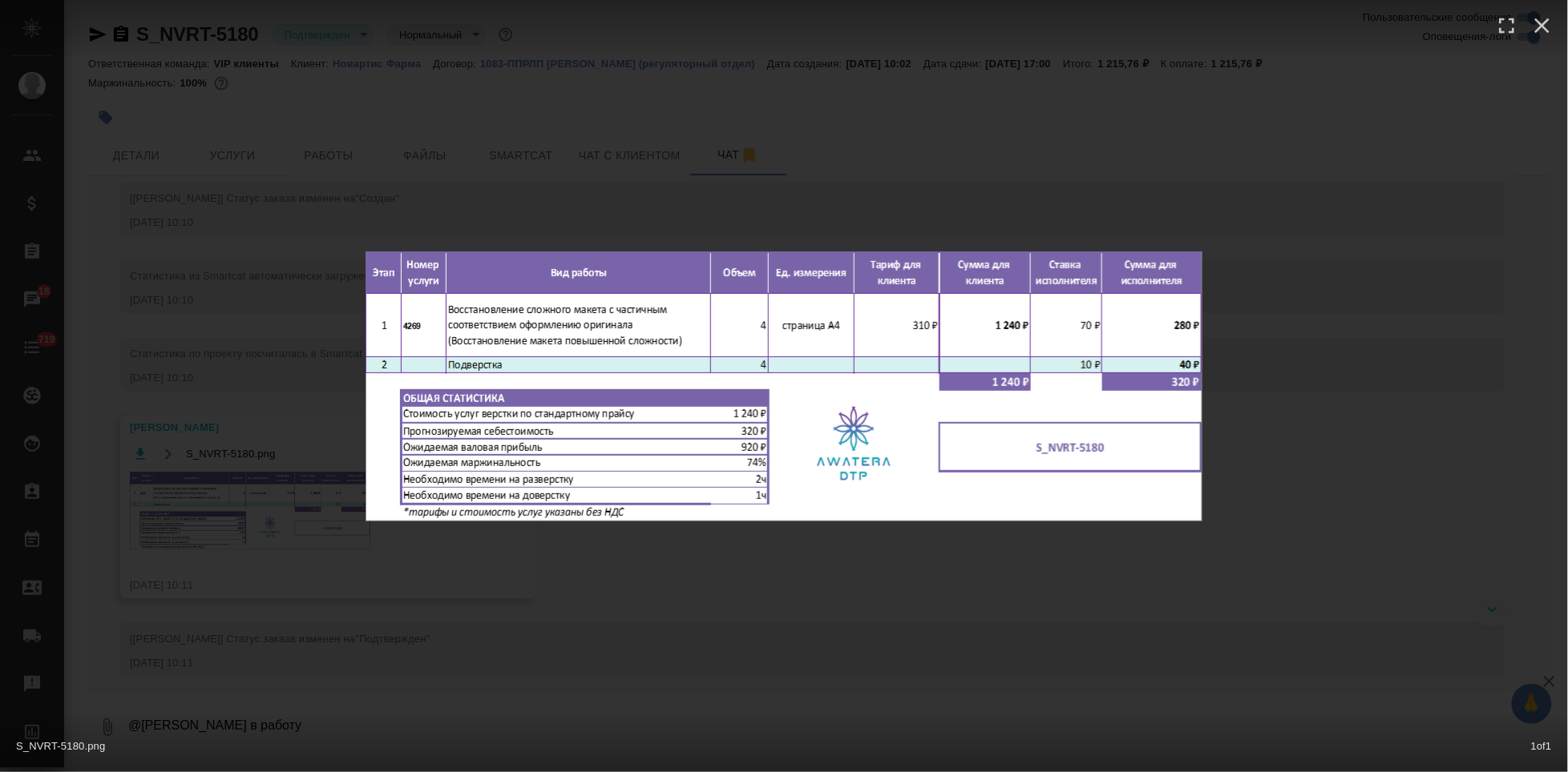
click at [946, 578] on div "S_NVRT-5180.png 1 of 1" at bounding box center [784, 386] width 1568 height 772
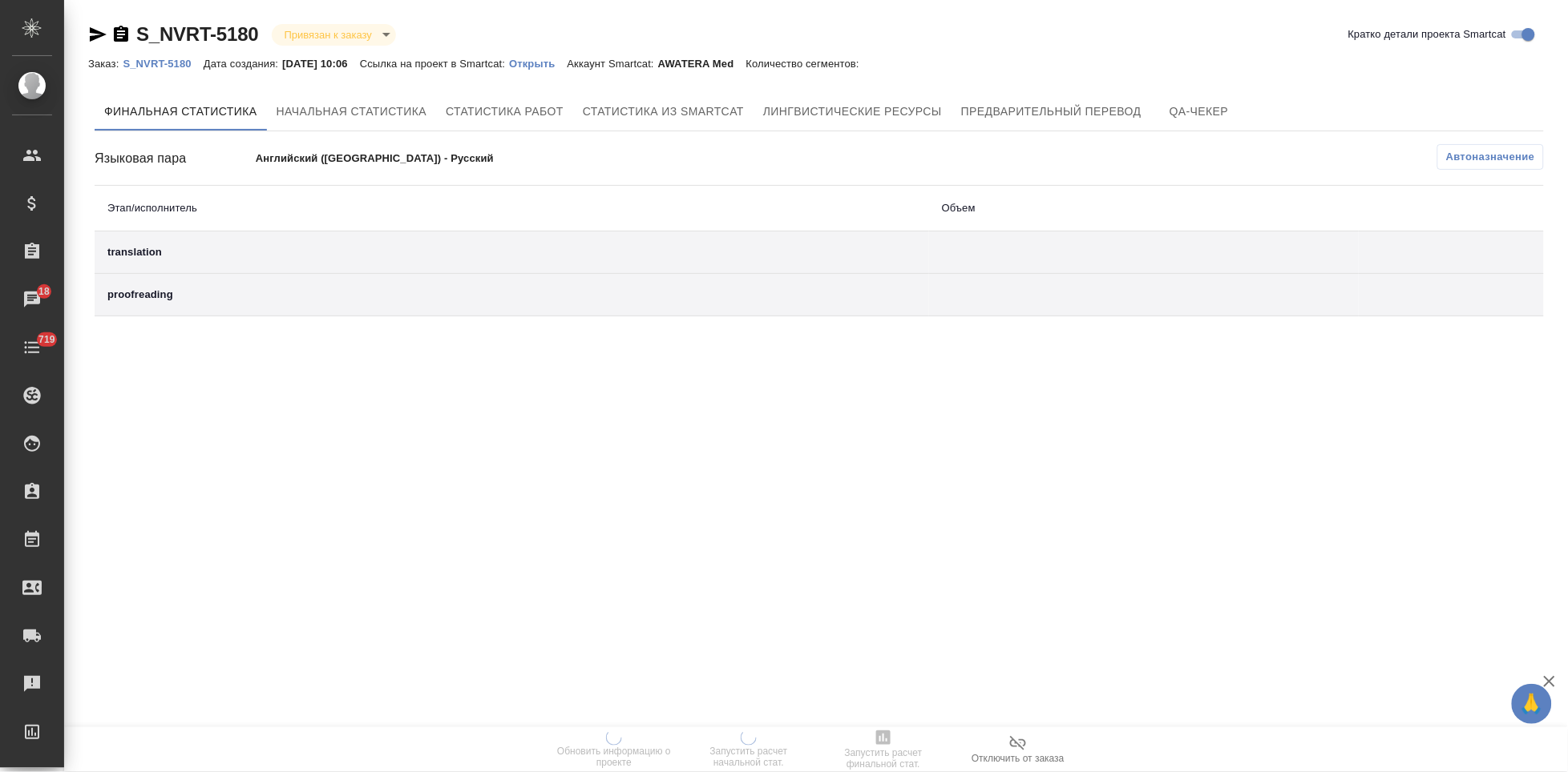
click at [548, 64] on p "Открыть" at bounding box center [537, 64] width 58 height 12
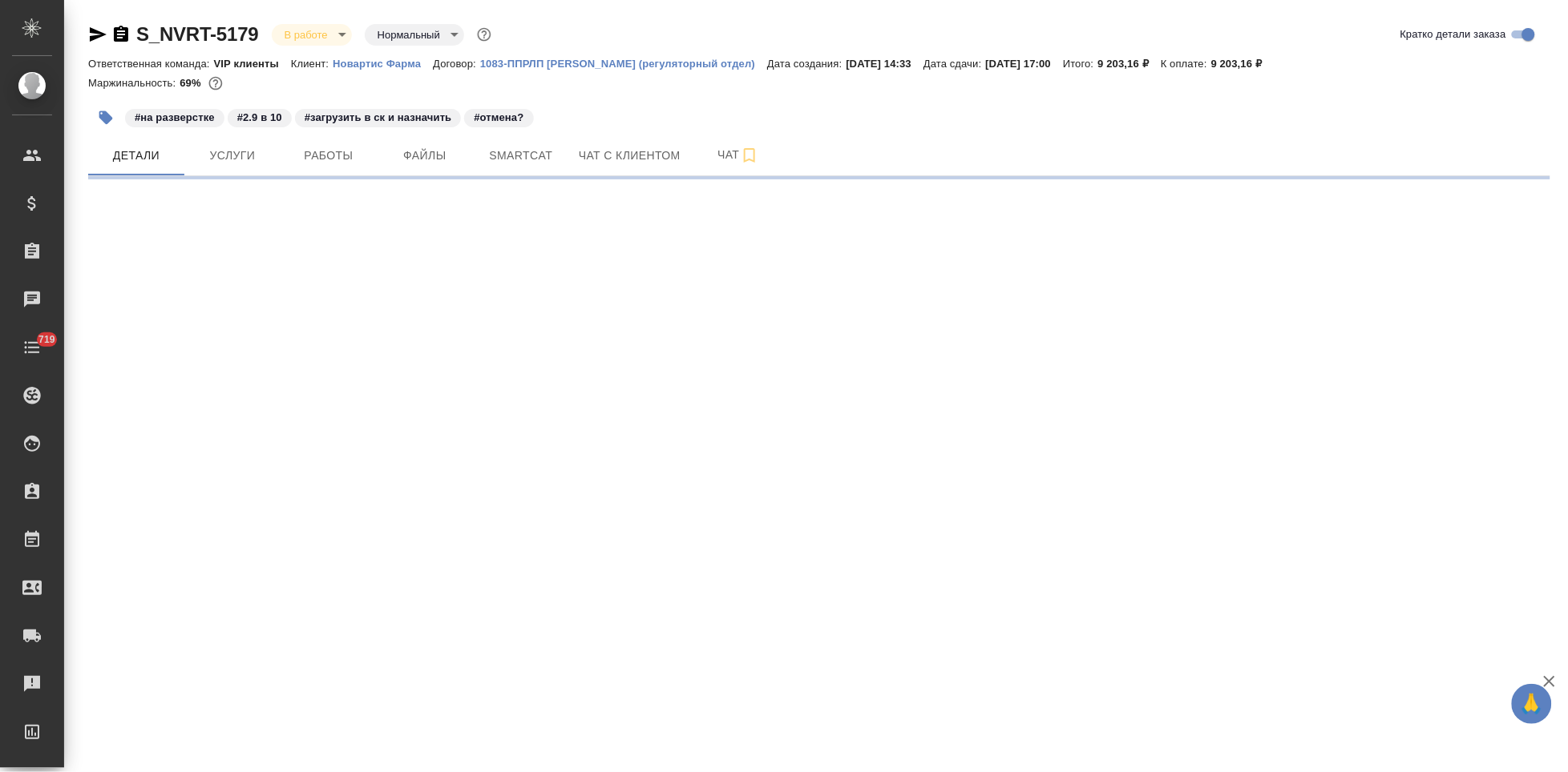
select select "RU"
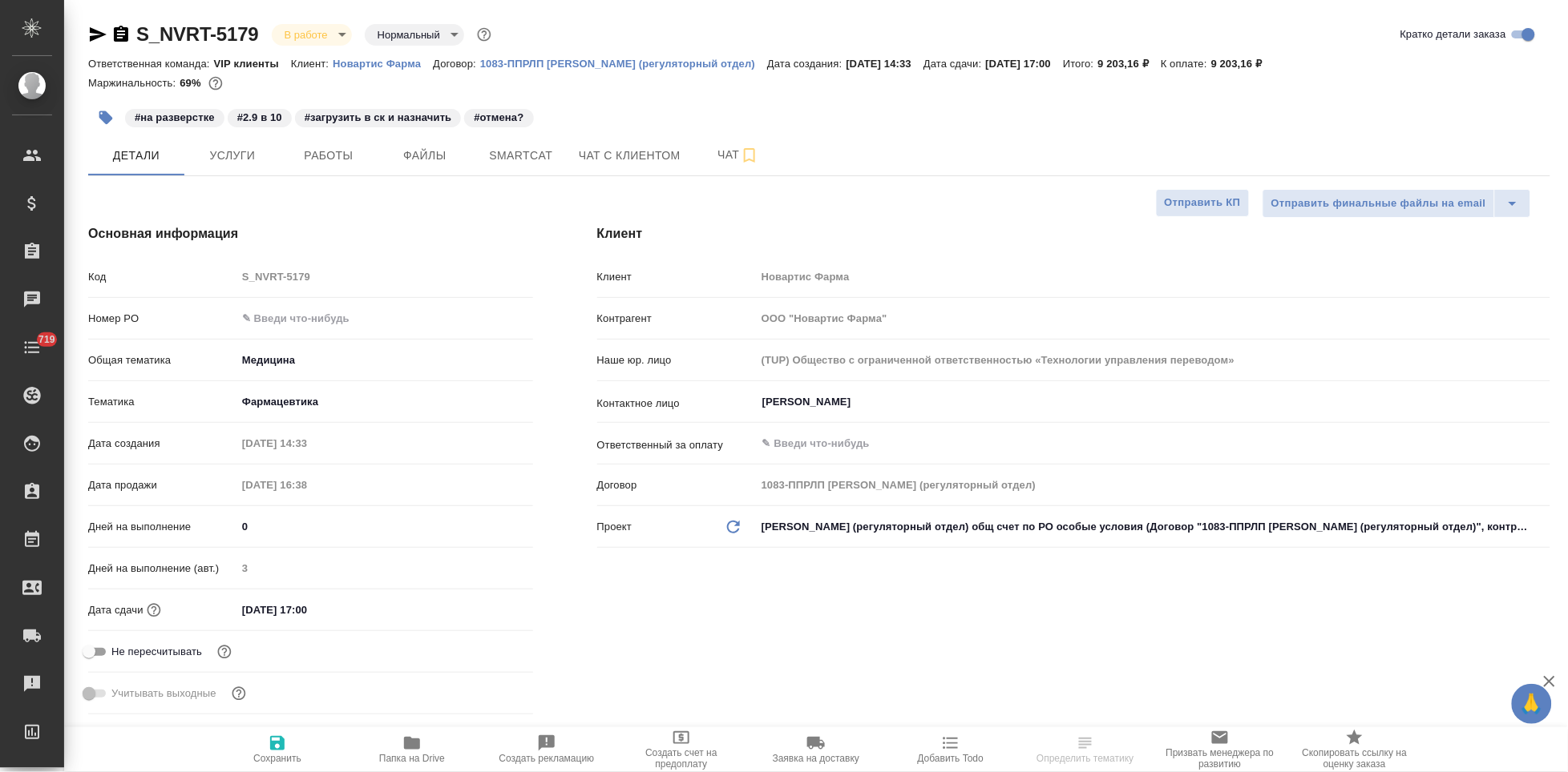
type textarea "x"
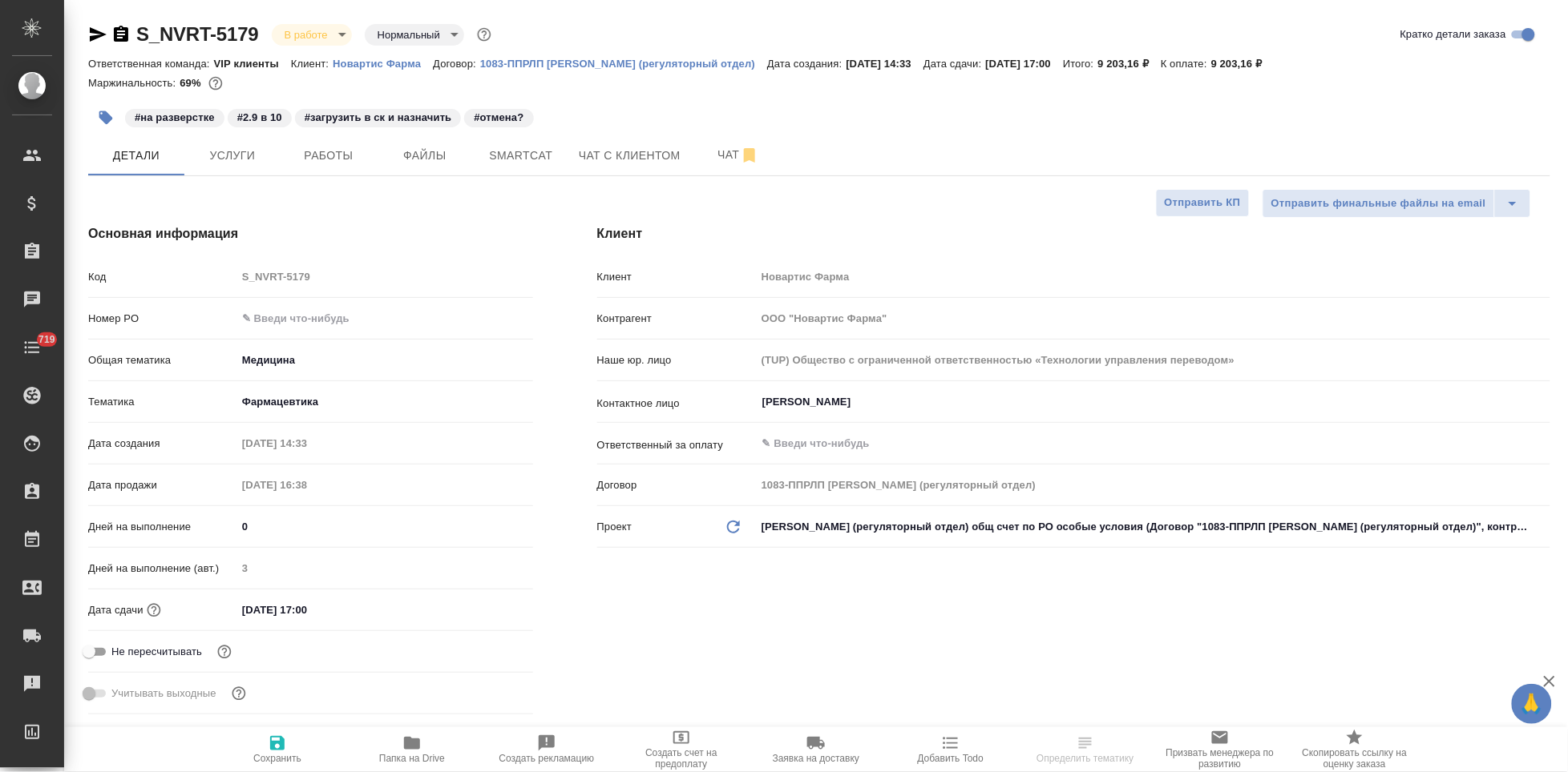
type textarea "x"
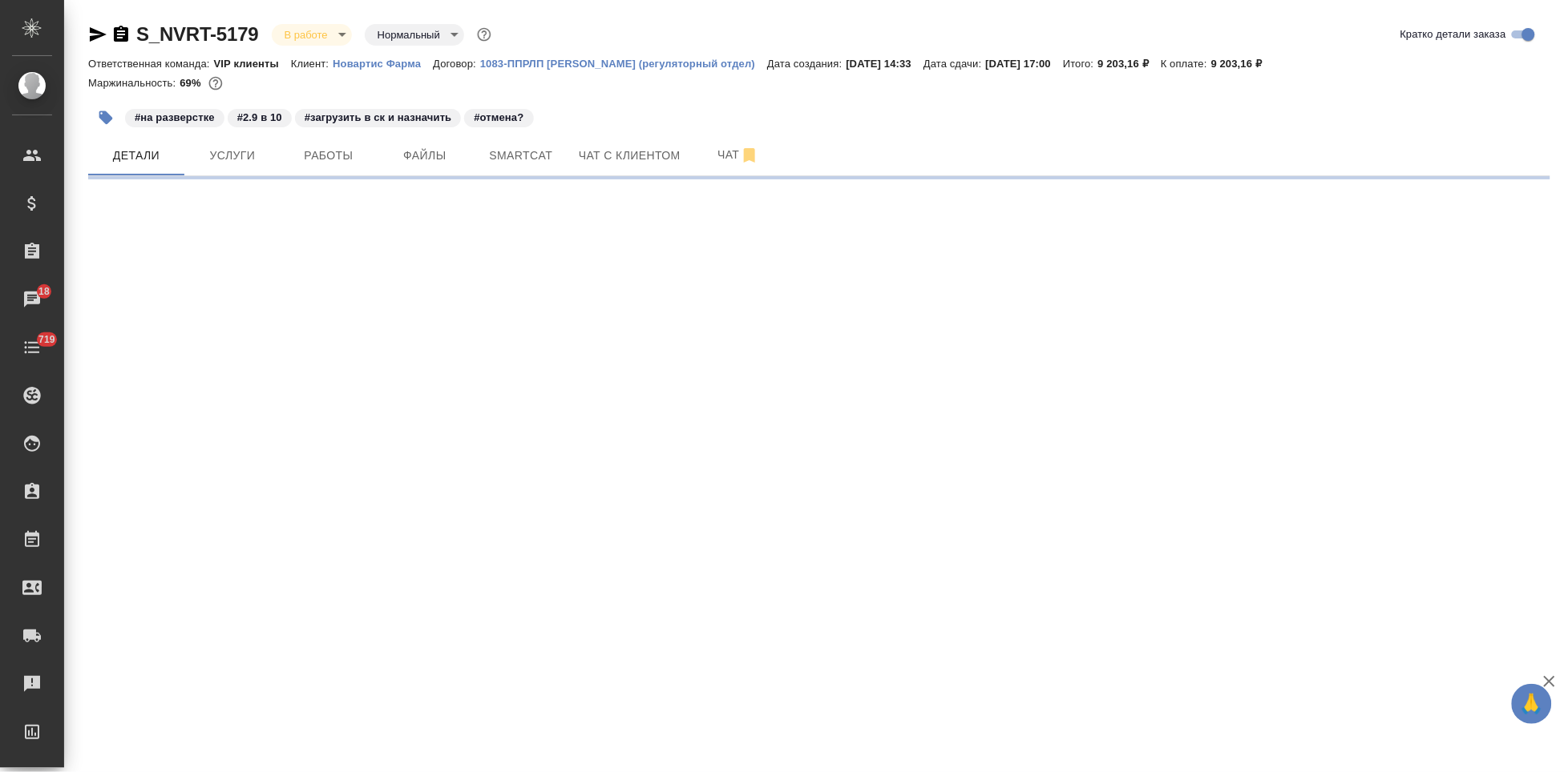
select select "RU"
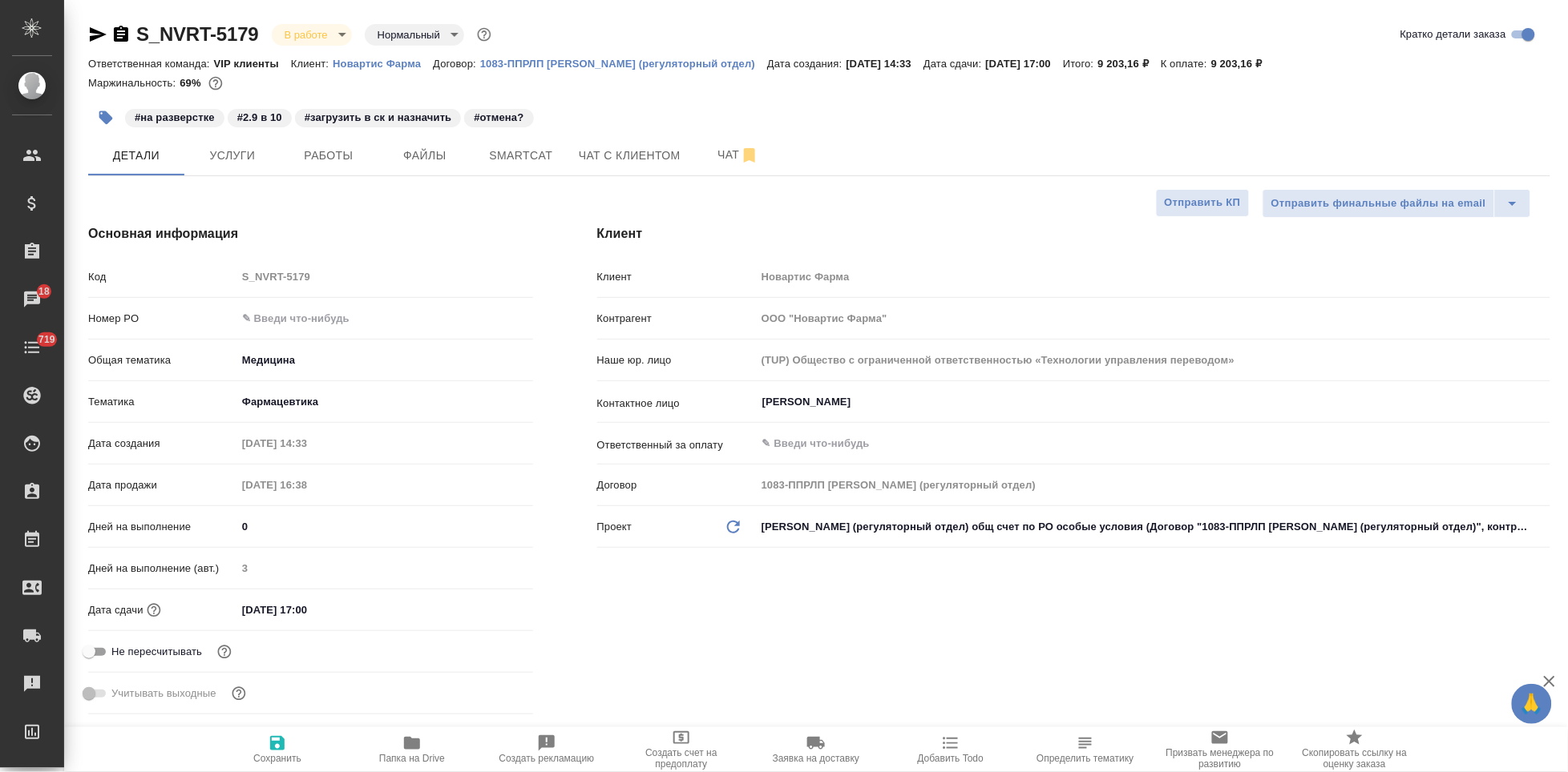
type textarea "x"
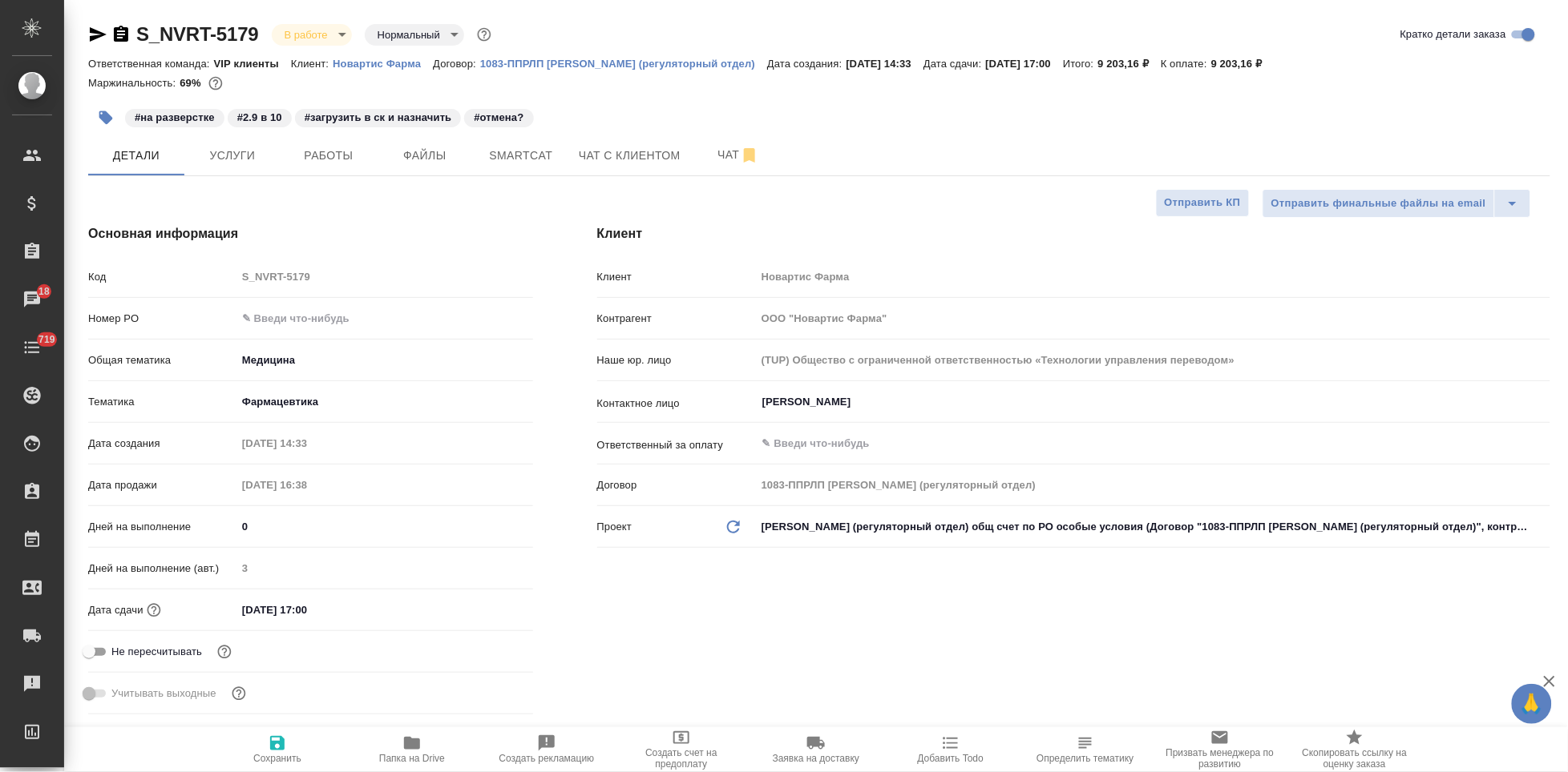
type textarea "x"
click at [256, 152] on span "Услуги" at bounding box center [232, 156] width 77 height 20
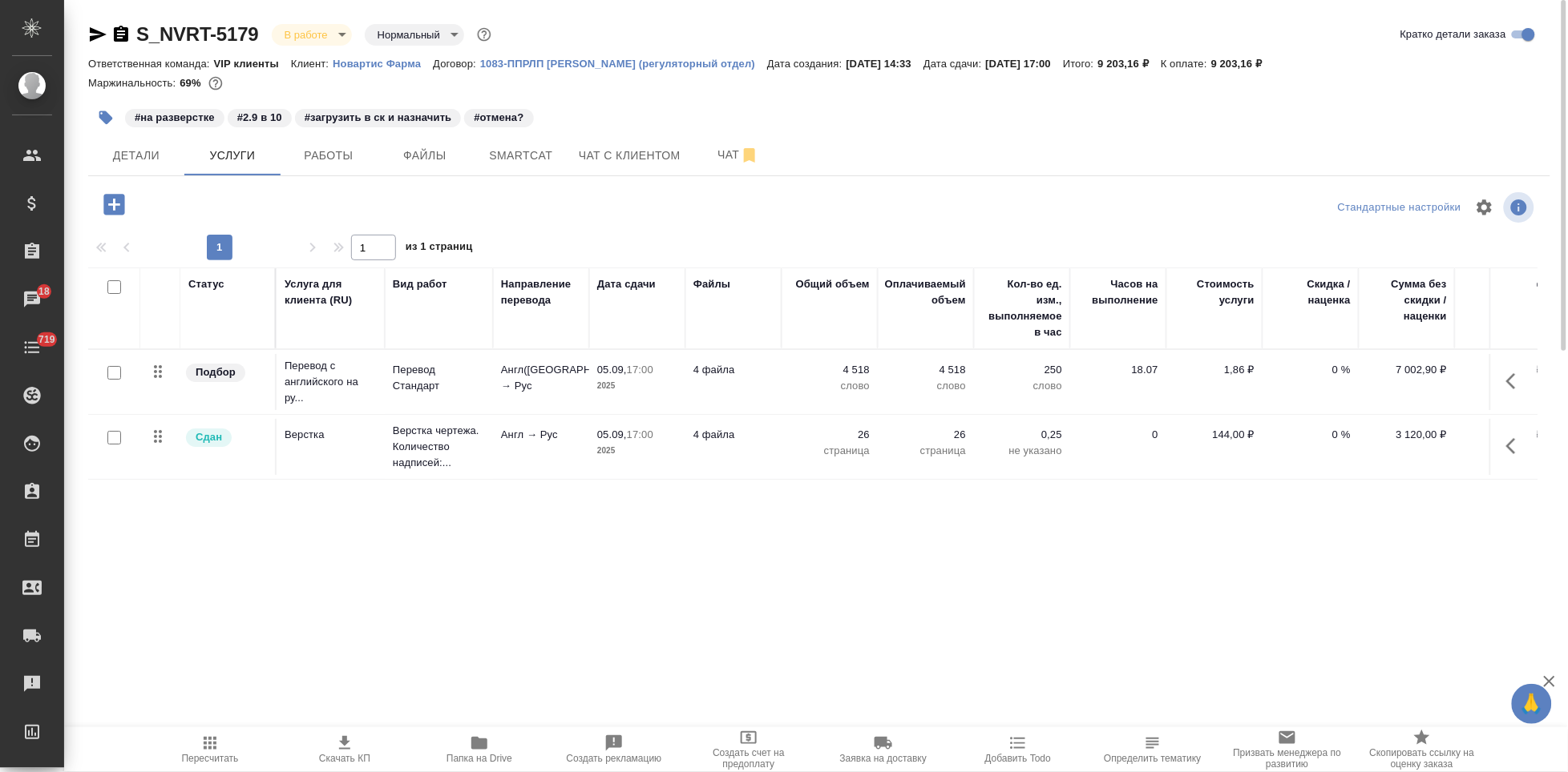
click at [1519, 384] on icon "button" at bounding box center [1515, 381] width 19 height 19
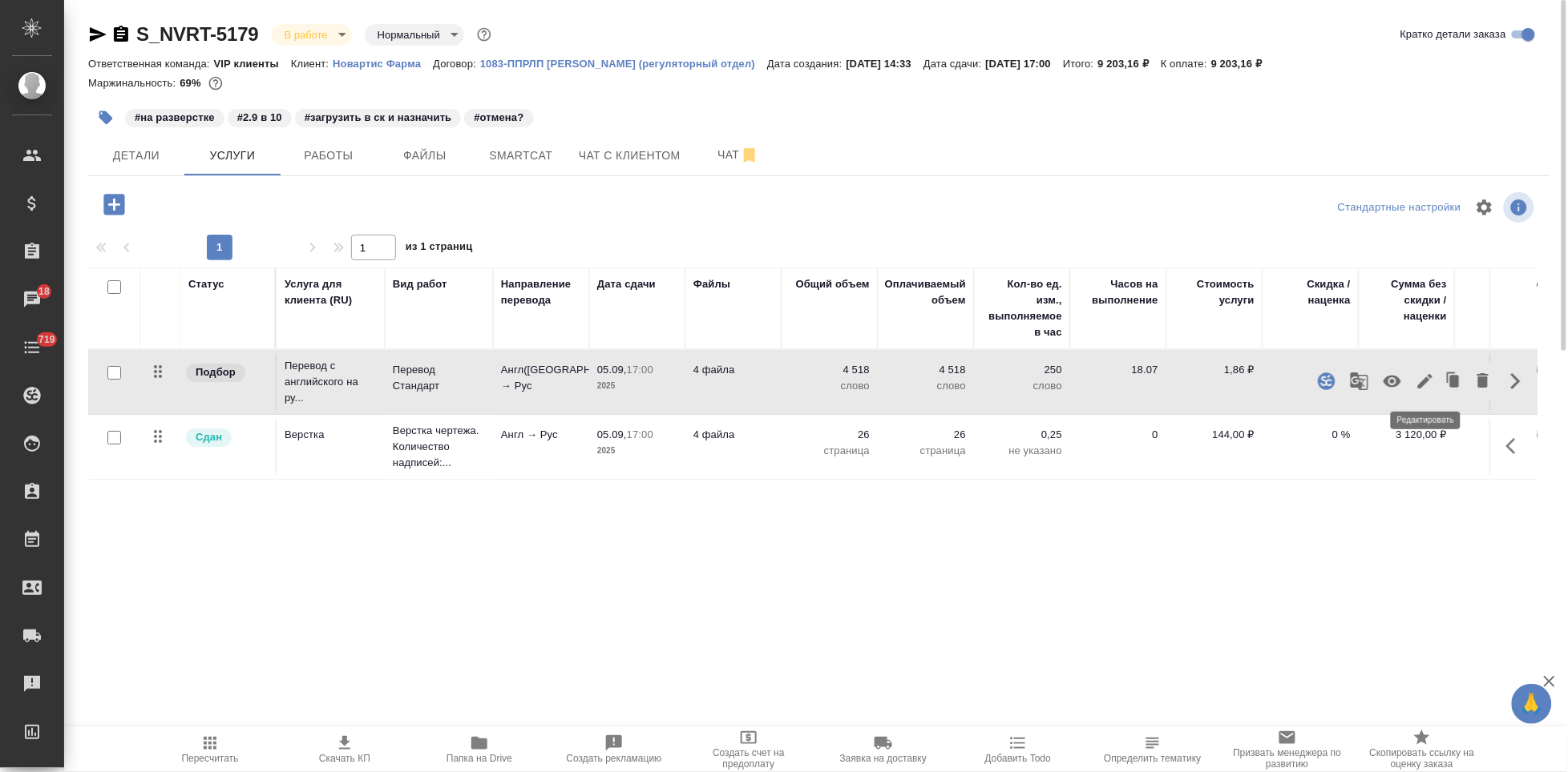
click at [1424, 381] on icon "button" at bounding box center [1425, 381] width 14 height 14
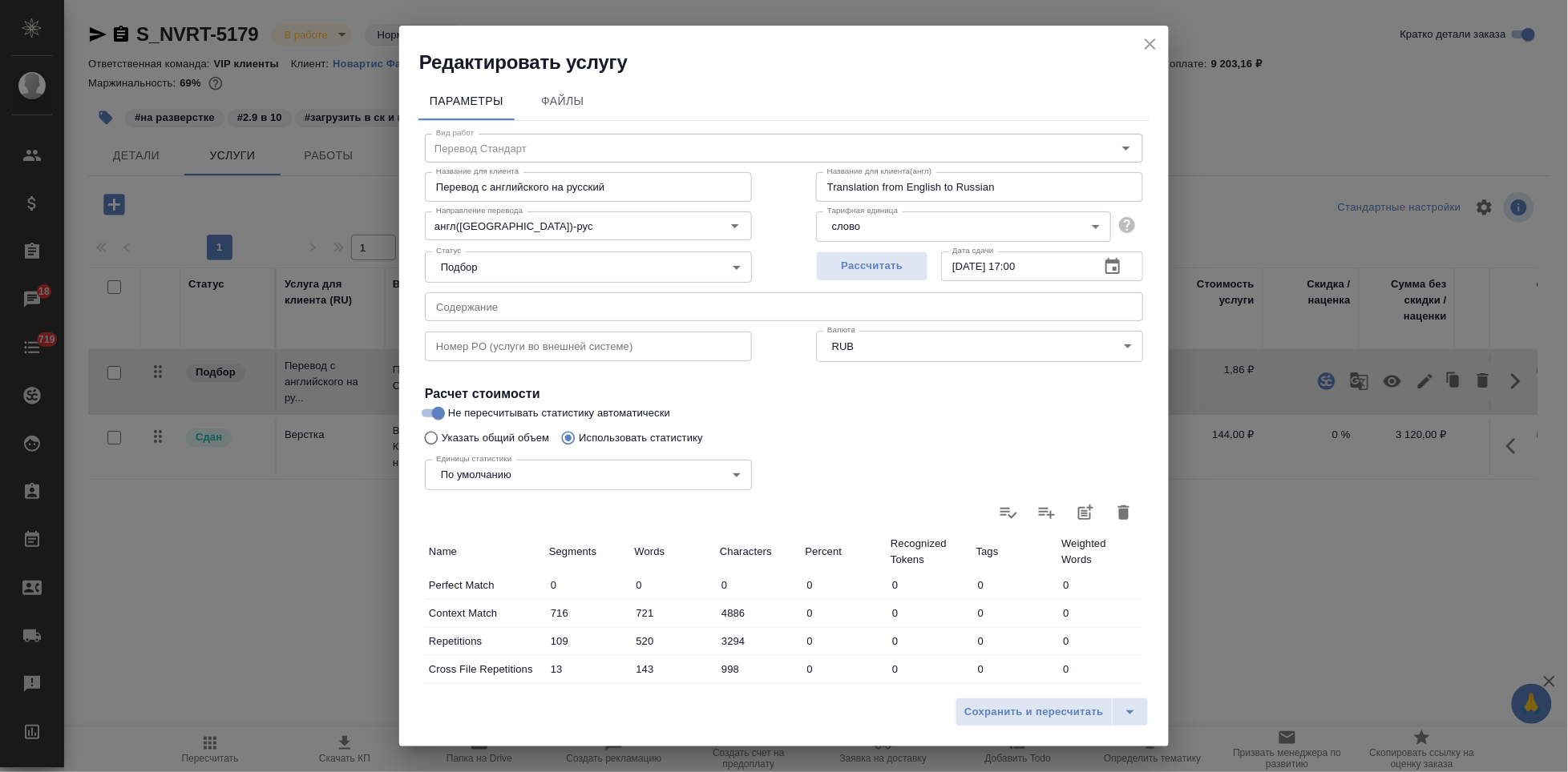
type input "Перевод Стандарт"
type input "англ([GEOGRAPHIC_DATA])-рус"
click at [1145, 38] on icon "close" at bounding box center [1150, 44] width 19 height 19
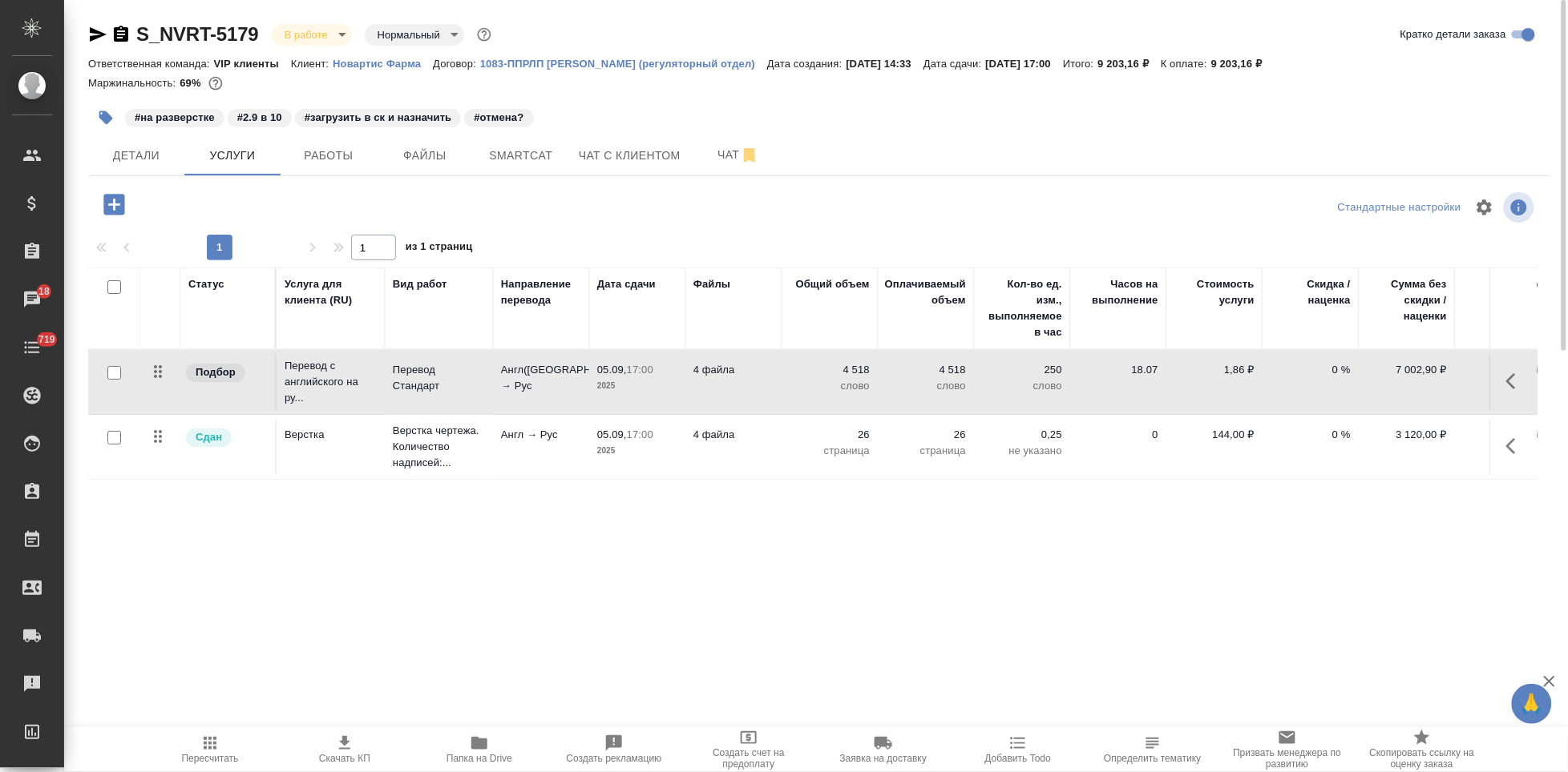
click at [1503, 441] on button "button" at bounding box center [1516, 446] width 39 height 39
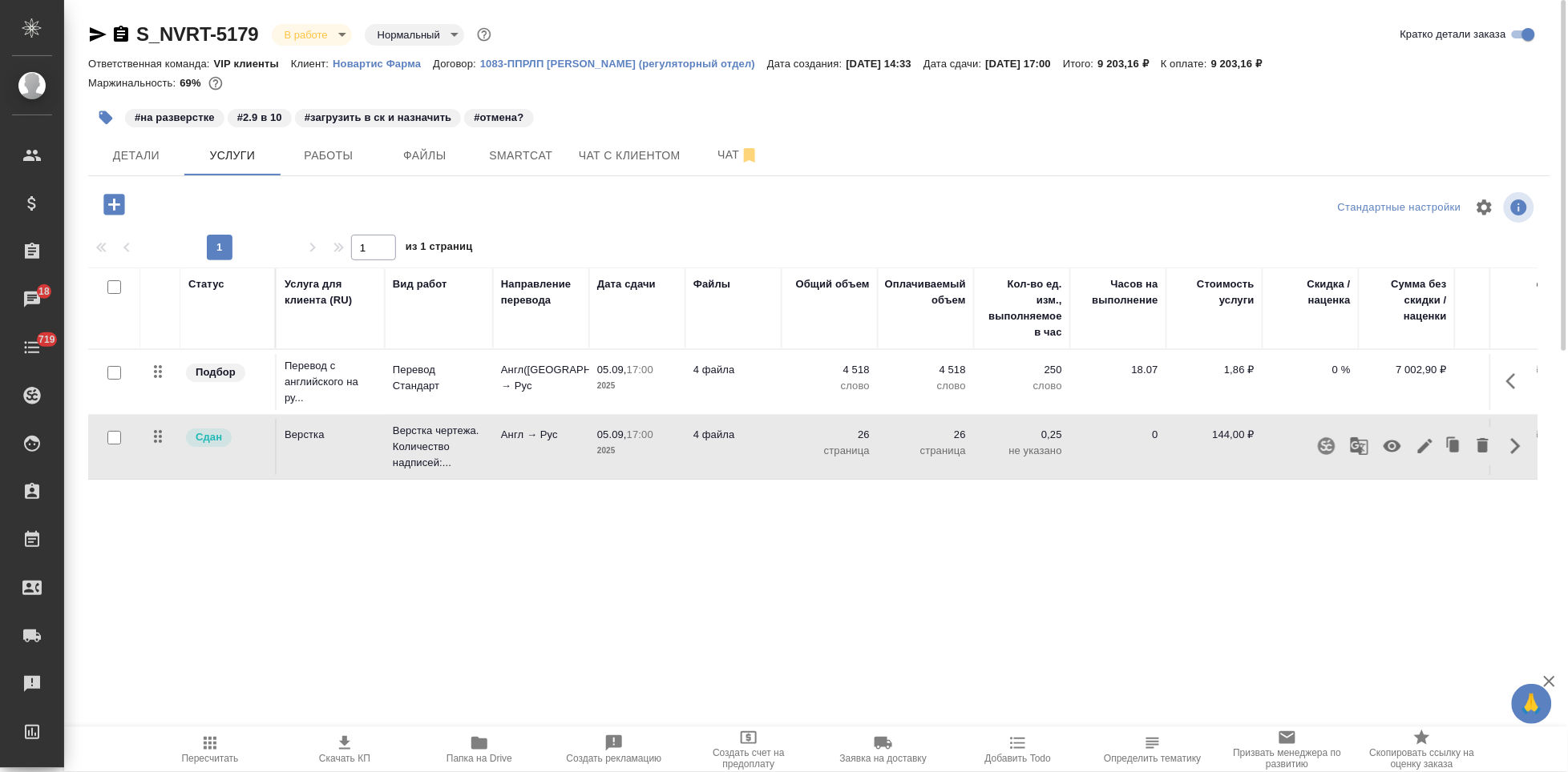
click at [1422, 455] on icon "button" at bounding box center [1425, 446] width 19 height 19
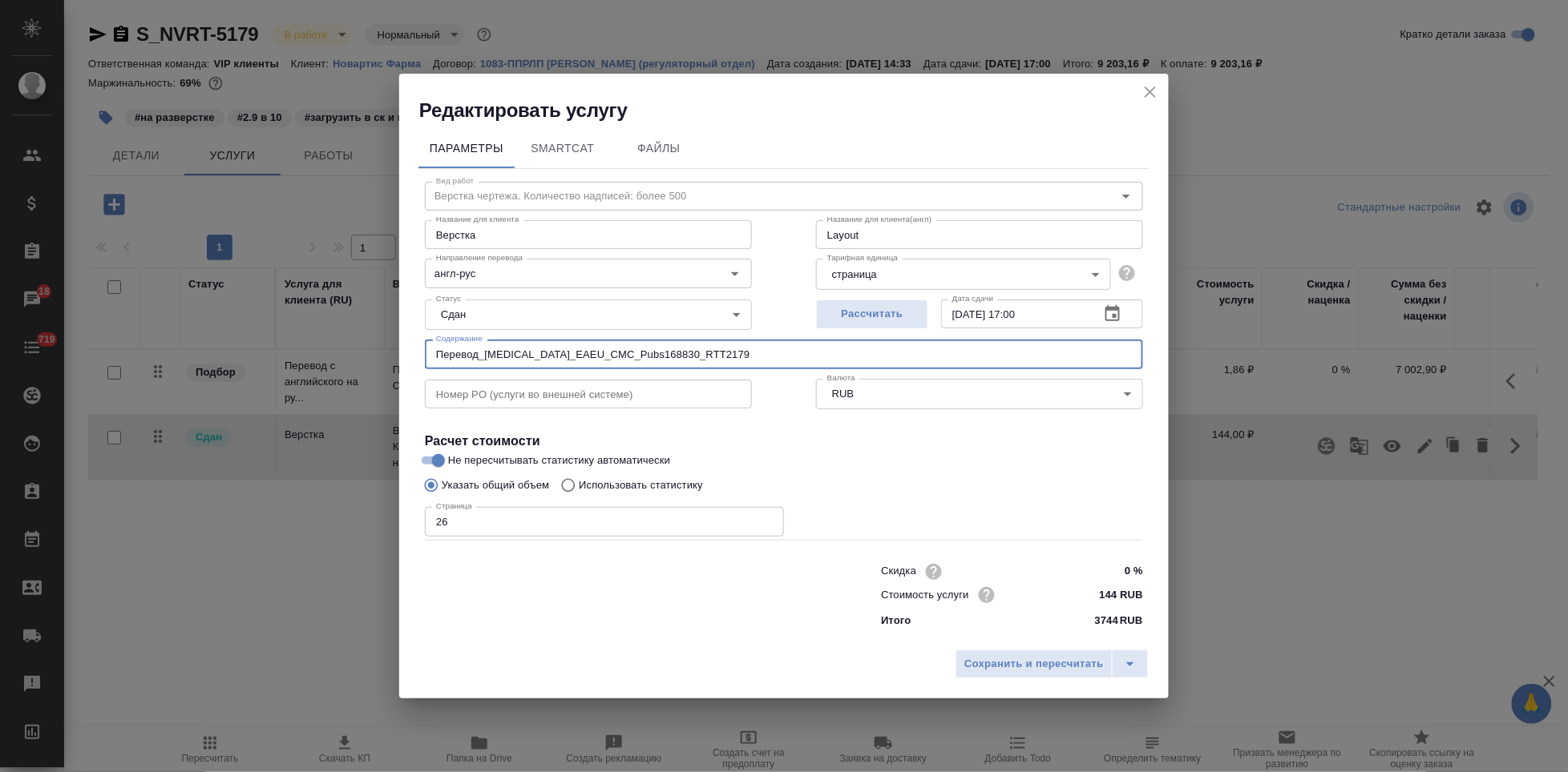
drag, startPoint x: 745, startPoint y: 350, endPoint x: 435, endPoint y: 354, distance: 310.0
click at [435, 354] on input "Перевод_[MEDICAL_DATA]_EAEU_CMC_Pubs168830_RTT2179" at bounding box center [784, 354] width 718 height 28
click at [1141, 96] on icon "close" at bounding box center [1150, 91] width 19 height 19
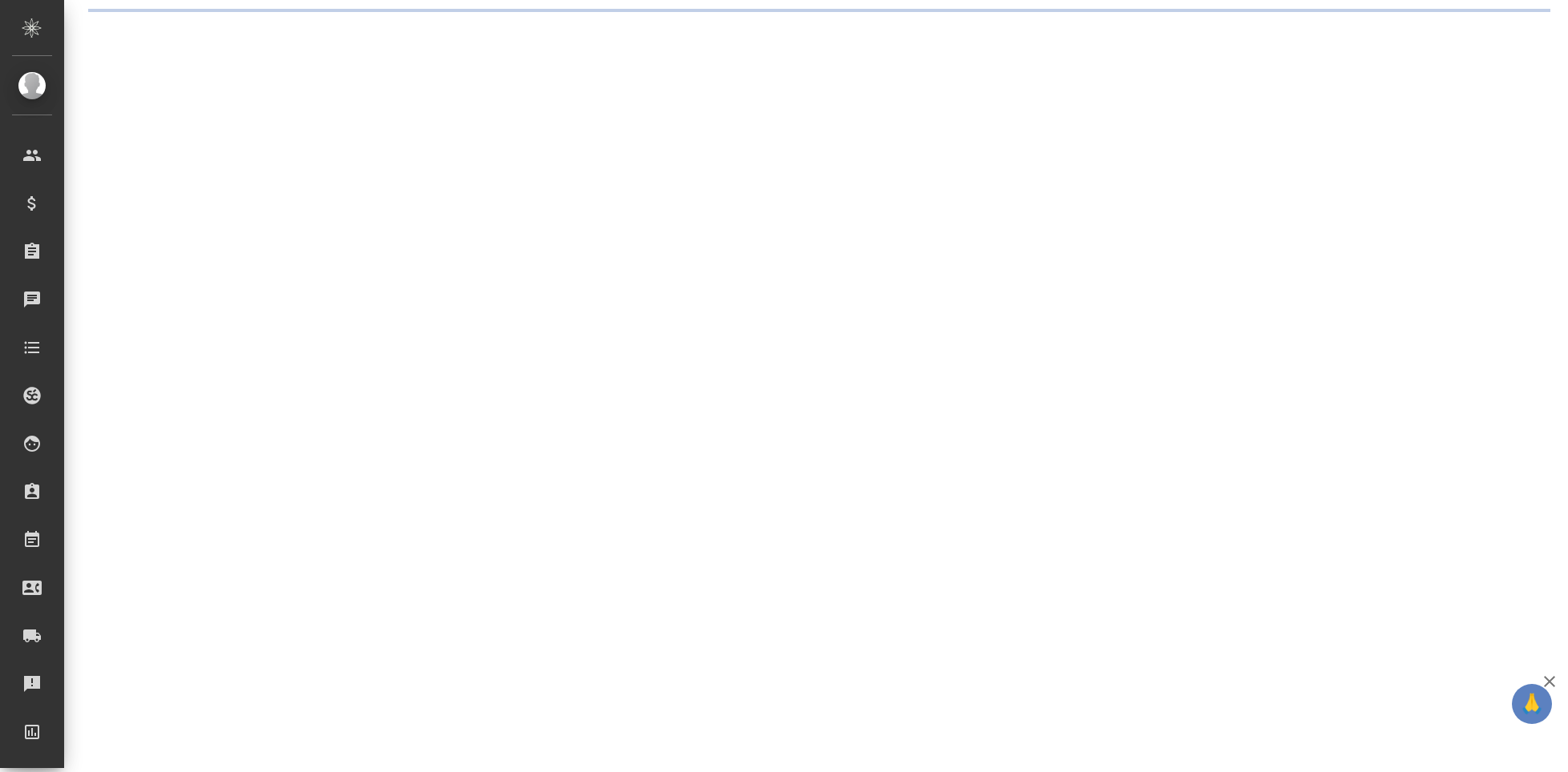
select select "RU"
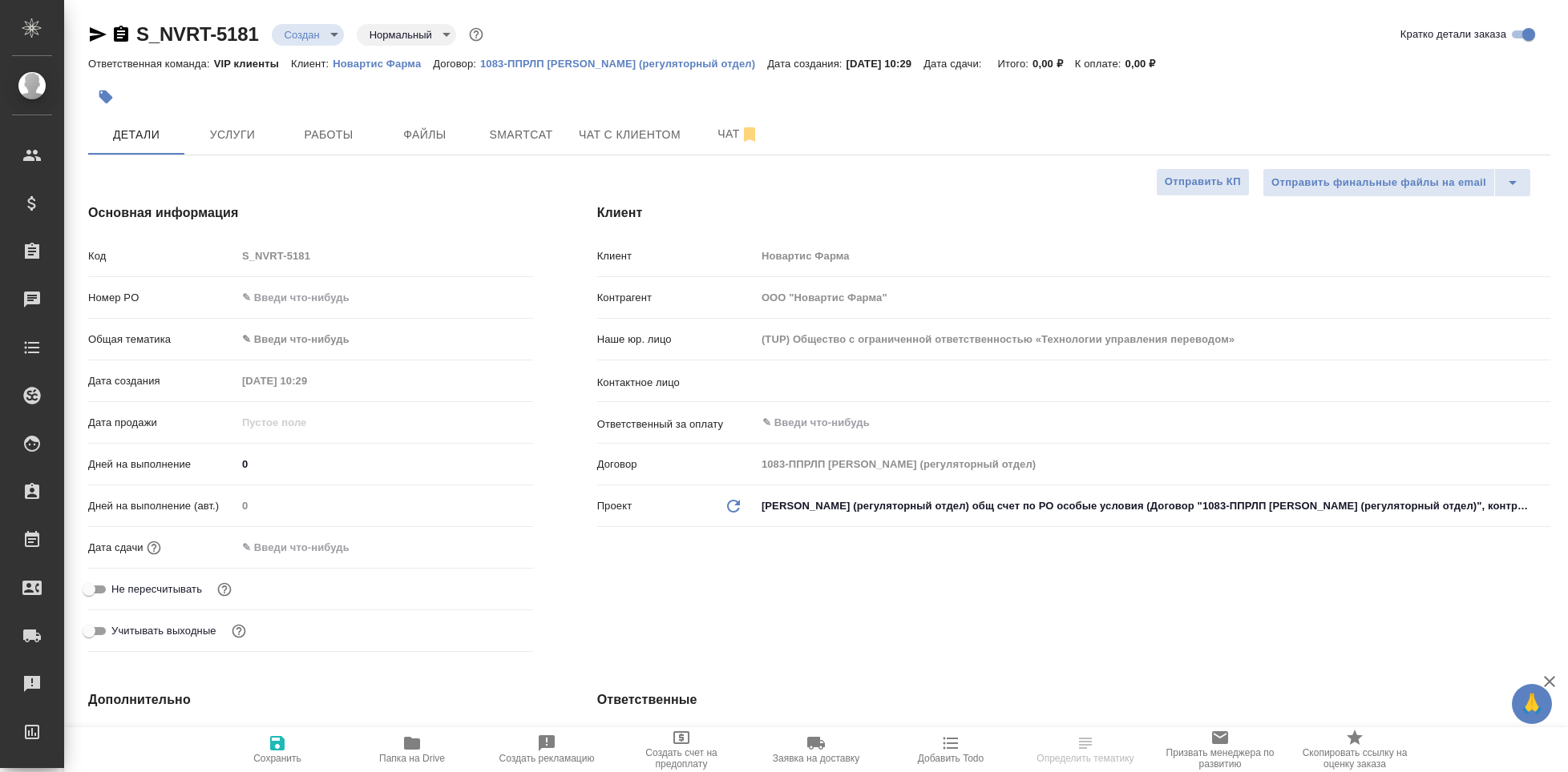
type textarea "x"
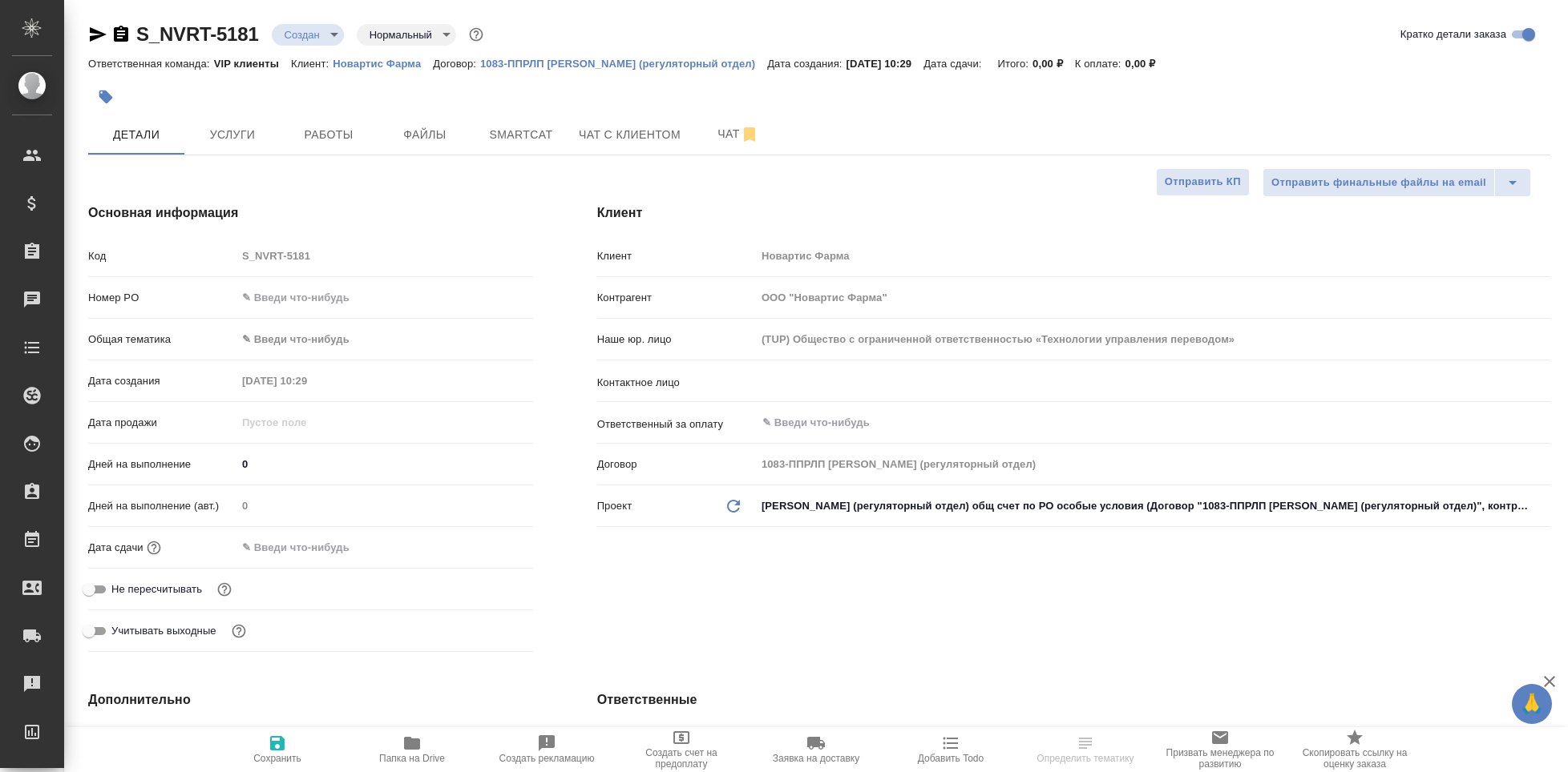
type textarea "x"
click at [818, 385] on input "text" at bounding box center [1126, 381] width 731 height 19
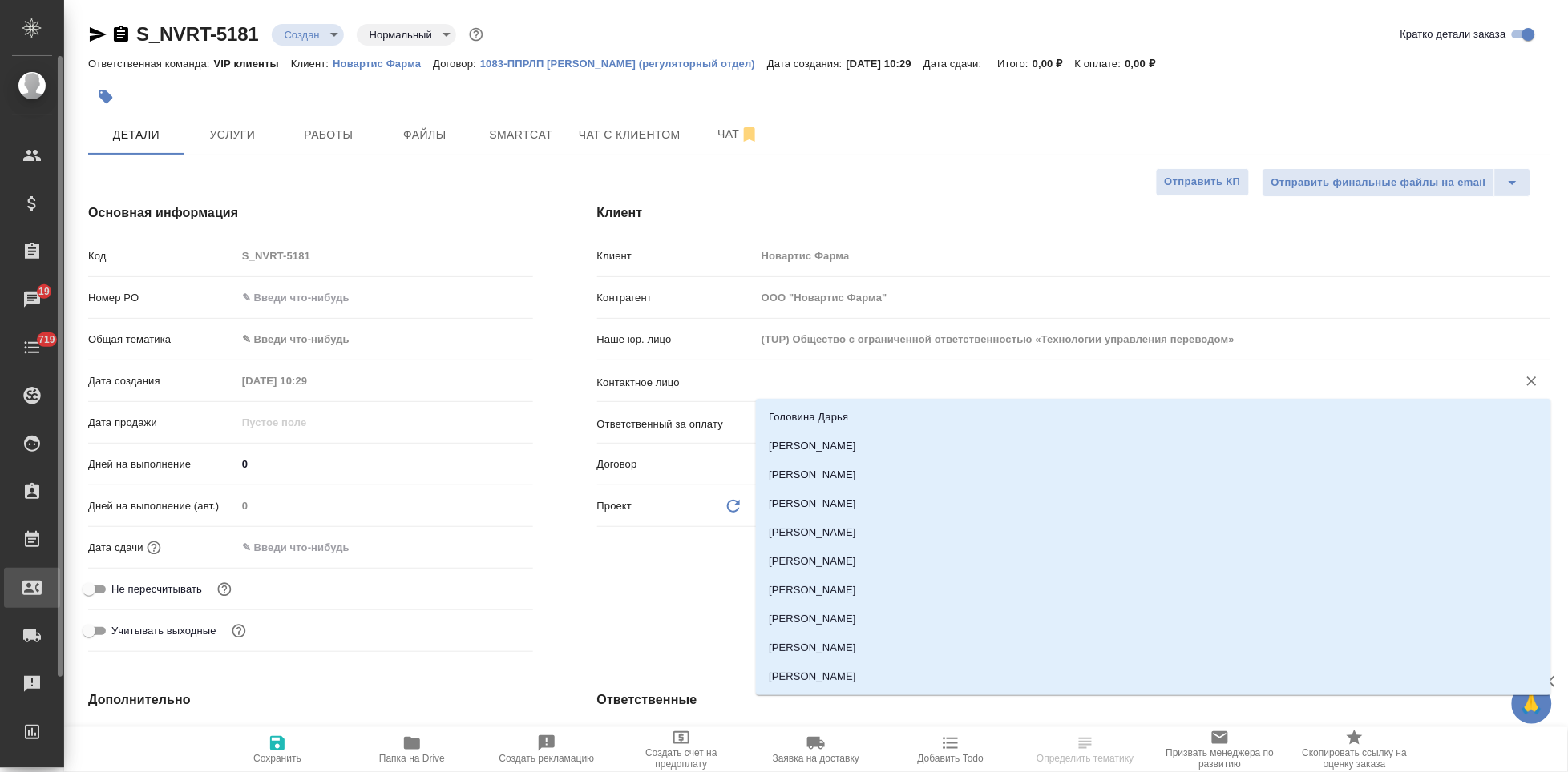
type textarea "x"
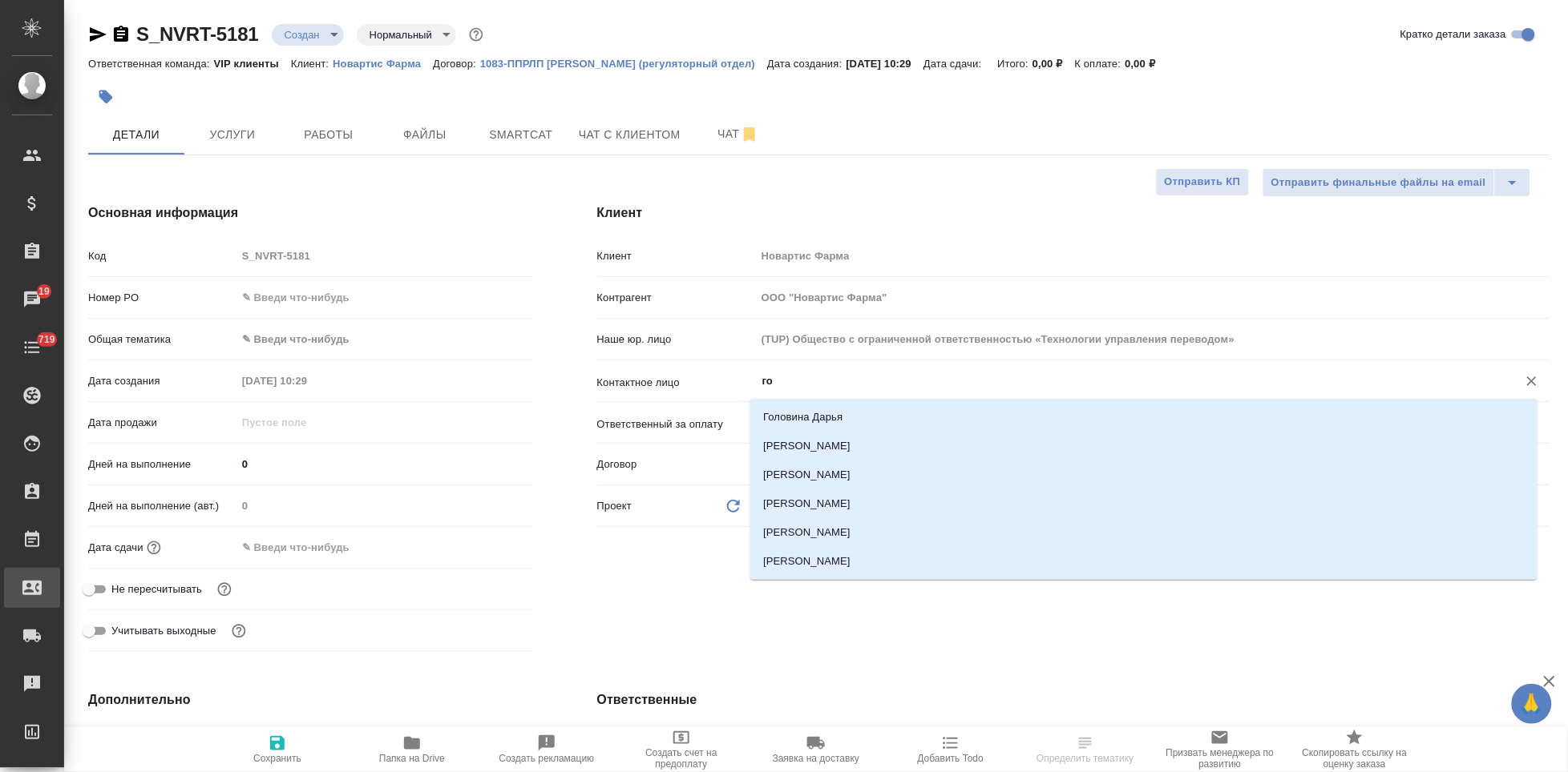
type input "г"
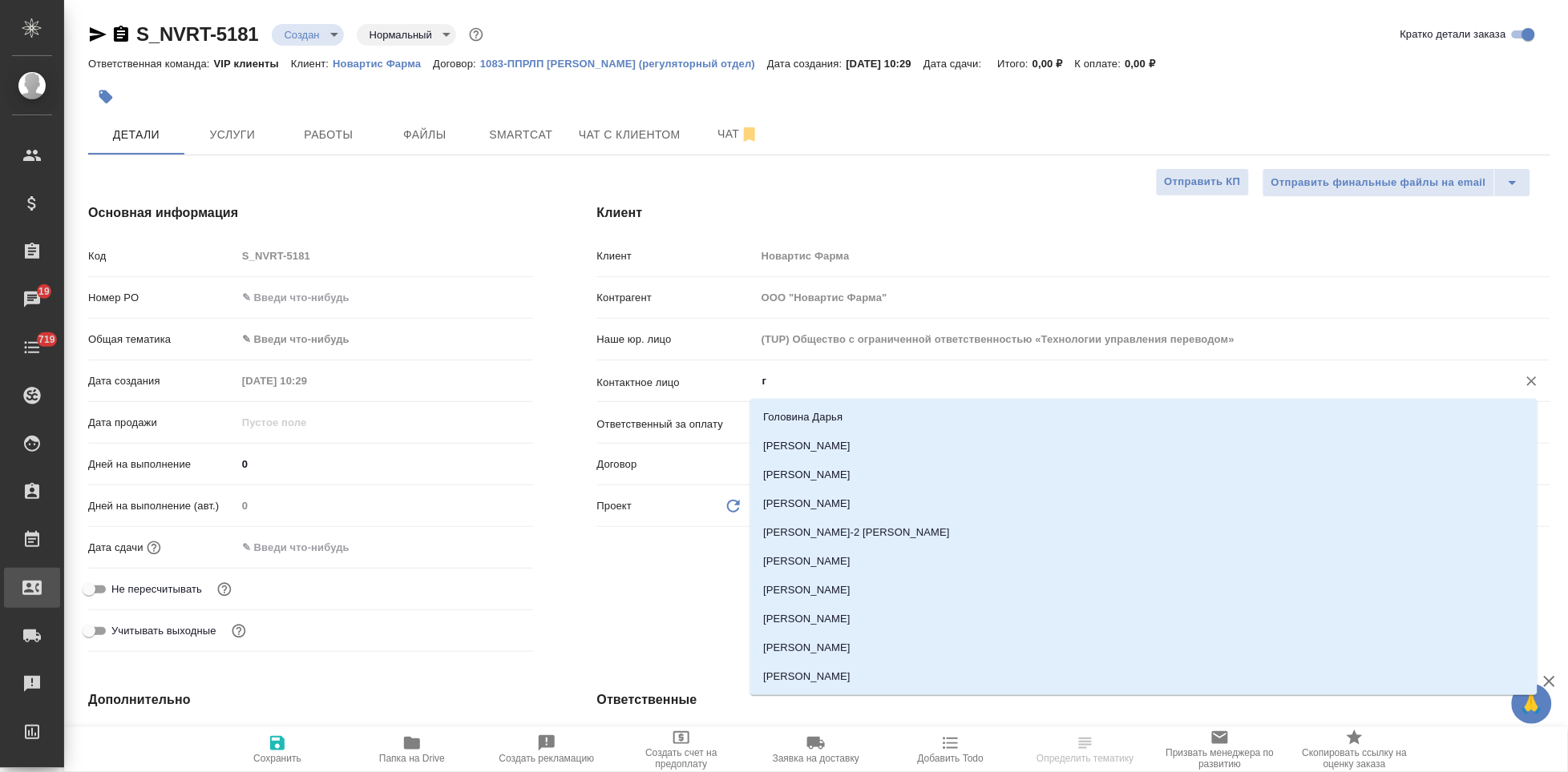
type textarea "x"
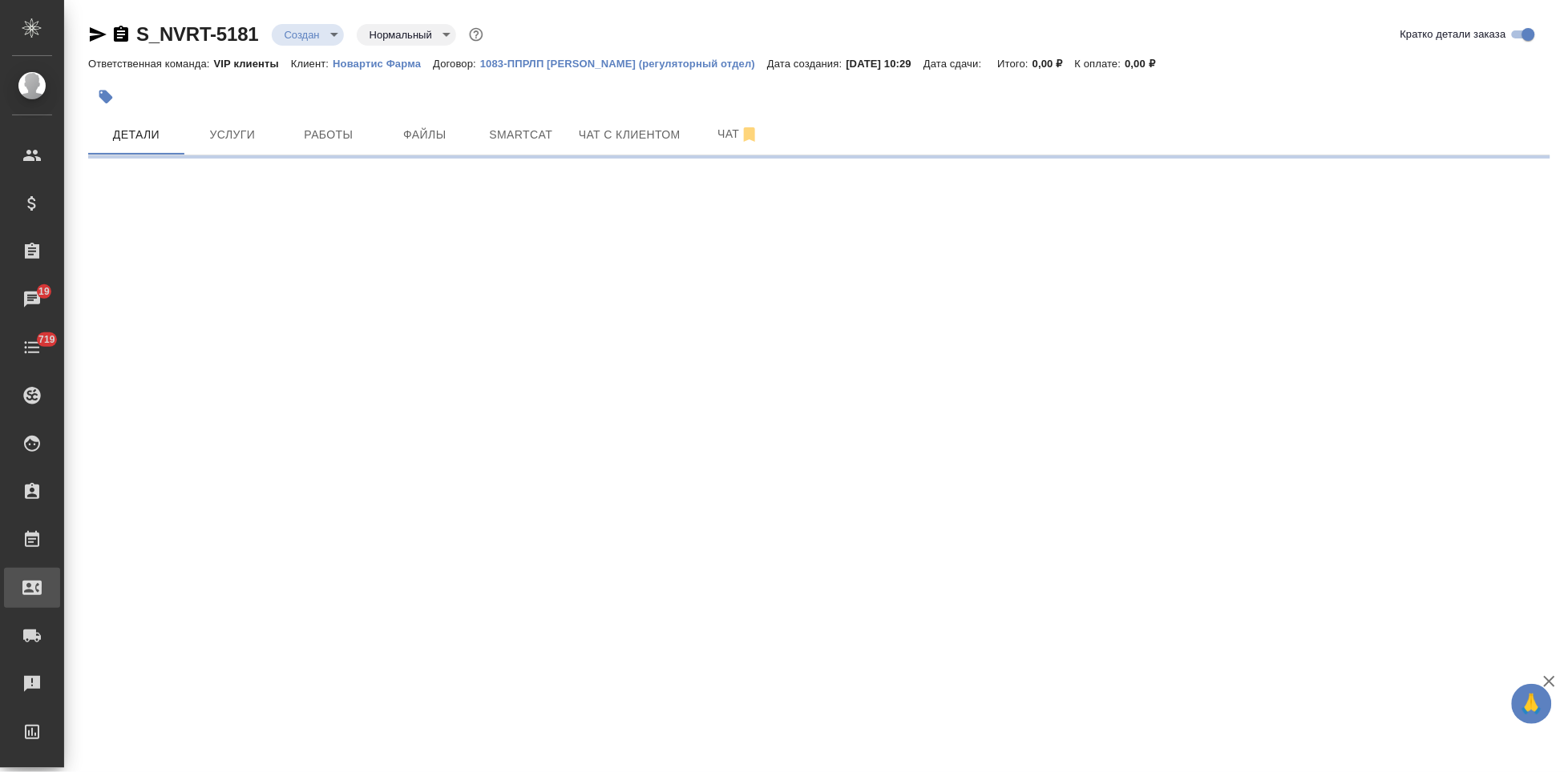
select select "RU"
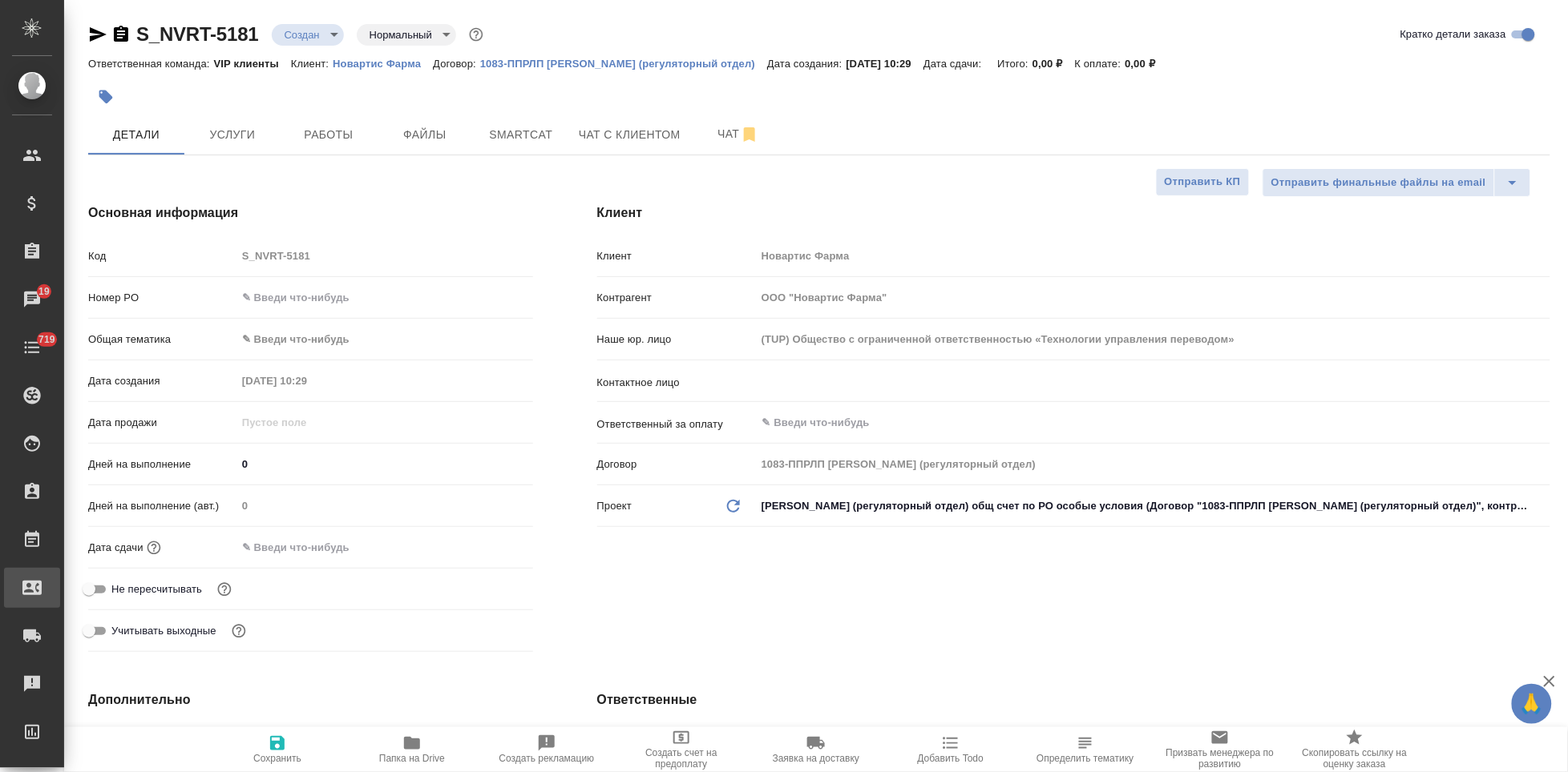
type textarea "x"
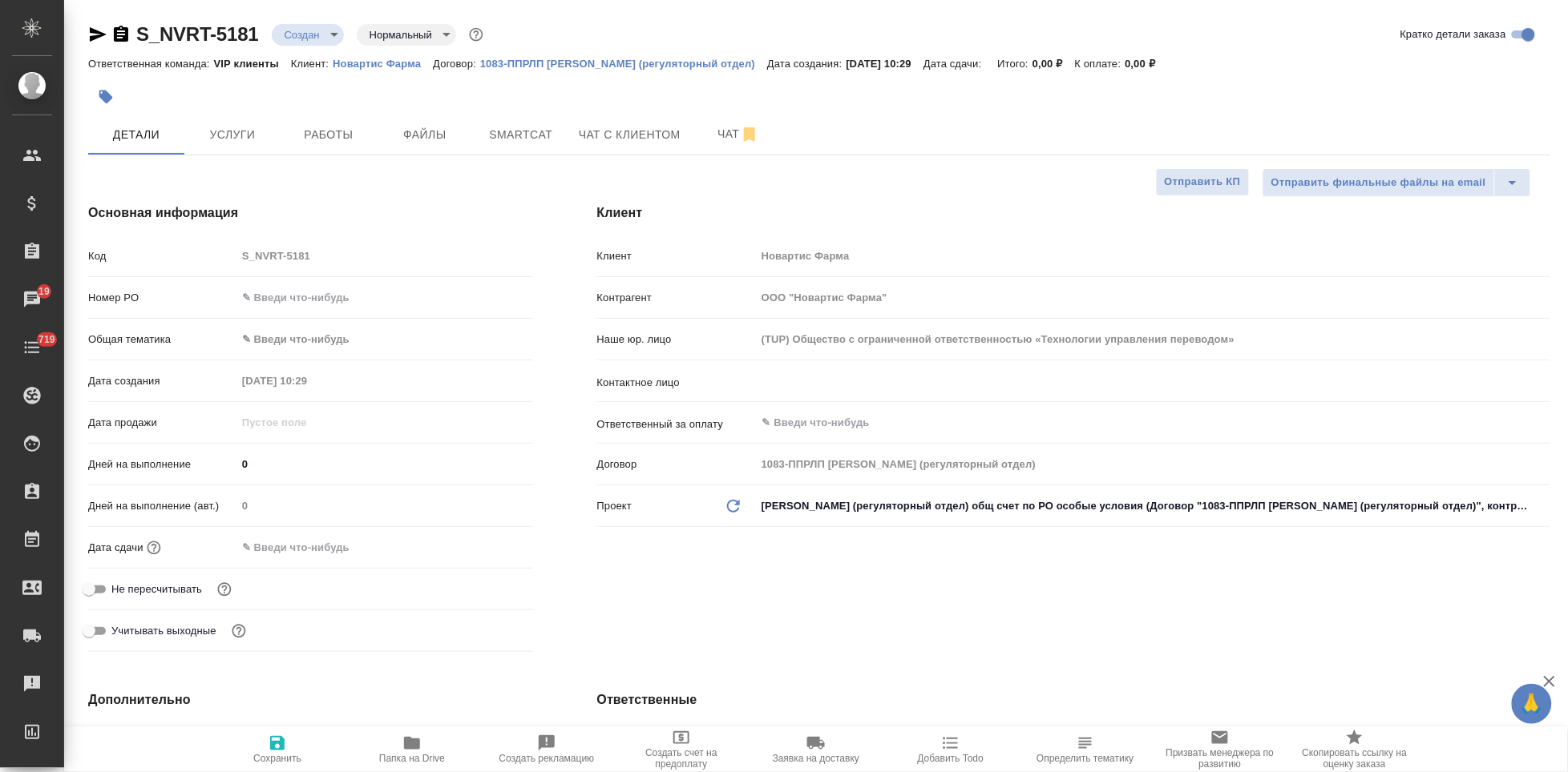
type textarea "x"
click at [812, 377] on input "text" at bounding box center [1126, 381] width 731 height 19
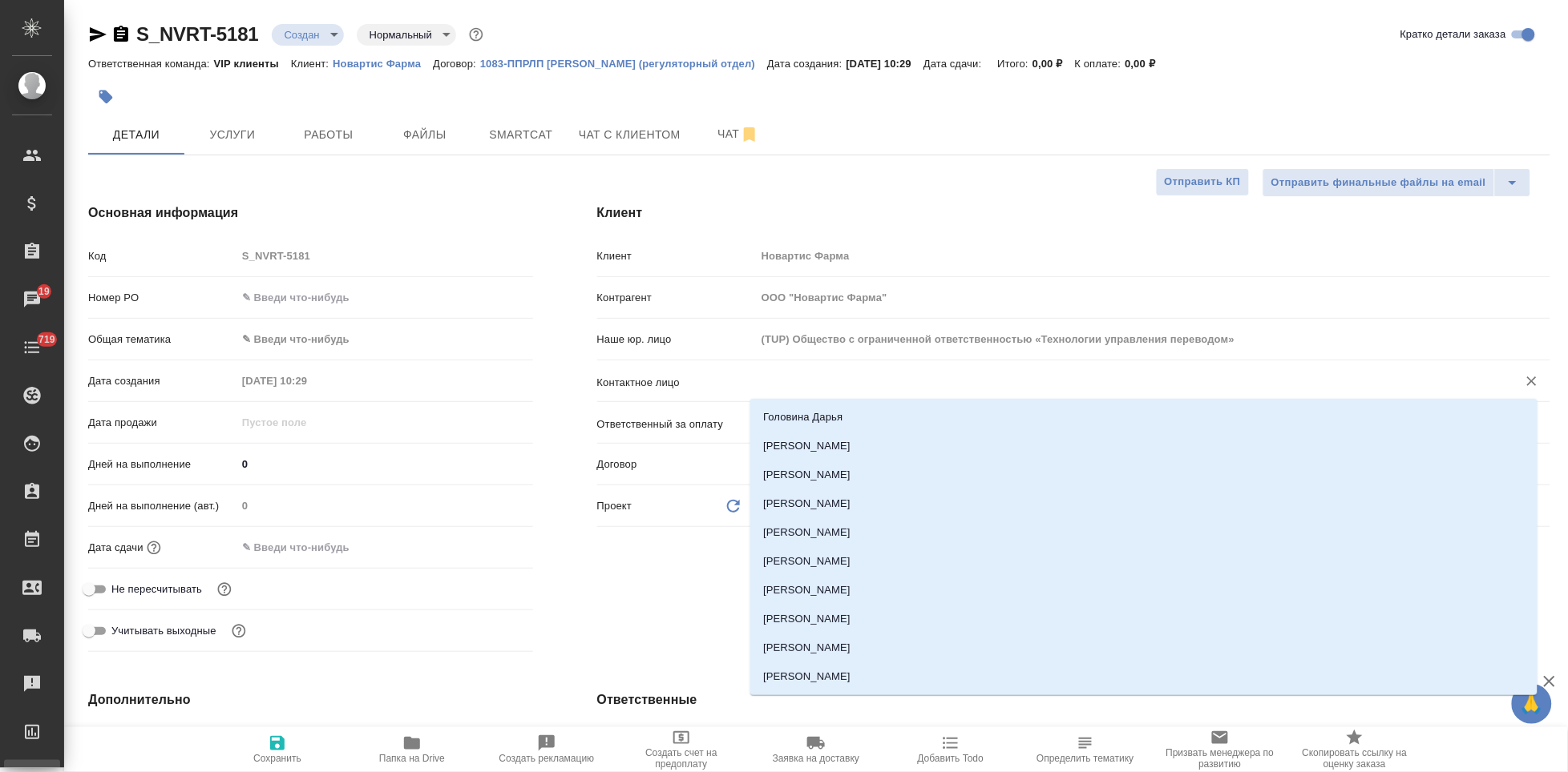
type textarea "x"
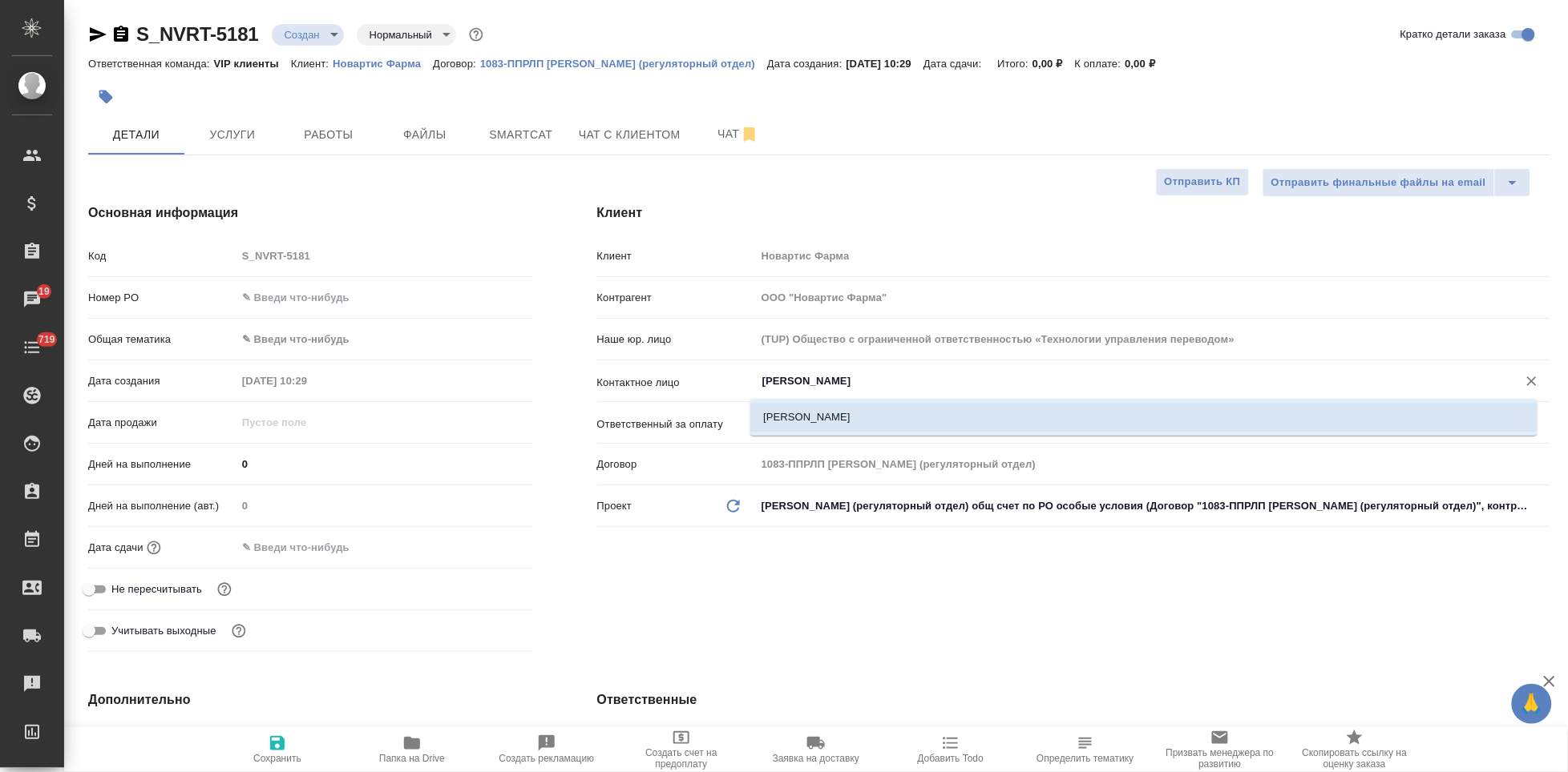
click at [820, 415] on li "[PERSON_NAME]" at bounding box center [1144, 417] width 787 height 28
type input "[PERSON_NAME]"
type textarea "x"
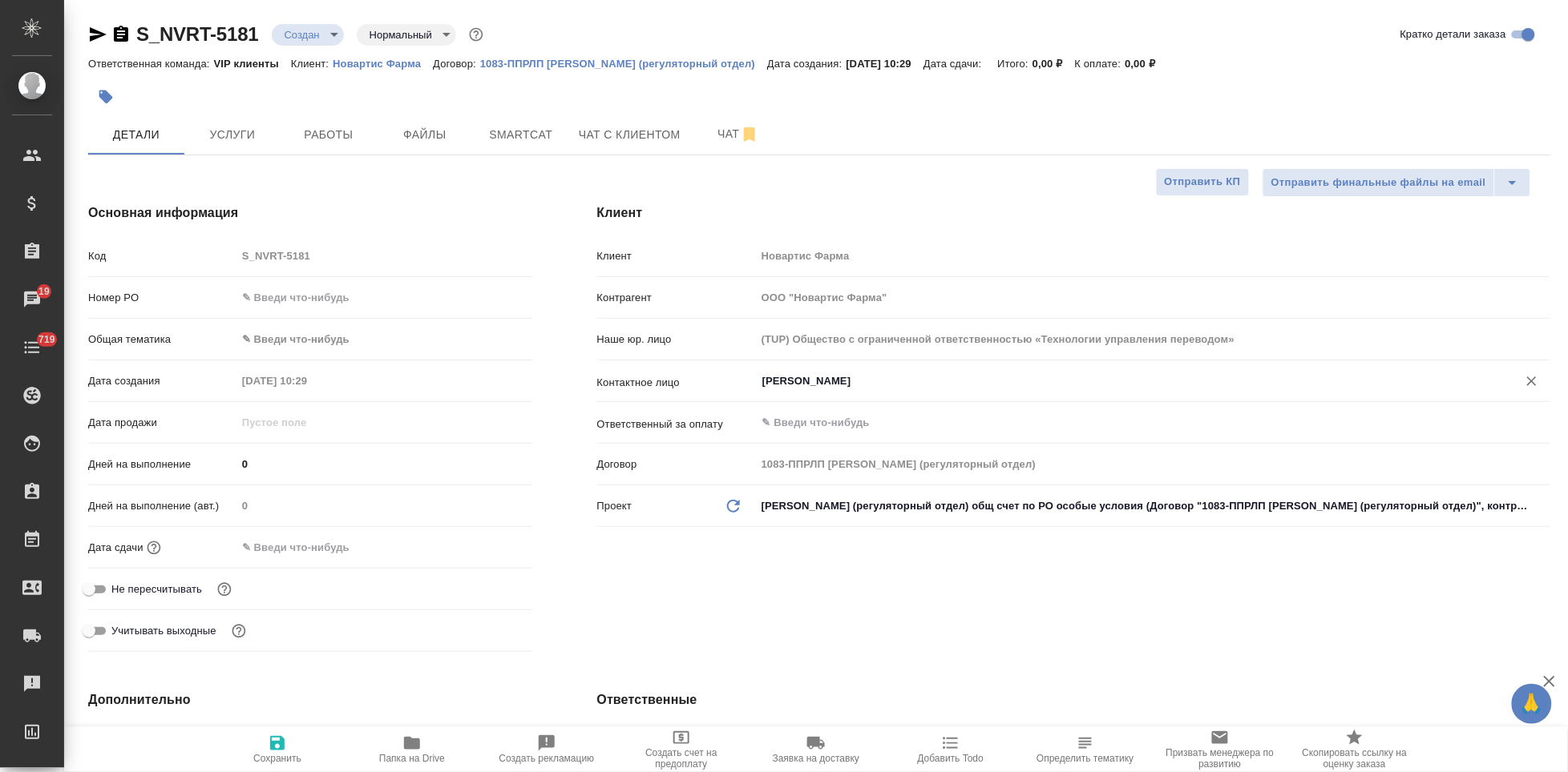
type input "[PERSON_NAME]"
click at [278, 746] on icon "button" at bounding box center [277, 744] width 19 height 19
type textarea "x"
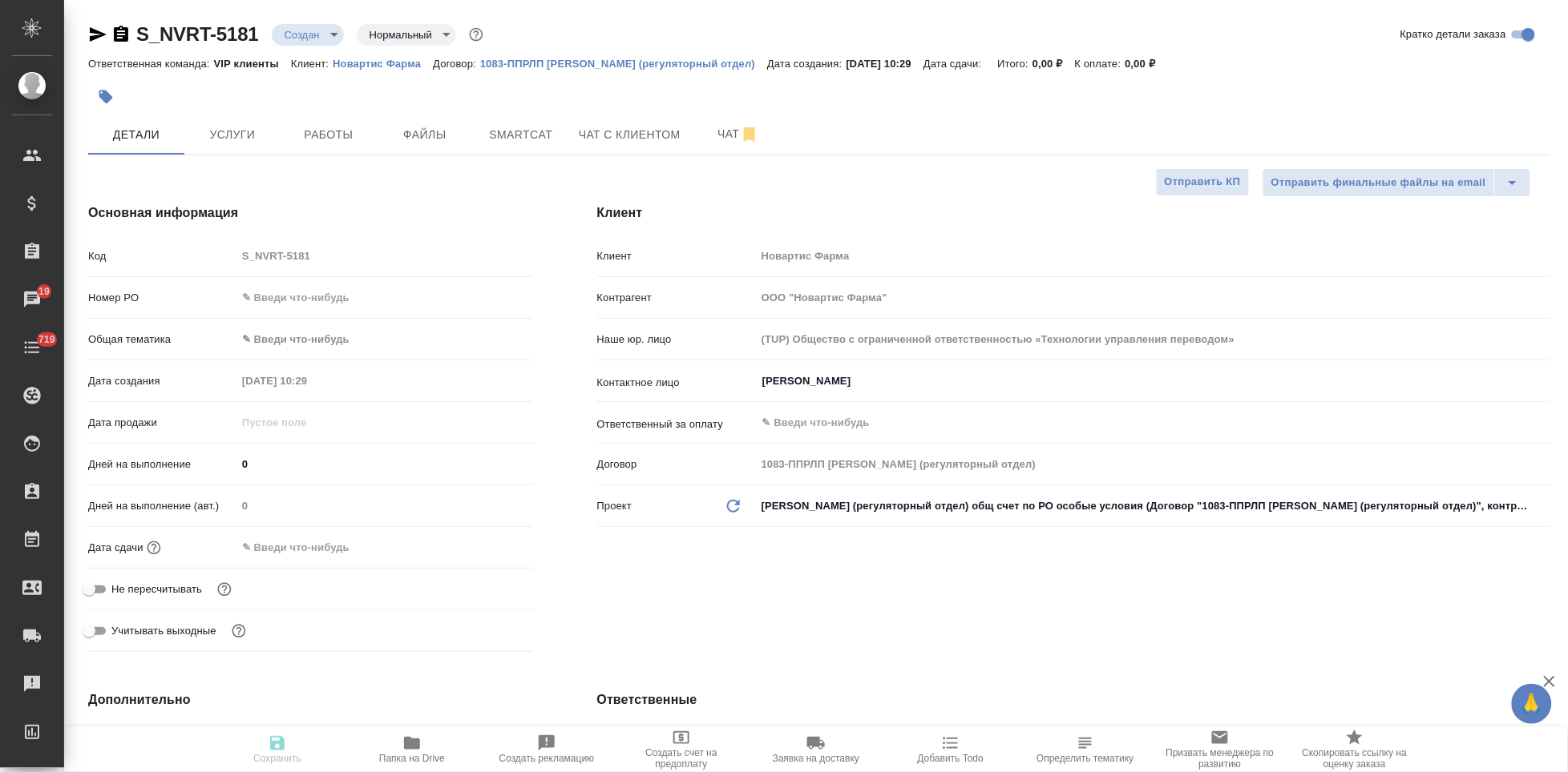
type textarea "x"
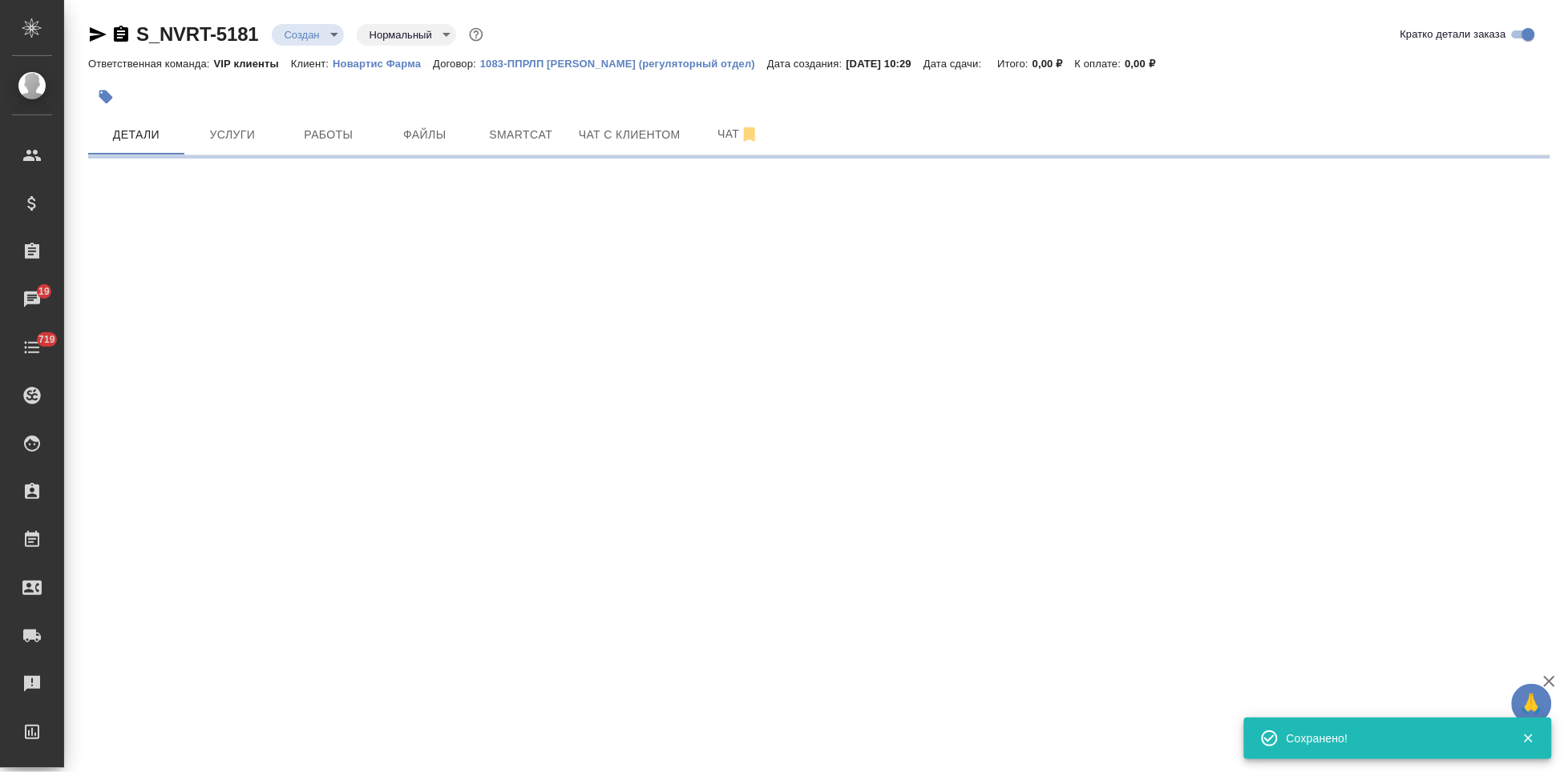
select select "RU"
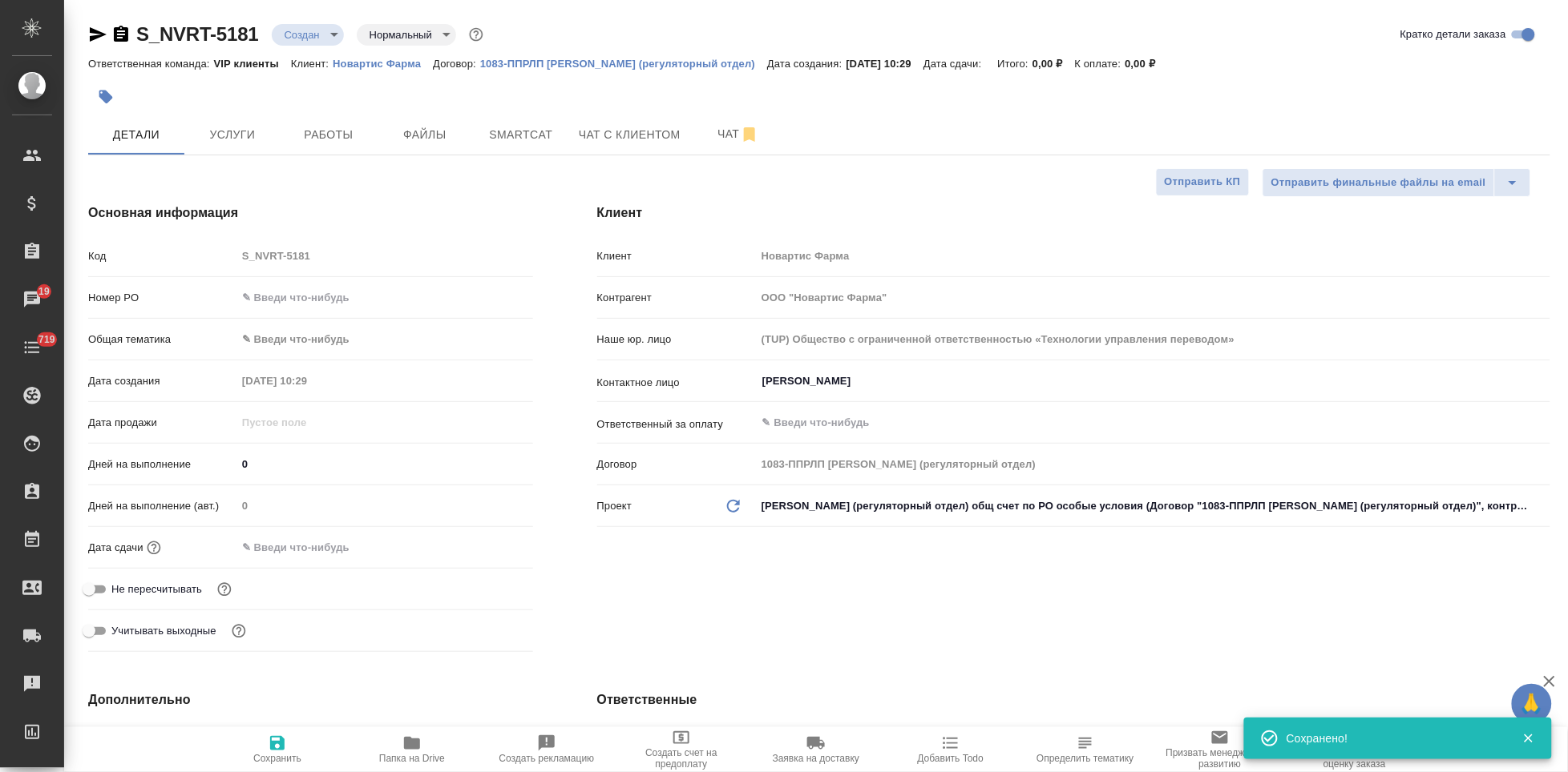
type textarea "x"
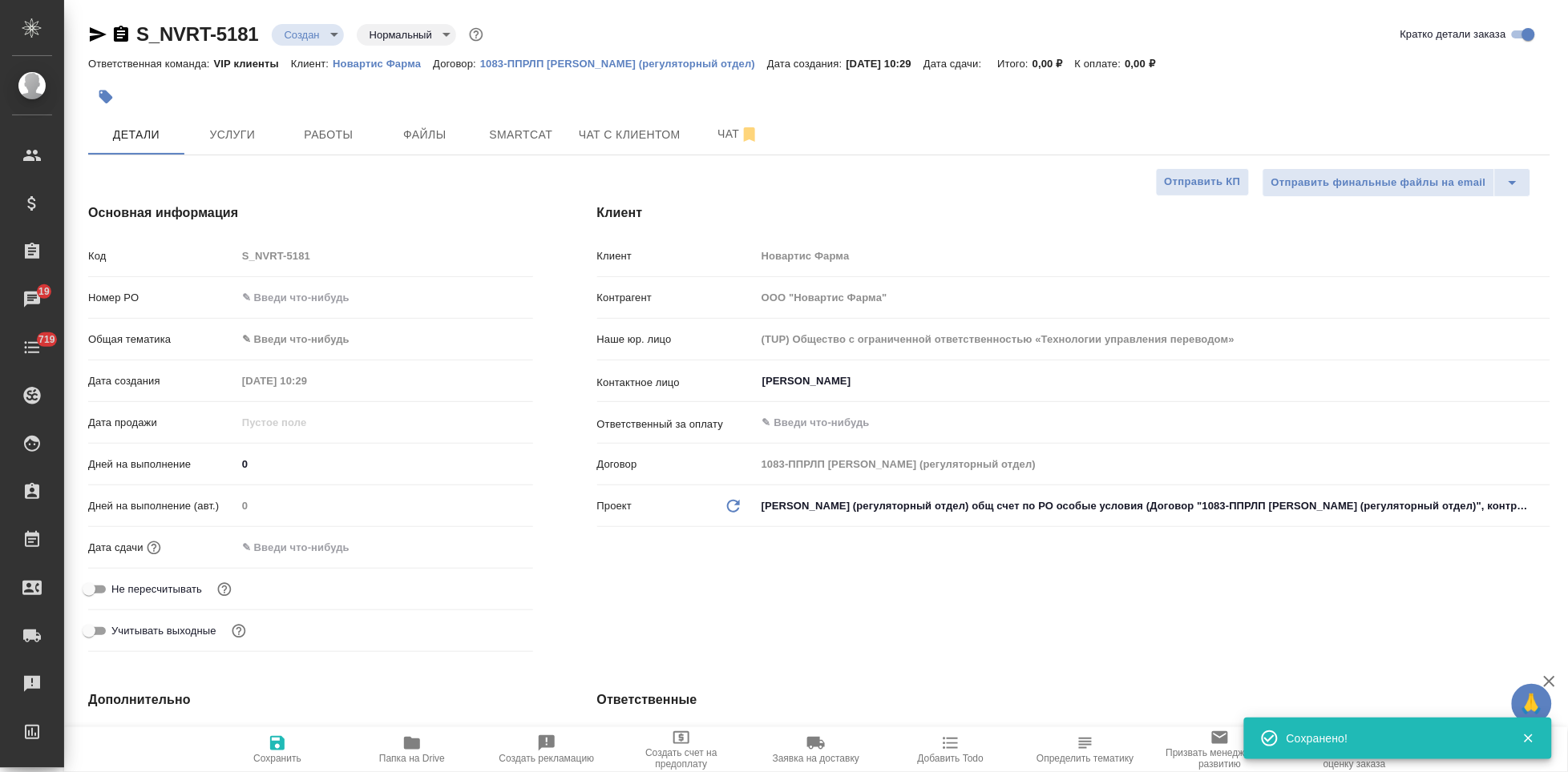
type textarea "x"
click at [416, 752] on icon "button" at bounding box center [412, 744] width 19 height 19
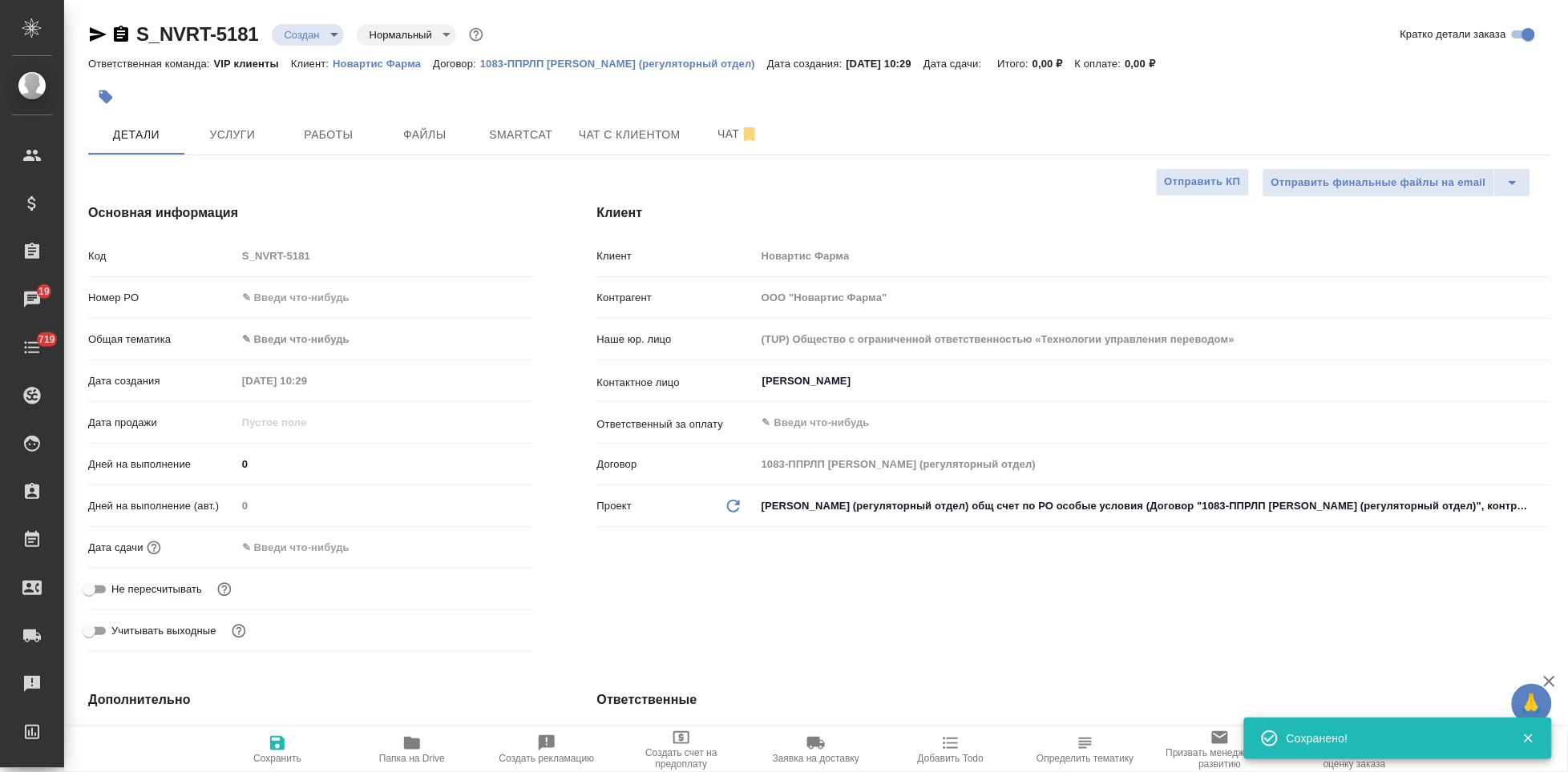
type textarea "x"
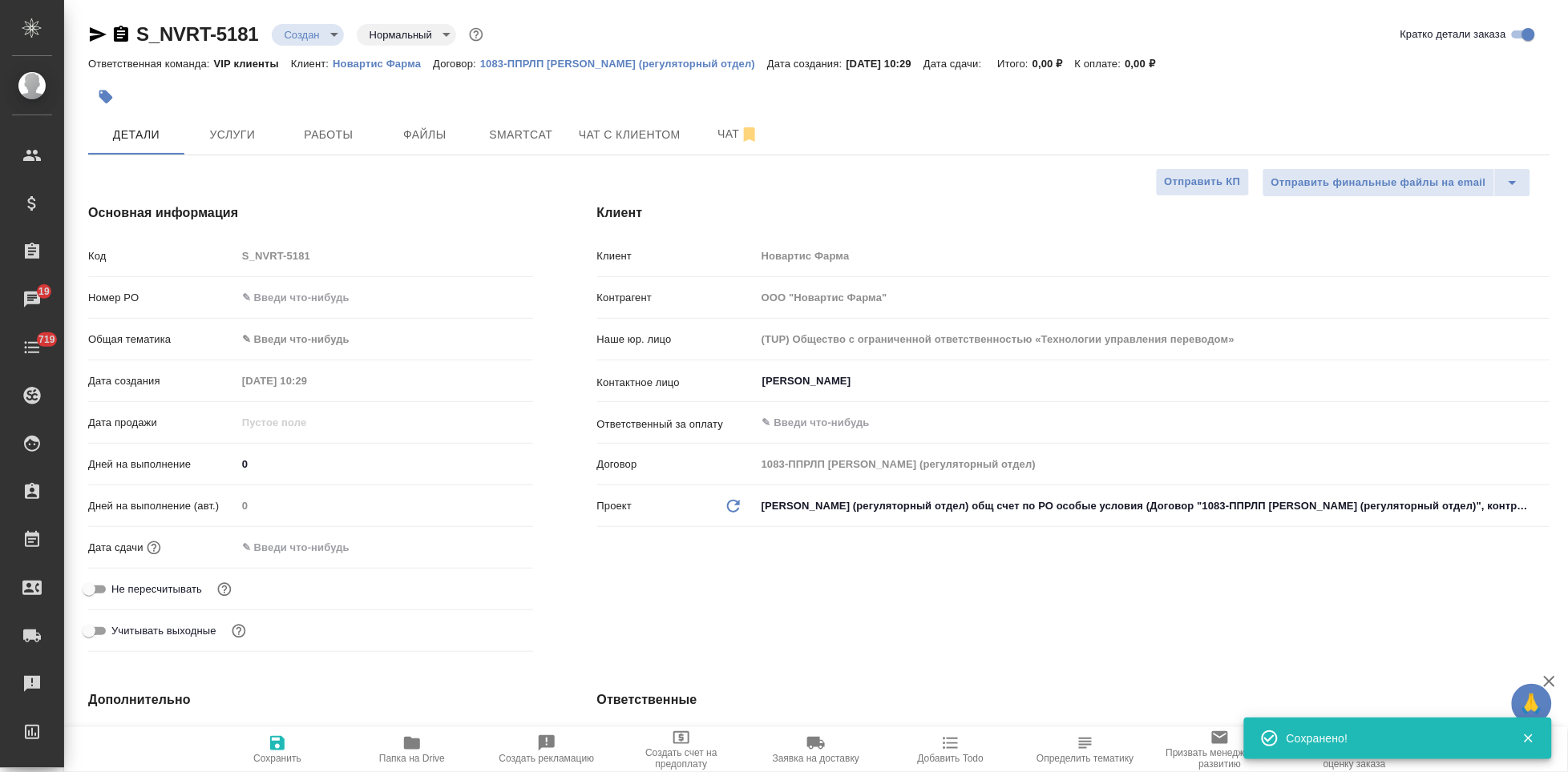
type textarea "x"
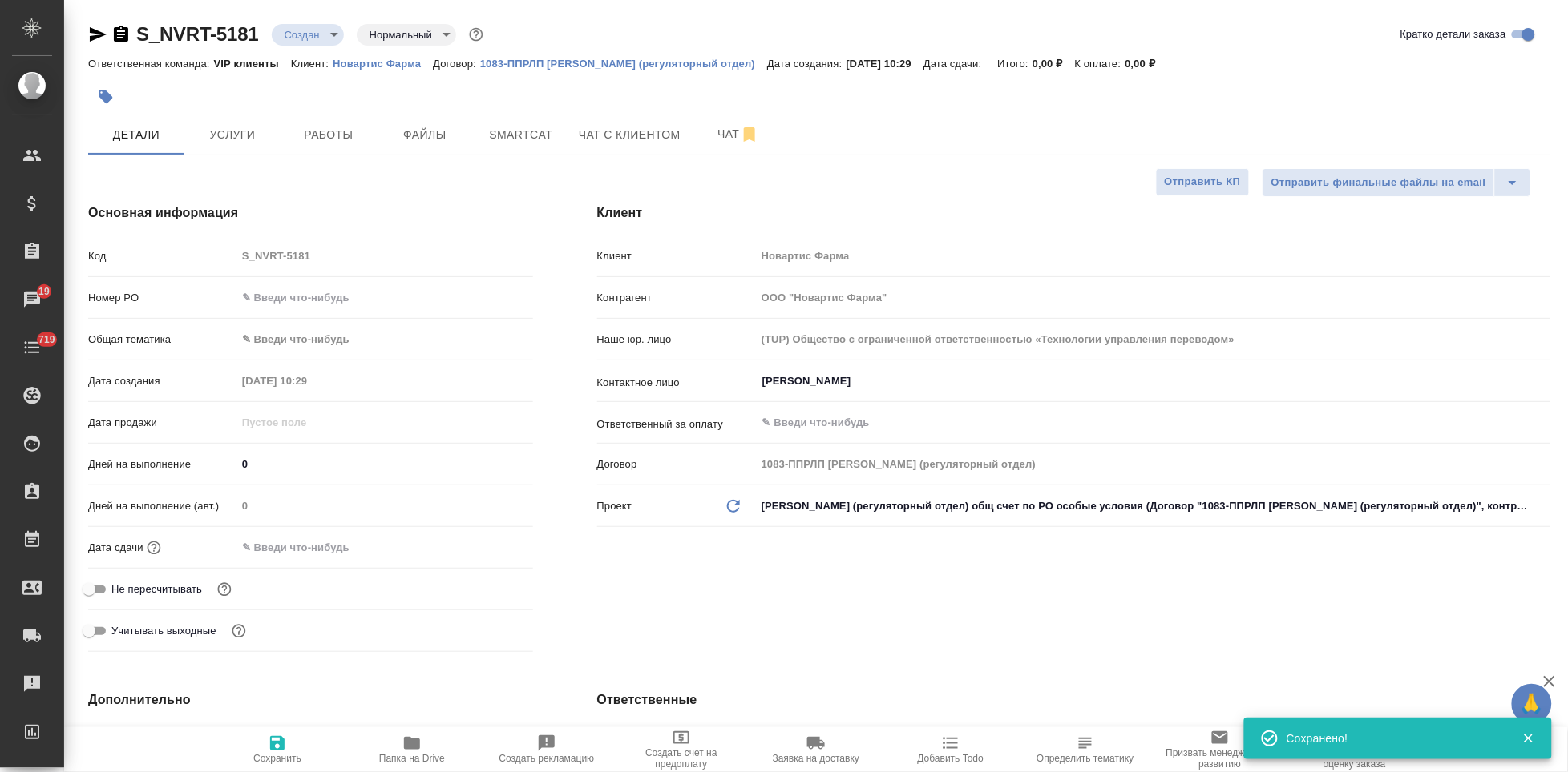
type textarea "x"
click at [325, 33] on body "🙏 .cls-1 fill:#fff; AWATERA Kabargina Anna Клиенты Спецификации Заказы 19 Чаты …" at bounding box center [784, 386] width 1568 height 772
click at [335, 61] on button "Согласование КП" at bounding box center [330, 61] width 95 height 18
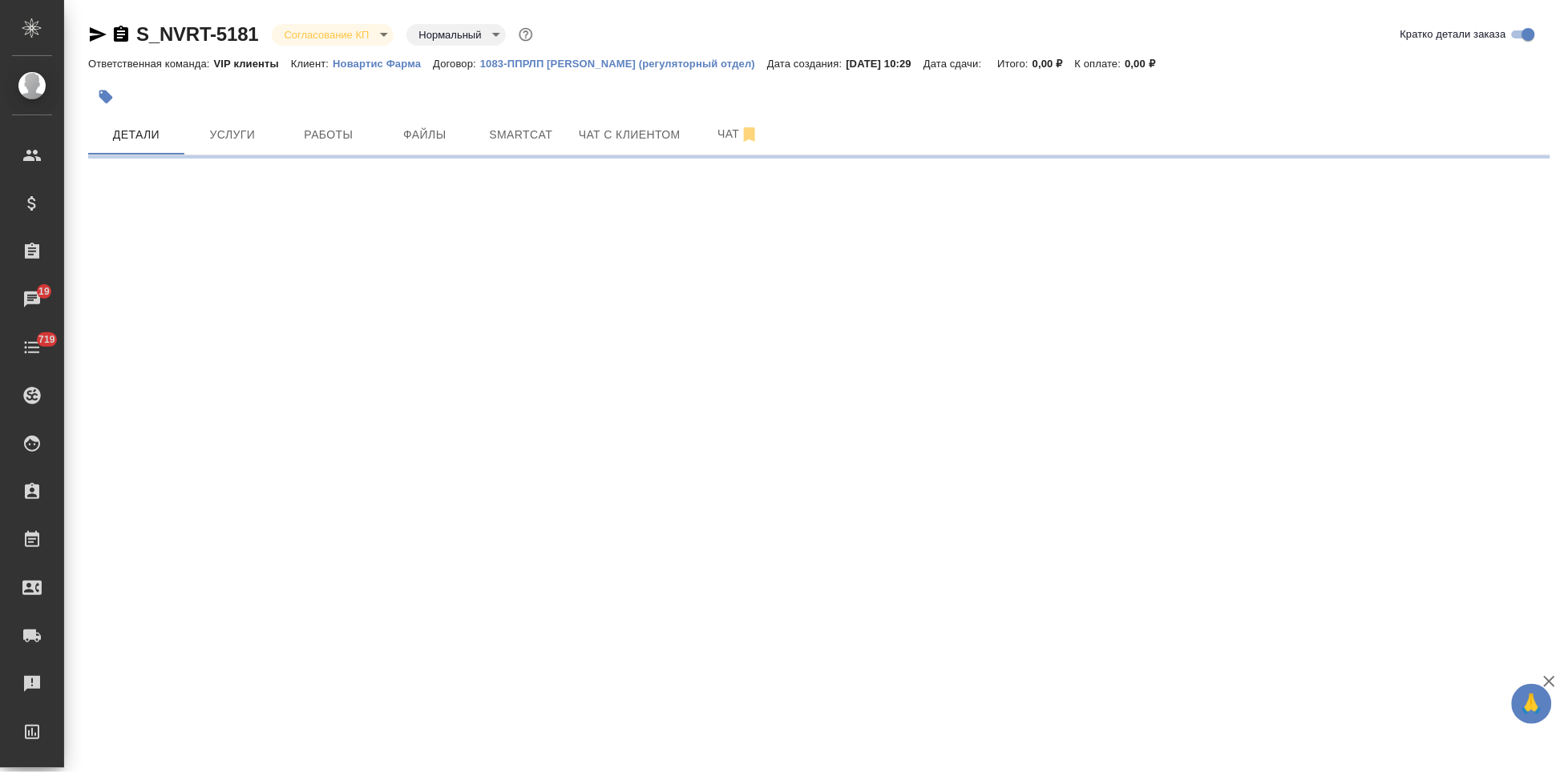
click at [370, 34] on body "🙏 .cls-1 fill:#fff; AWATERA Kabargina Anna Клиенты Спецификации Заказы 19 Чаты …" at bounding box center [784, 386] width 1568 height 772
select select "RU"
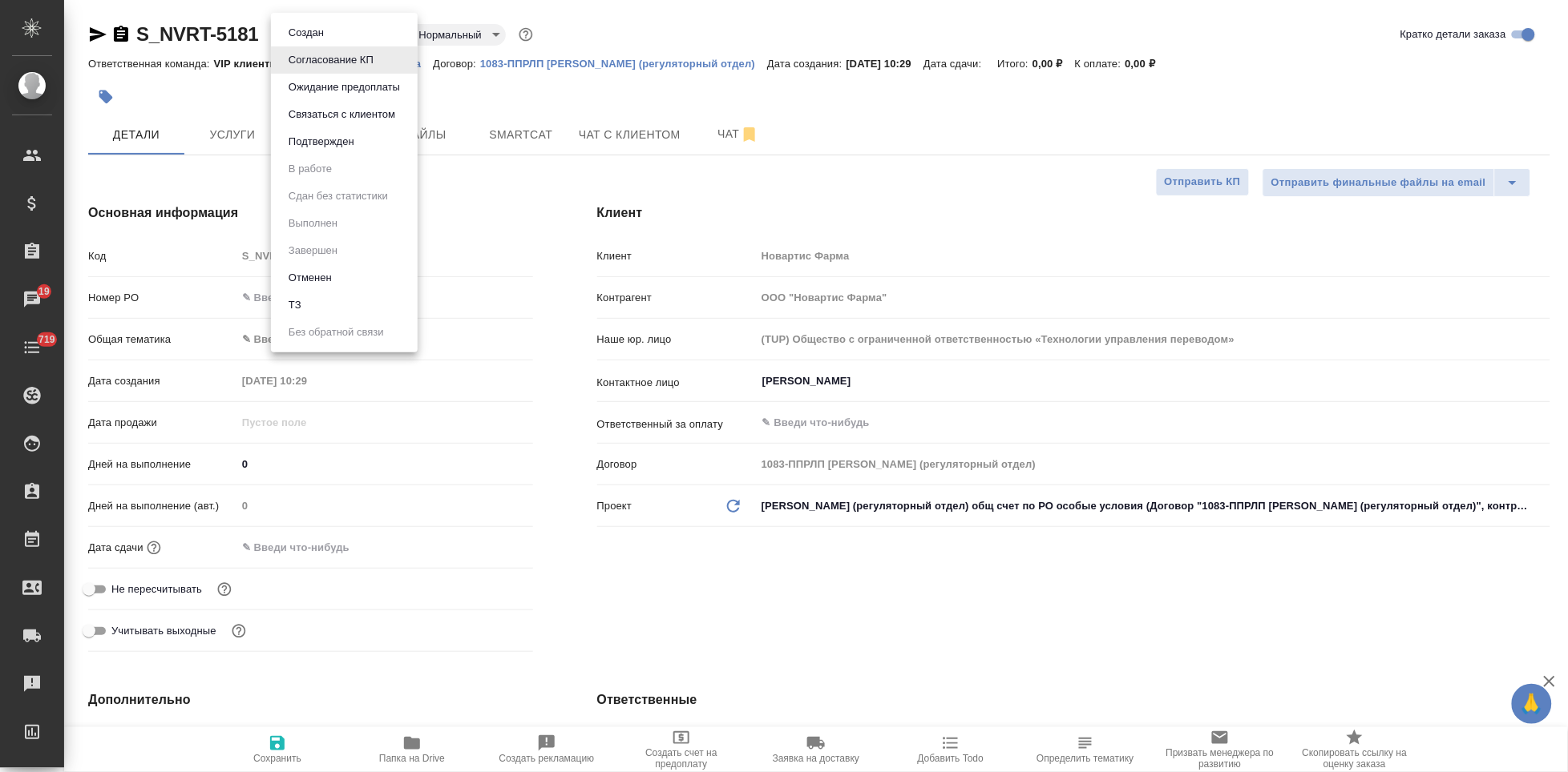
type textarea "x"
click at [345, 34] on li "Создан" at bounding box center [344, 33] width 147 height 27
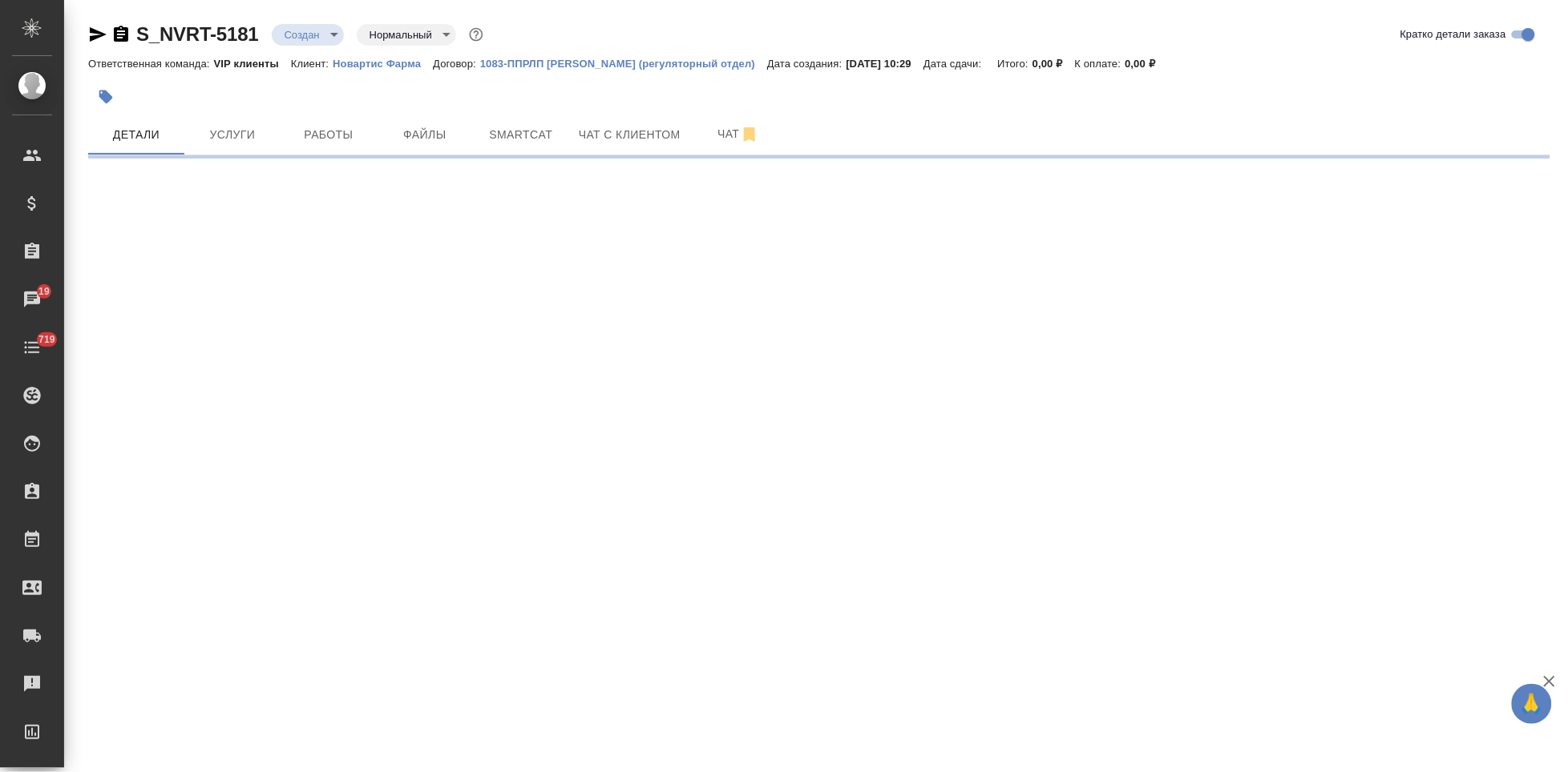
select select "RU"
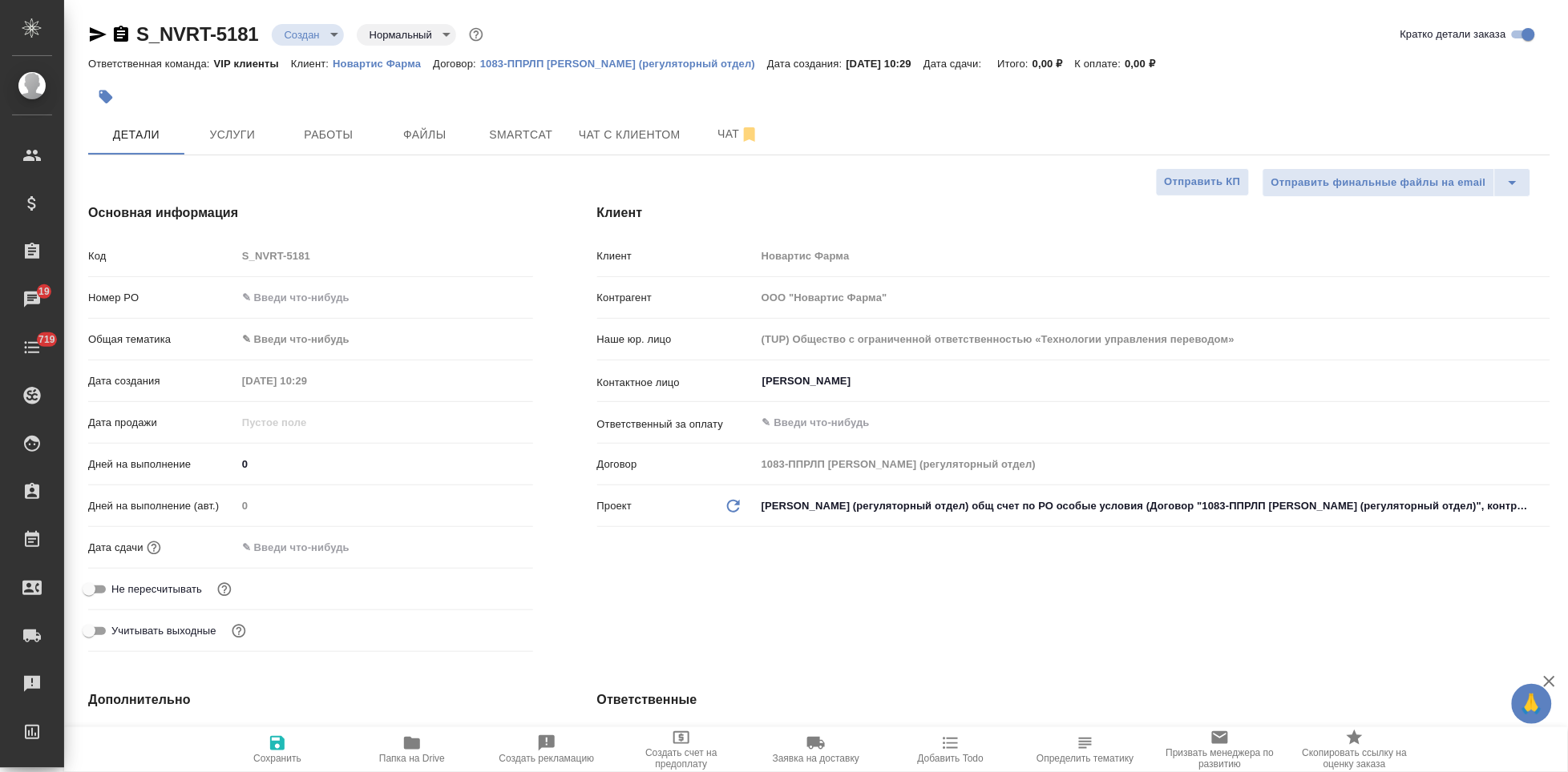
type textarea "x"
click at [333, 33] on body "🙏 .cls-1 fill:#fff; AWATERA Kabargina Anna Клиенты Спецификации Заказы 19 Чаты …" at bounding box center [784, 386] width 1568 height 772
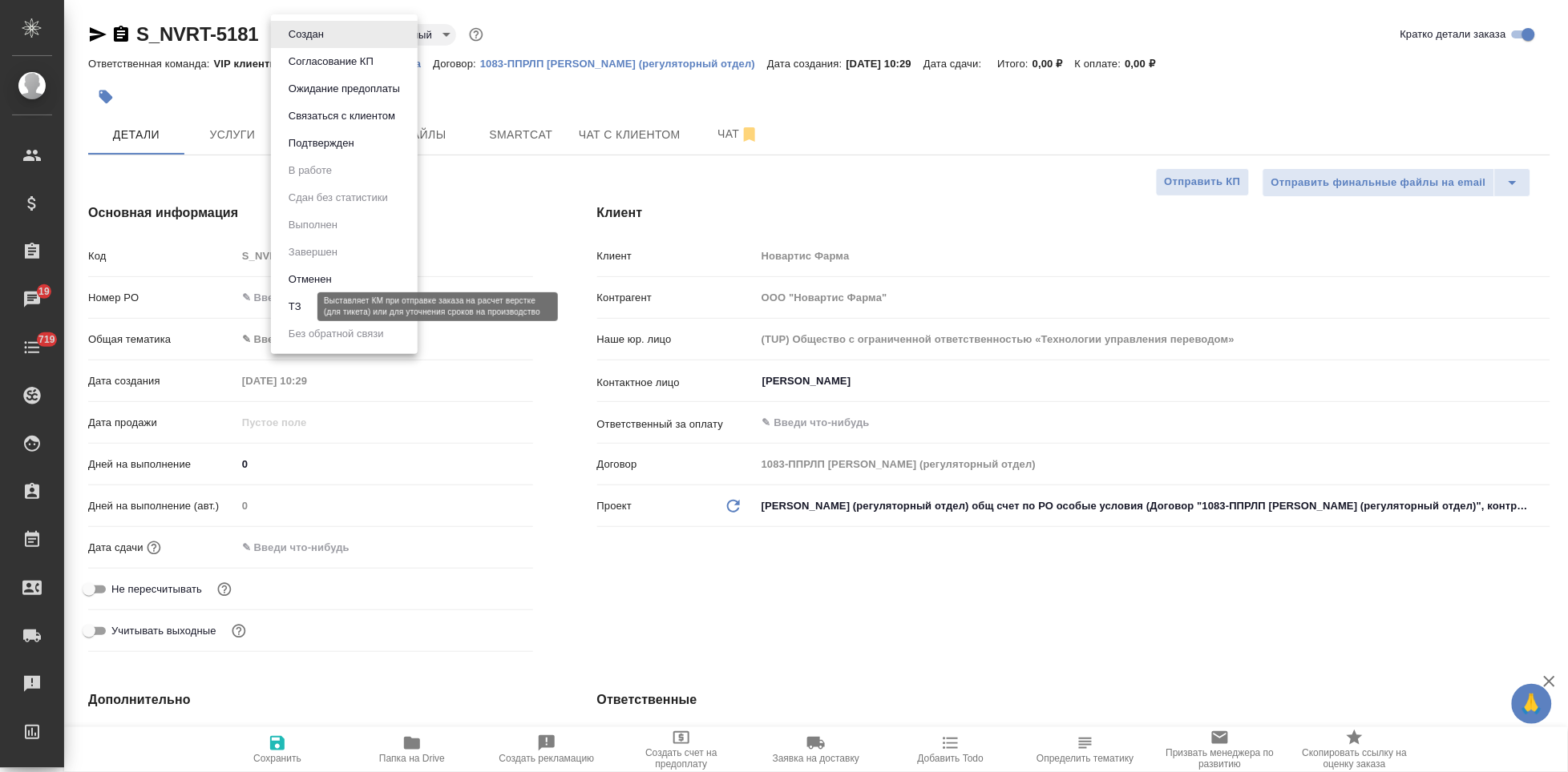
click at [304, 304] on button "ТЗ" at bounding box center [294, 307] width 23 height 18
type textarea "x"
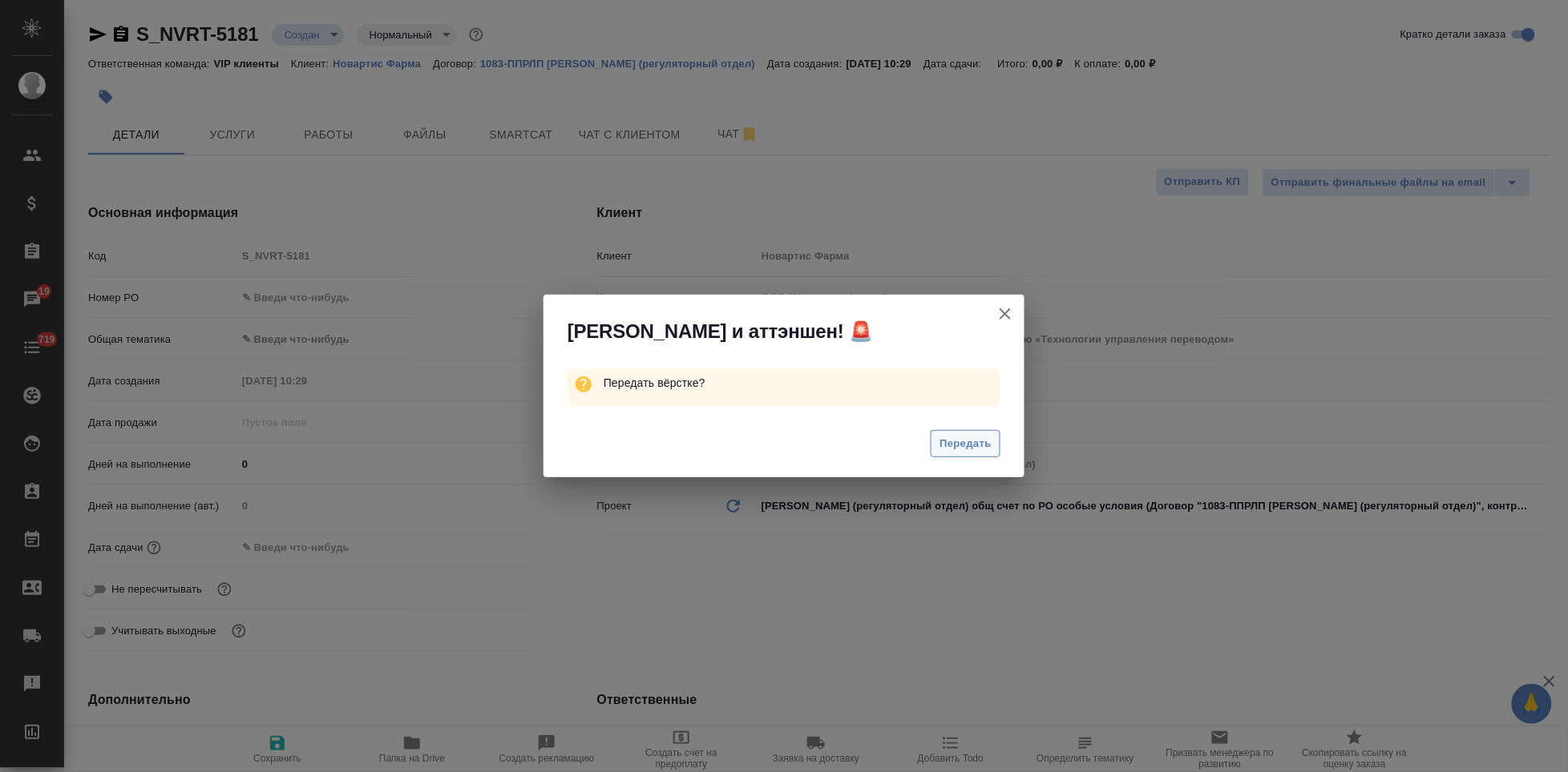
click at [936, 444] on button "Передать" at bounding box center [965, 443] width 70 height 28
type textarea "x"
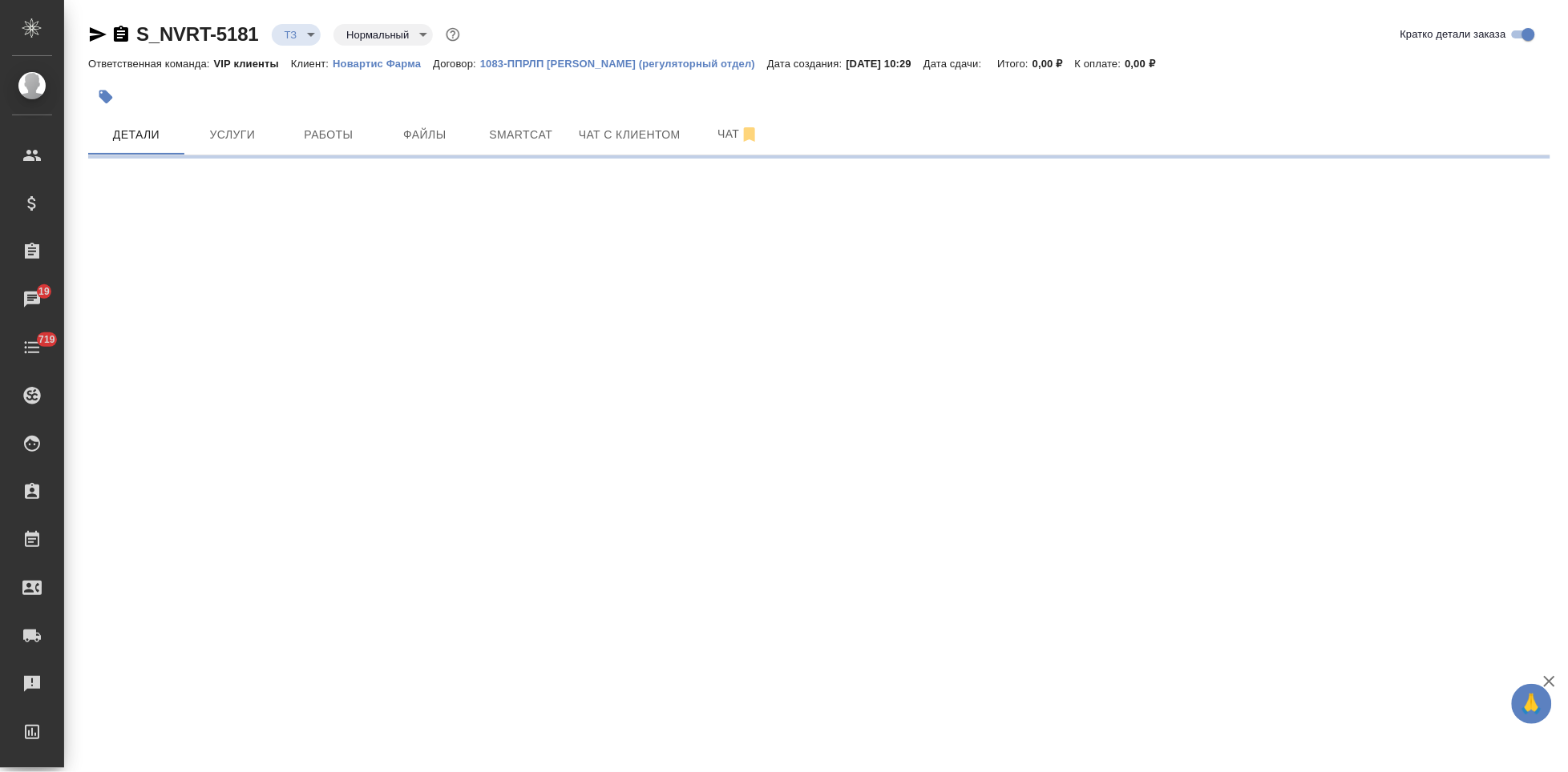
select select "RU"
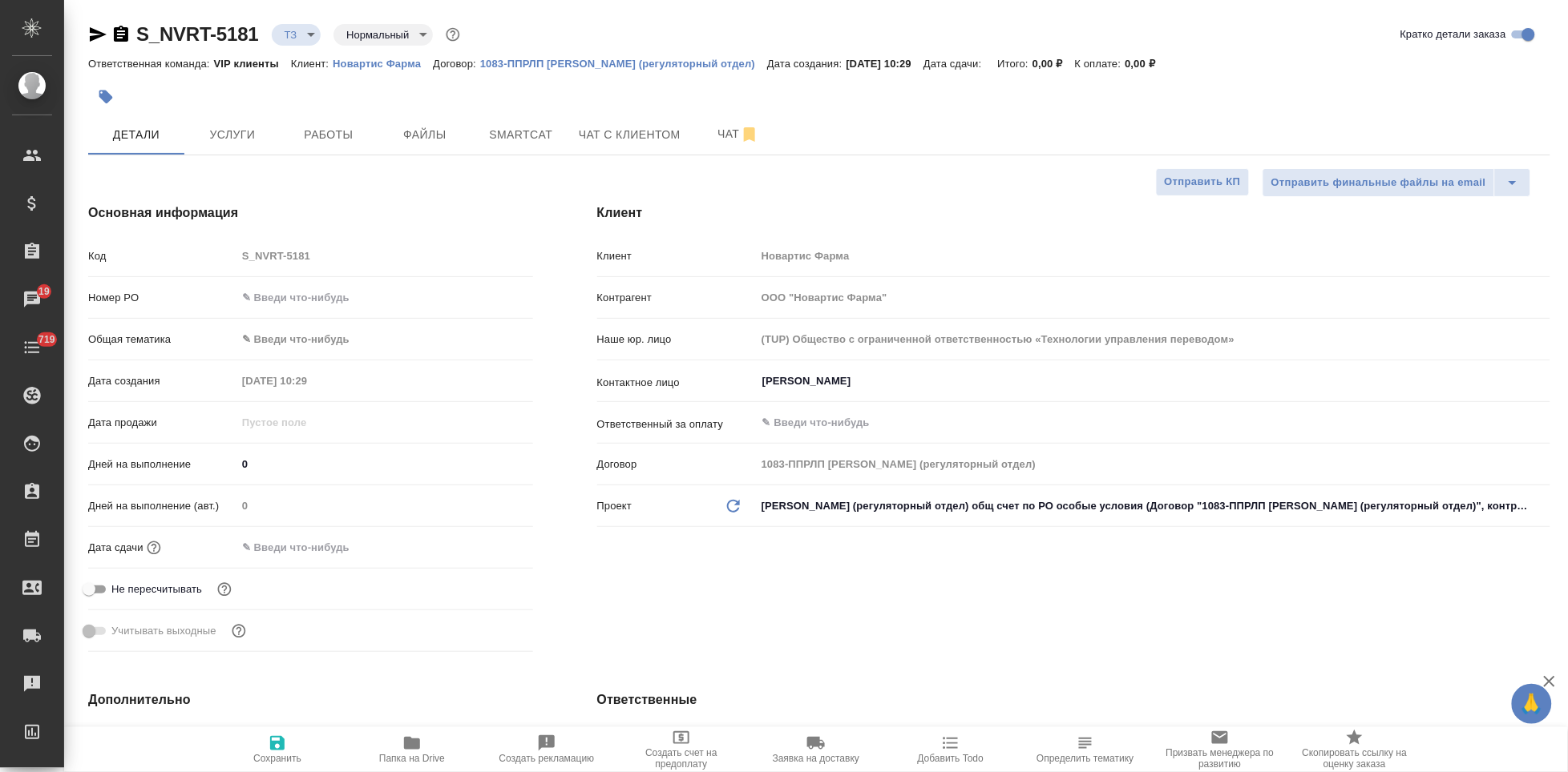
type textarea "x"
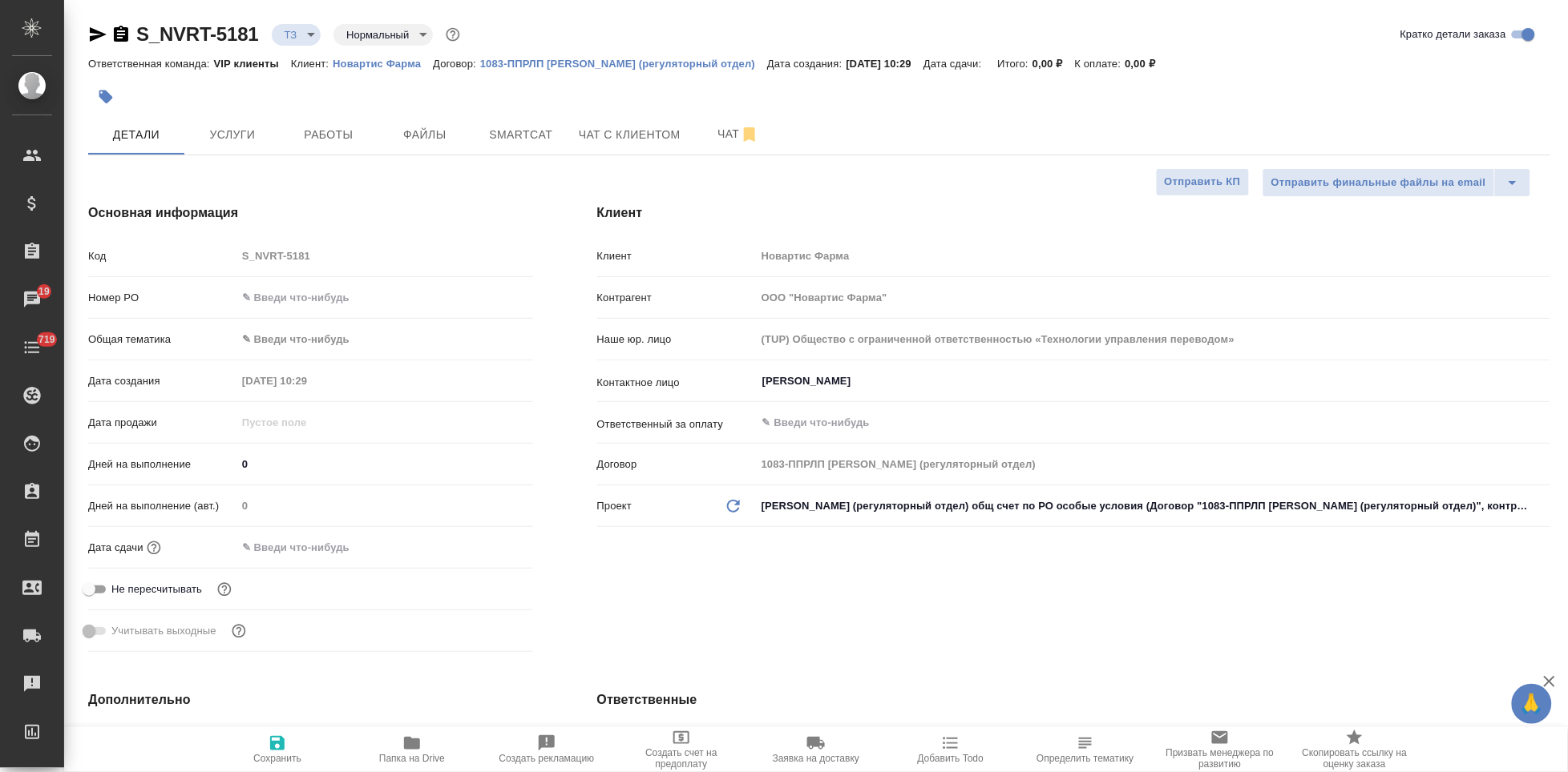
type textarea "x"
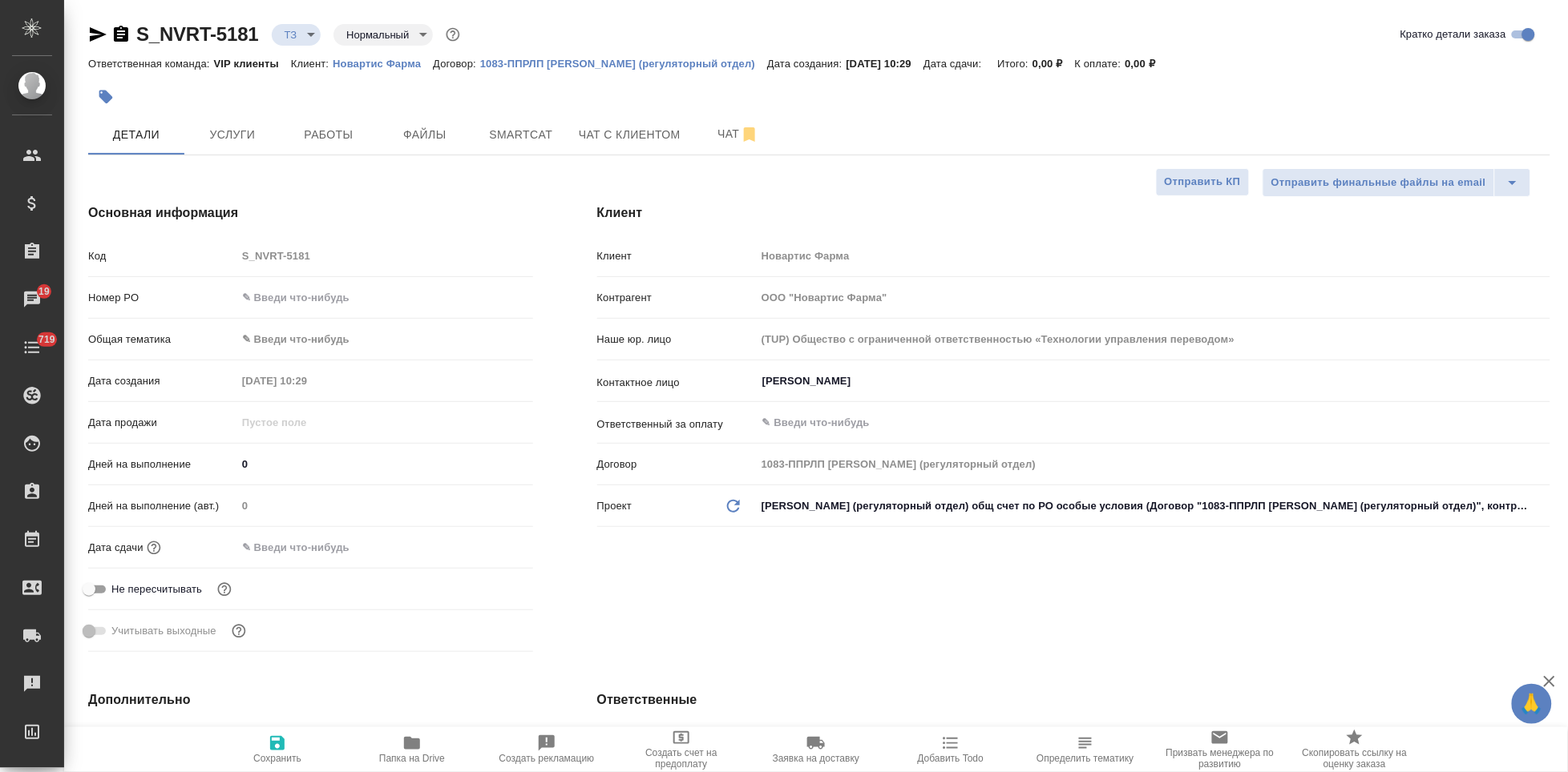
type textarea "x"
click at [713, 141] on span "Чат" at bounding box center [738, 134] width 77 height 20
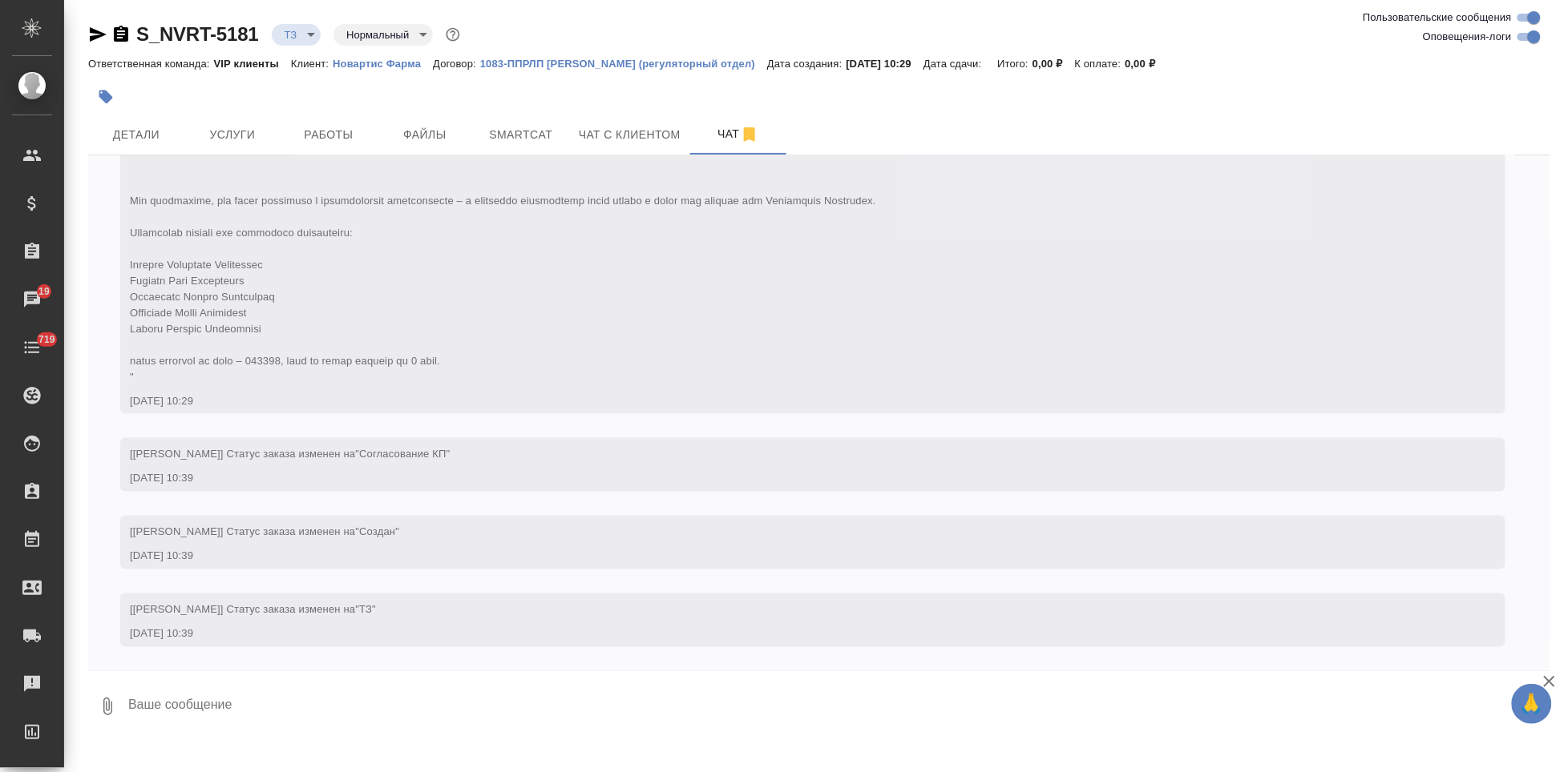
scroll to position [746, 0]
click at [151, 148] on button "Детали" at bounding box center [136, 135] width 96 height 40
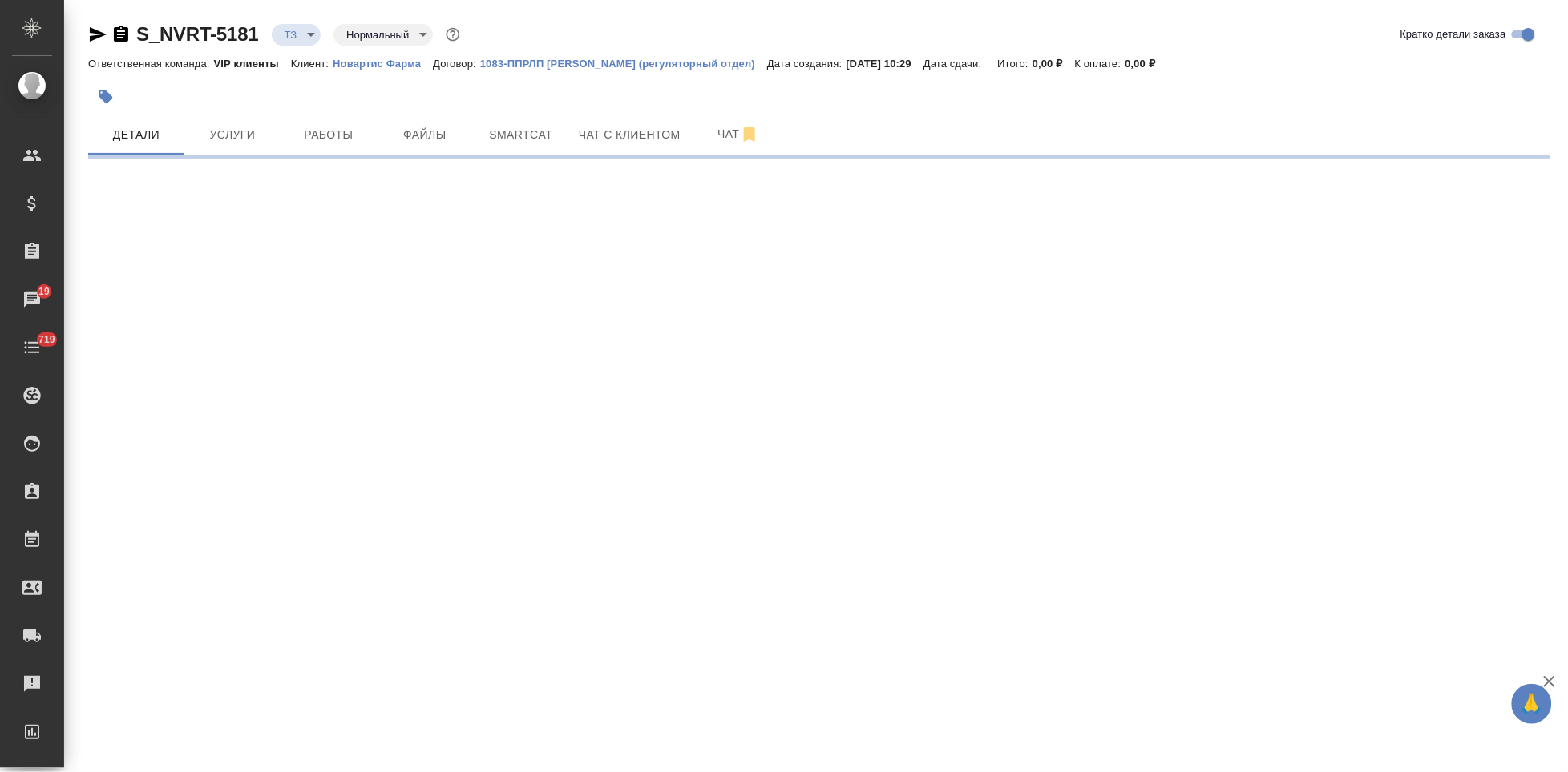
select select "RU"
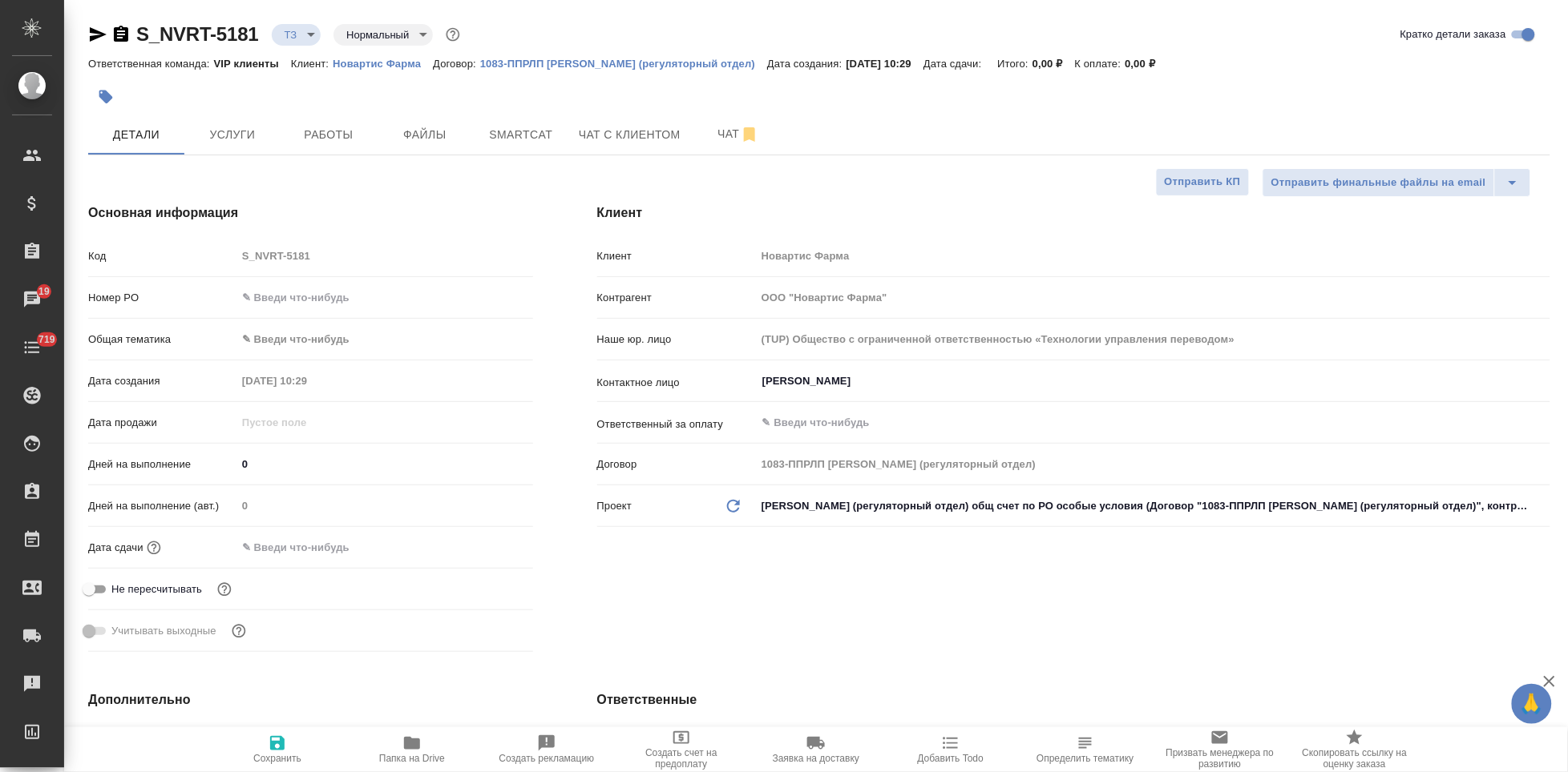
type textarea "x"
click at [717, 141] on span "Чат" at bounding box center [738, 134] width 77 height 20
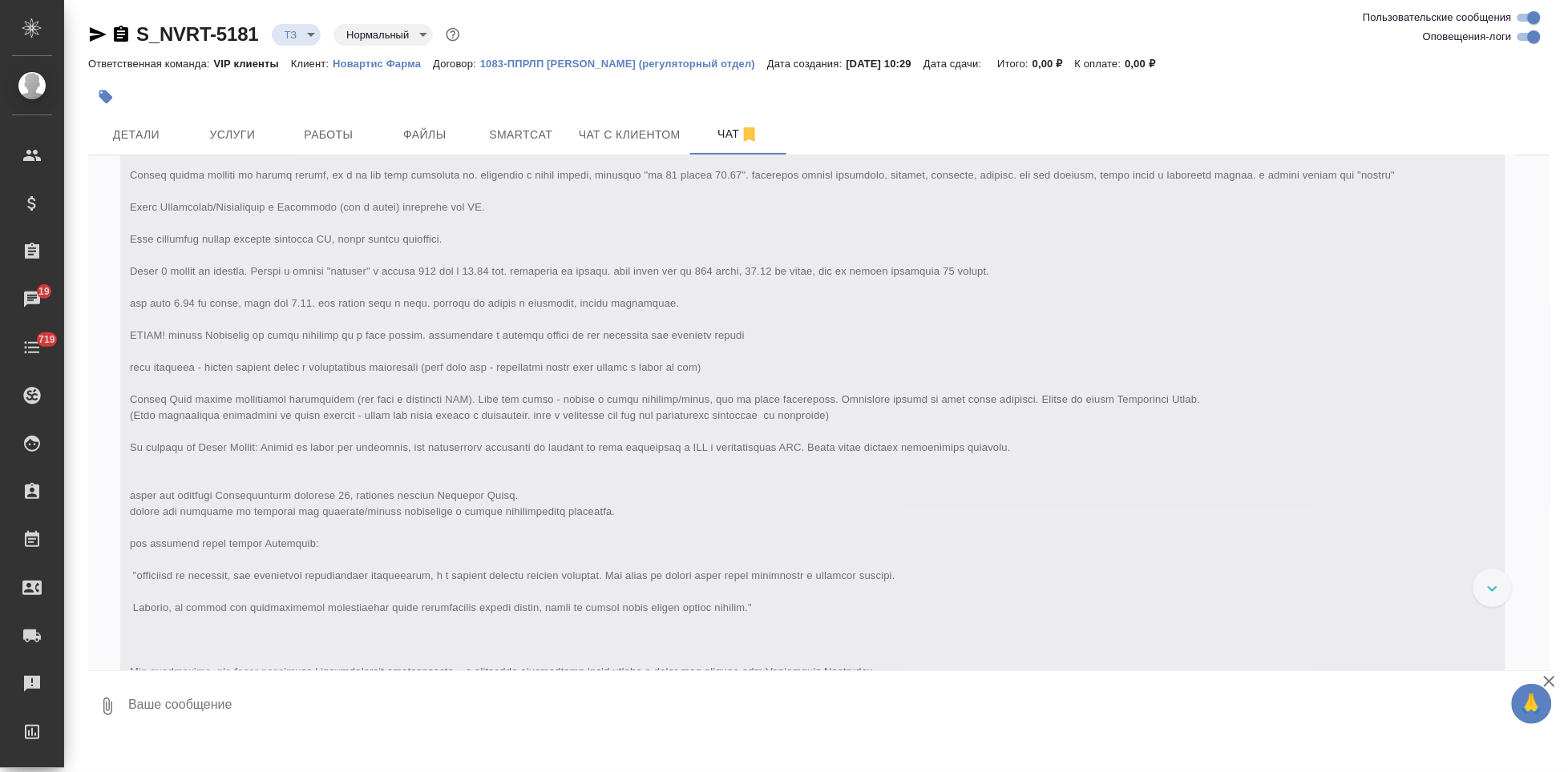
scroll to position [211, 0]
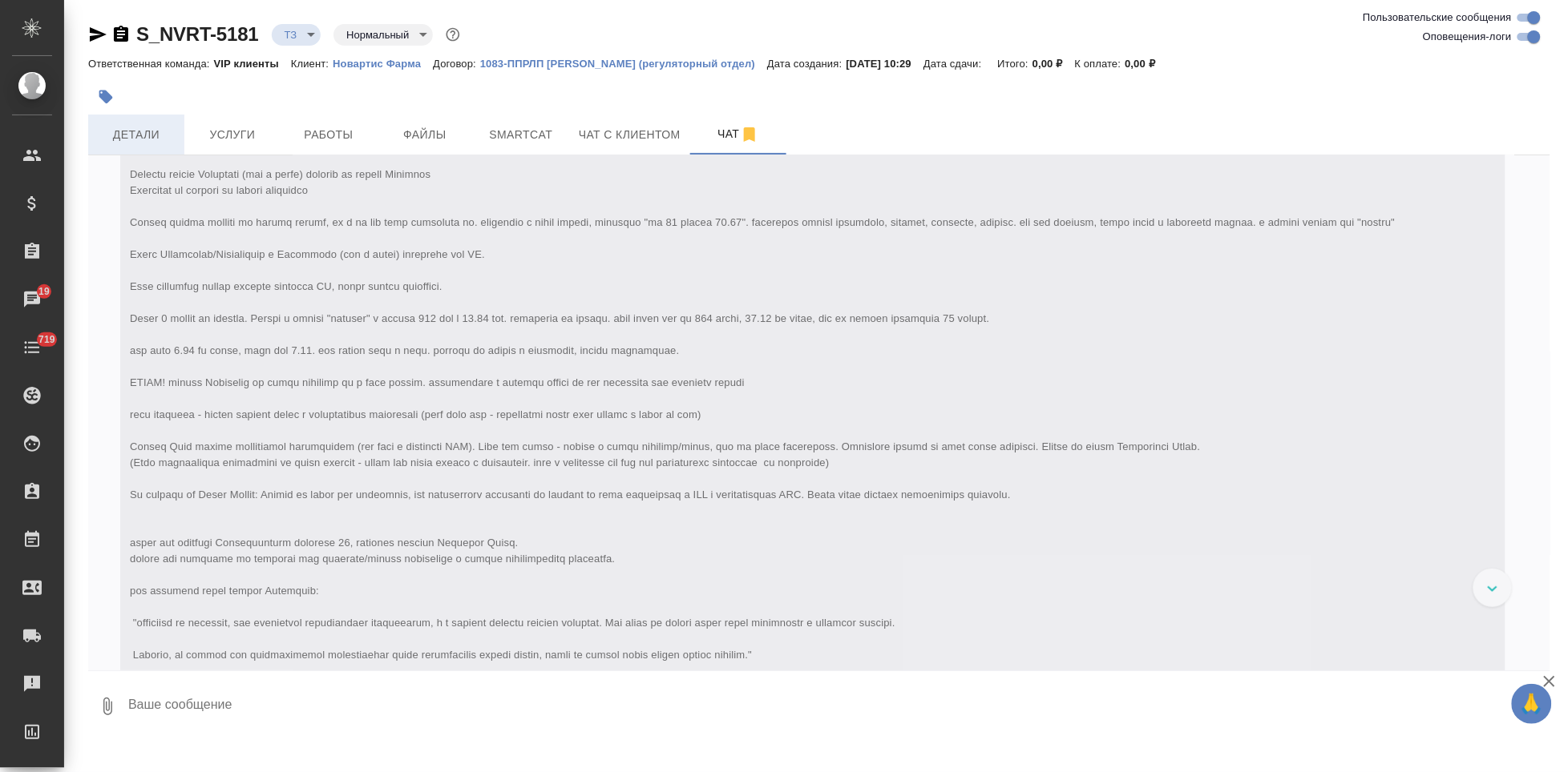
click at [140, 117] on button "Детали" at bounding box center [136, 135] width 96 height 40
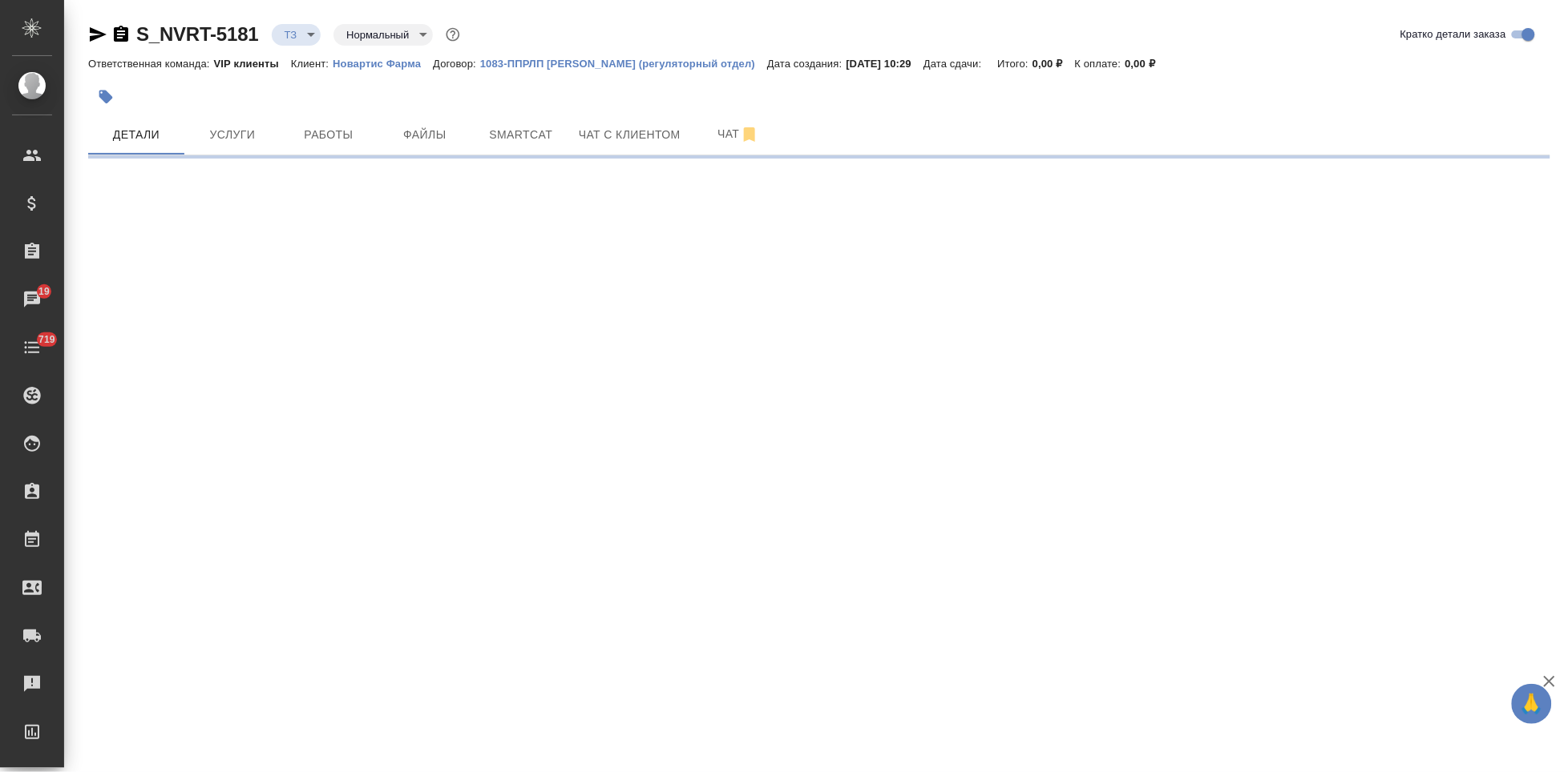
select select "RU"
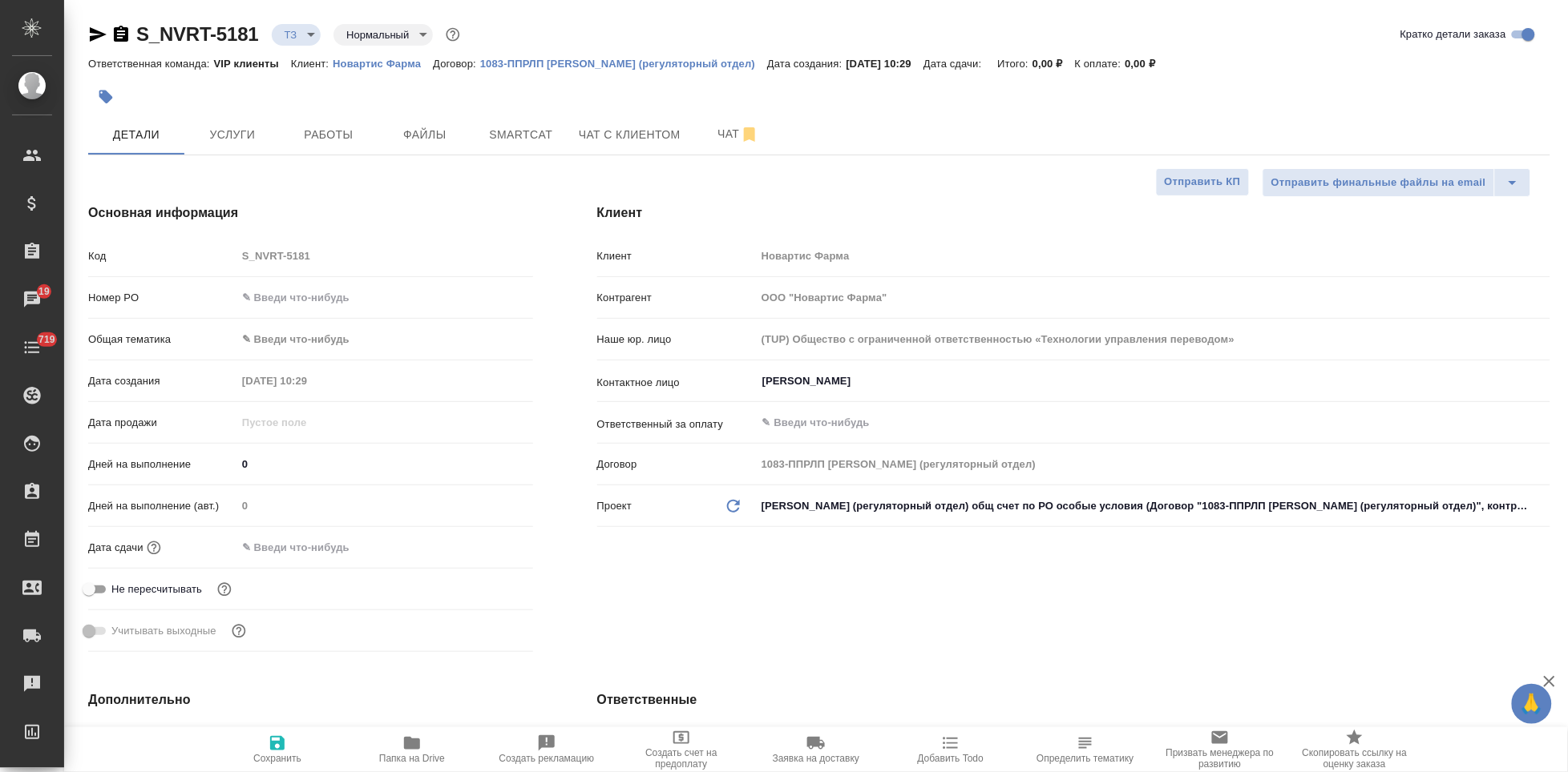
type textarea "x"
click at [729, 140] on span "Чат" at bounding box center [738, 134] width 77 height 20
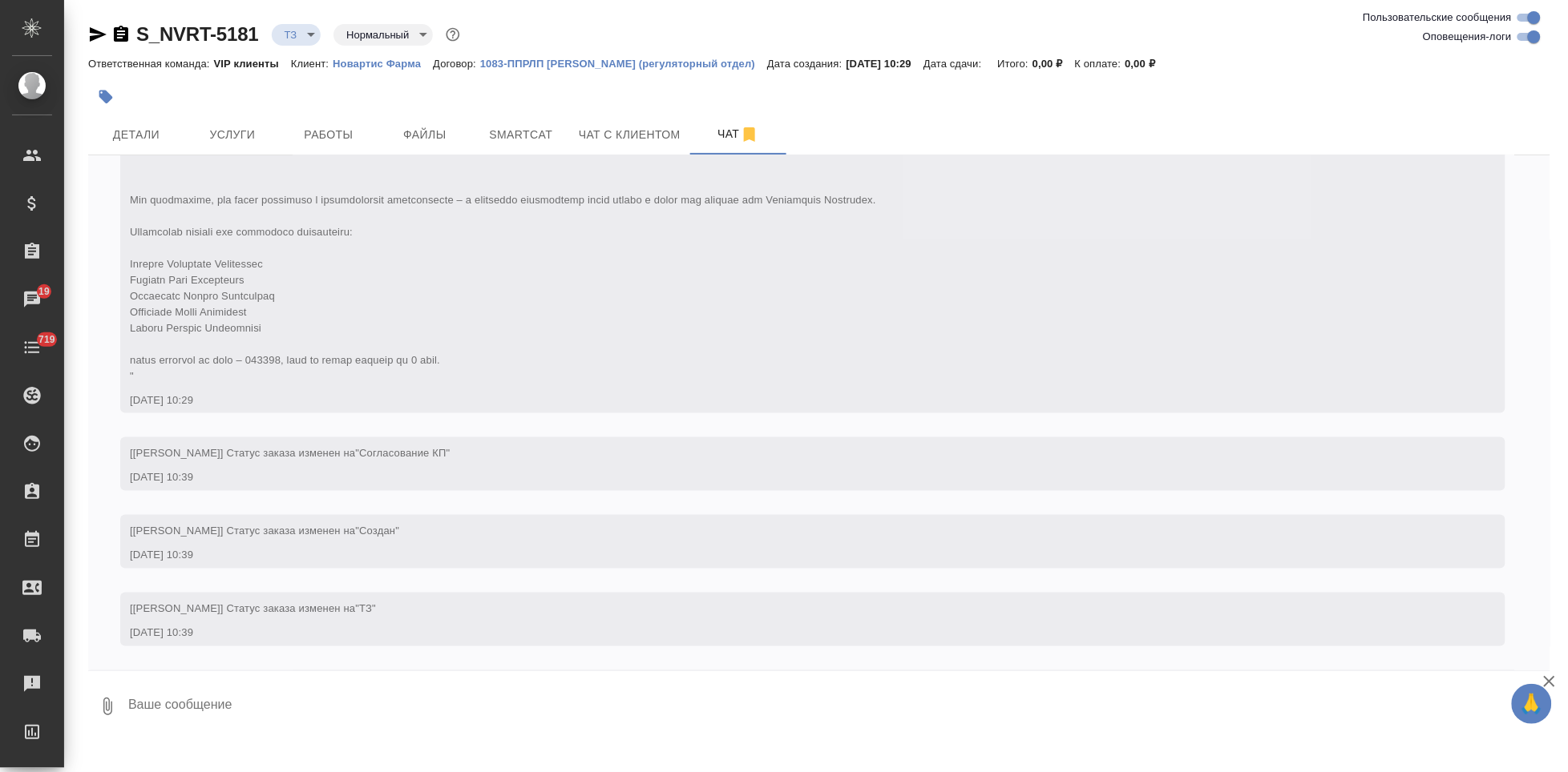
scroll to position [746, 0]
click at [317, 705] on textarea at bounding box center [839, 707] width 1424 height 54
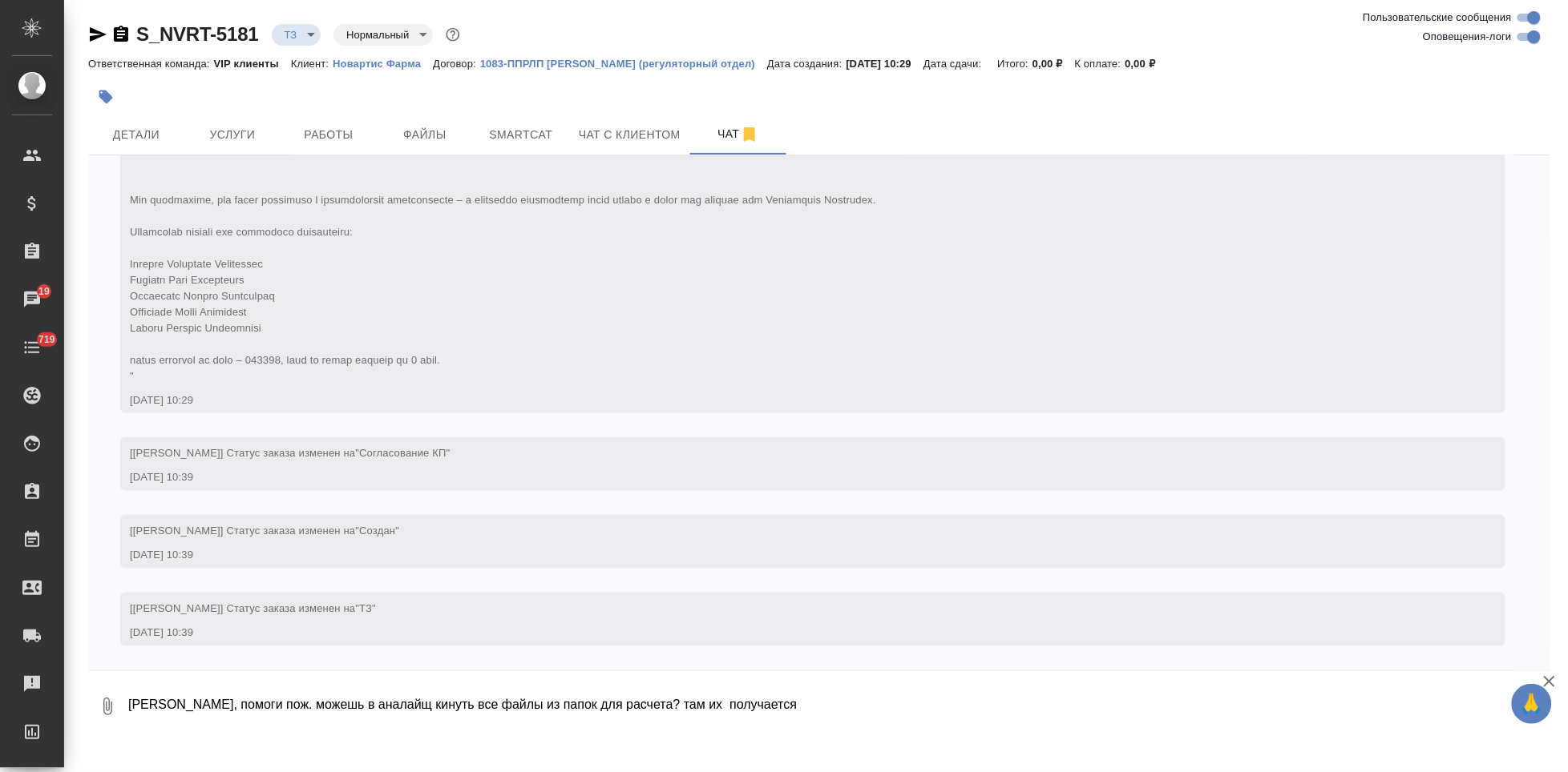
click at [788, 704] on textarea "Катя, помоги пож. можешь в аналайщ кинуть все файлы из папок для расчета? там и…" at bounding box center [825, 707] width 1397 height 54
type textarea "Катя, помоги пож. можешь в аналайщ кинуть все файлы из папок для расчета? там и…"
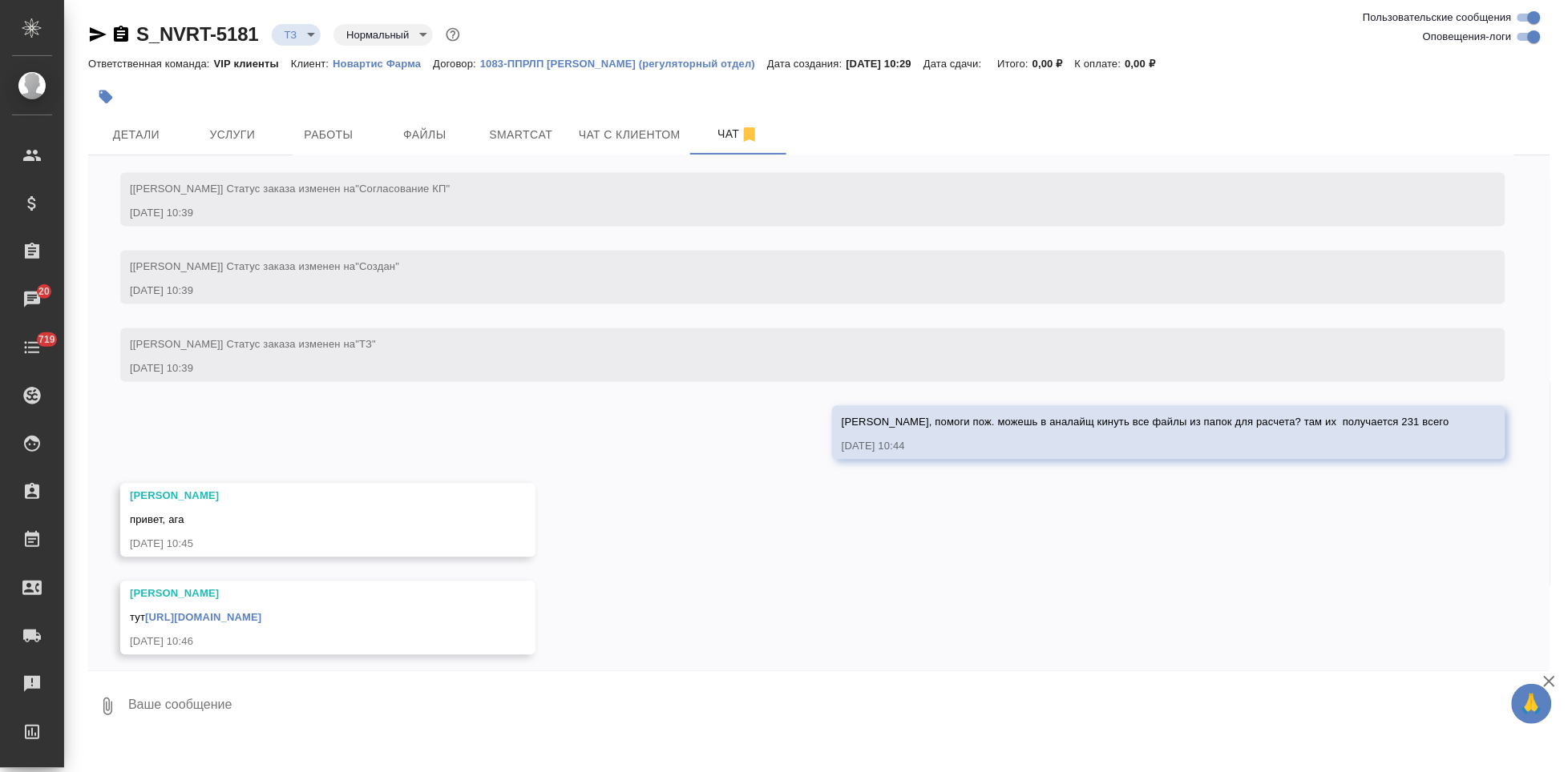
scroll to position [1019, 0]
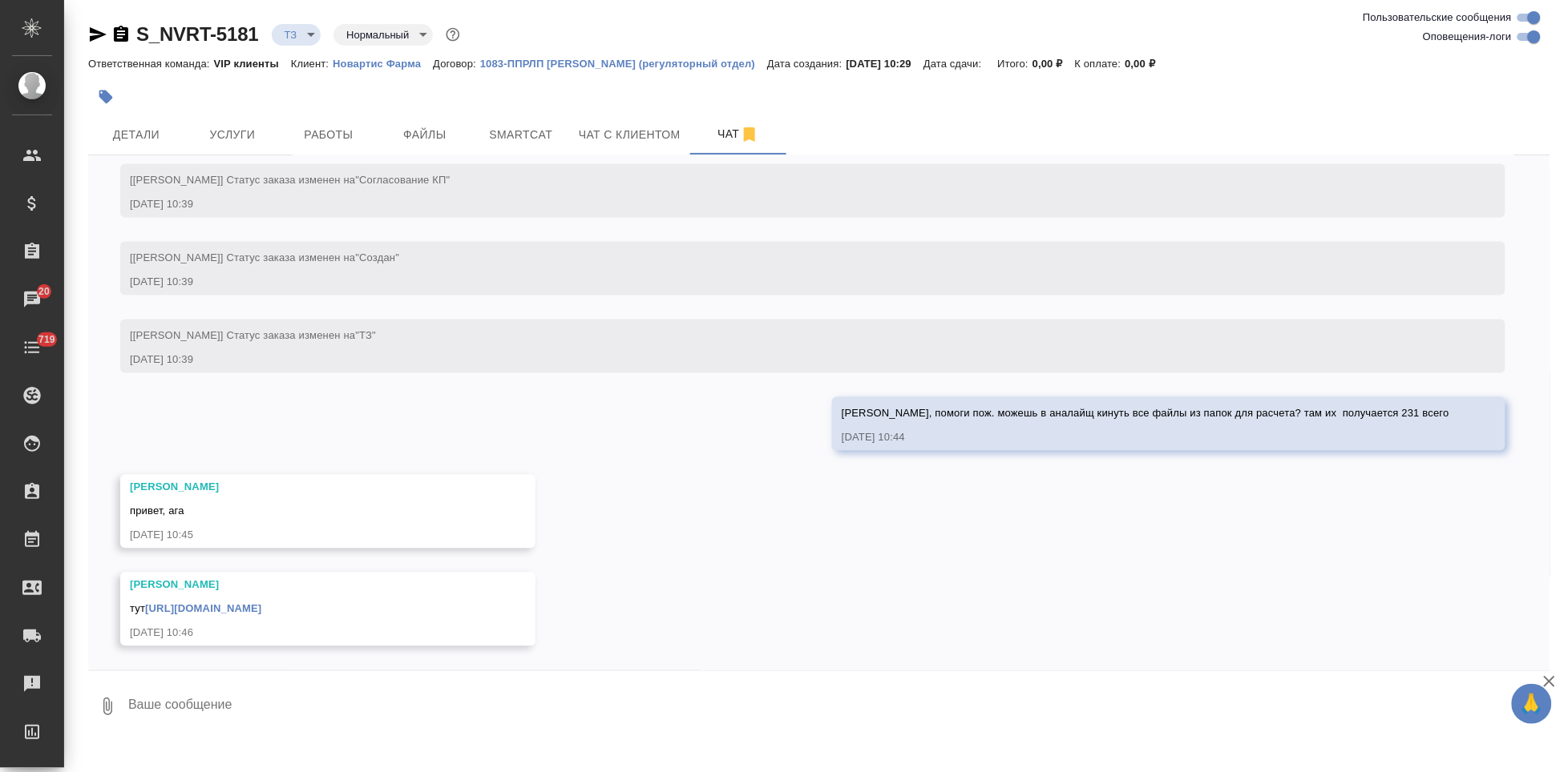
click at [262, 606] on link "https://drive.awatera.com/f/10265210" at bounding box center [203, 609] width 117 height 12
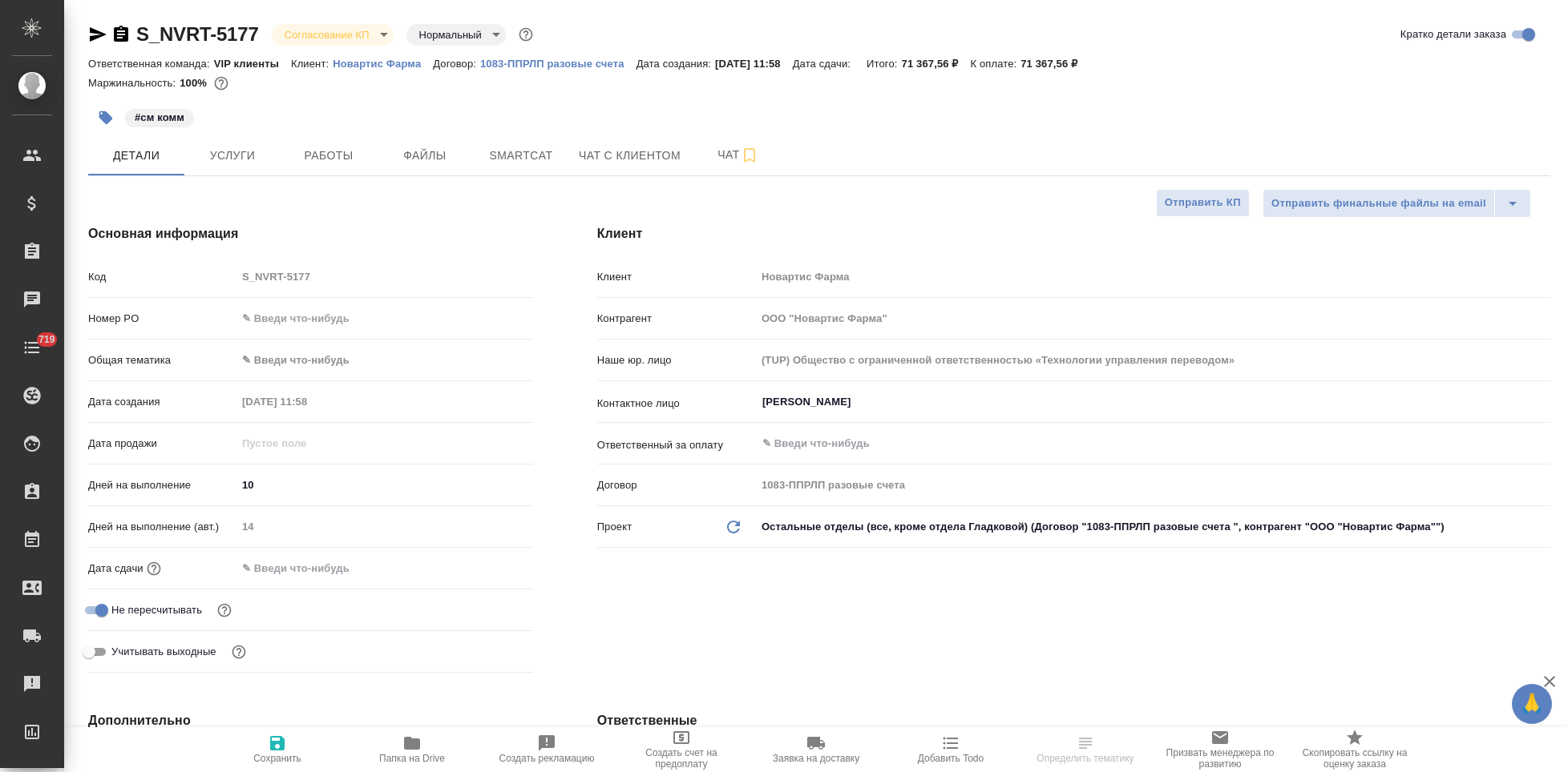
select select "RU"
click at [266, 168] on button "Услуги" at bounding box center [232, 156] width 96 height 40
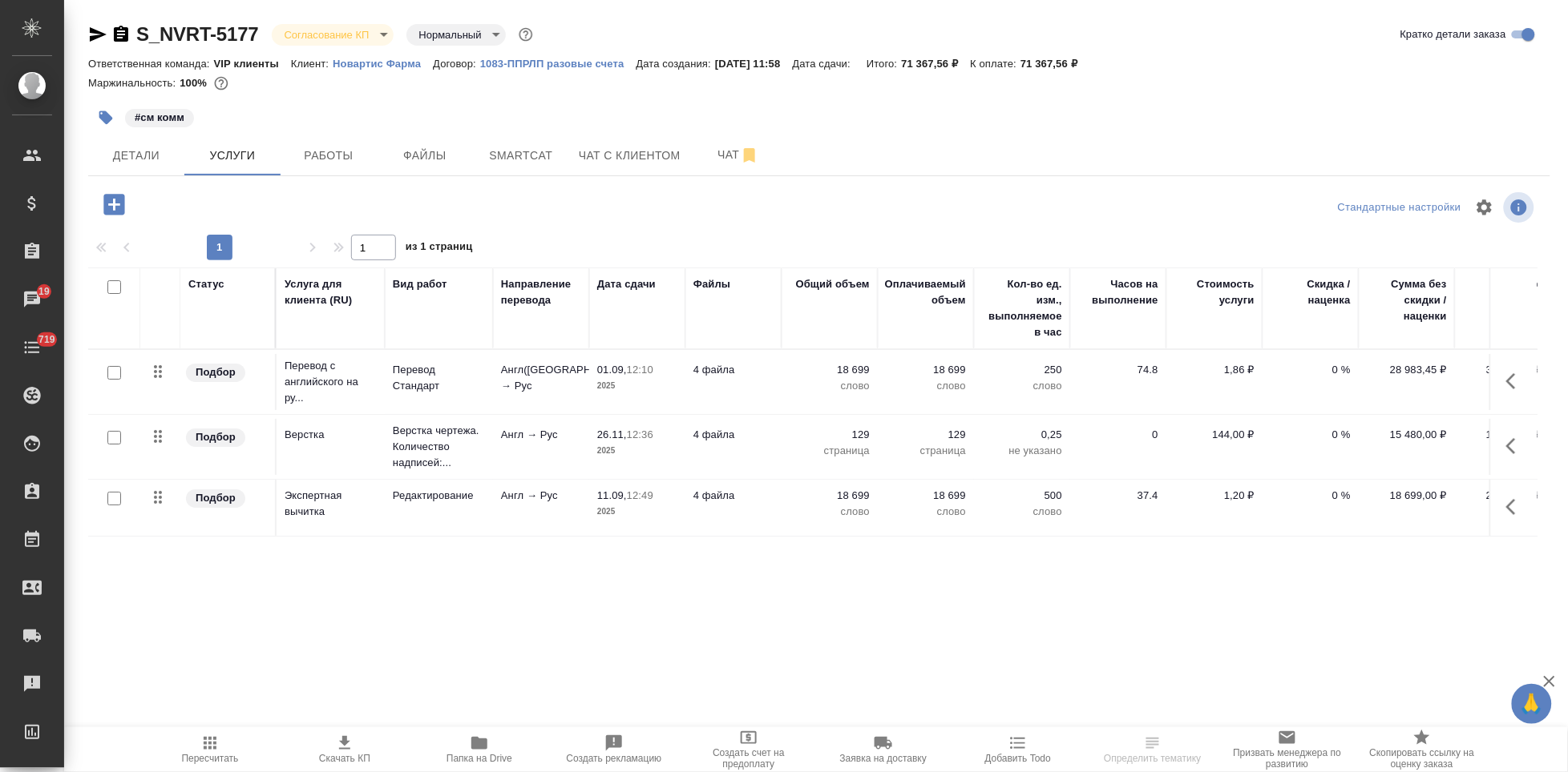
click at [1337, 370] on p "0 %" at bounding box center [1311, 370] width 80 height 16
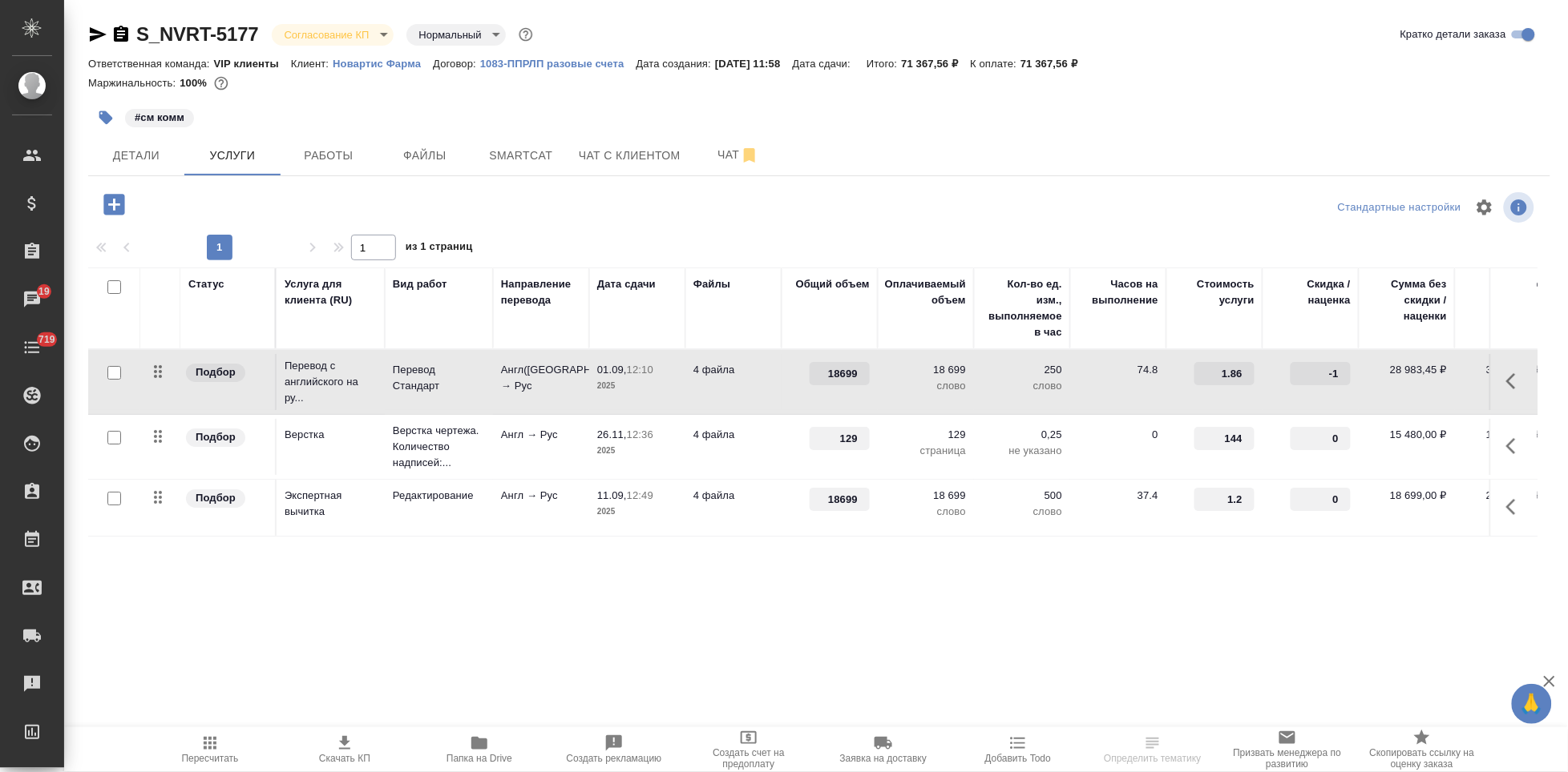
type input "-1"
click at [1349, 380] on input "-1" at bounding box center [1321, 374] width 60 height 23
type input "-45"
click at [1344, 500] on input "1" at bounding box center [1321, 500] width 59 height 23
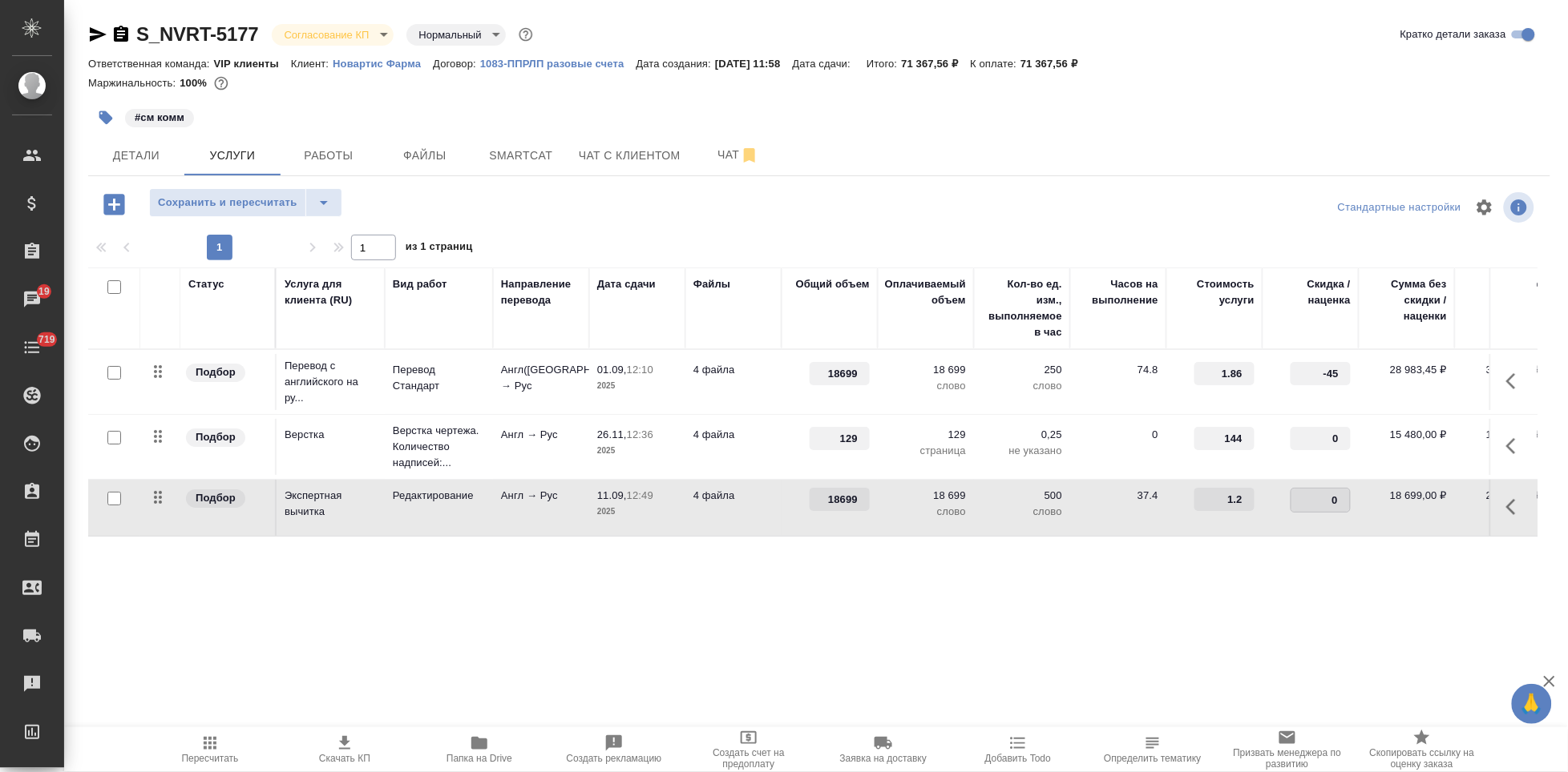
click at [1339, 505] on input "0" at bounding box center [1321, 500] width 59 height 23
type input "-1"
click at [1339, 505] on input "-1" at bounding box center [1321, 500] width 59 height 23
type input "-45"
drag, startPoint x: 1257, startPoint y: 529, endPoint x: 1181, endPoint y: 578, distance: 90.4
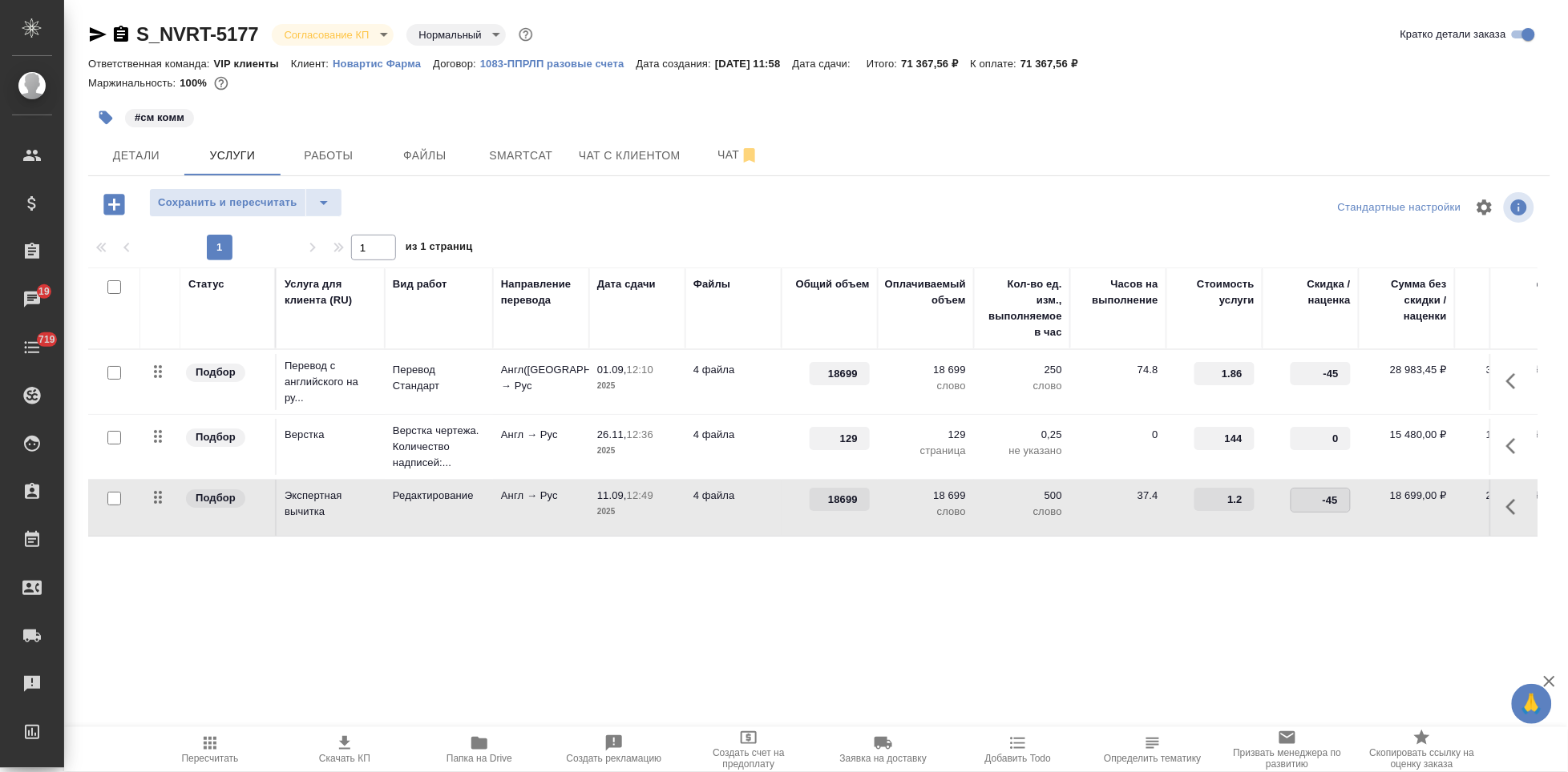
click at [1181, 578] on div "Статус Услуга для клиента (RU) Вид работ Направление перевода Дата сдачи Файлы …" at bounding box center [813, 439] width 1449 height 345
click at [334, 202] on button "split button" at bounding box center [324, 203] width 37 height 28
click at [246, 226] on li "Сохранить" at bounding box center [245, 236] width 193 height 26
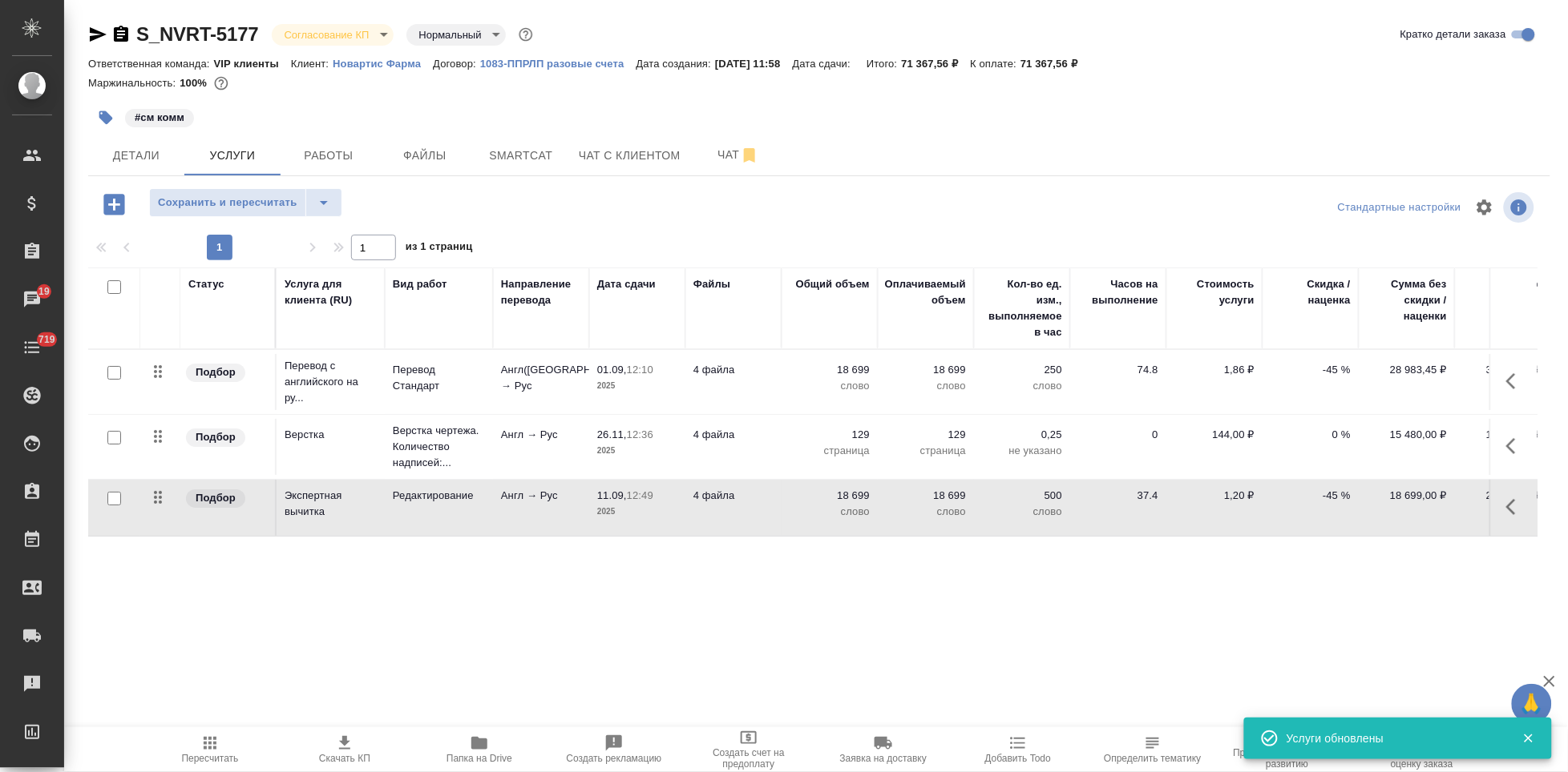
click at [225, 749] on span "Пересчитать" at bounding box center [210, 749] width 116 height 30
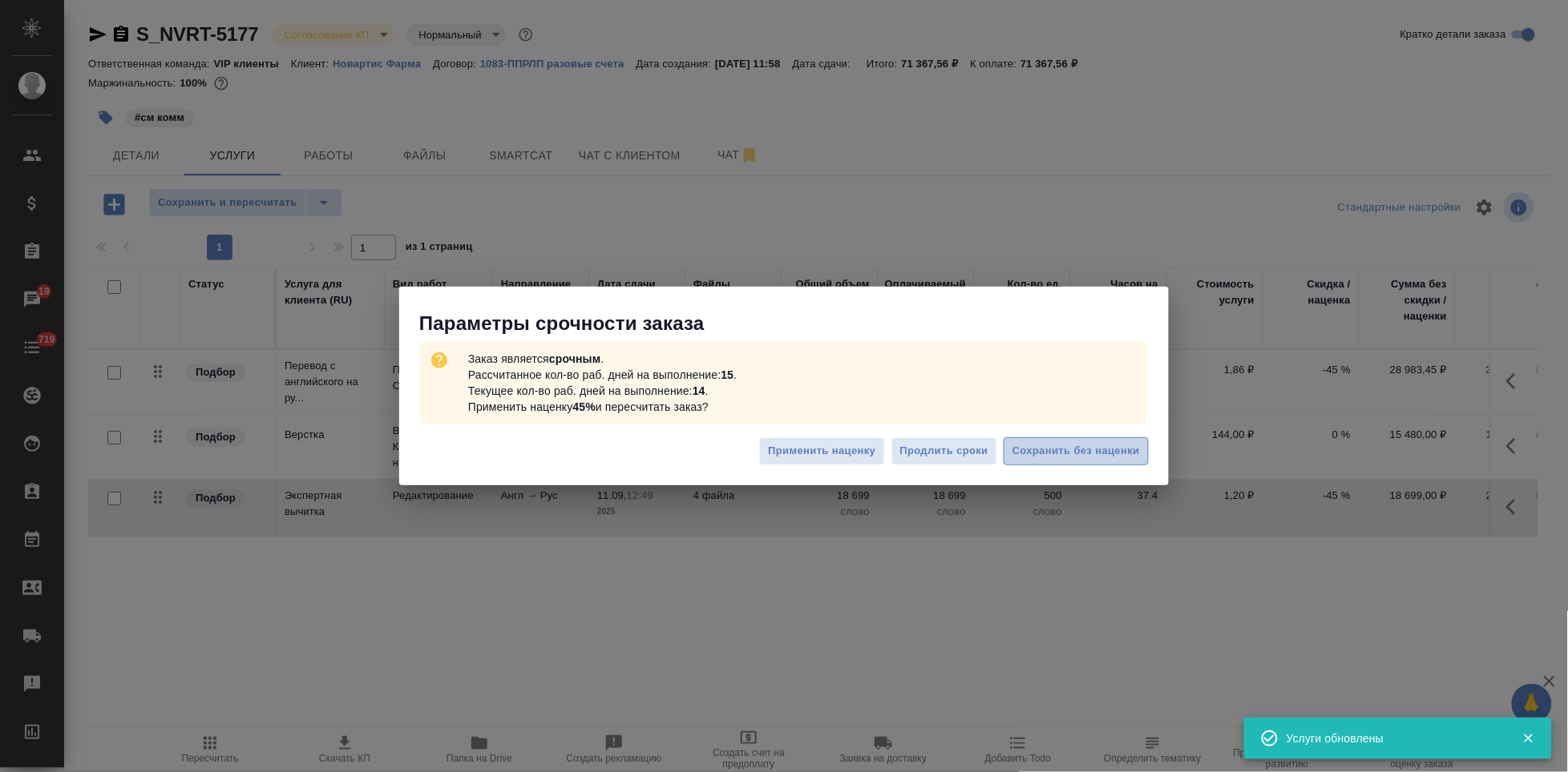
click at [1076, 454] on span "Сохранить без наценки" at bounding box center [1076, 452] width 127 height 18
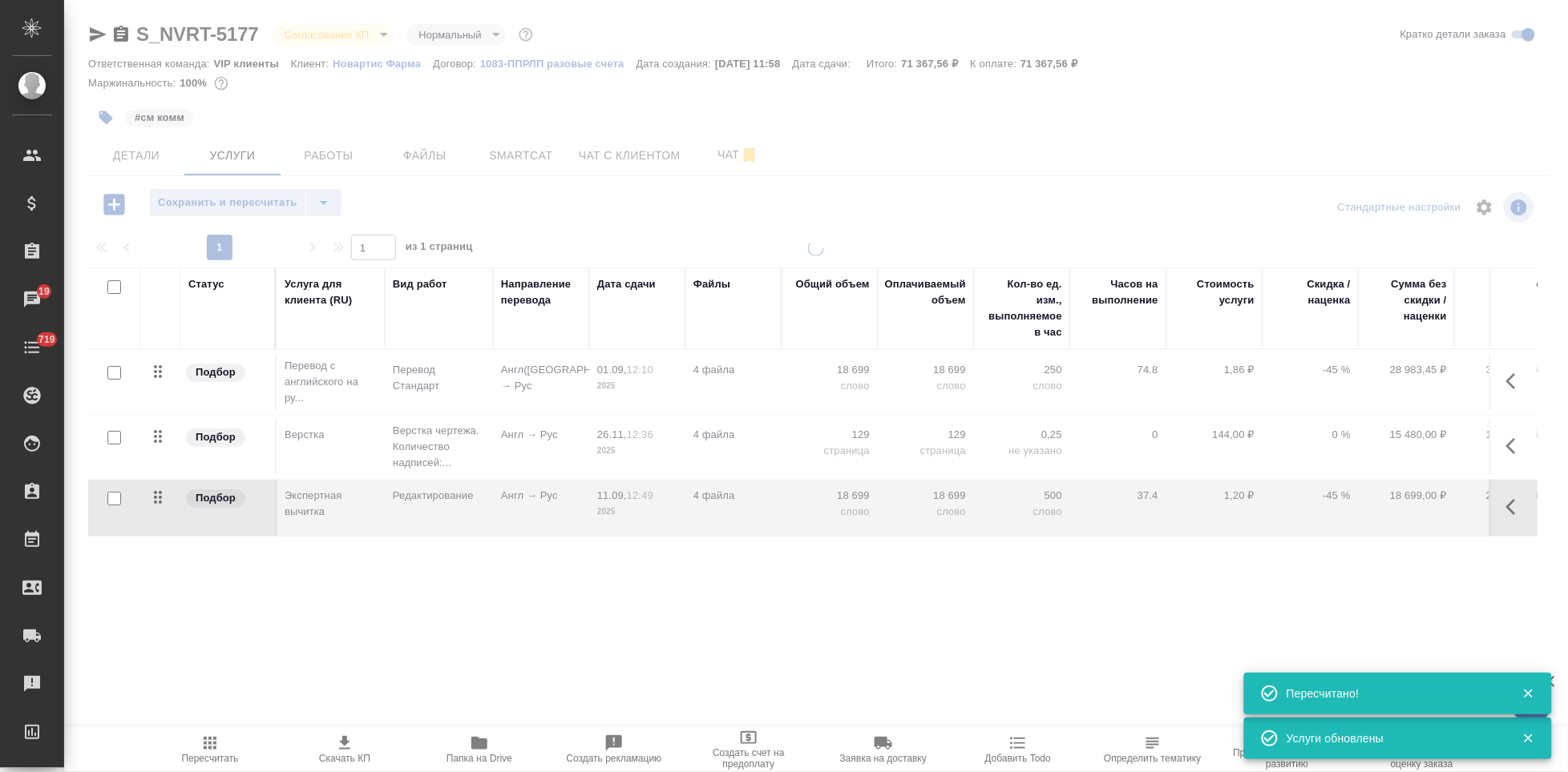
type input "urgent"
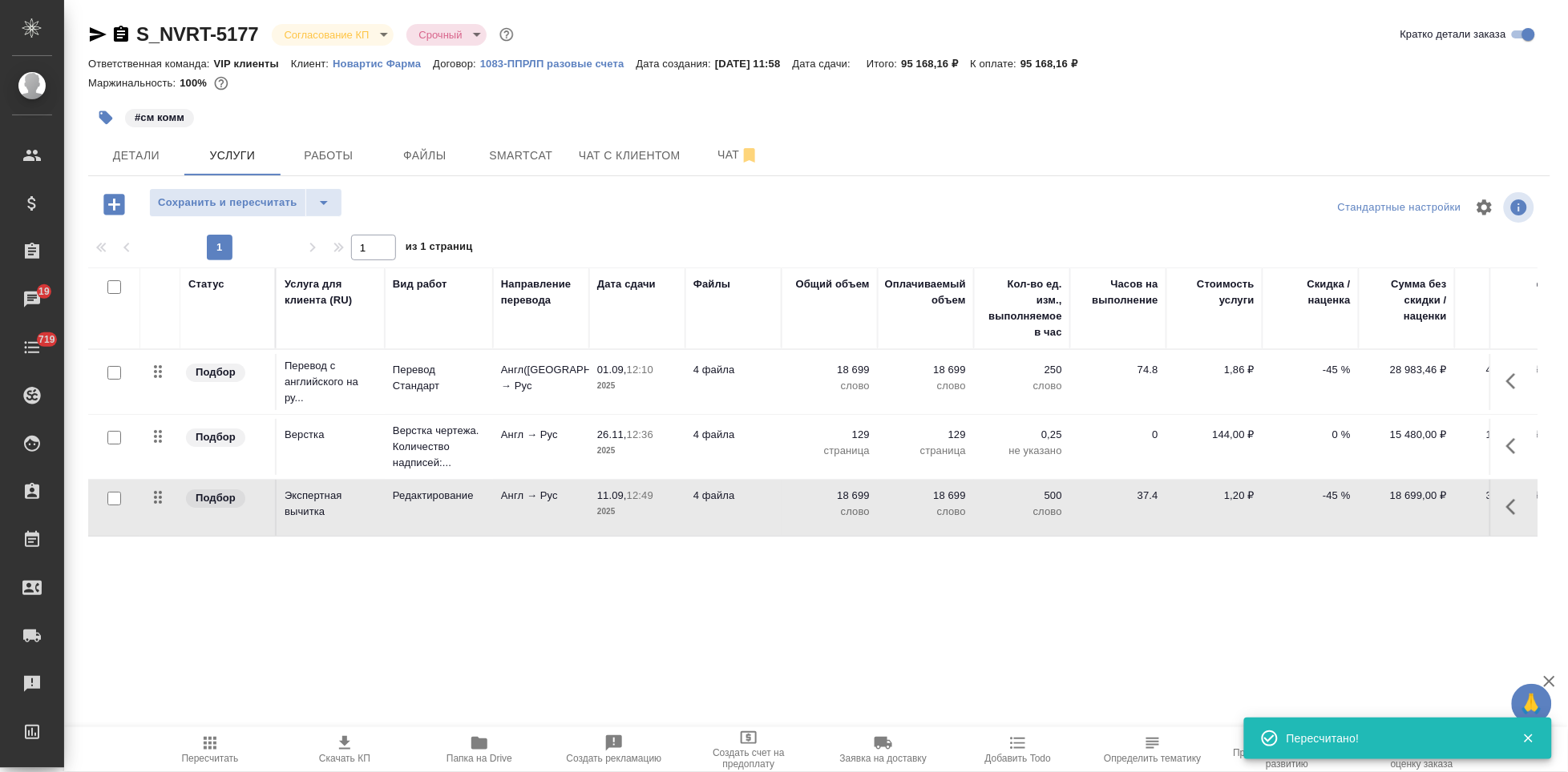
click at [342, 744] on icon "button" at bounding box center [344, 743] width 11 height 13
click at [149, 146] on span "Детали" at bounding box center [137, 156] width 77 height 20
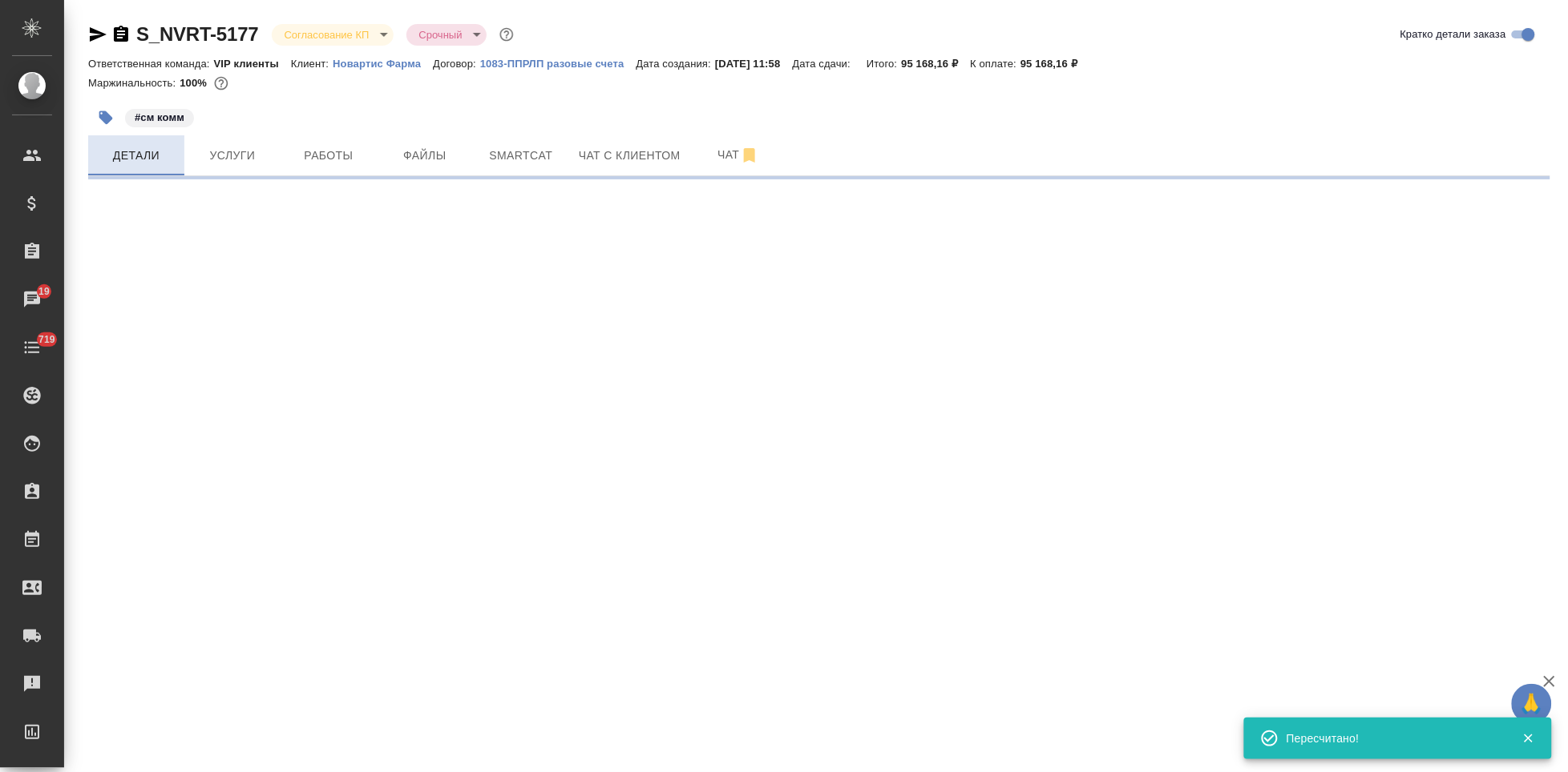
select select "RU"
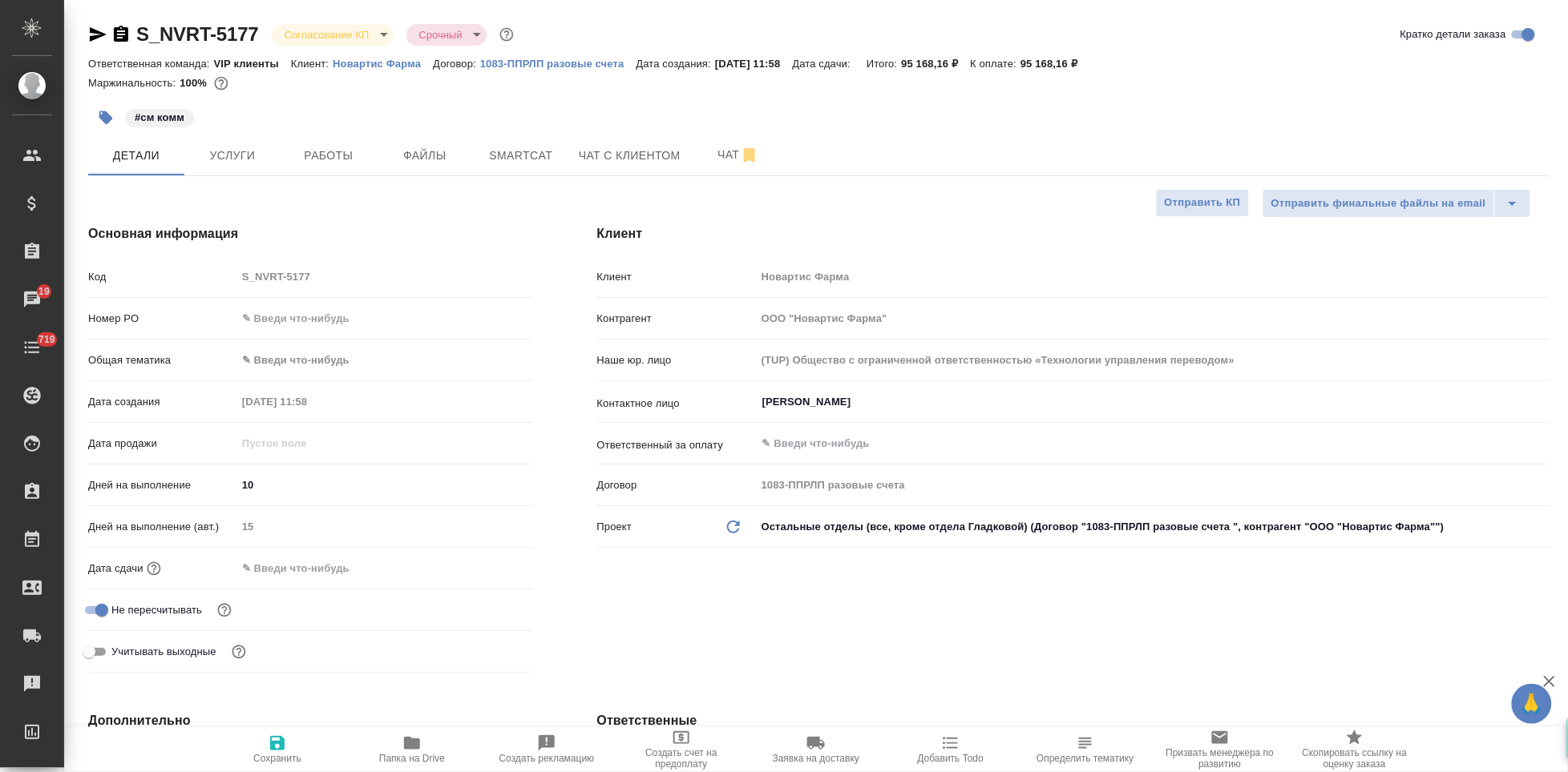
type textarea "x"
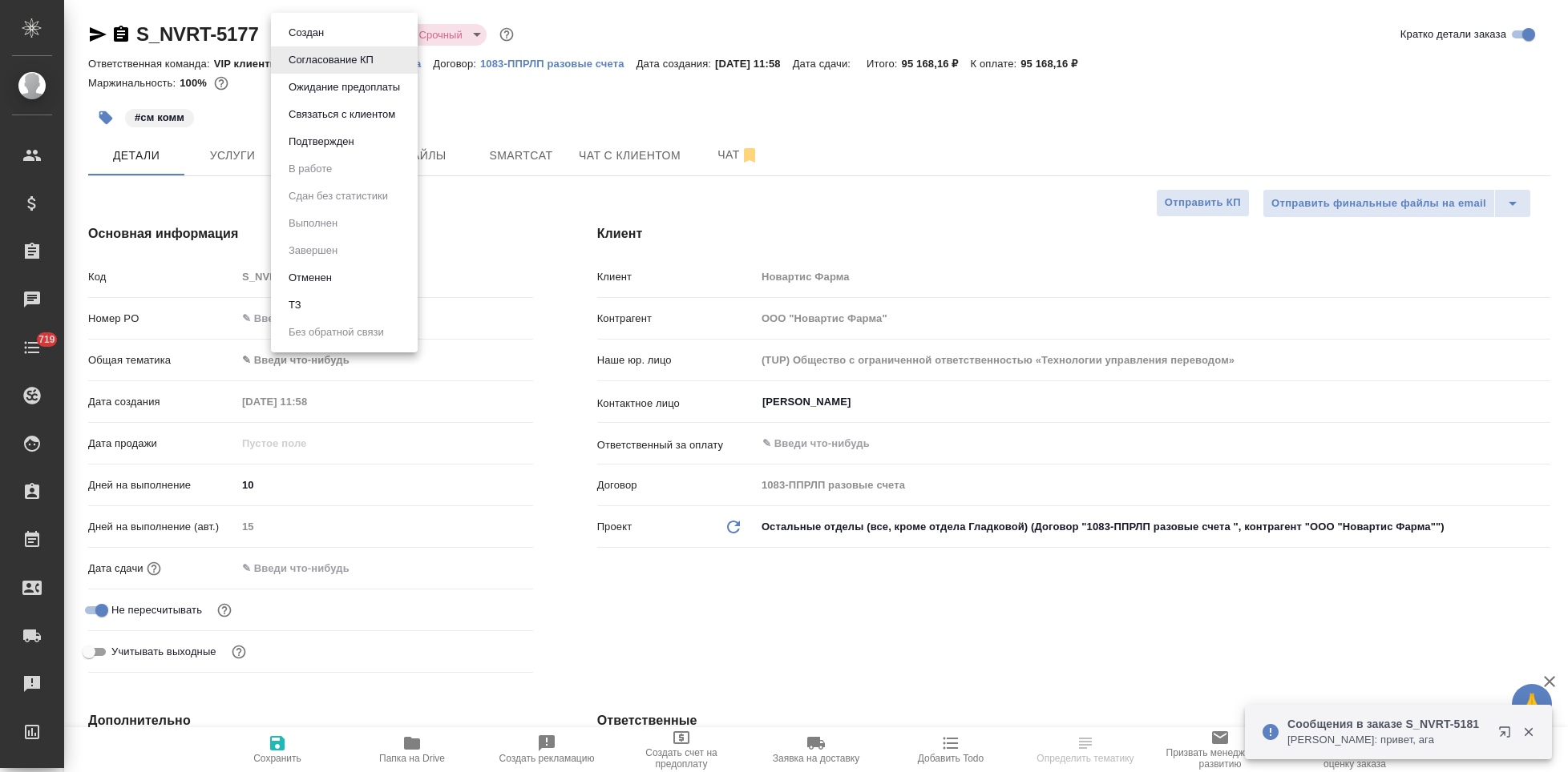
select select "RU"
click at [338, 143] on button "Подтвержден" at bounding box center [321, 142] width 75 height 18
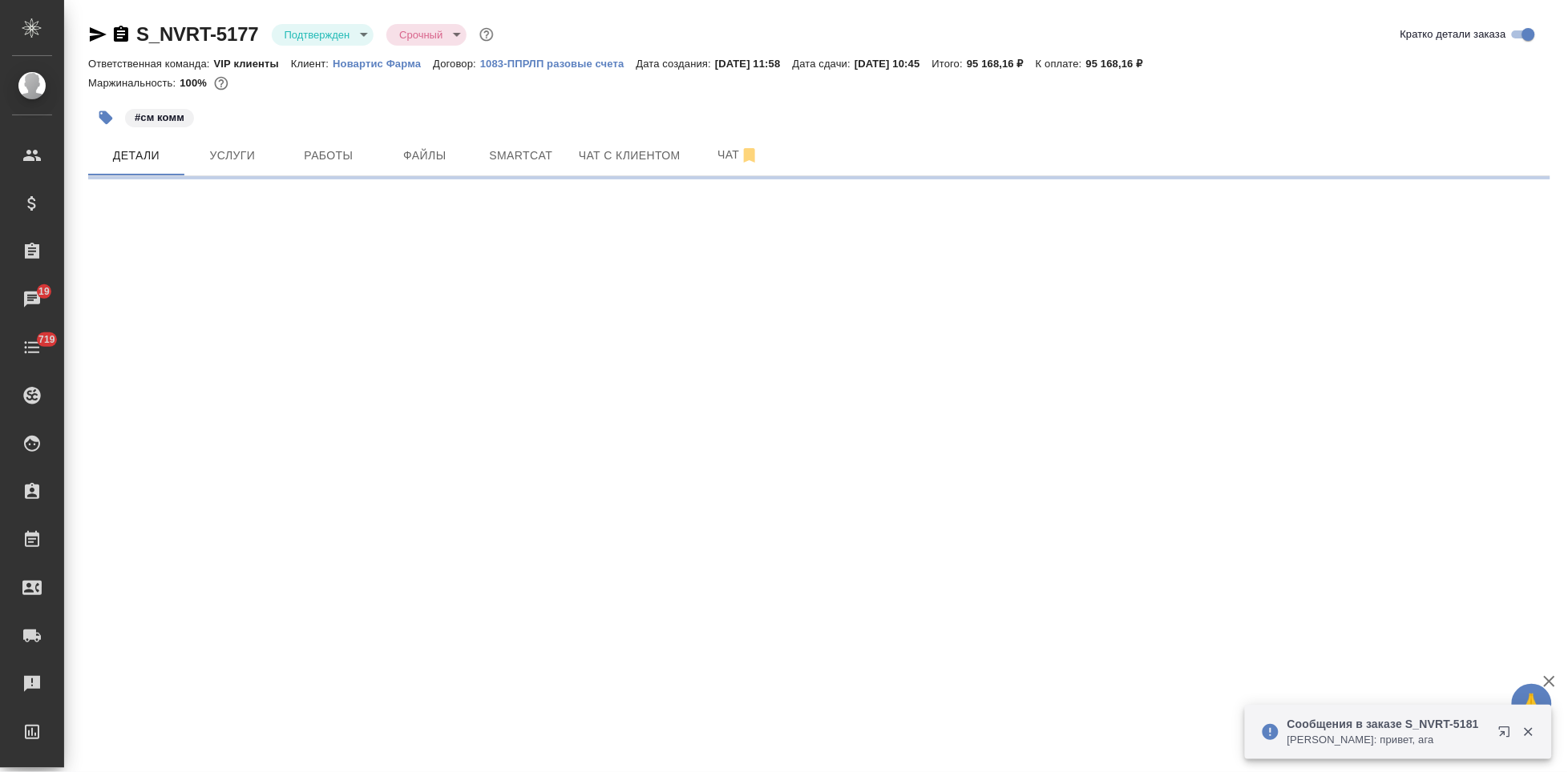
select select "RU"
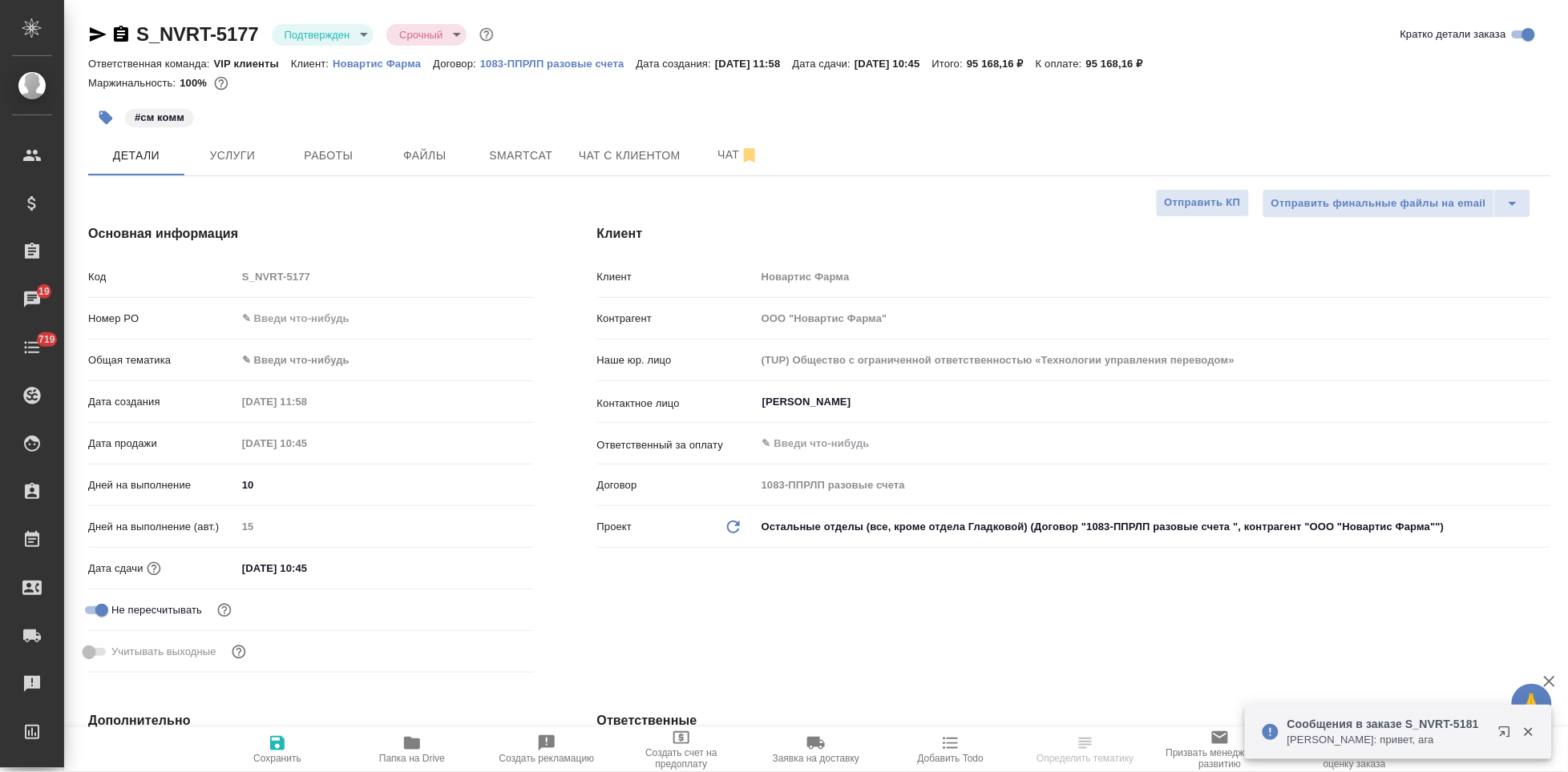
type textarea "x"
click at [371, 560] on input "[DATE] 10:45" at bounding box center [306, 568] width 140 height 23
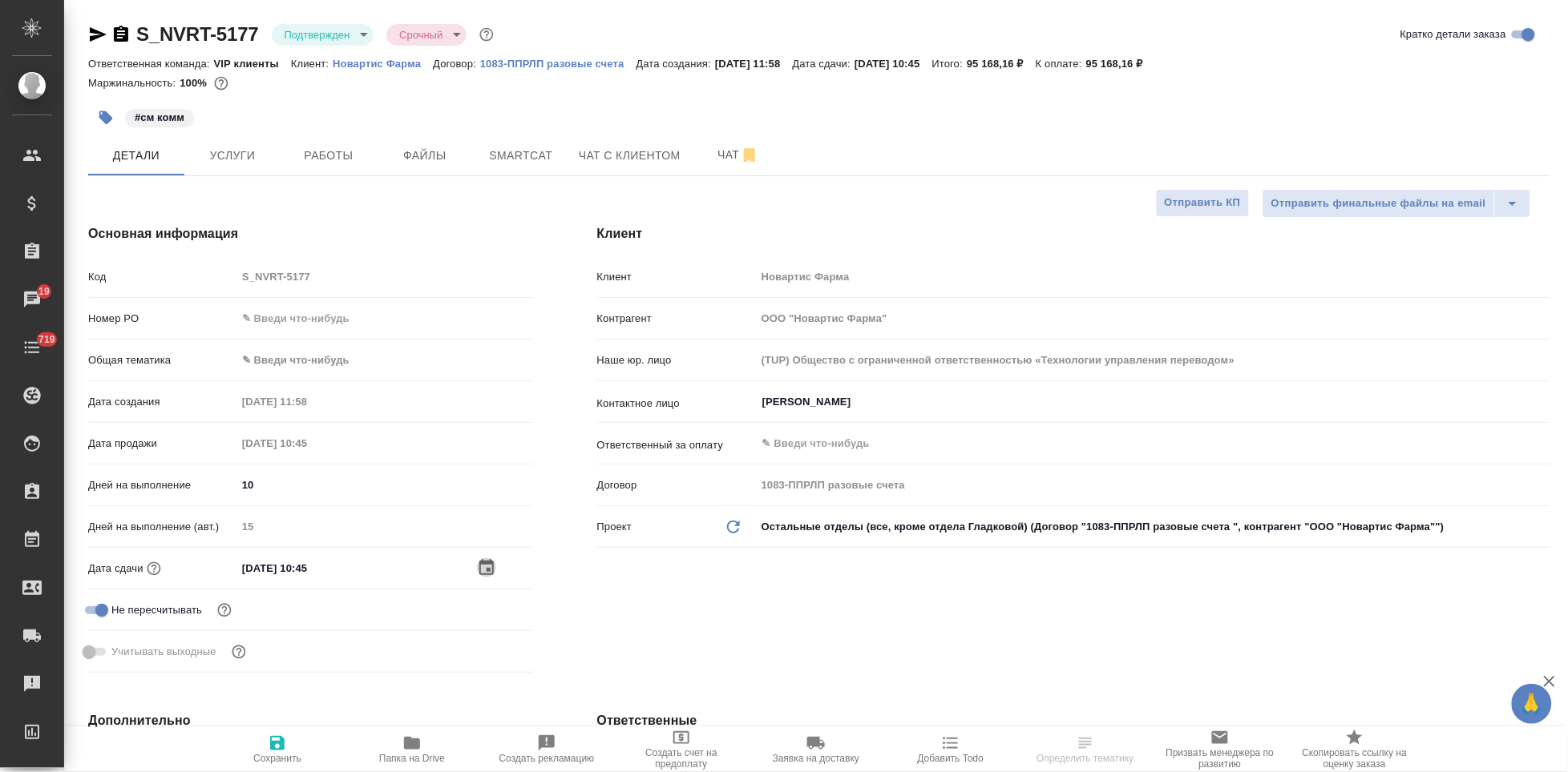
click at [487, 562] on icon "button" at bounding box center [486, 567] width 14 height 16
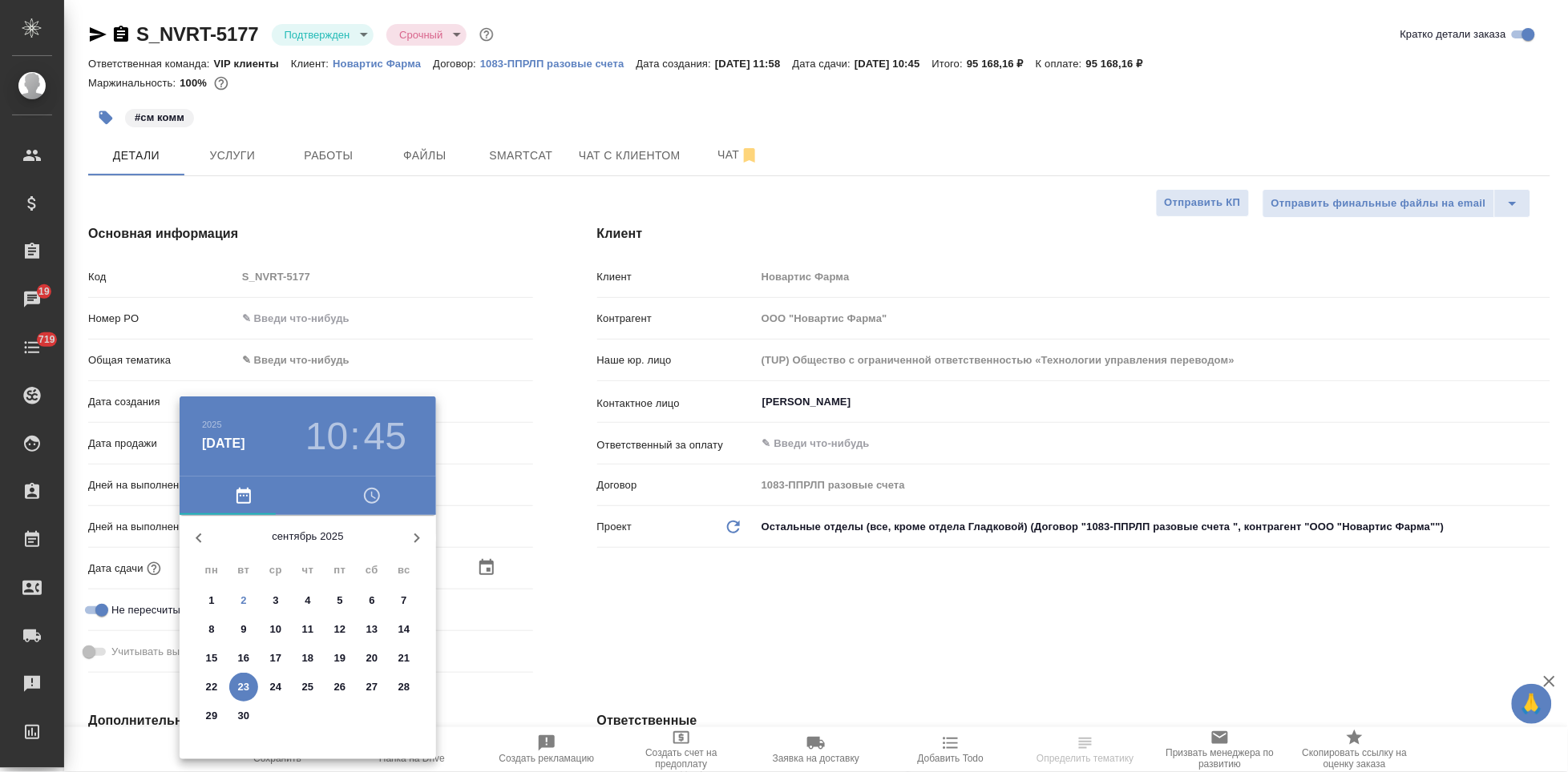
click at [372, 598] on div ".cls-1 fill:#fff; AWATERA Kabargina [PERSON_NAME] Спецификации Заказы 19 Чаты 7…" at bounding box center [784, 386] width 1568 height 772
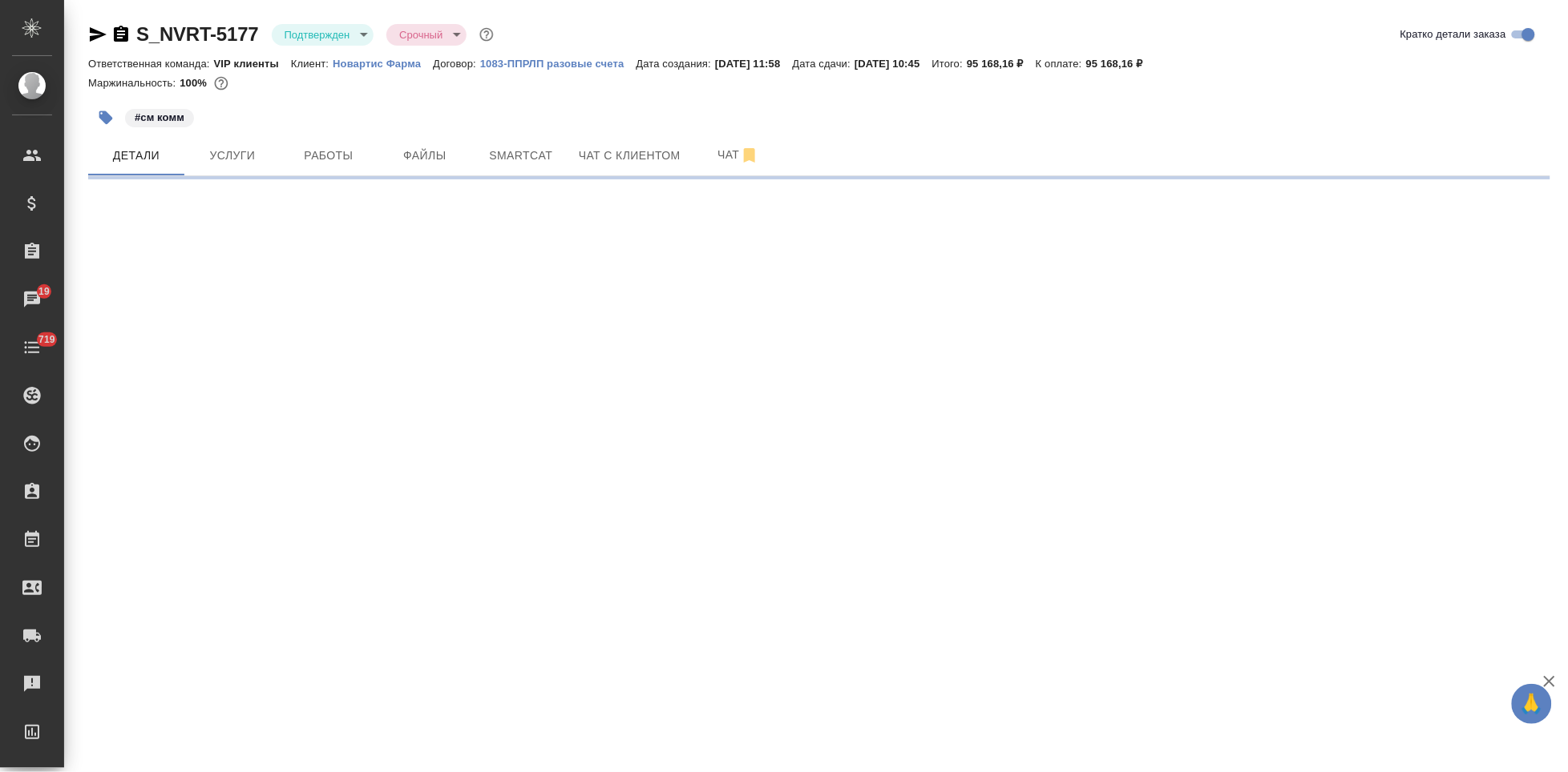
select select "RU"
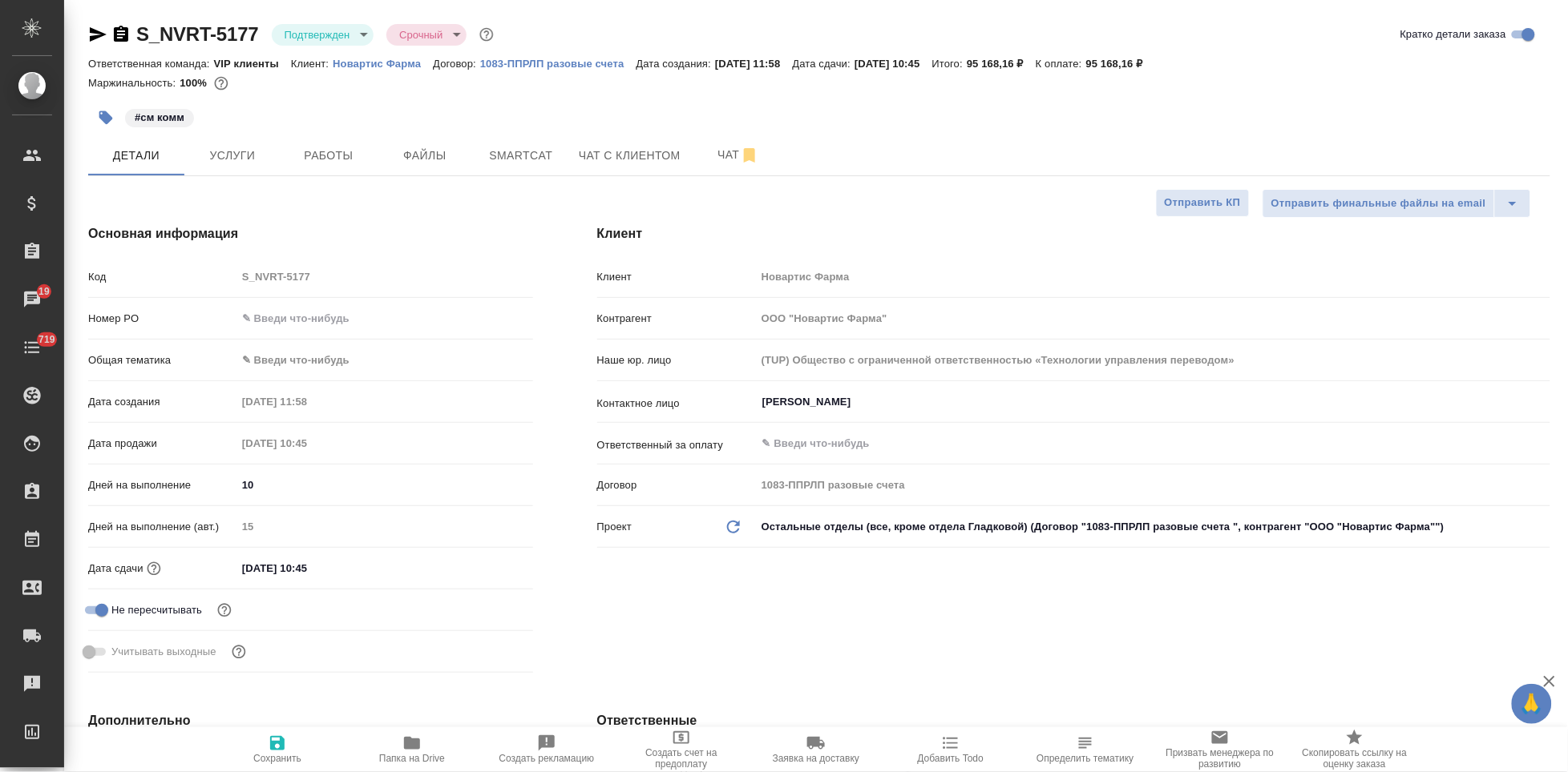
type textarea "x"
click at [348, 567] on input "[DATE] 10:45" at bounding box center [306, 568] width 140 height 23
click at [487, 563] on icon "button" at bounding box center [486, 566] width 14 height 16
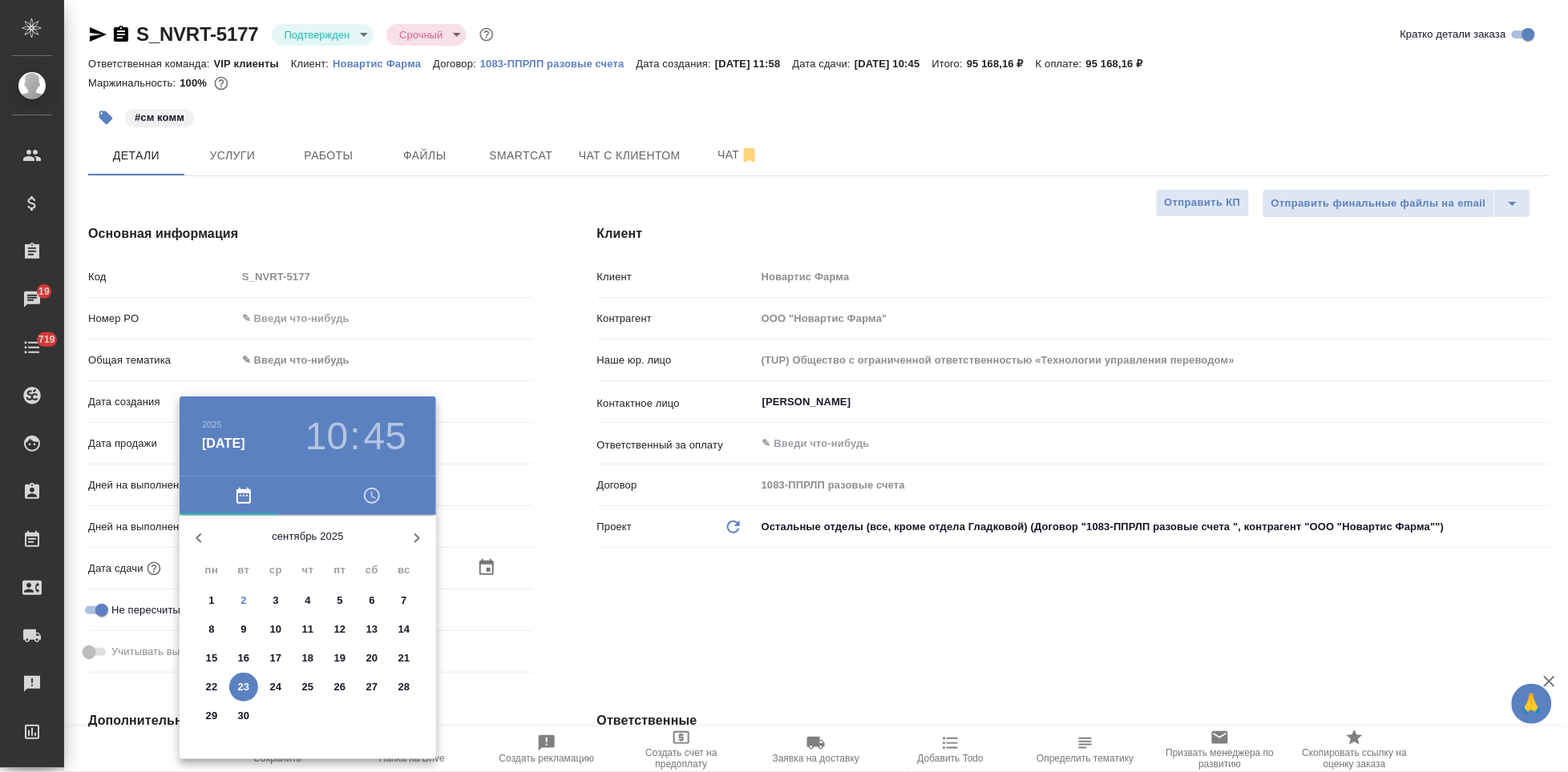
click at [371, 598] on p "6" at bounding box center [371, 600] width 6 height 16
type input "[DATE] 10:45"
type textarea "x"
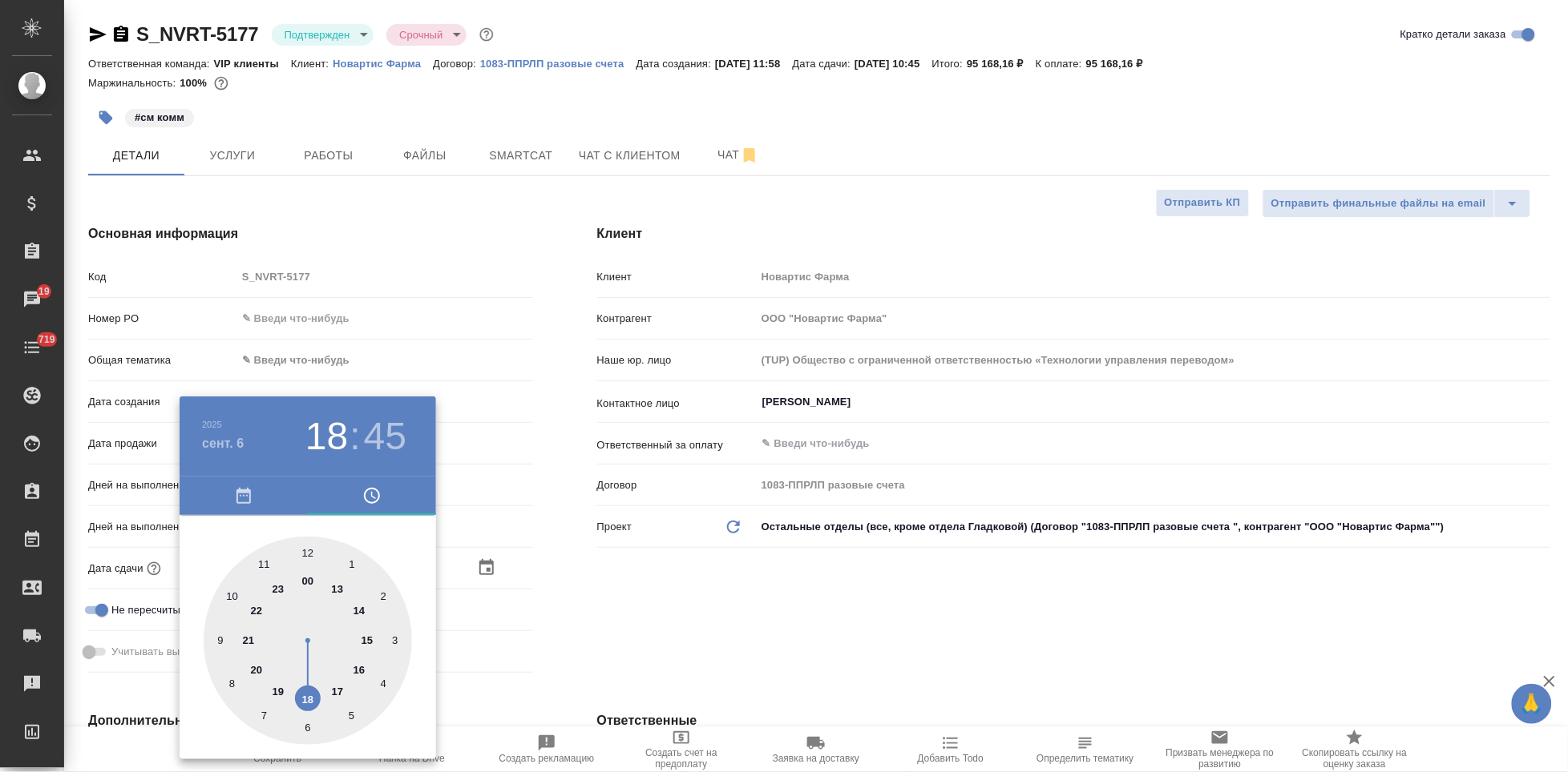
type input "[DATE] 21:45"
type textarea "x"
type input "[DATE] 17:45"
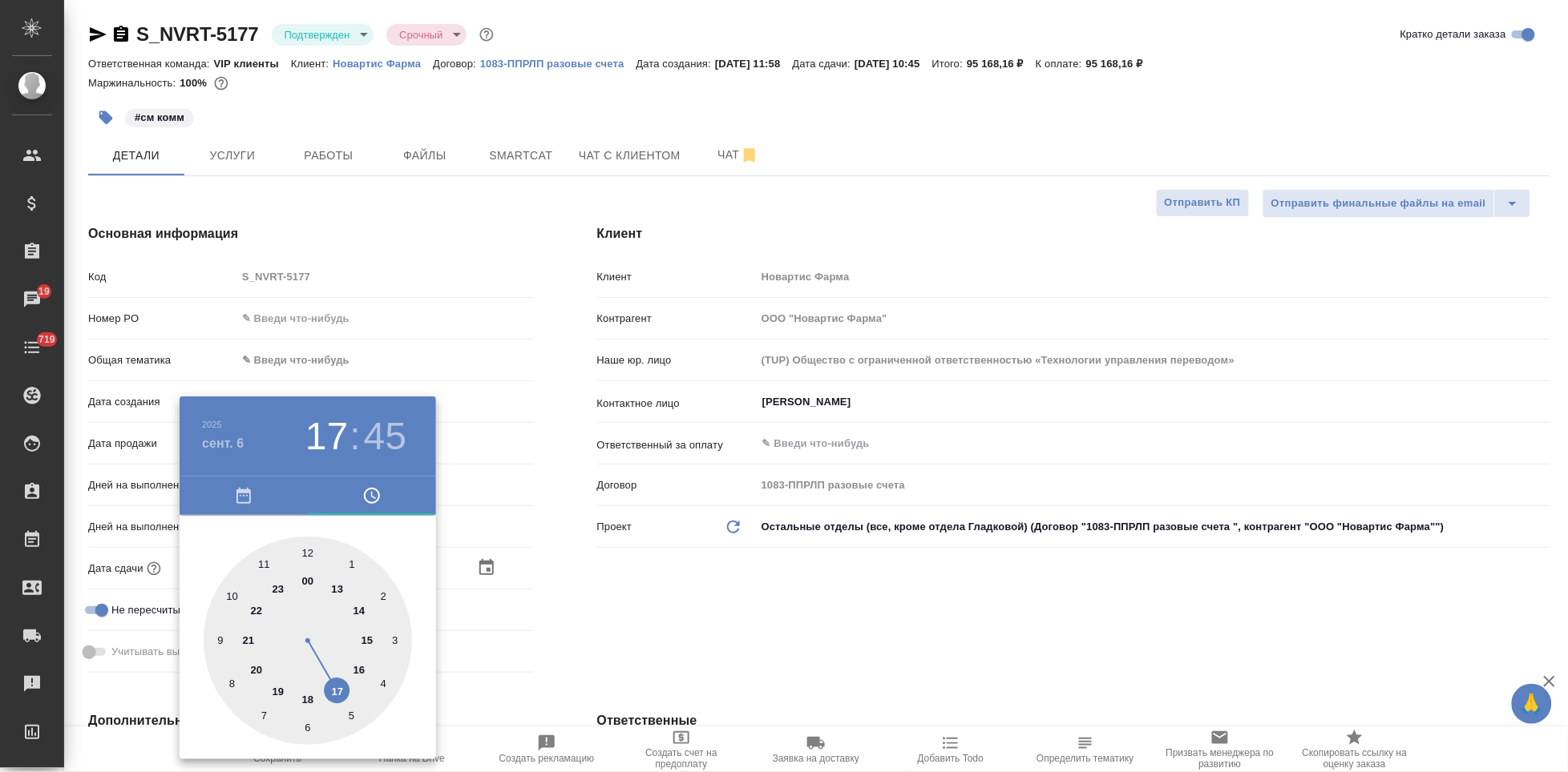
type textarea "x"
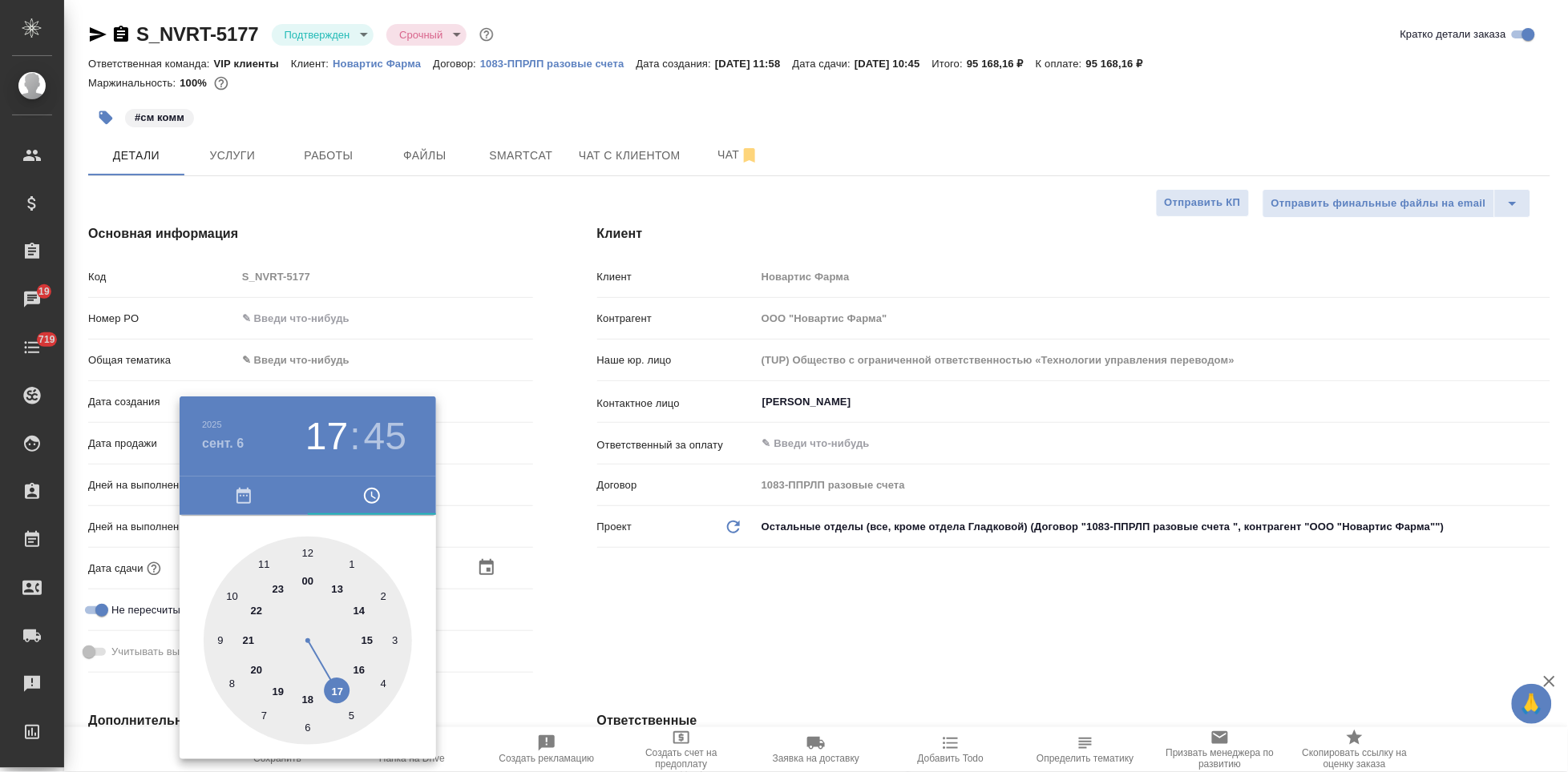
type textarea "x"
drag, startPoint x: 226, startPoint y: 596, endPoint x: 322, endPoint y: 675, distance: 124.3
click at [322, 675] on div at bounding box center [308, 640] width 209 height 209
type textarea "x"
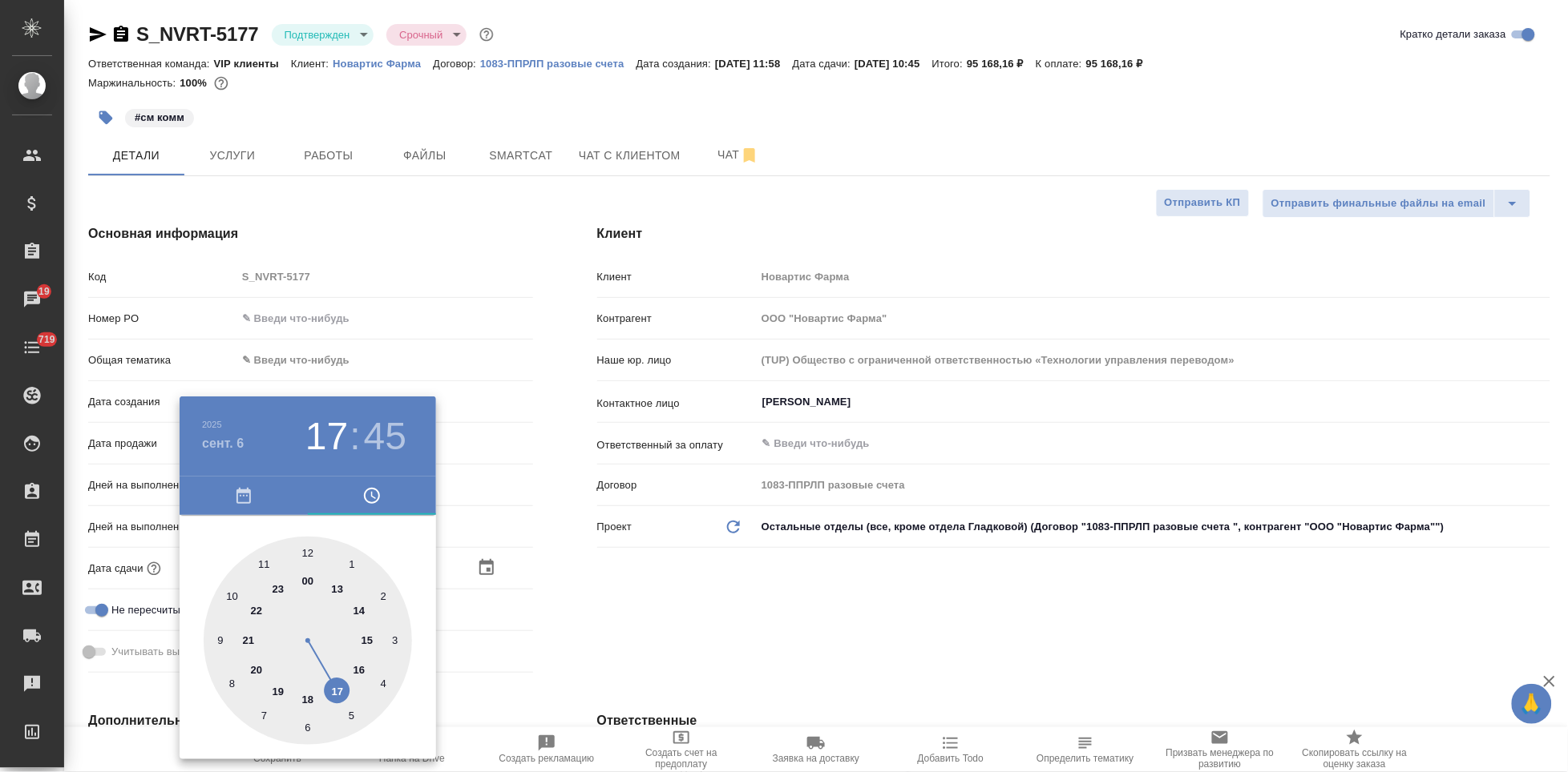
type textarea "x"
type input "[DATE] 17:00"
type textarea "x"
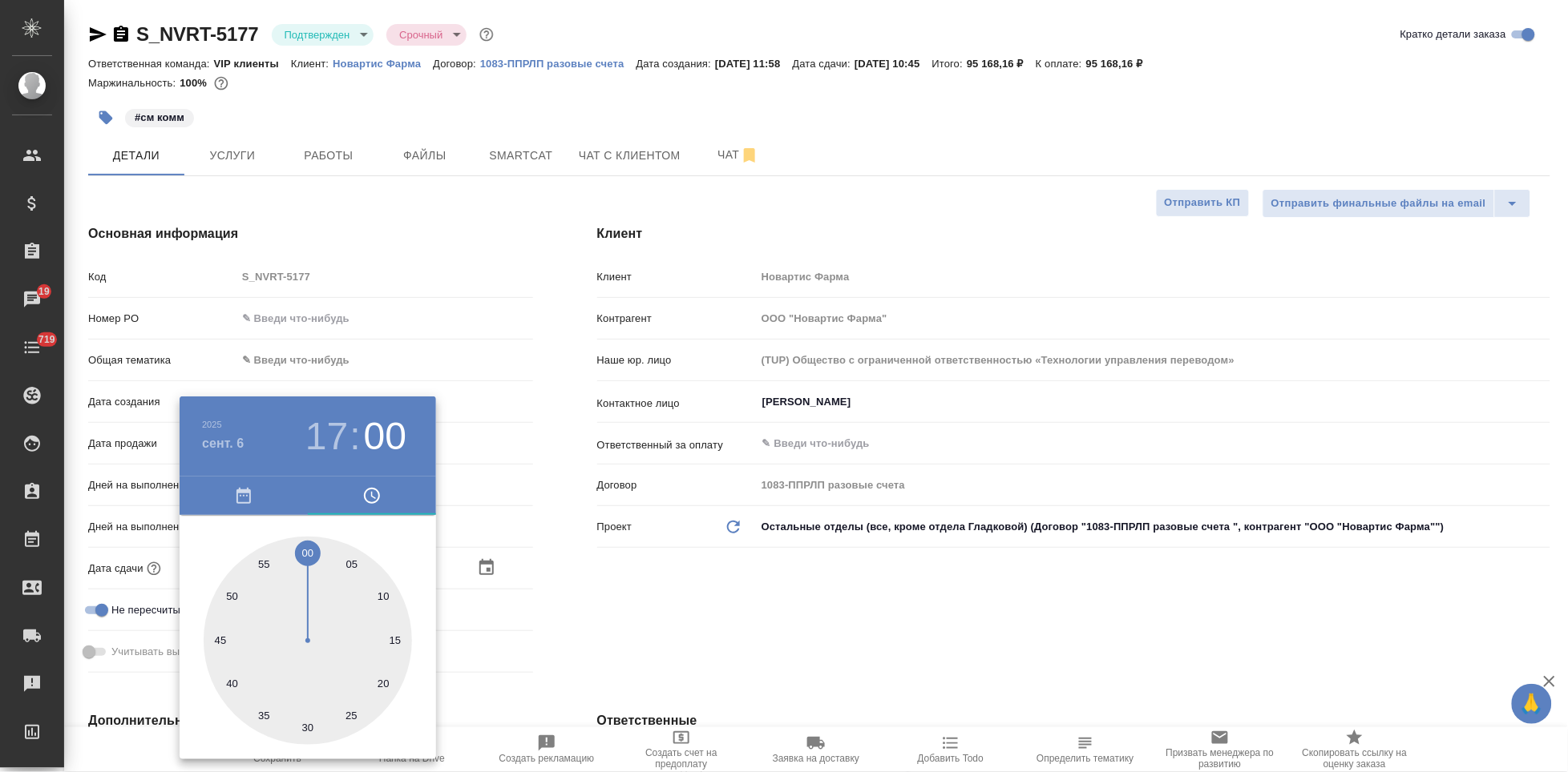
type textarea "x"
click at [307, 558] on div at bounding box center [308, 640] width 209 height 209
type textarea "x"
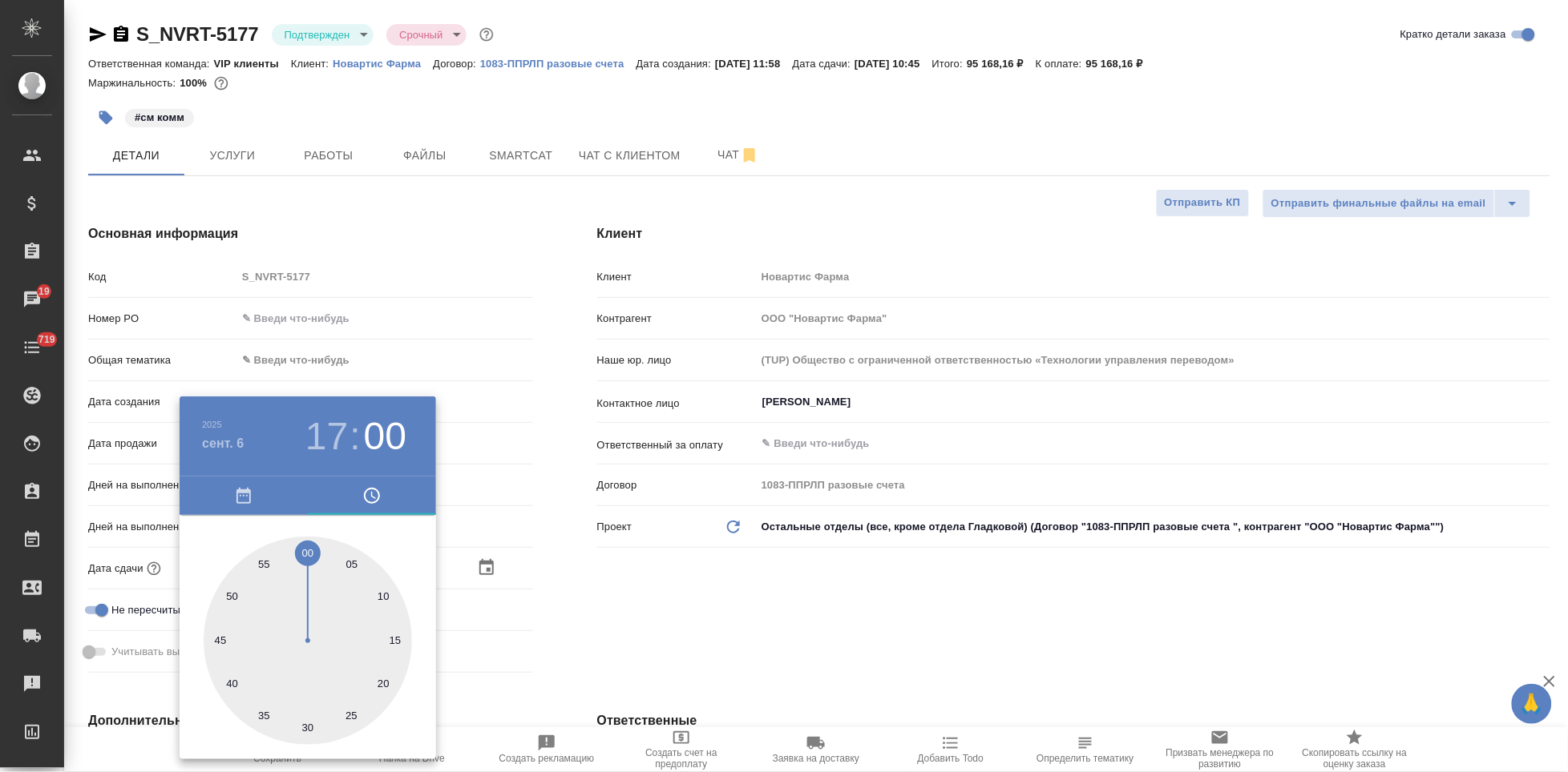
type textarea "x"
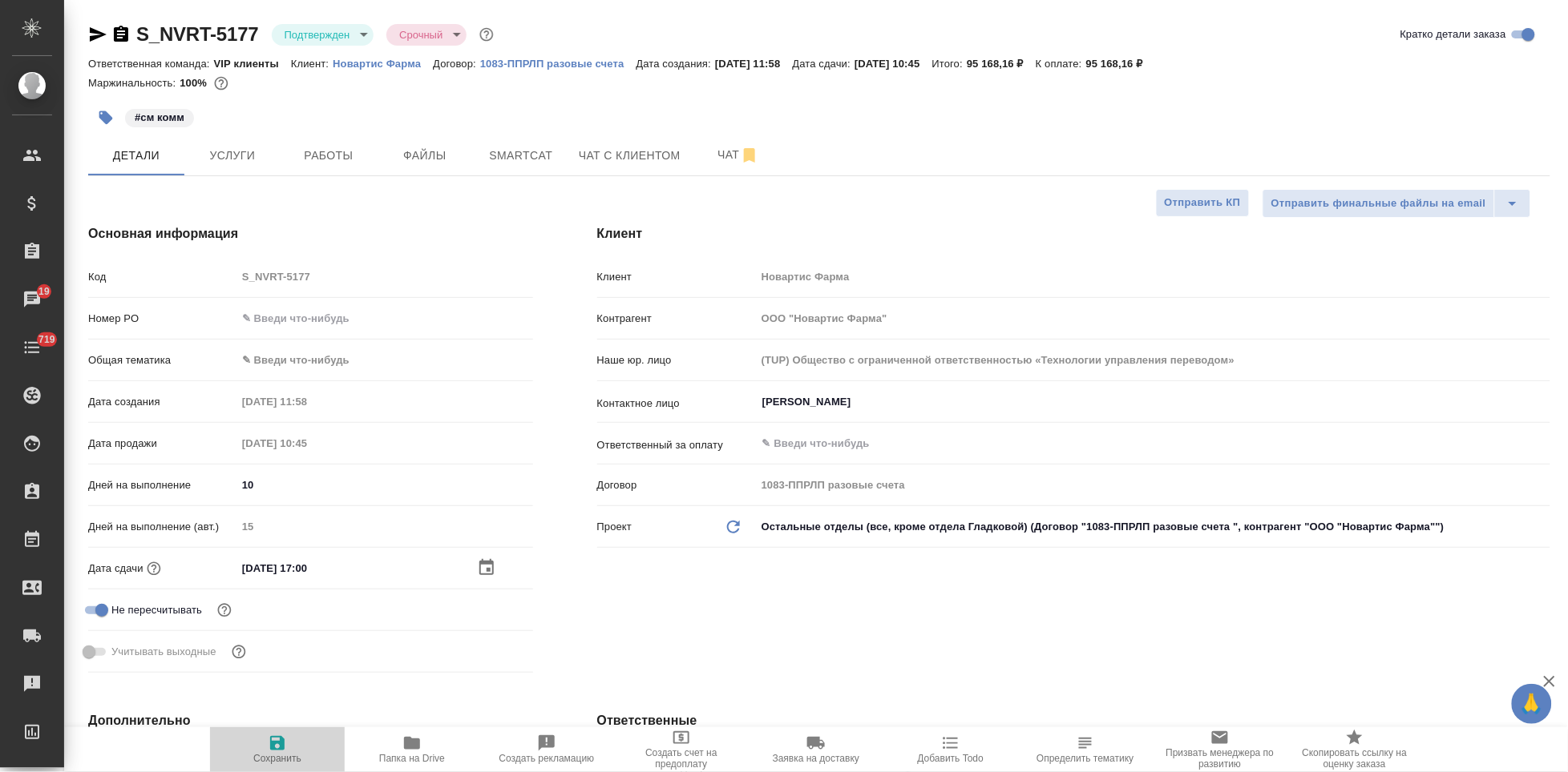
click at [288, 754] on span "Сохранить" at bounding box center [277, 758] width 48 height 11
type textarea "x"
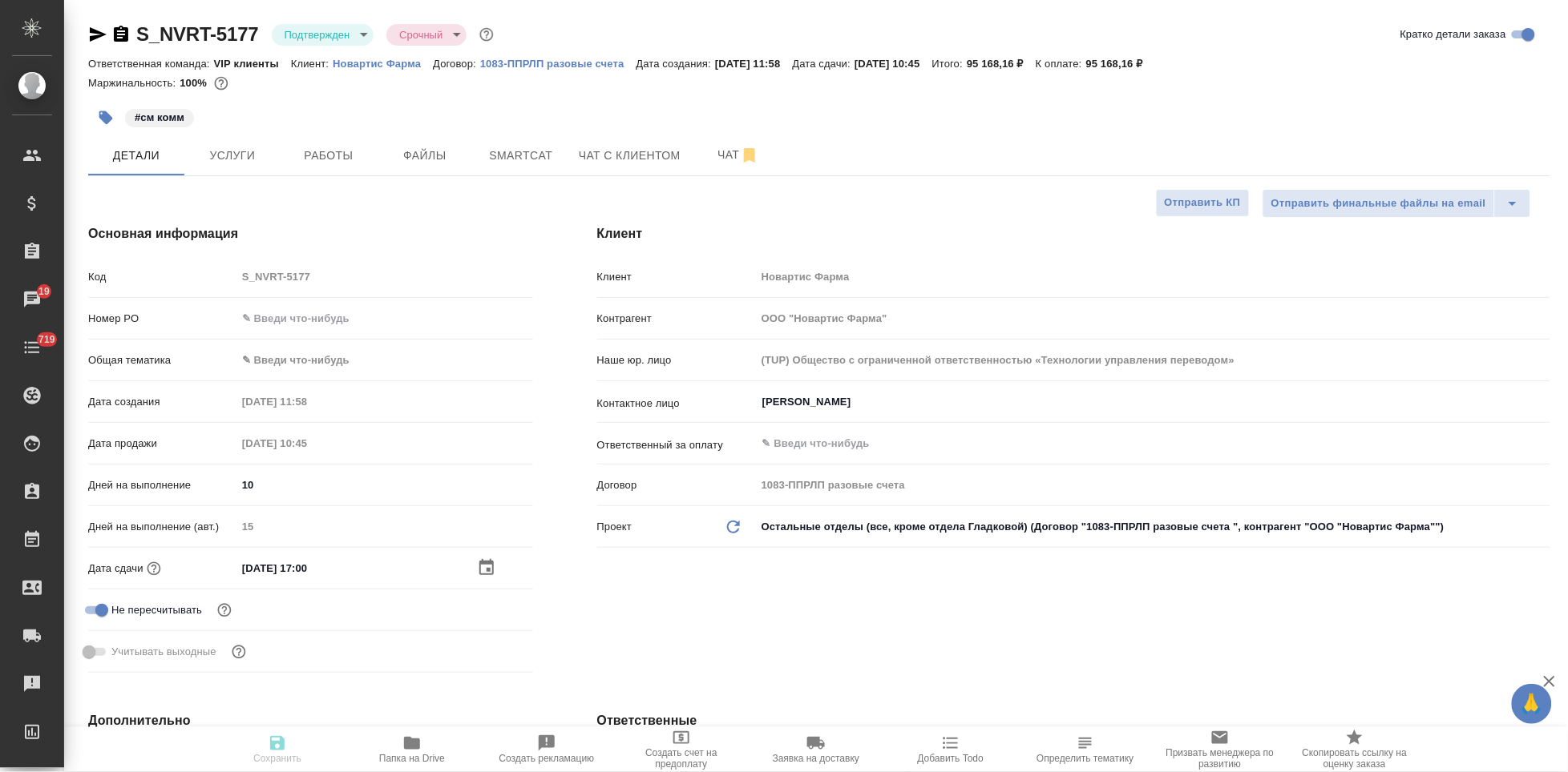
type textarea "x"
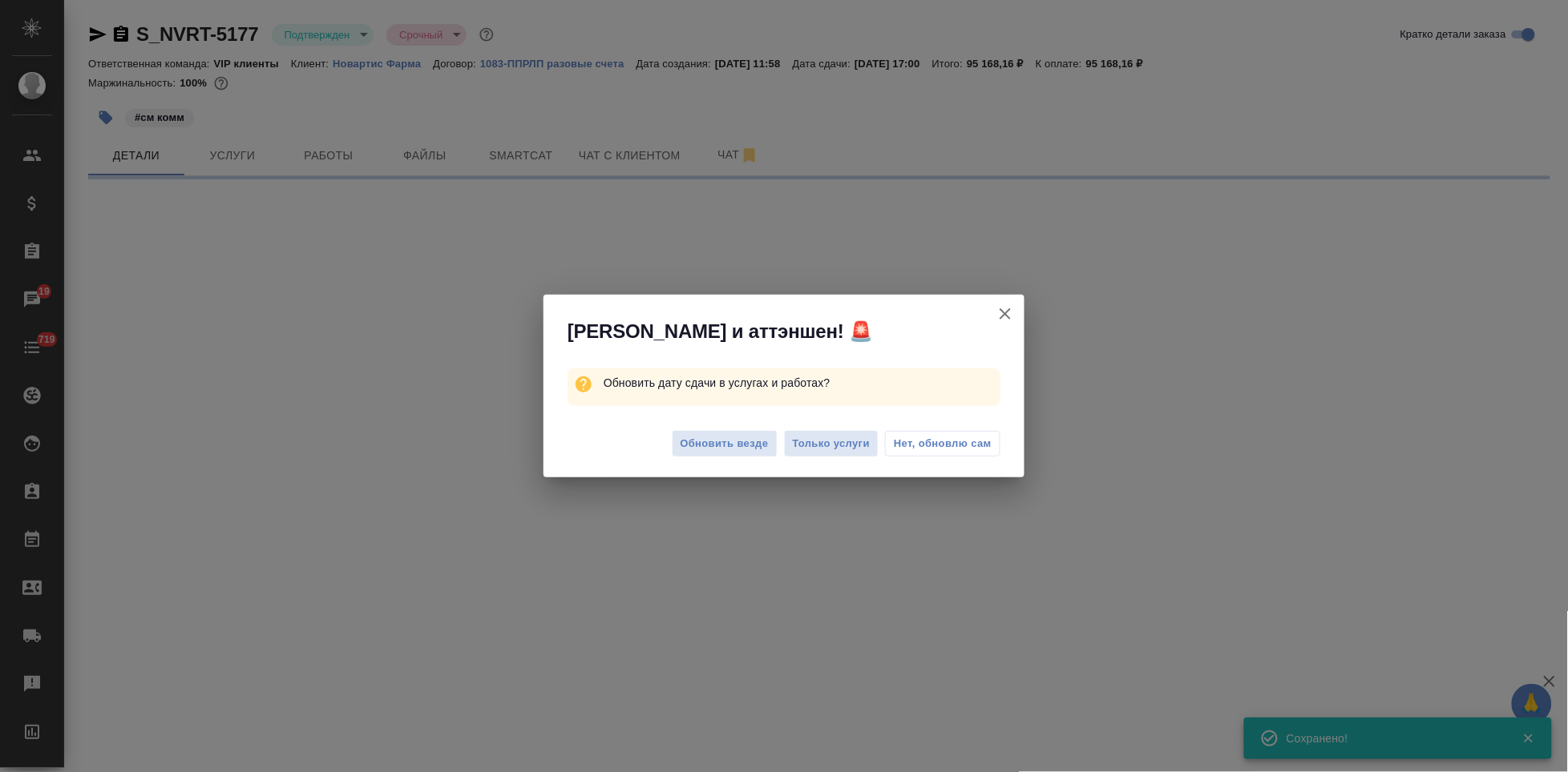
select select "RU"
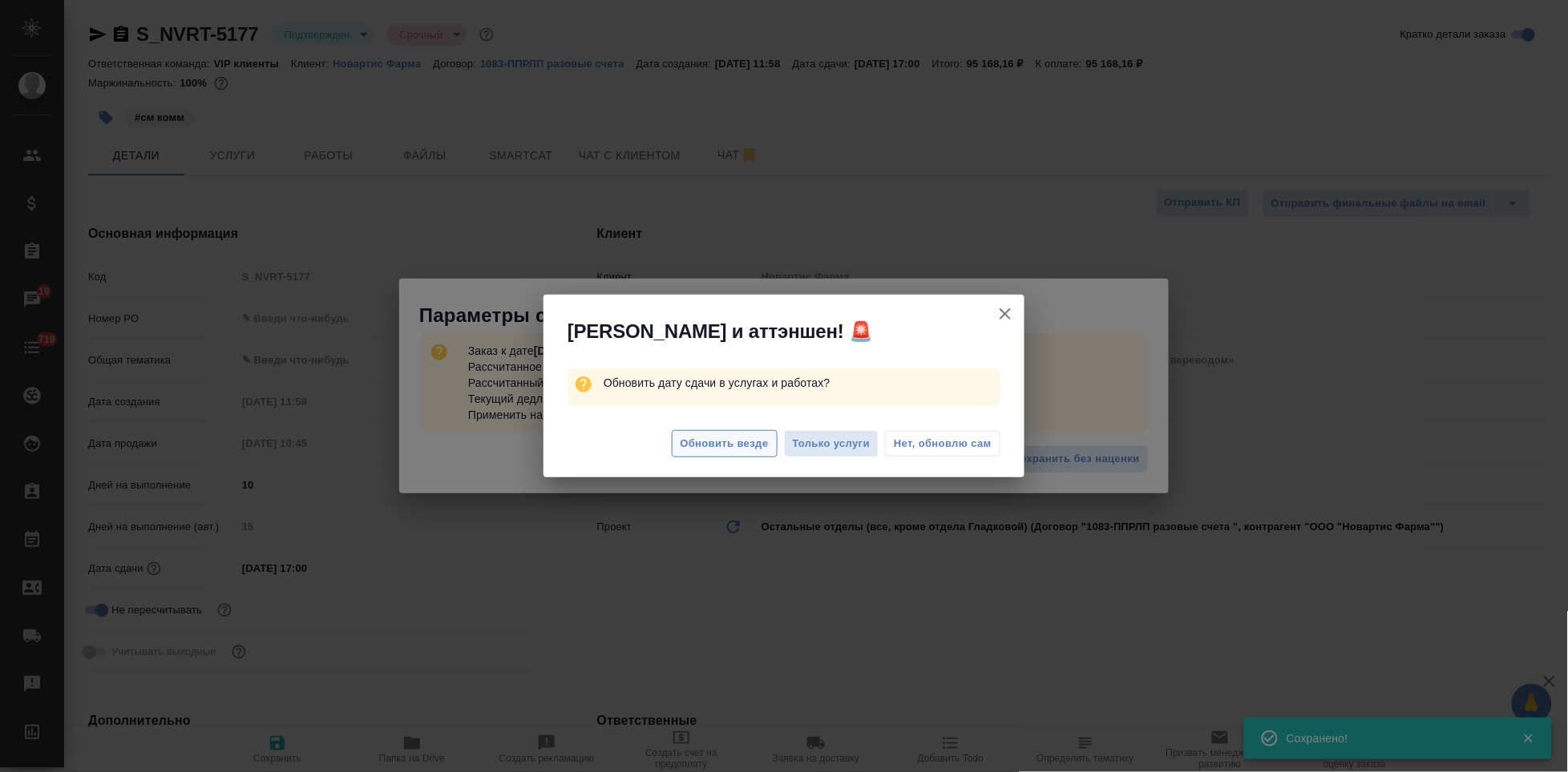
type textarea "x"
click at [742, 444] on span "Обновить везде" at bounding box center [724, 444] width 88 height 18
type textarea "x"
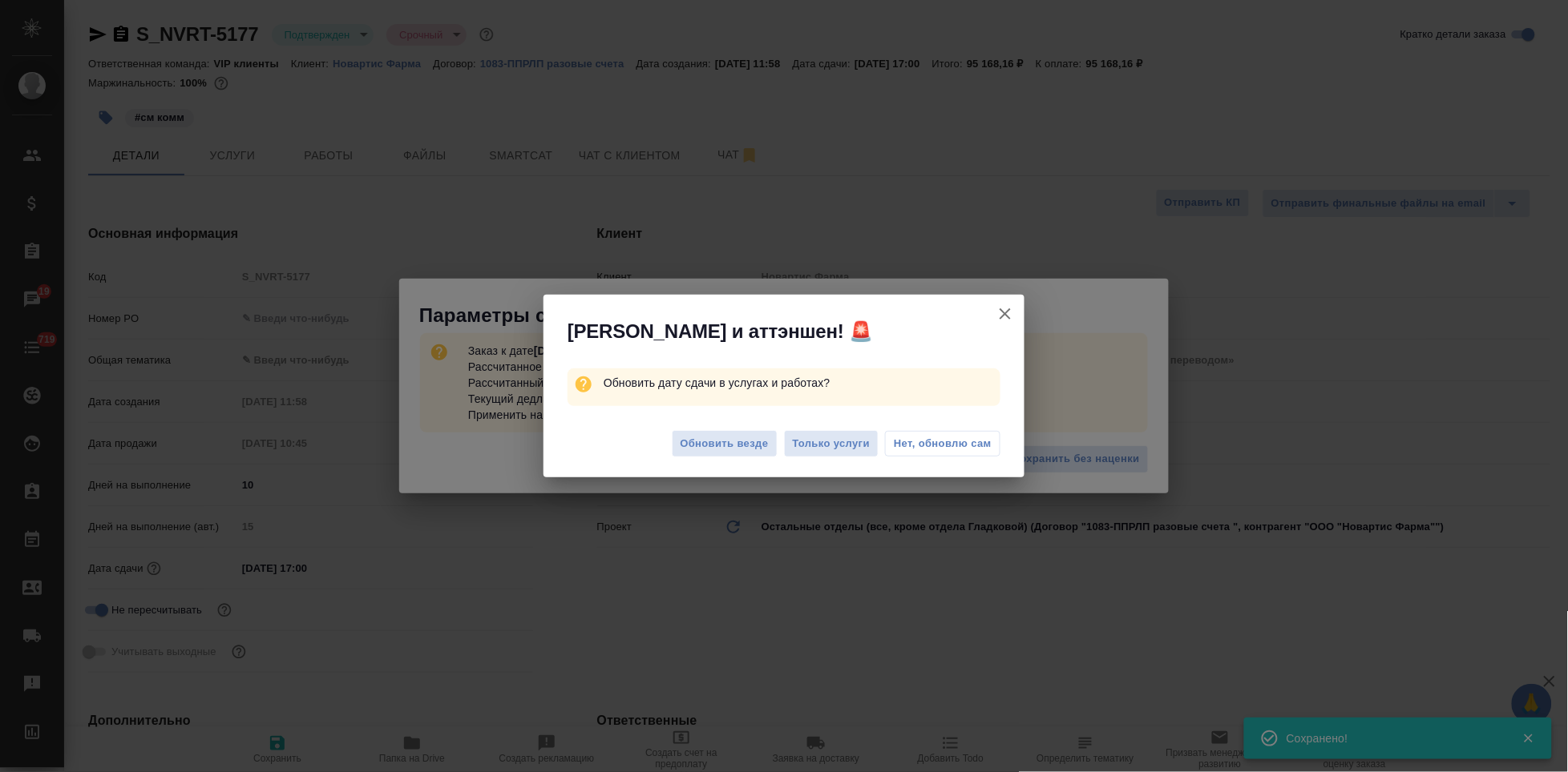
type textarea "x"
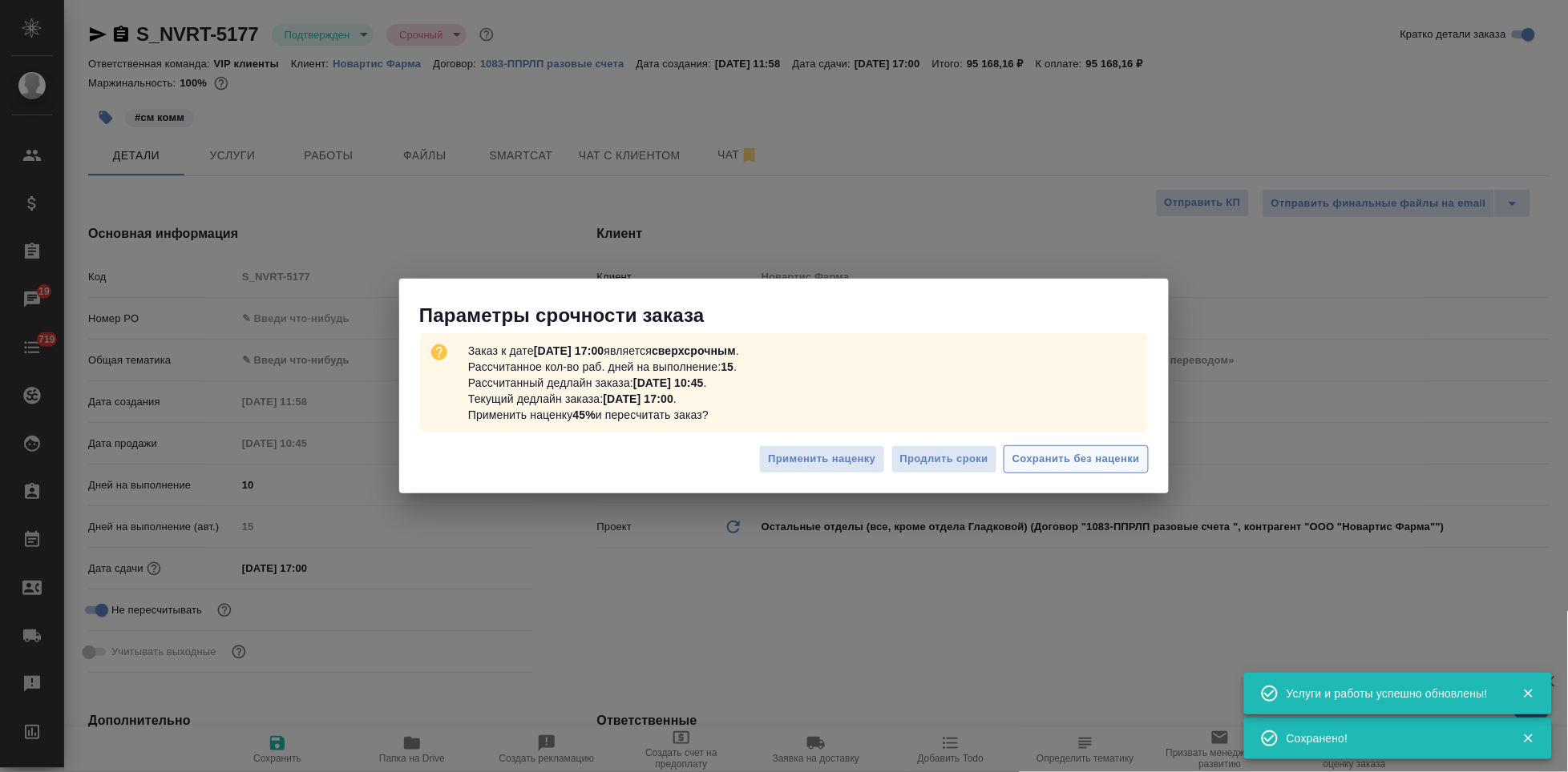
click at [1088, 461] on span "Сохранить без наценки" at bounding box center [1076, 459] width 127 height 18
type textarea "x"
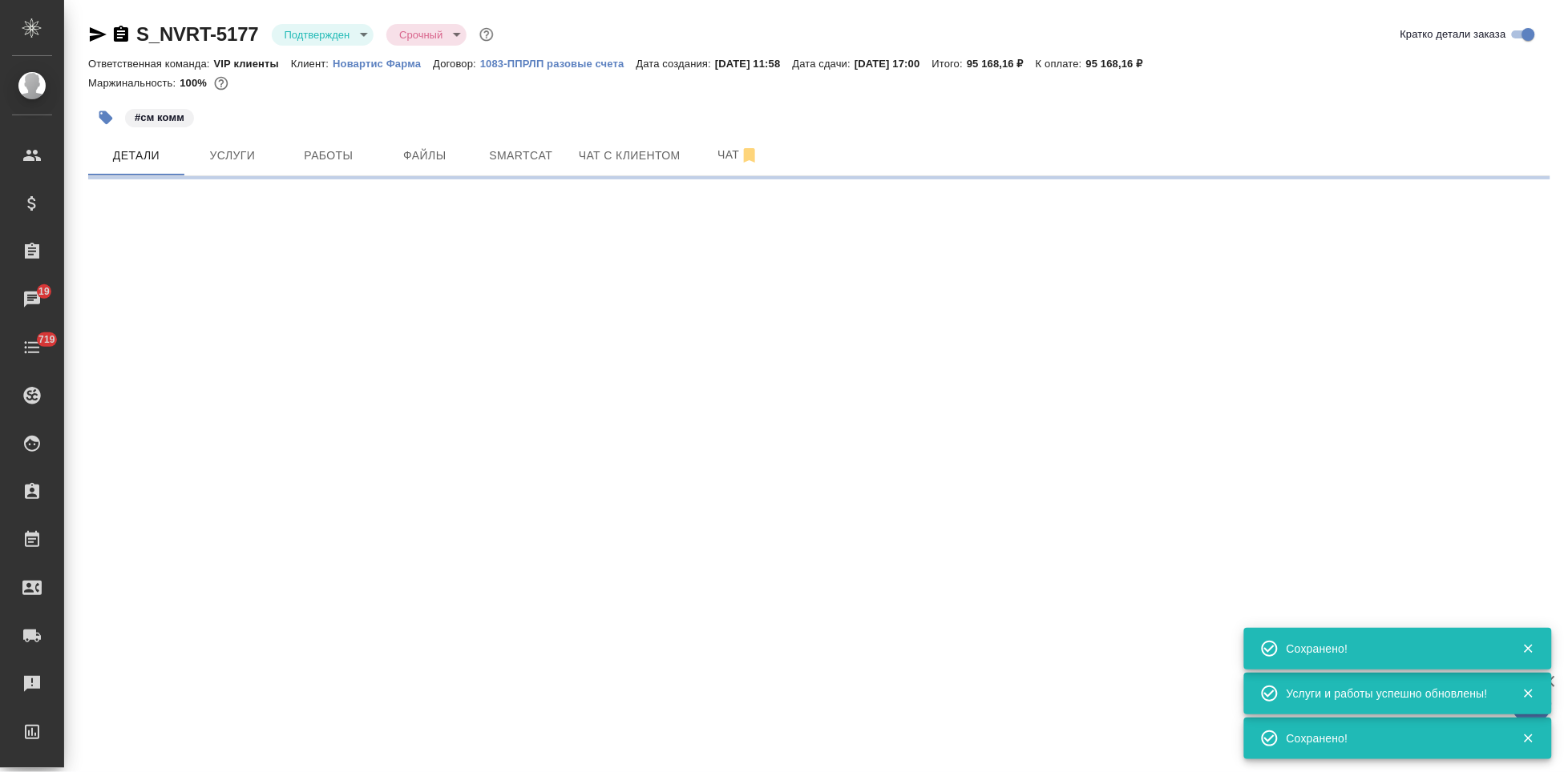
select select "RU"
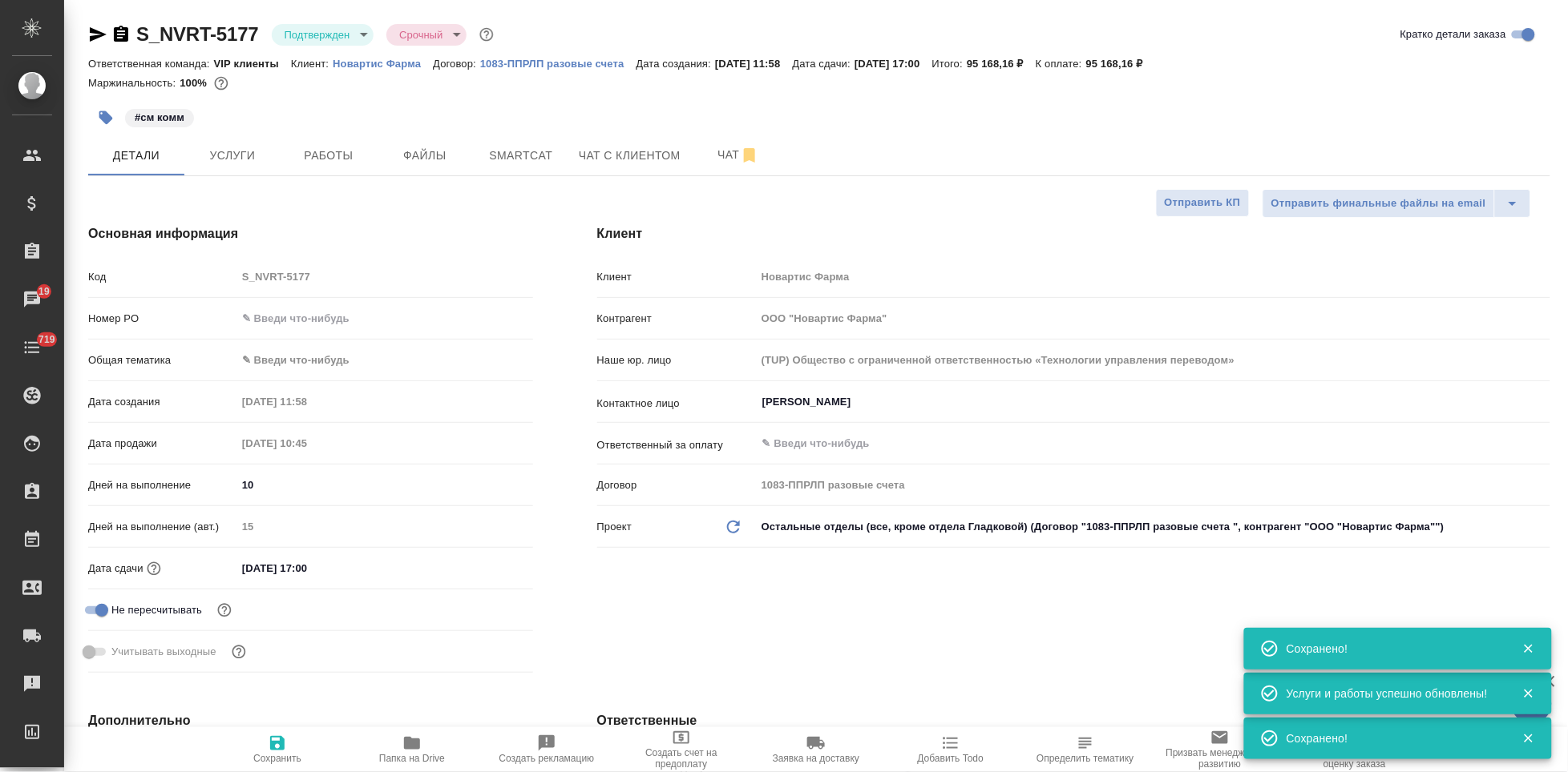
type textarea "x"
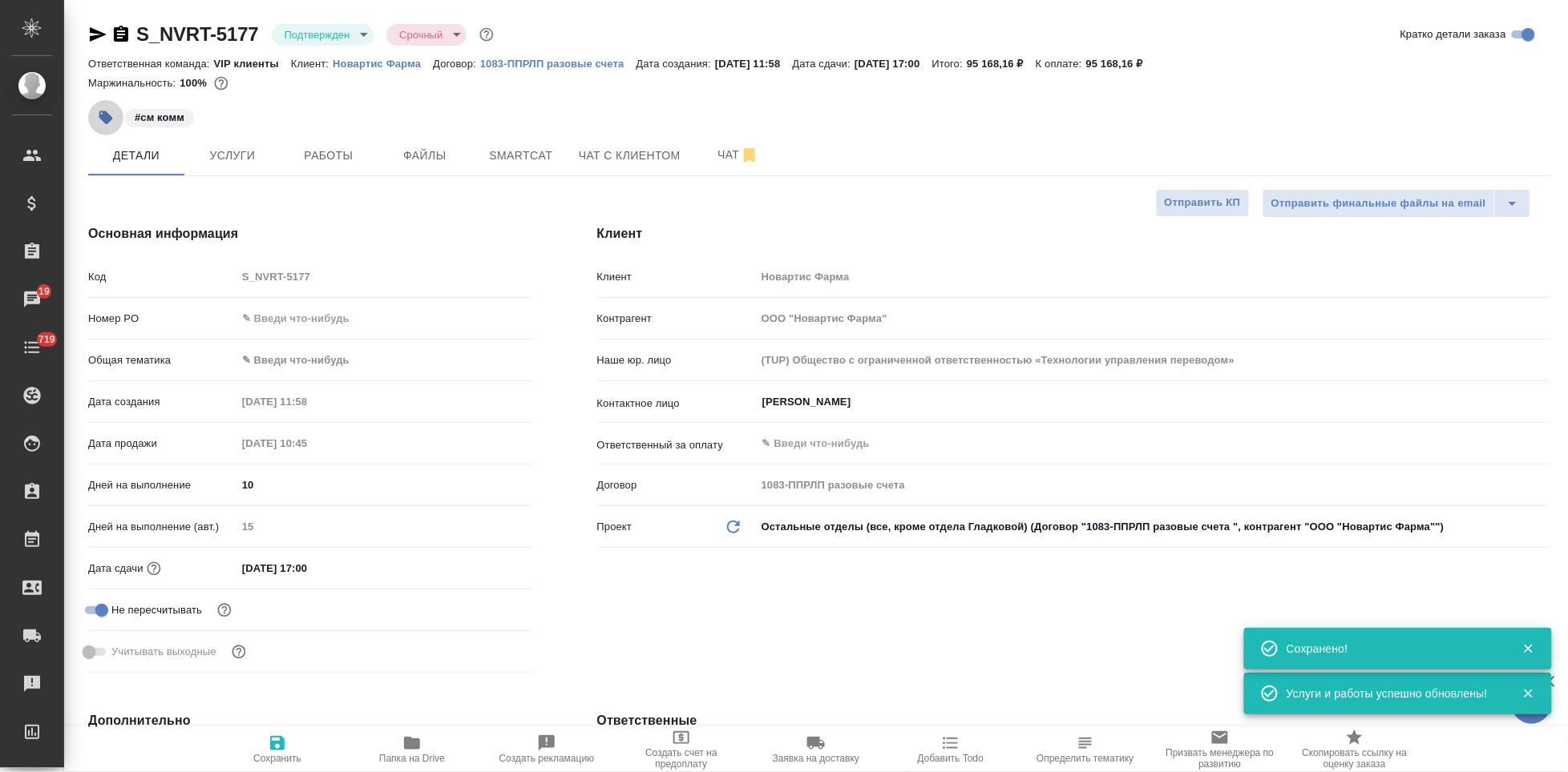
click at [112, 126] on button "button" at bounding box center [106, 117] width 35 height 35
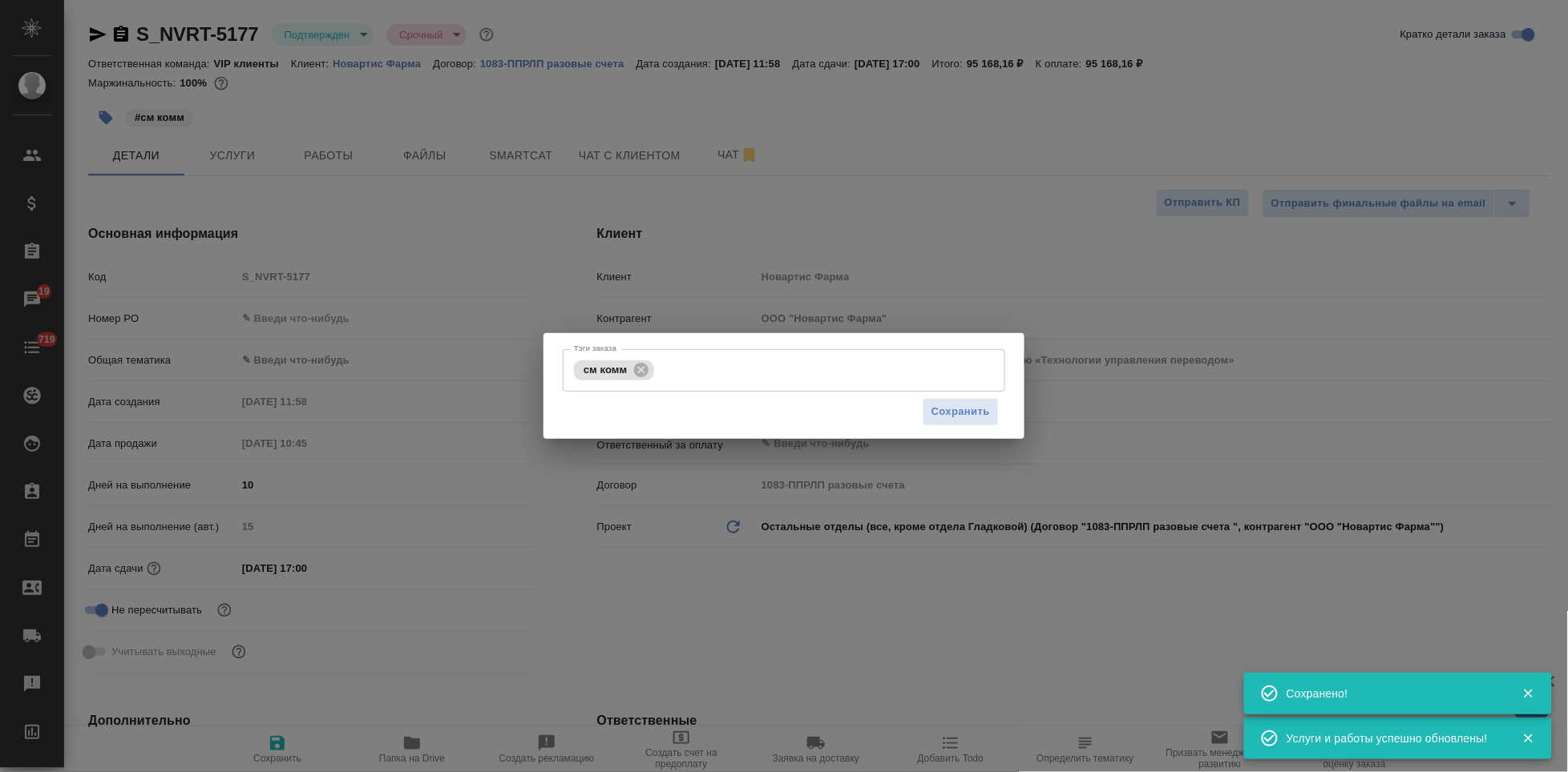
click at [741, 374] on input "Тэги заказа" at bounding box center [813, 370] width 309 height 27
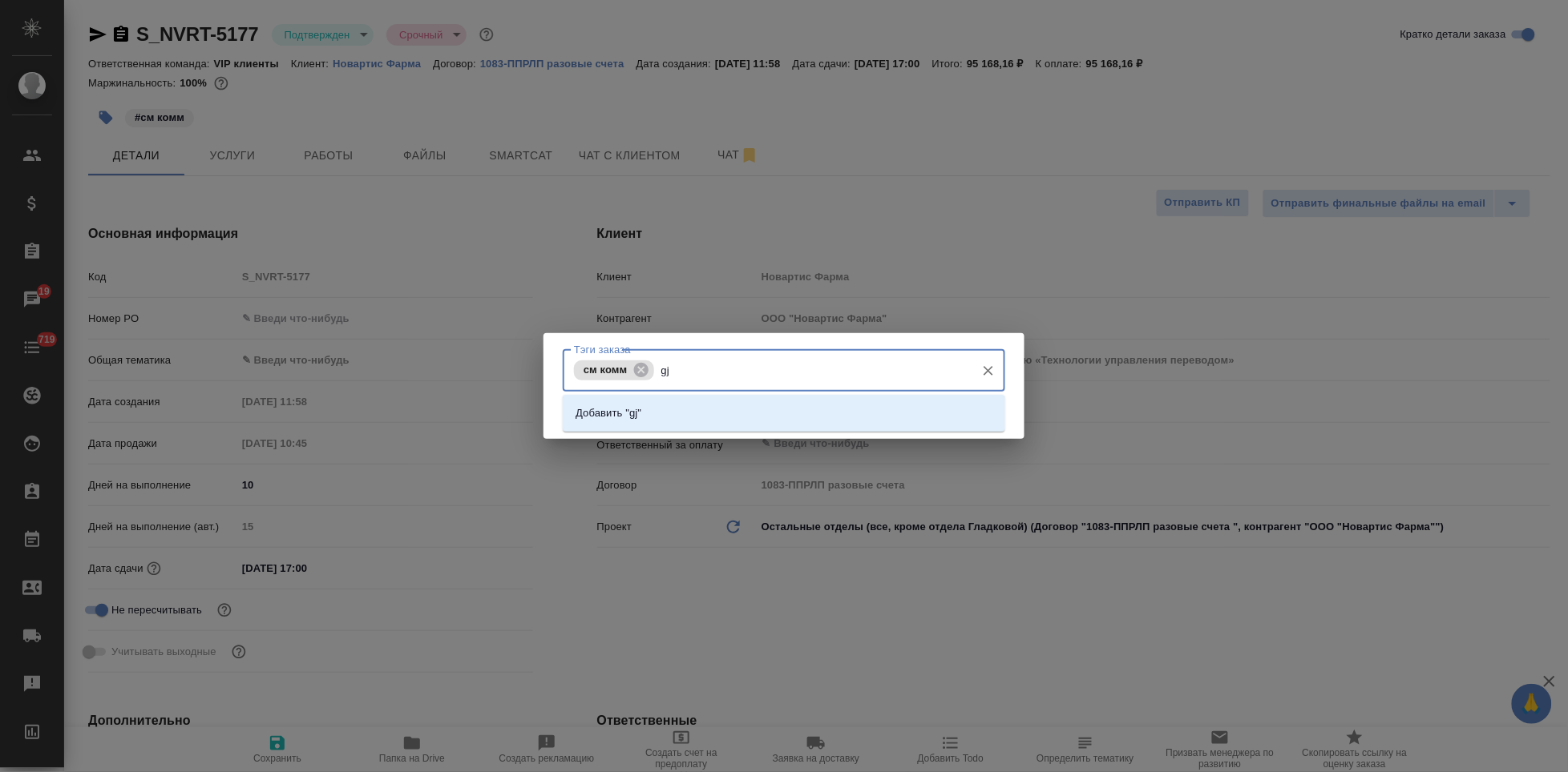
type input "g"
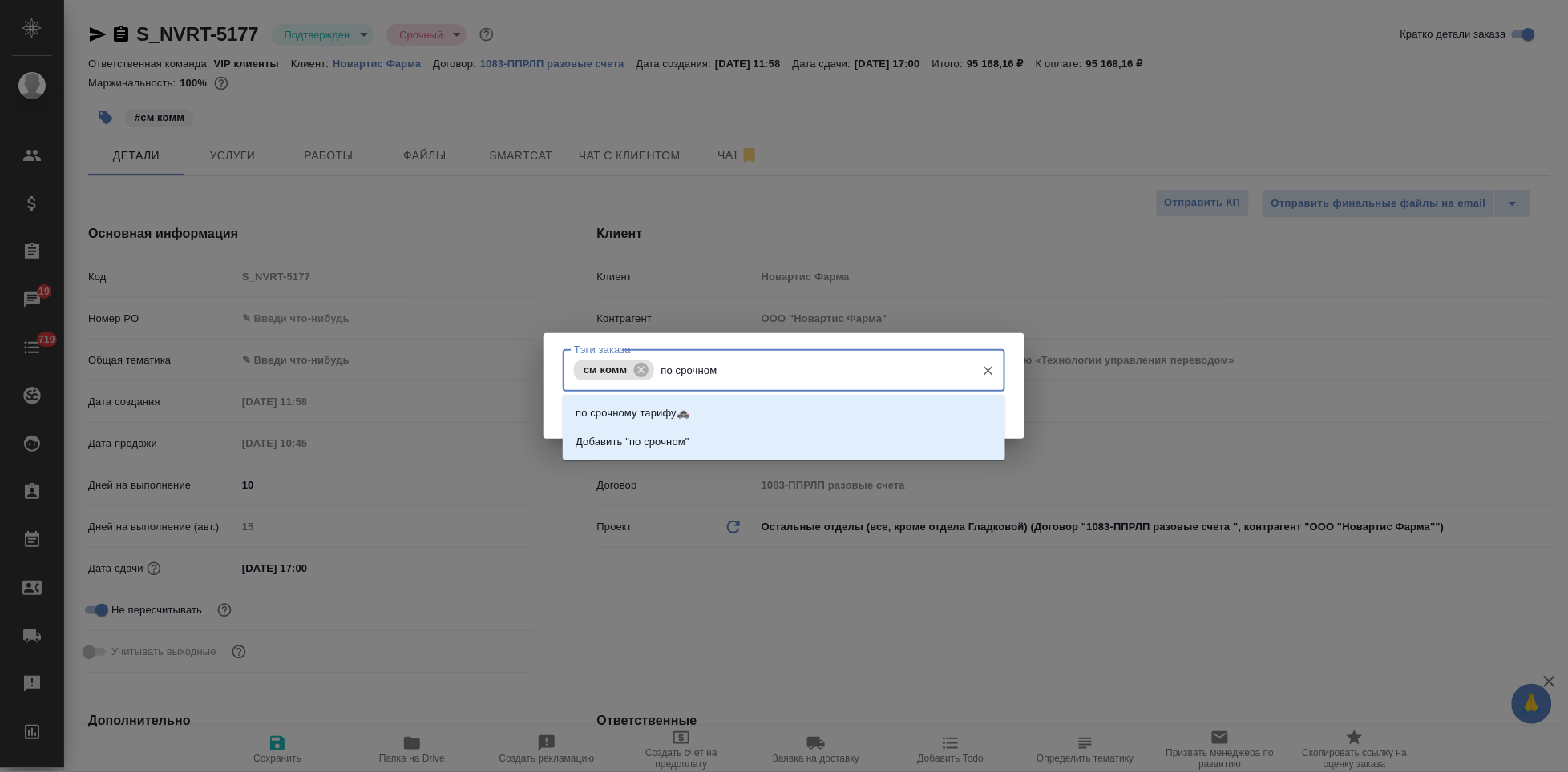
type input "по срочному"
click at [704, 419] on li "по срочному тарифу🚓" at bounding box center [784, 413] width 443 height 28
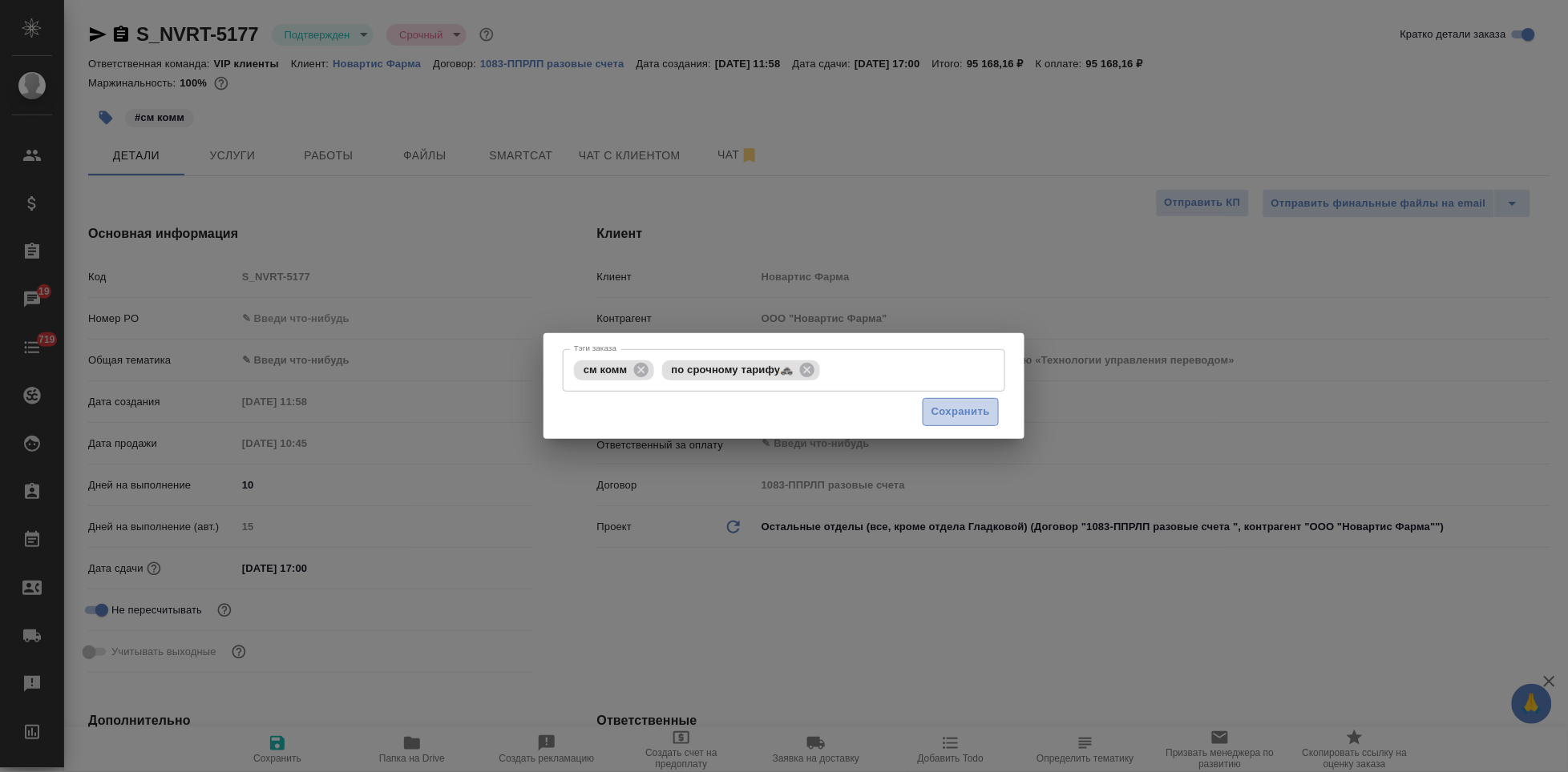
click at [963, 416] on span "Сохранить" at bounding box center [961, 412] width 59 height 18
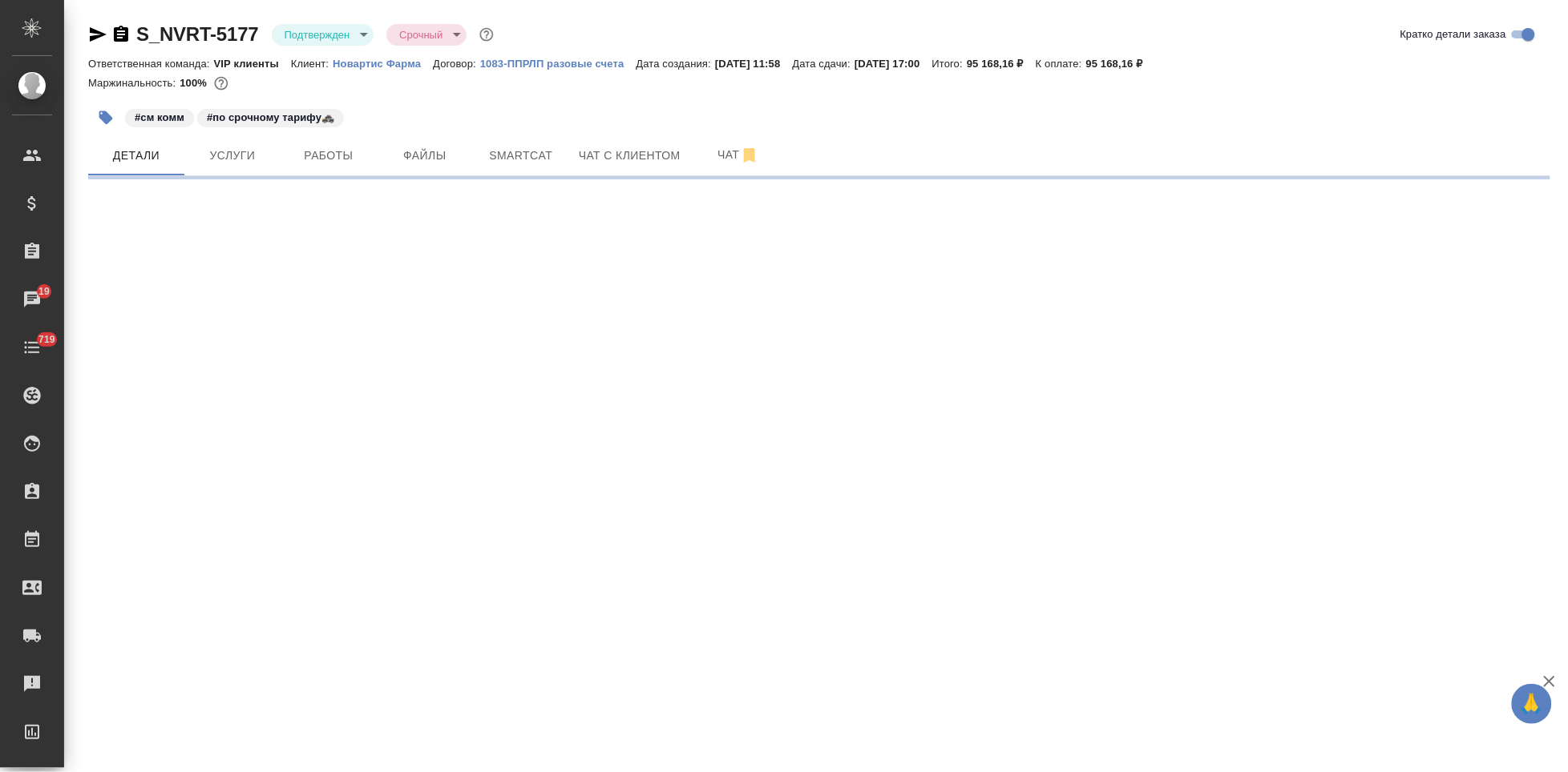
select select "RU"
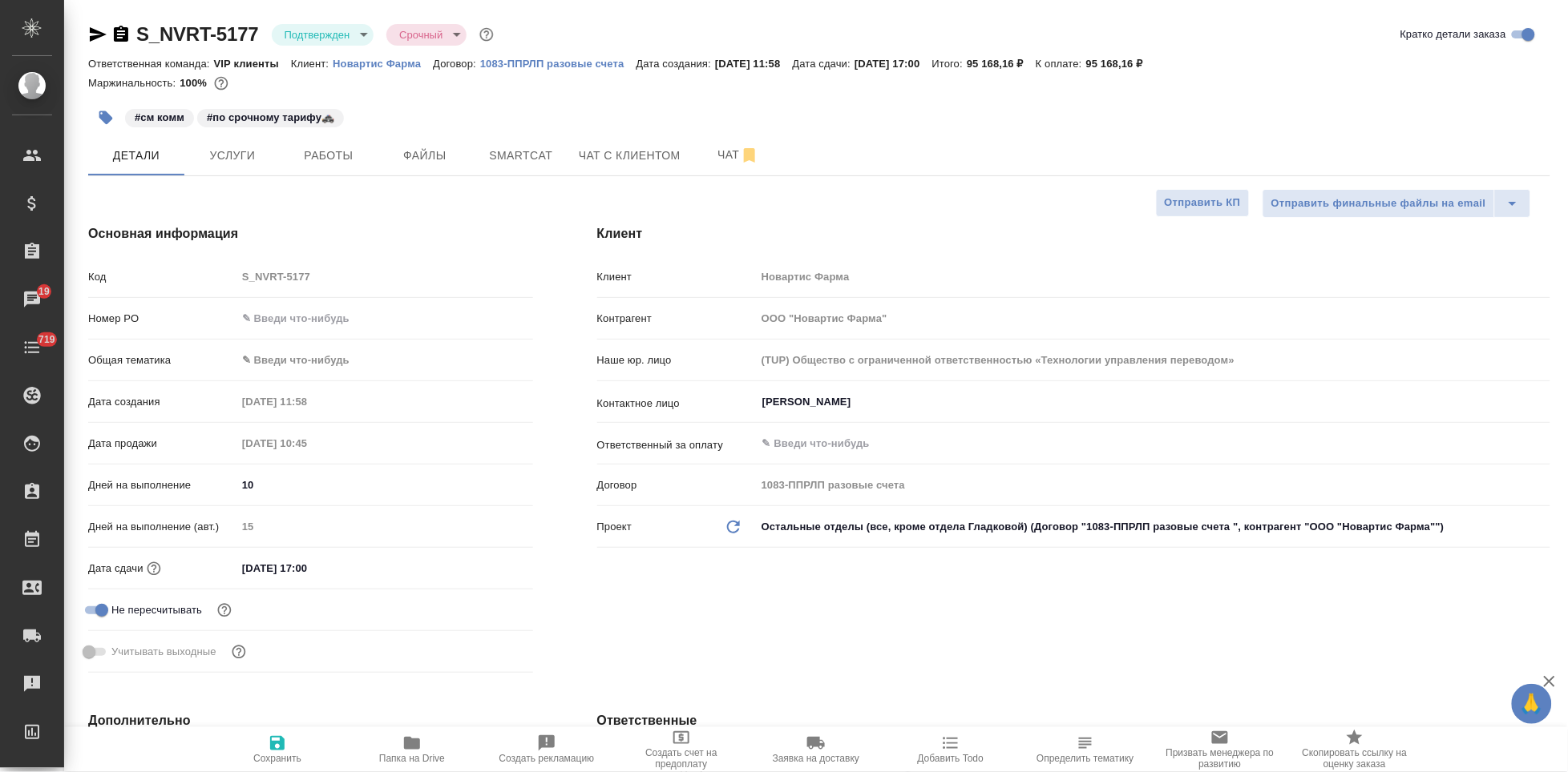
type textarea "x"
click at [709, 168] on button "Чат" at bounding box center [738, 156] width 96 height 40
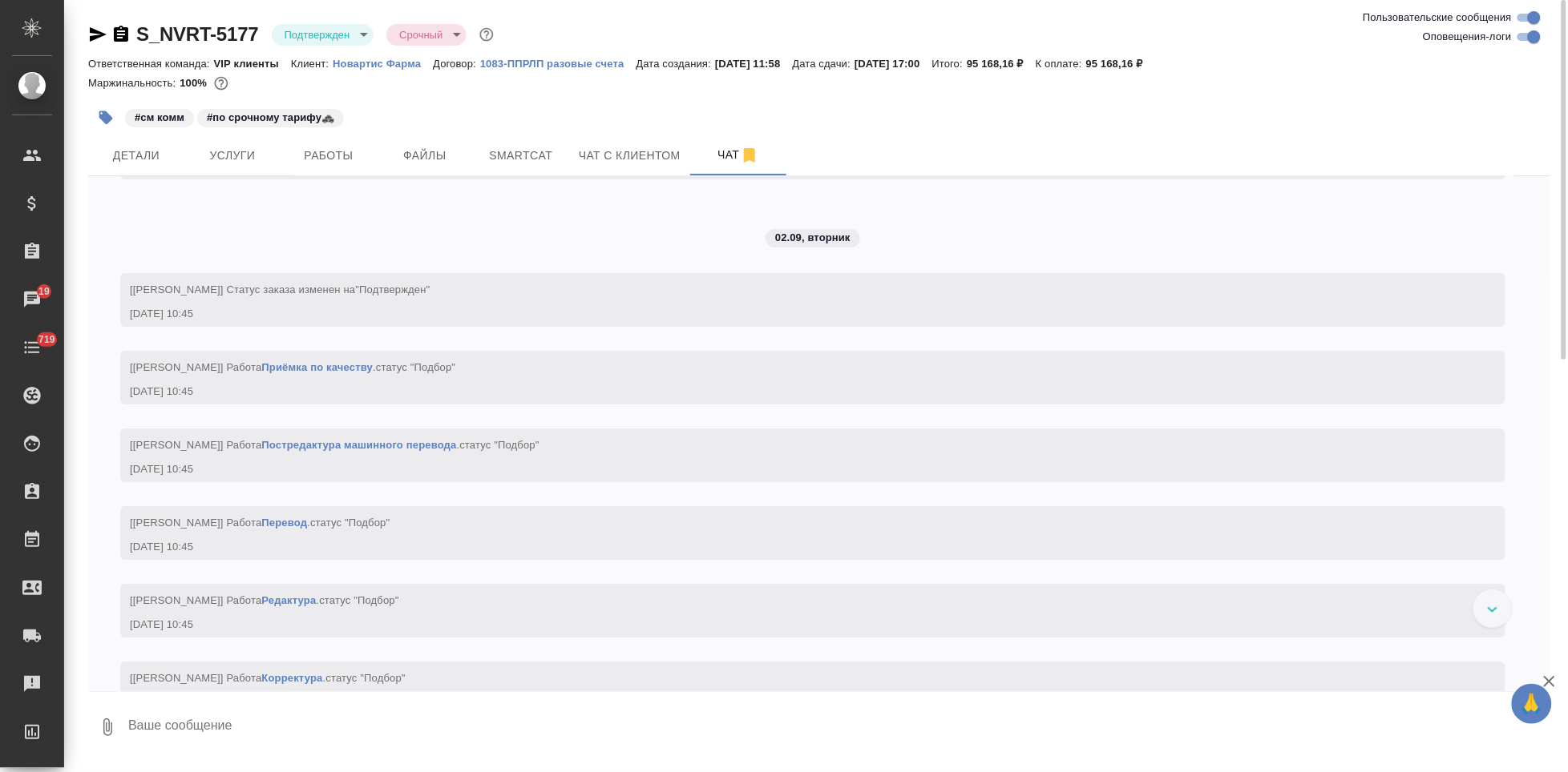
click at [229, 723] on textarea at bounding box center [839, 727] width 1424 height 54
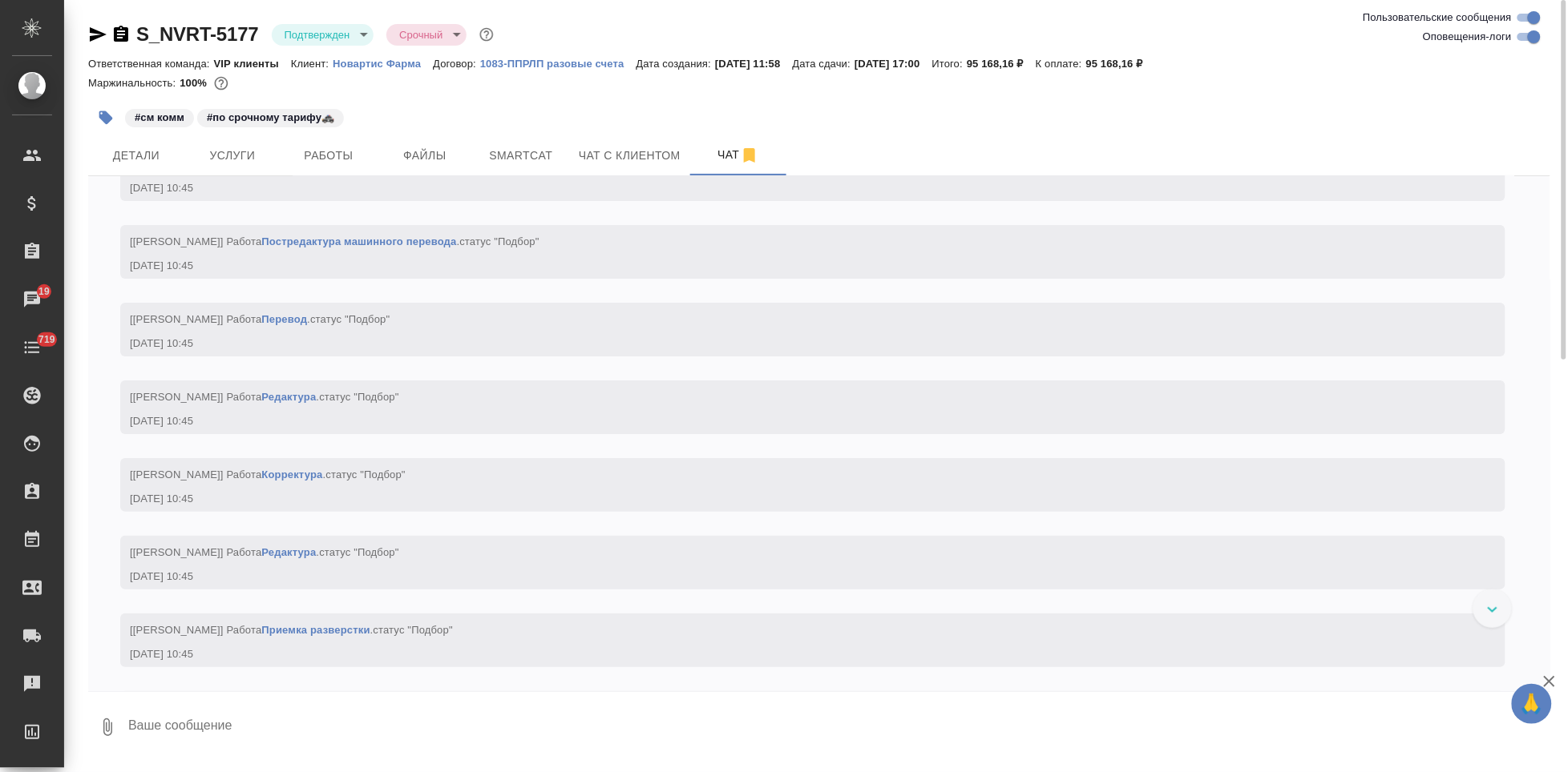
type textarea """
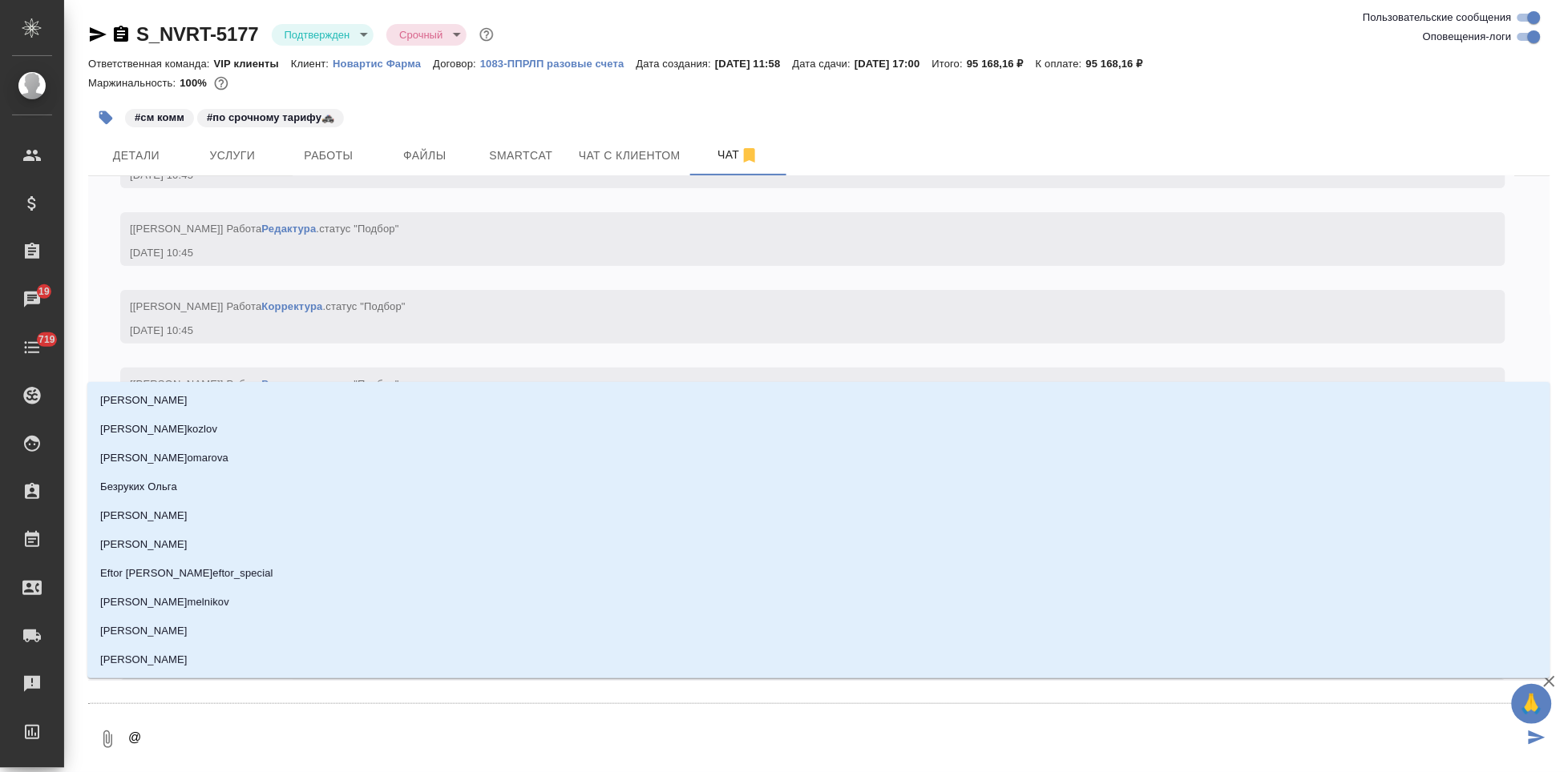
type textarea "@г"
type input "г"
type textarea "@гр"
type input "гр"
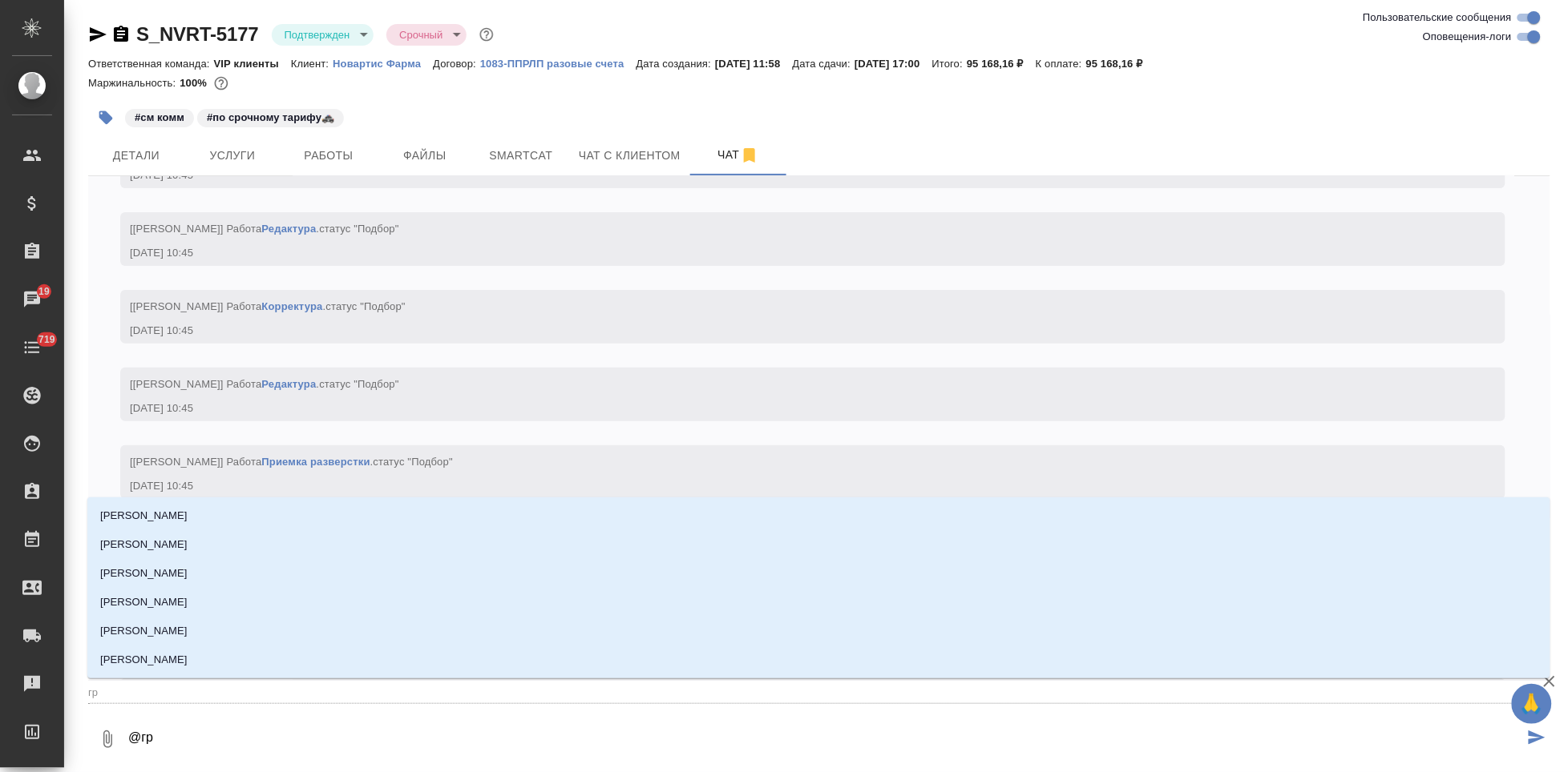
type textarea "@гра"
type input "гра"
type textarea "@граб"
type input "граб"
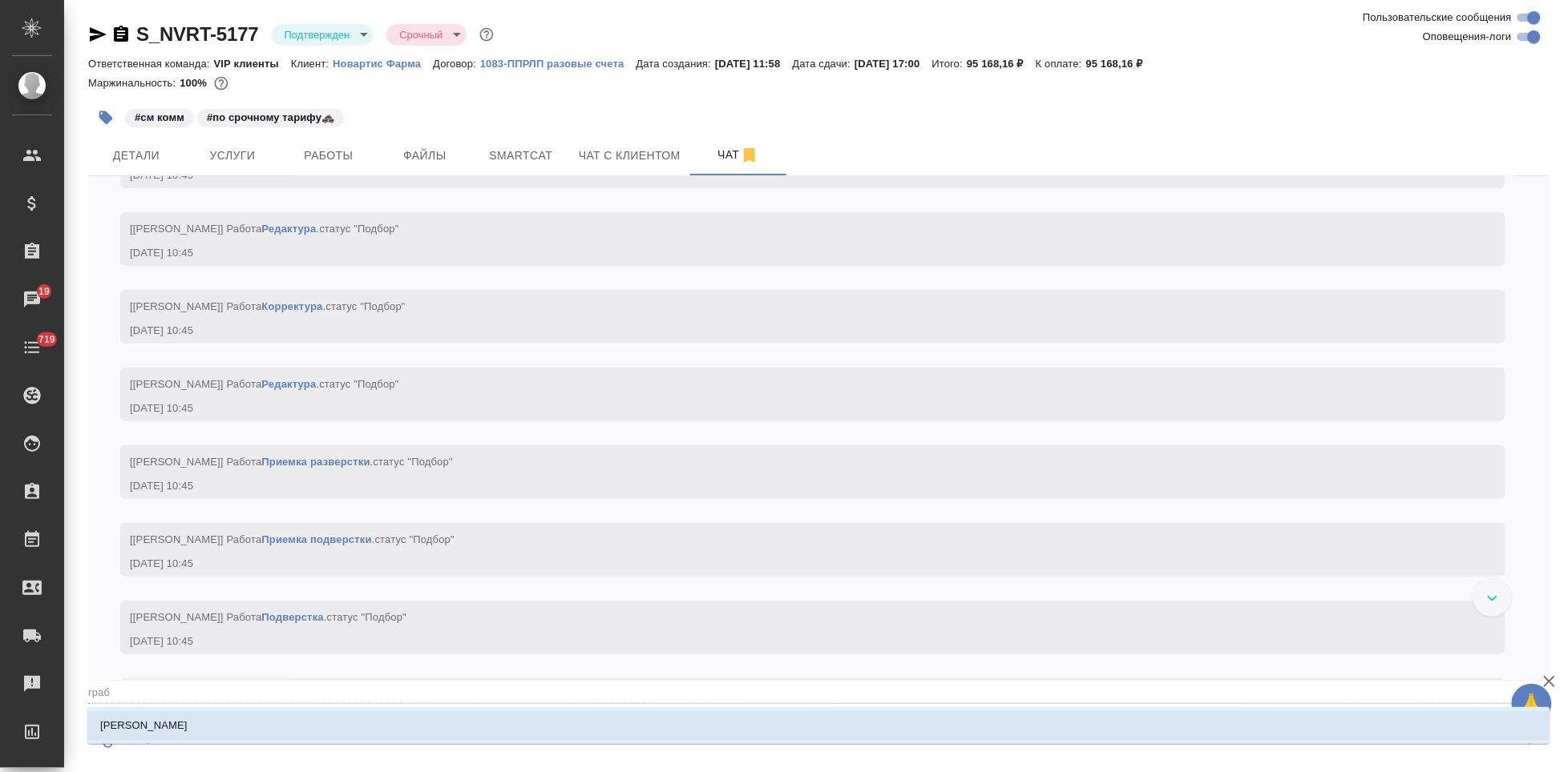
click at [366, 733] on li "[PERSON_NAME]" at bounding box center [818, 726] width 1462 height 28
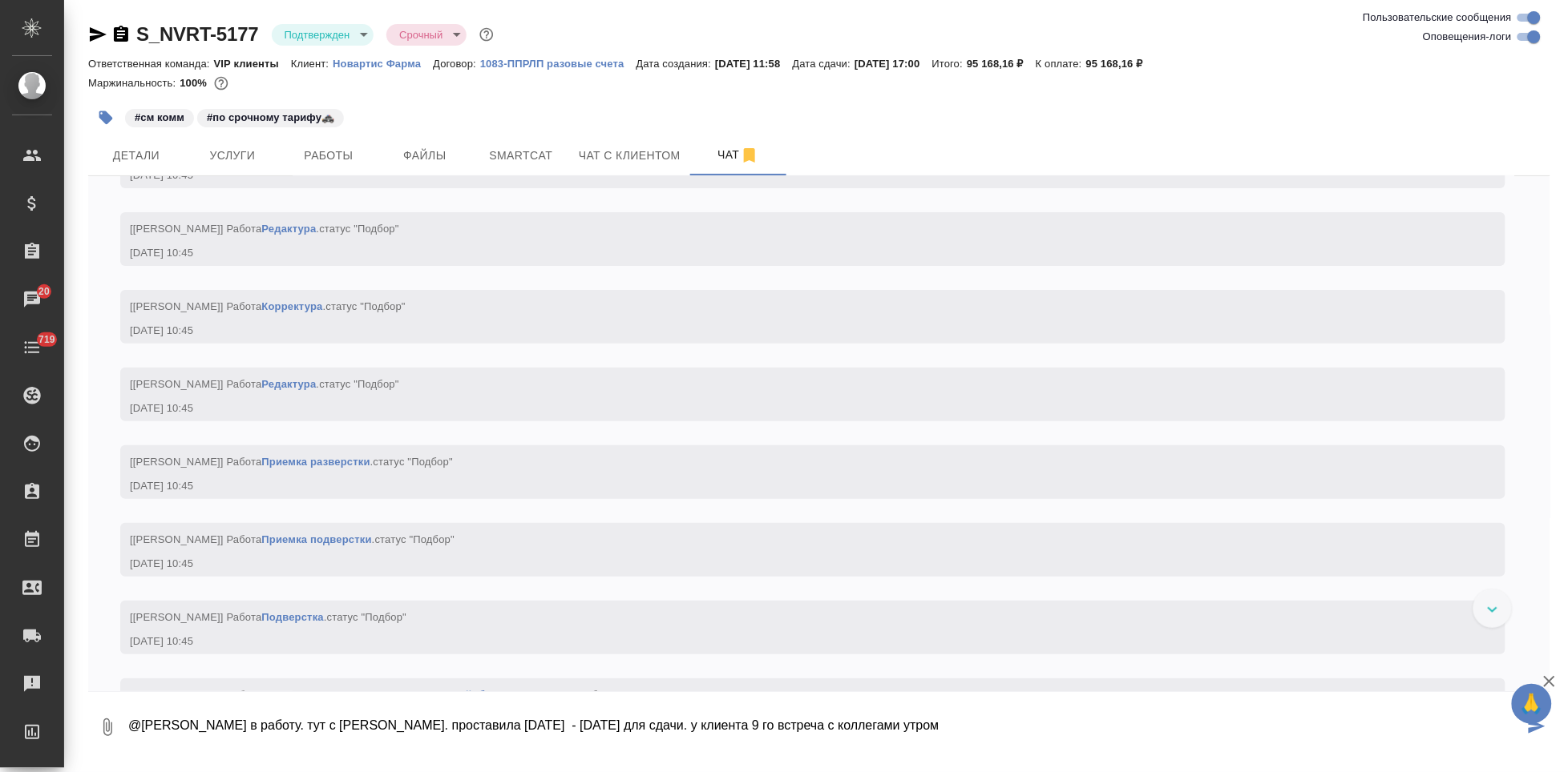
type textarea "@[PERSON_NAME] в работу. тут с [PERSON_NAME]. проставила [DATE] - [DATE] для сд…"
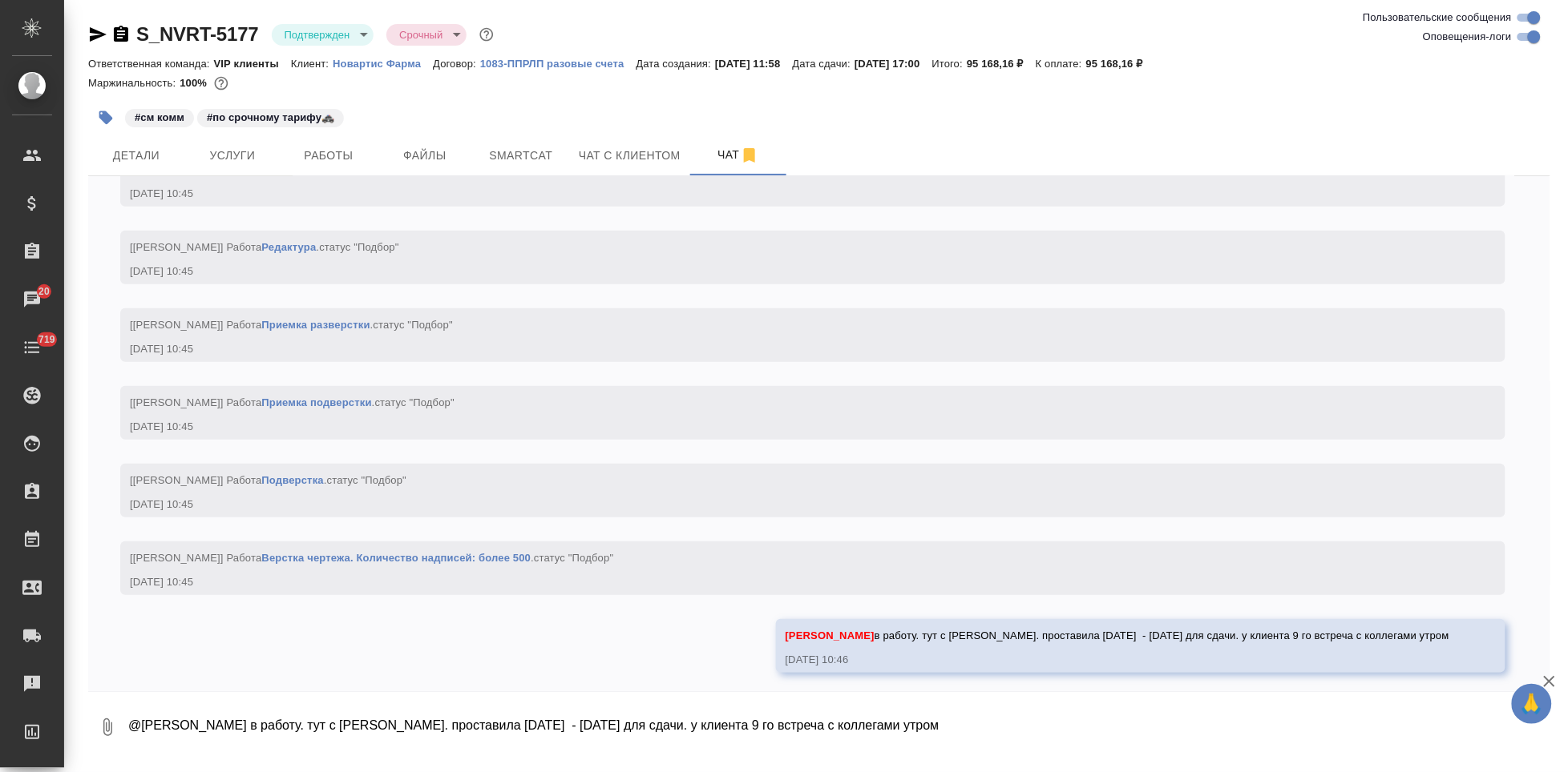
scroll to position [2258, 0]
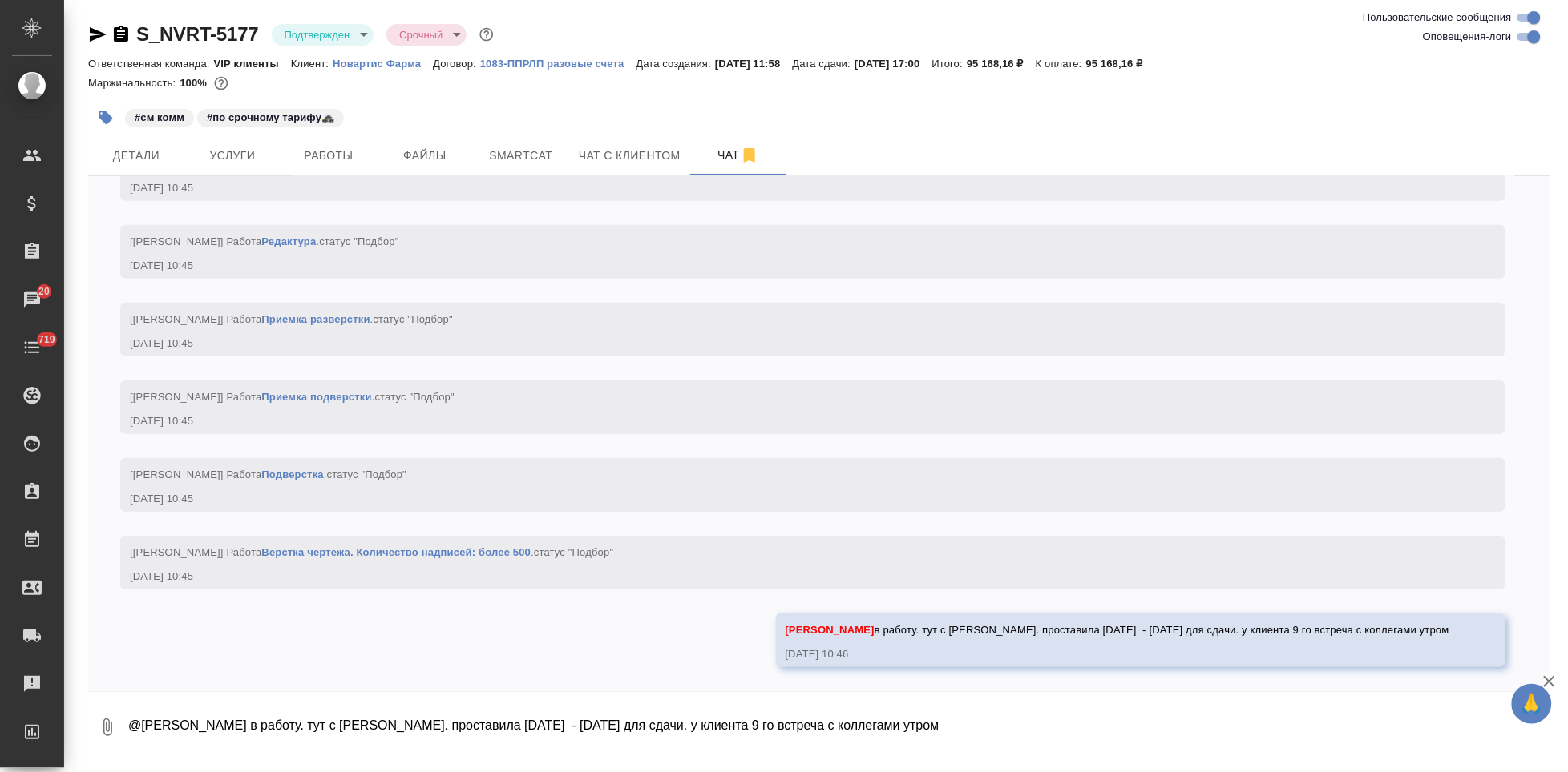
click at [369, 719] on textarea "@[PERSON_NAME] в работу. тут с [PERSON_NAME]. проставила [DATE] - [DATE] для сд…" at bounding box center [839, 727] width 1424 height 54
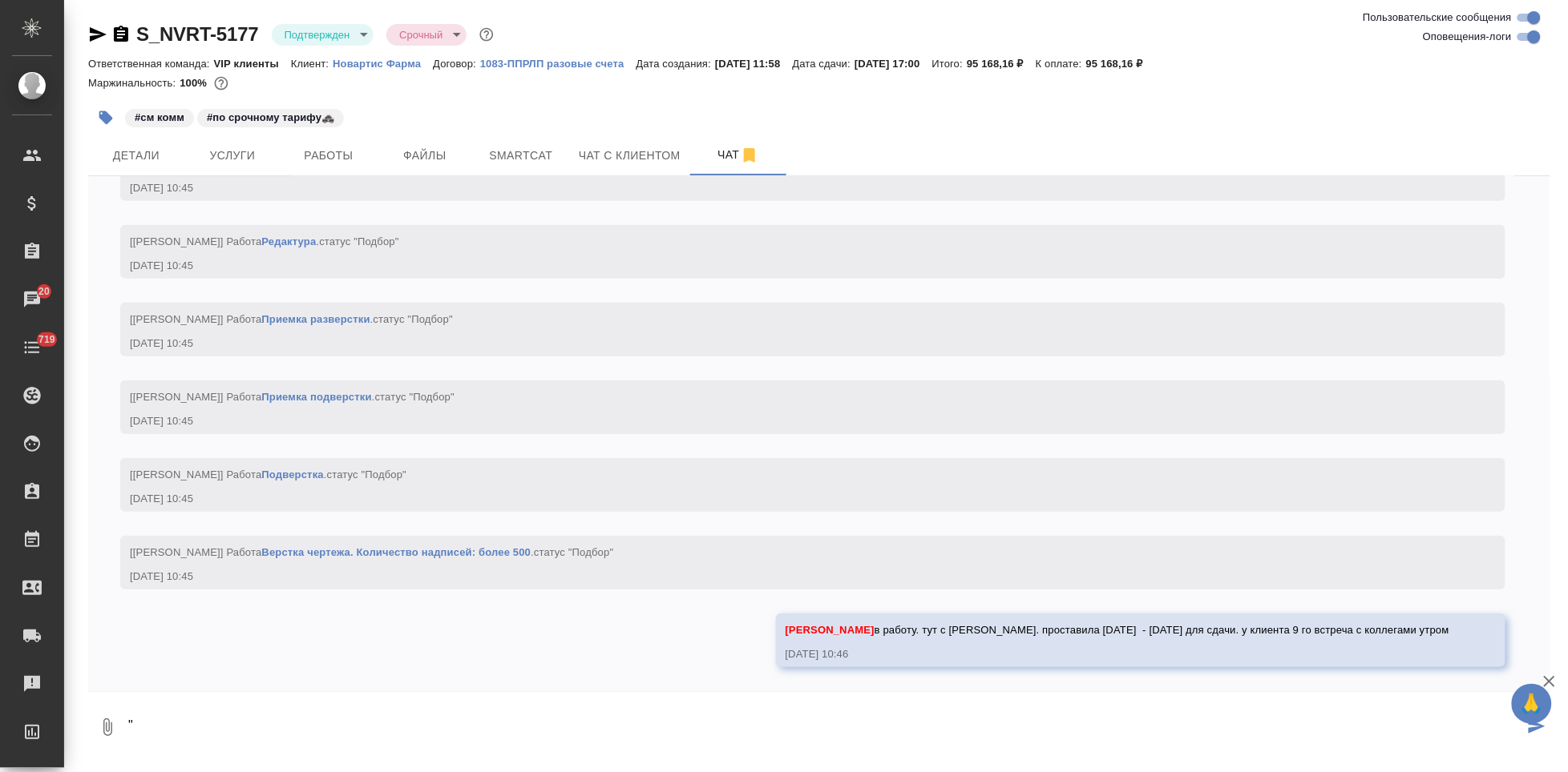
paste textarea "[PERSON_NAME], было бы отлично, чтобы часть материала к концу текущей недели (н…"
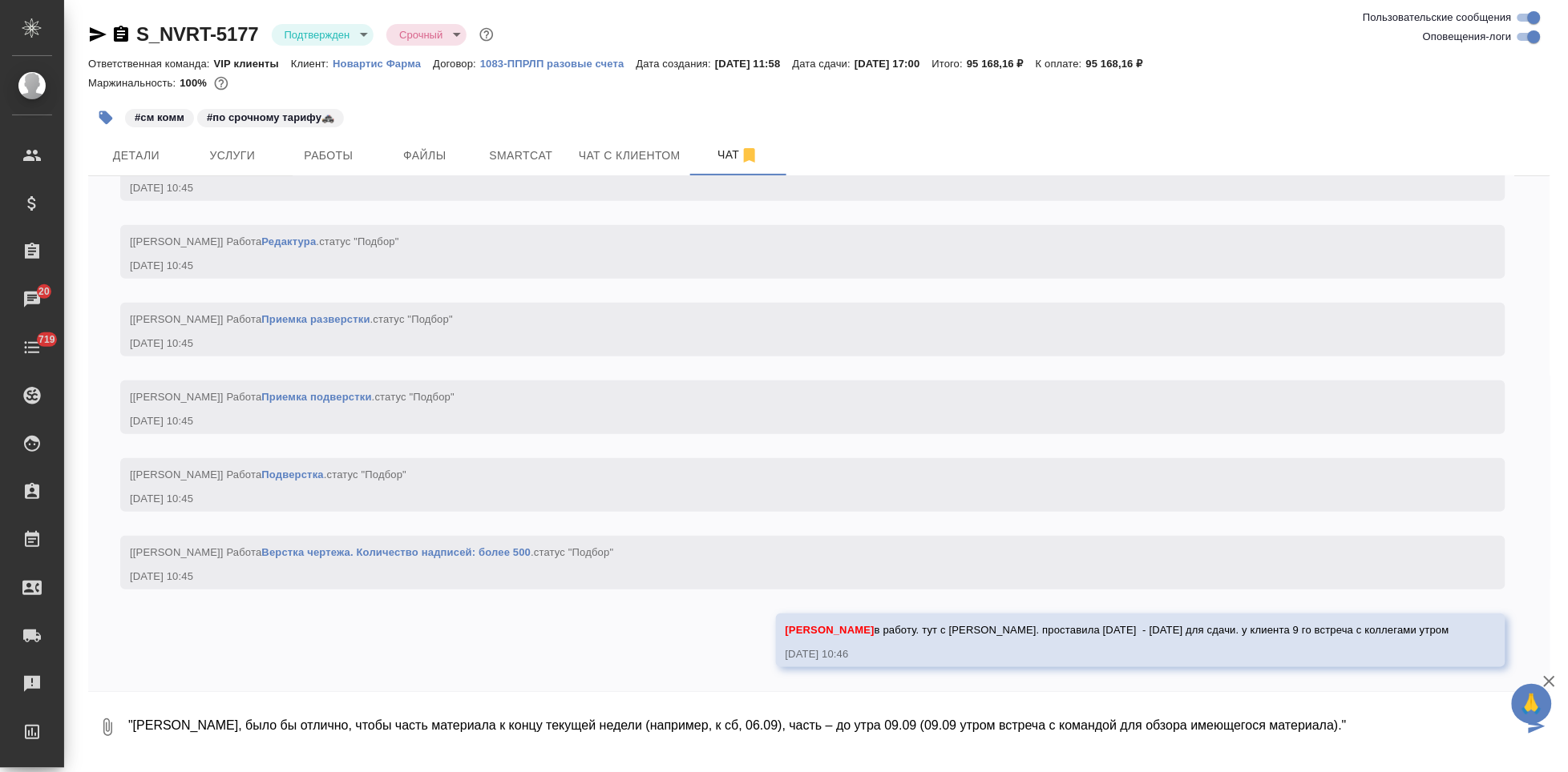
drag, startPoint x: 839, startPoint y: 724, endPoint x: 779, endPoint y: 726, distance: 60.0
click at [779, 726] on textarea ""[PERSON_NAME], было бы отлично, чтобы часть материала к концу текущей недели (…" at bounding box center [825, 727] width 1397 height 54
type textarea ""[PERSON_NAME], было бы отлично, чтобы часть материала к концу текущей недели (…"
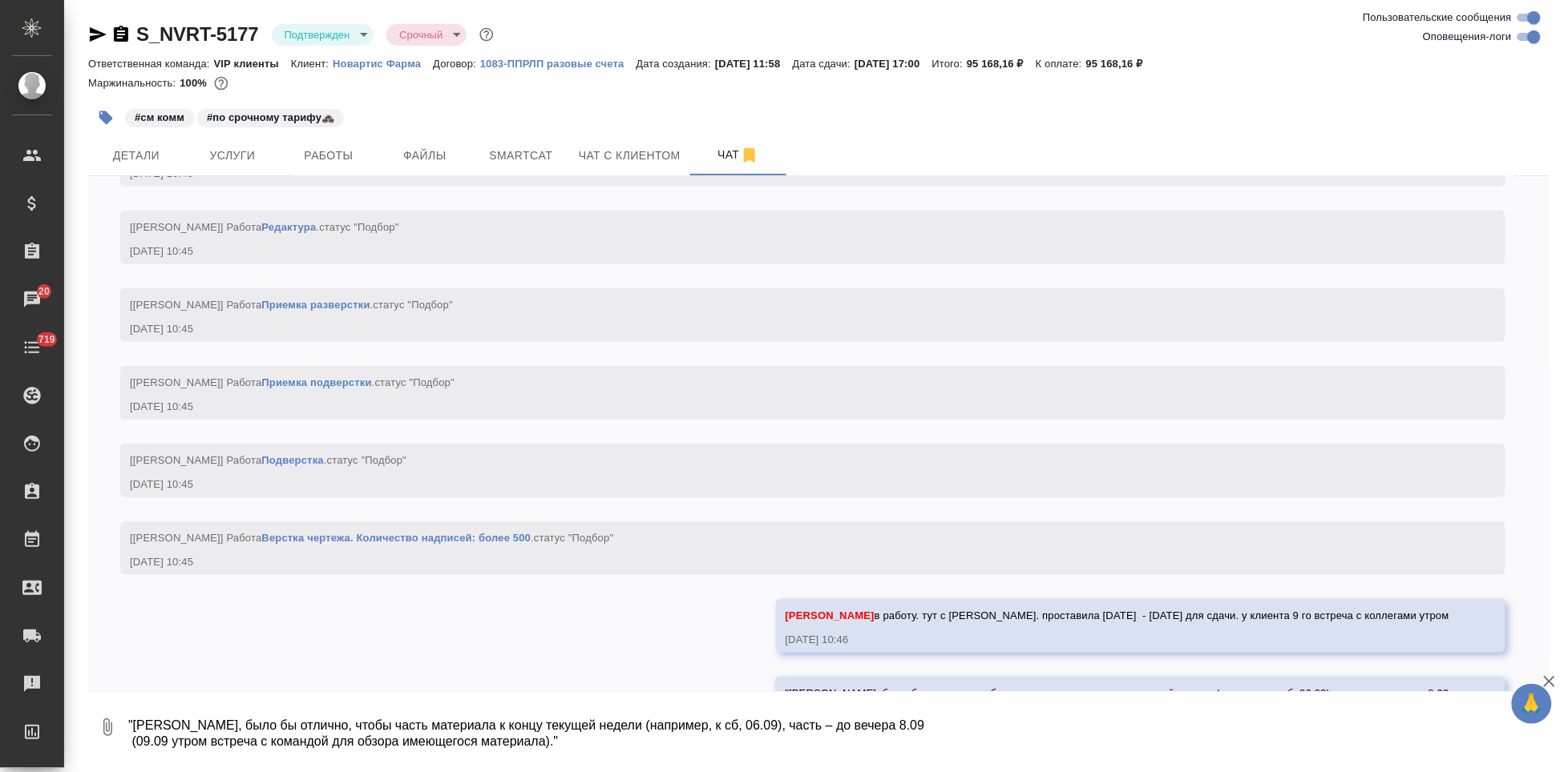
scroll to position [2353, 0]
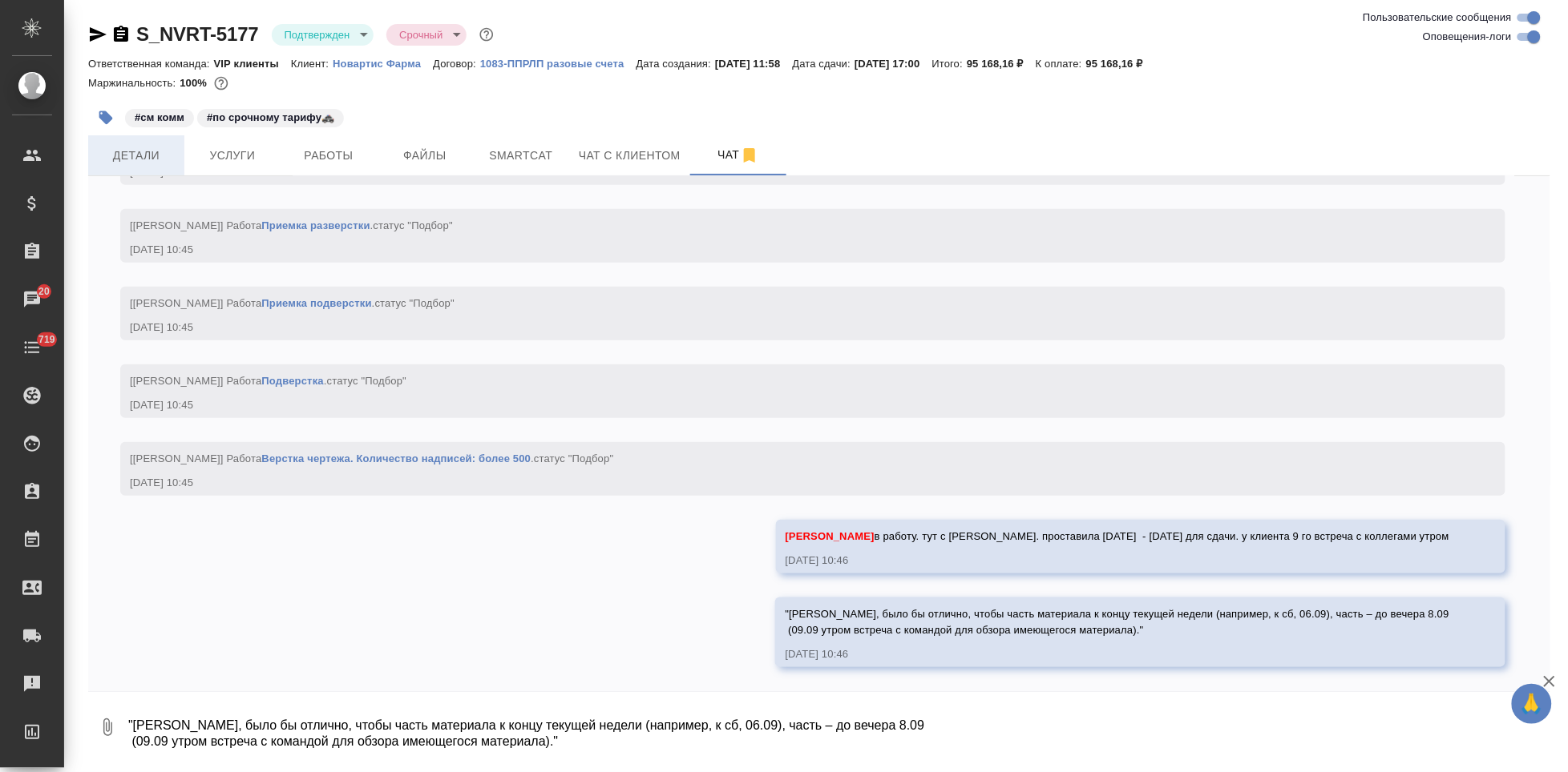
click at [145, 158] on span "Детали" at bounding box center [137, 156] width 77 height 20
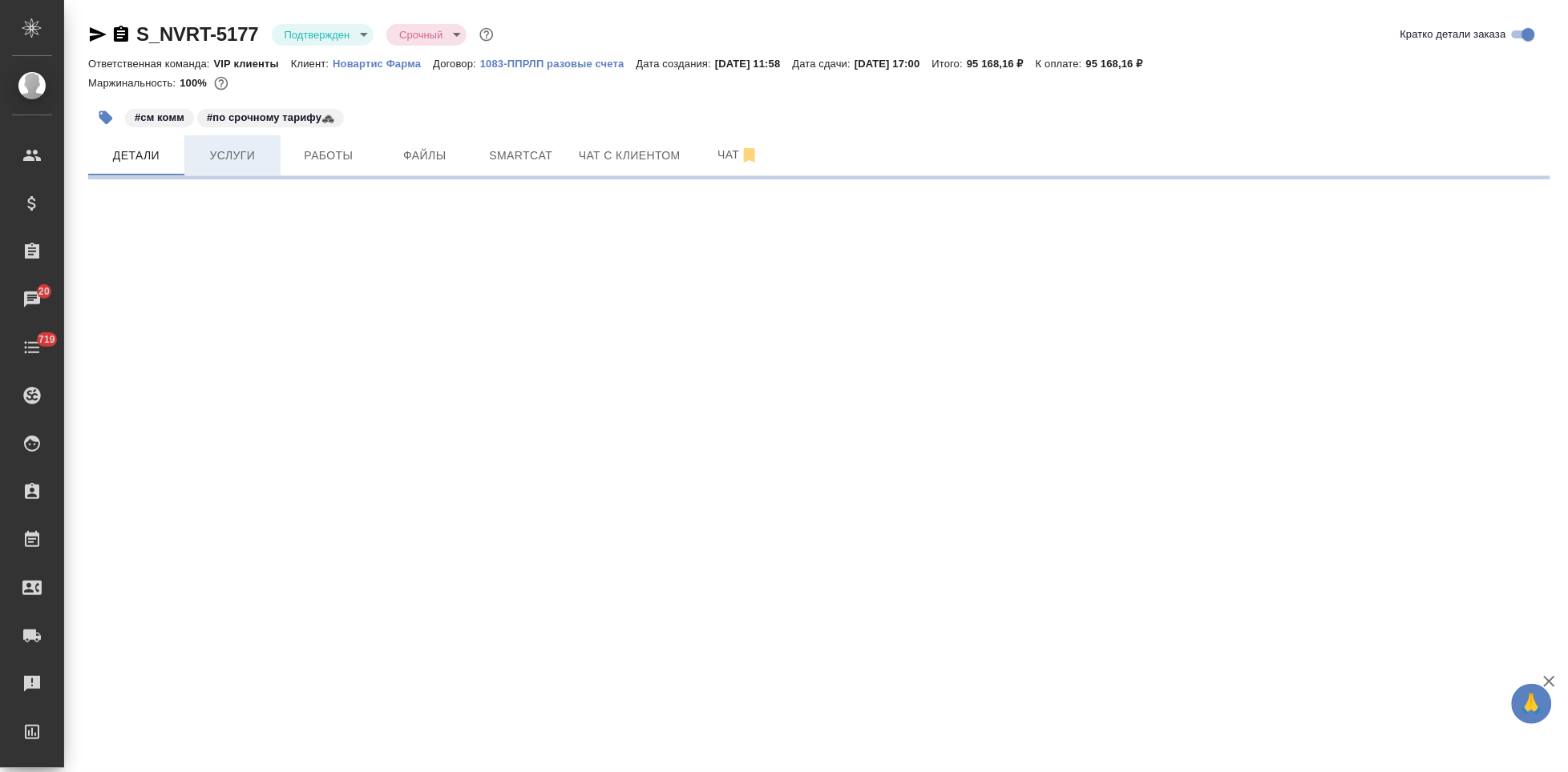
select select "RU"
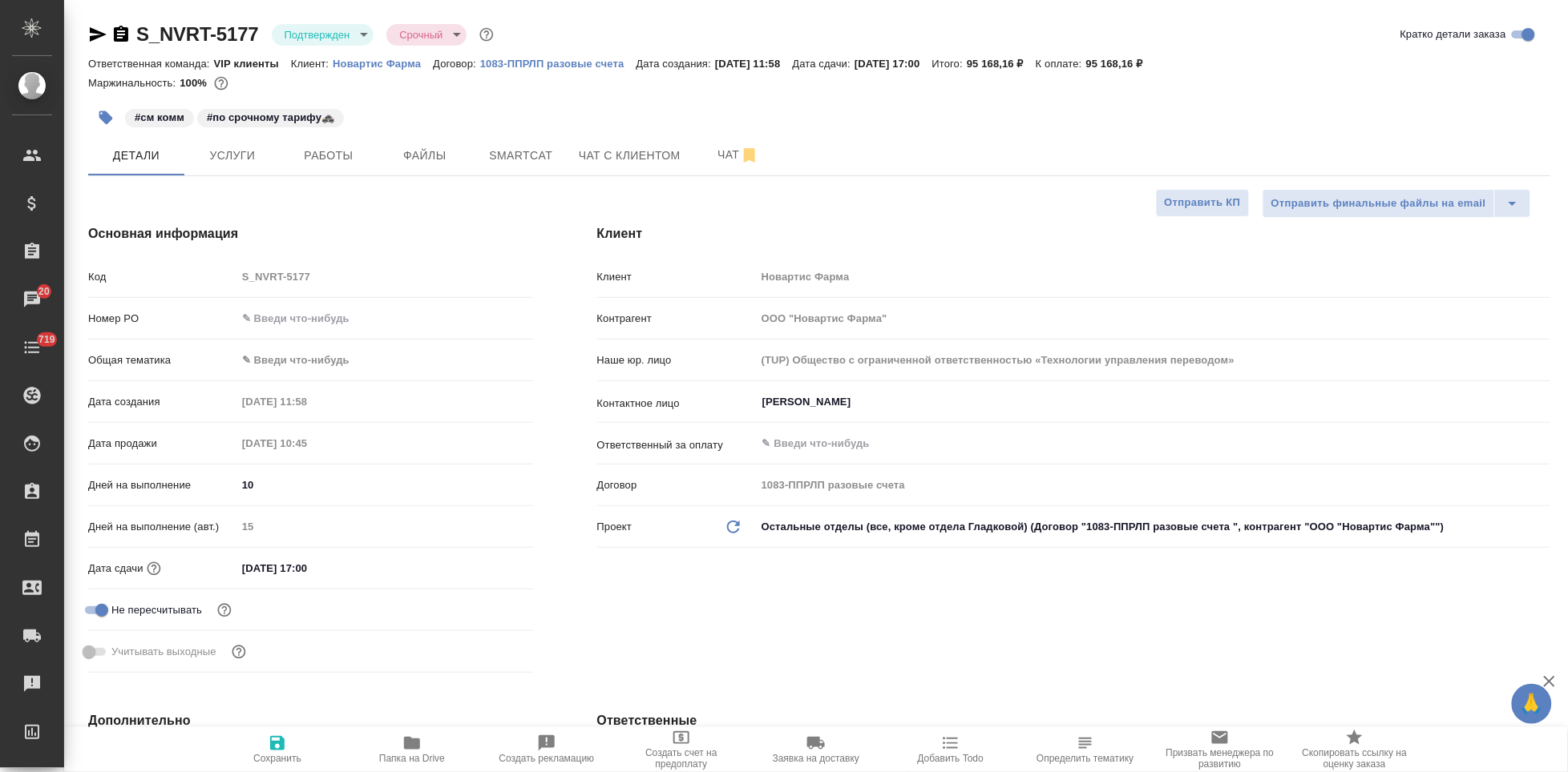
type textarea "x"
